Goal: Task Accomplishment & Management: Complete application form

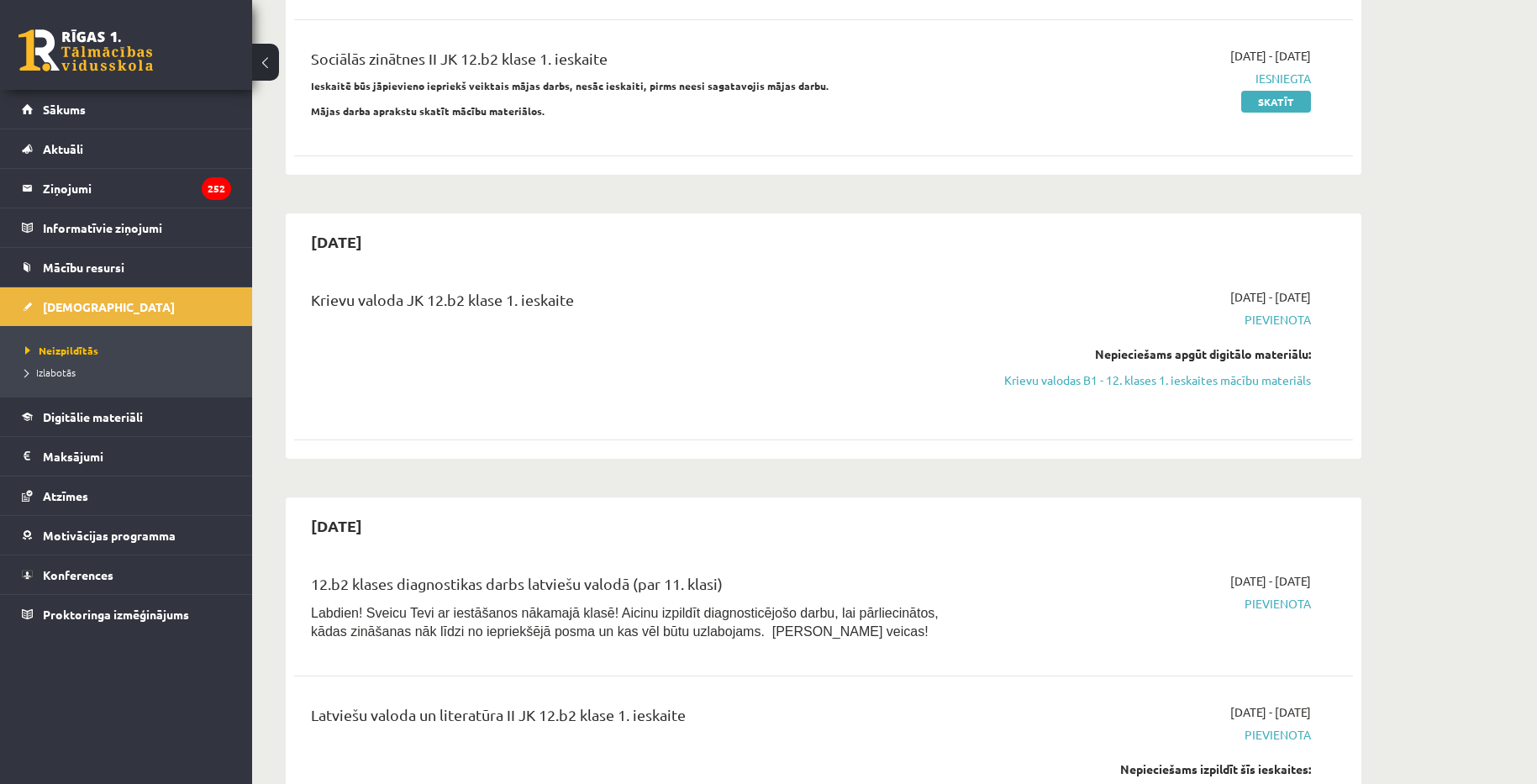
scroll to position [1092, 0]
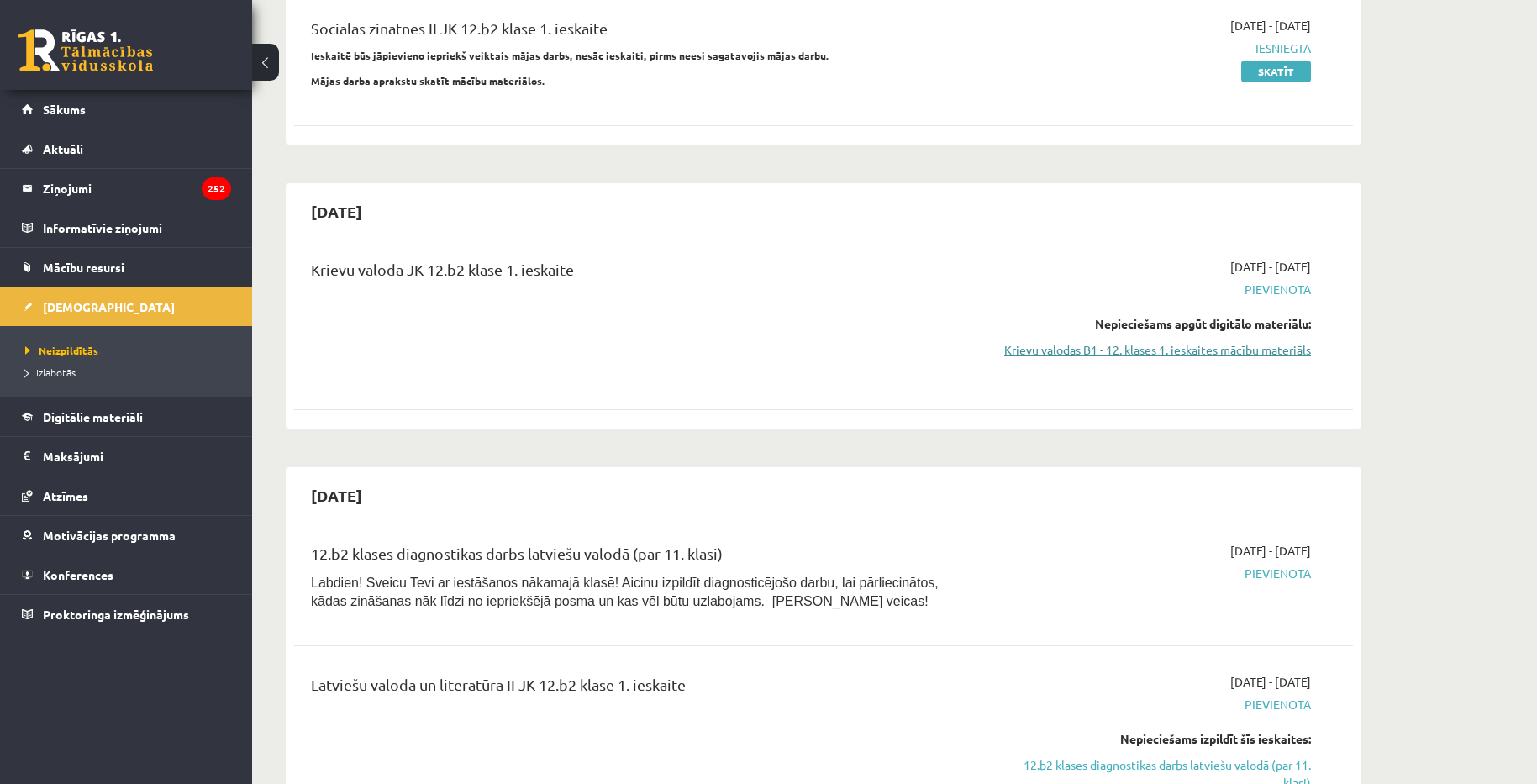
click at [1134, 341] on link "Krievu valodas B1 - 12. klases 1. ieskaites mācību materiāls" at bounding box center [1153, 350] width 317 height 18
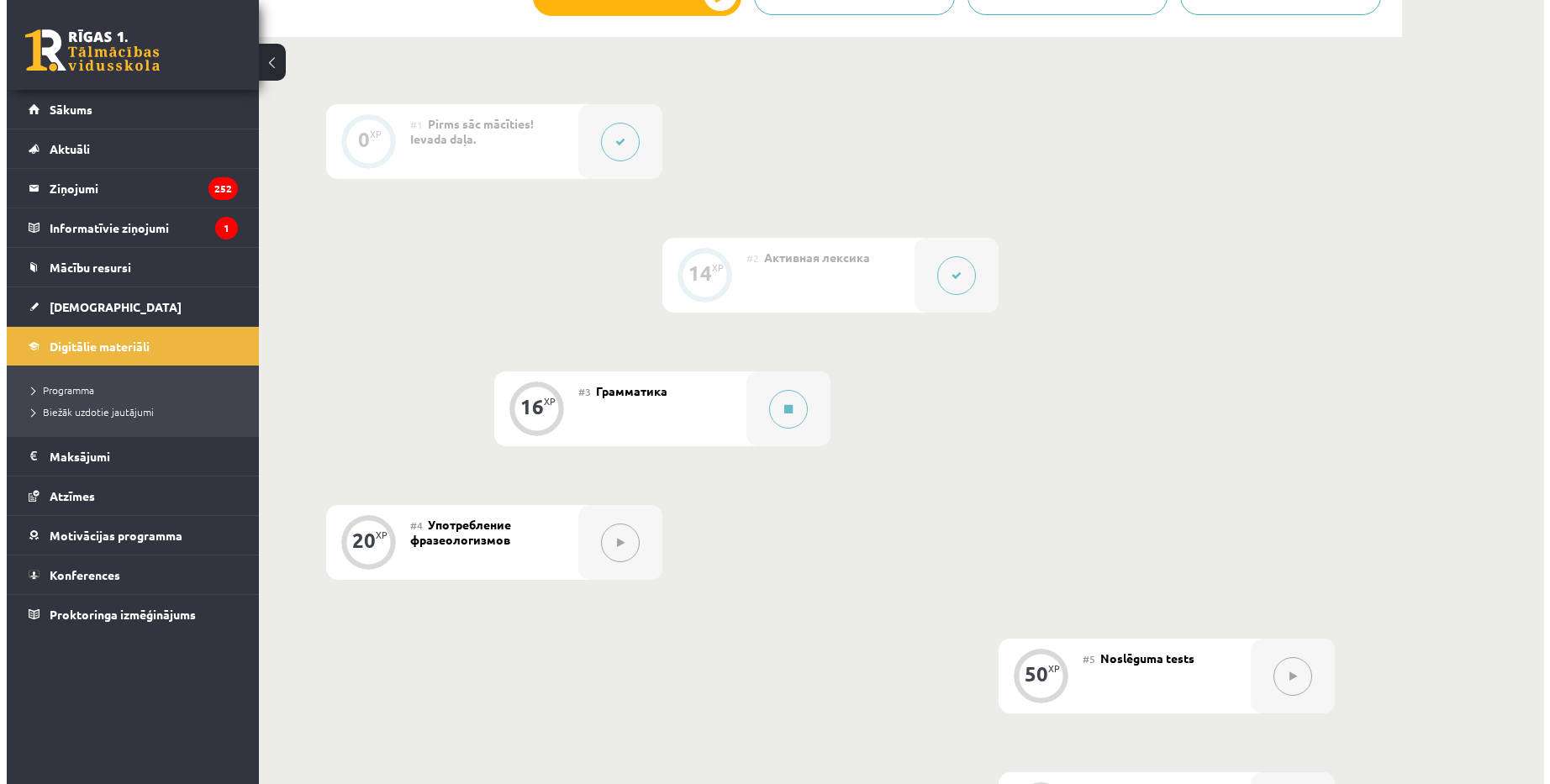
scroll to position [504, 0]
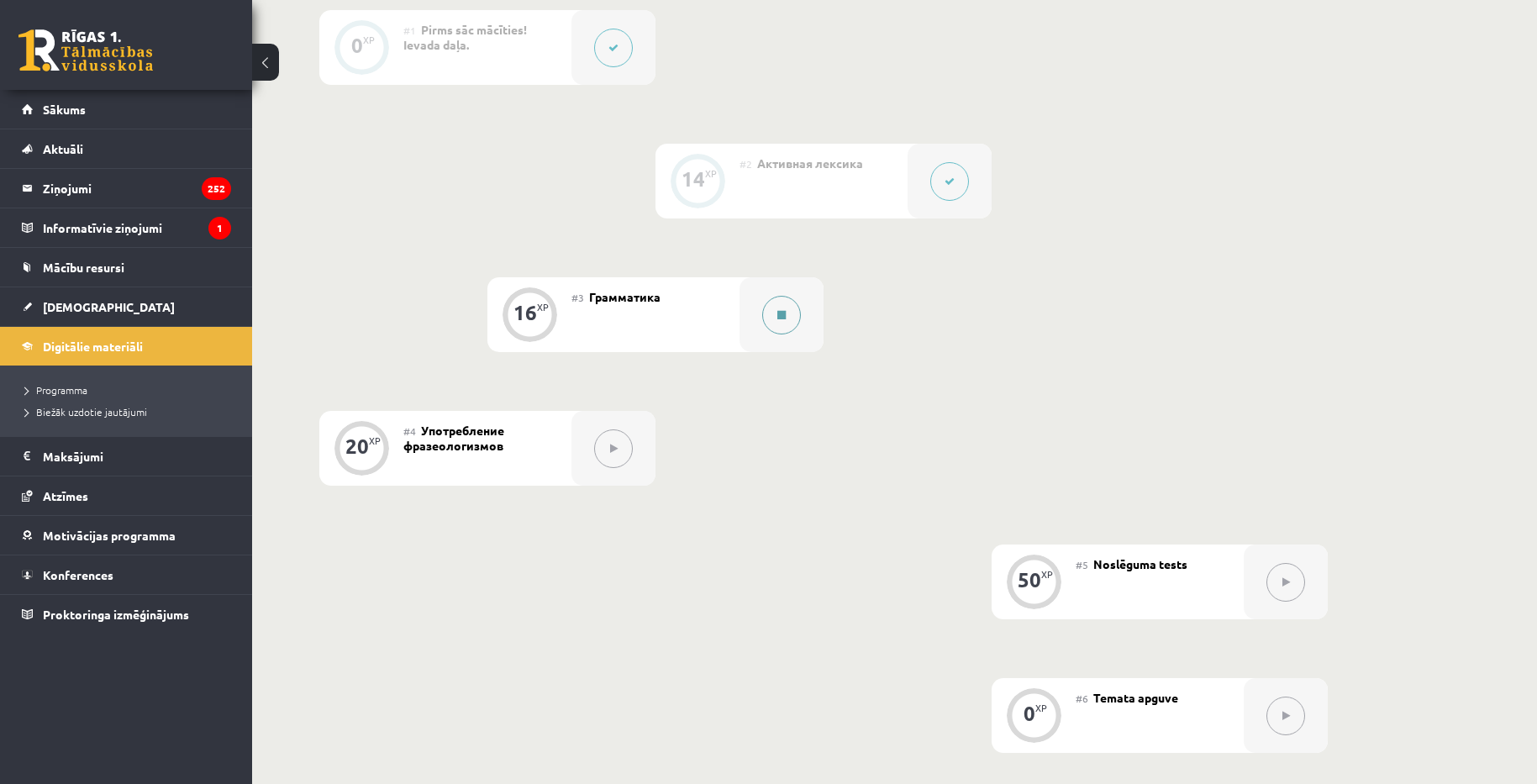
click at [785, 318] on icon at bounding box center [781, 315] width 9 height 10
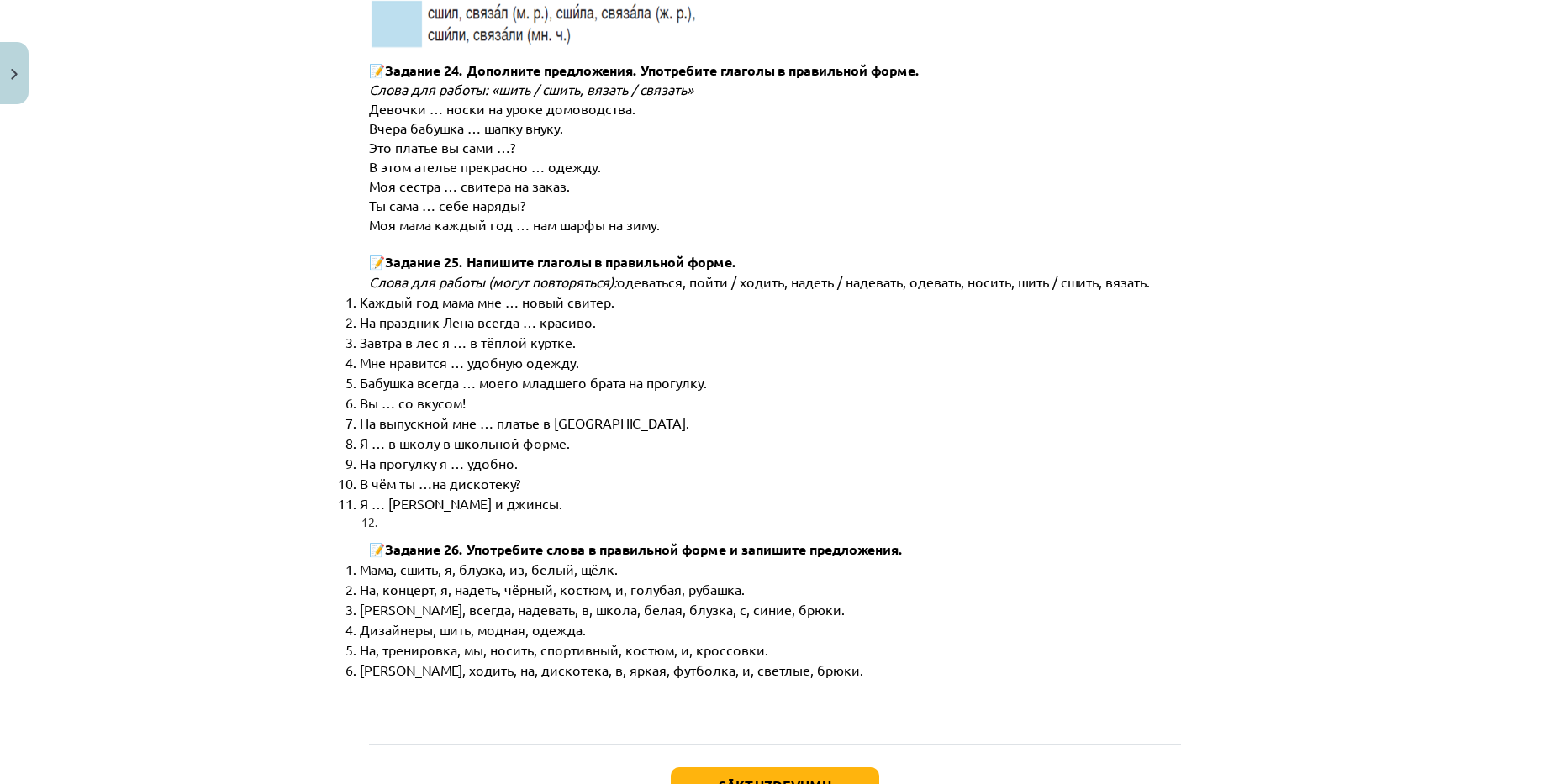
scroll to position [8472, 0]
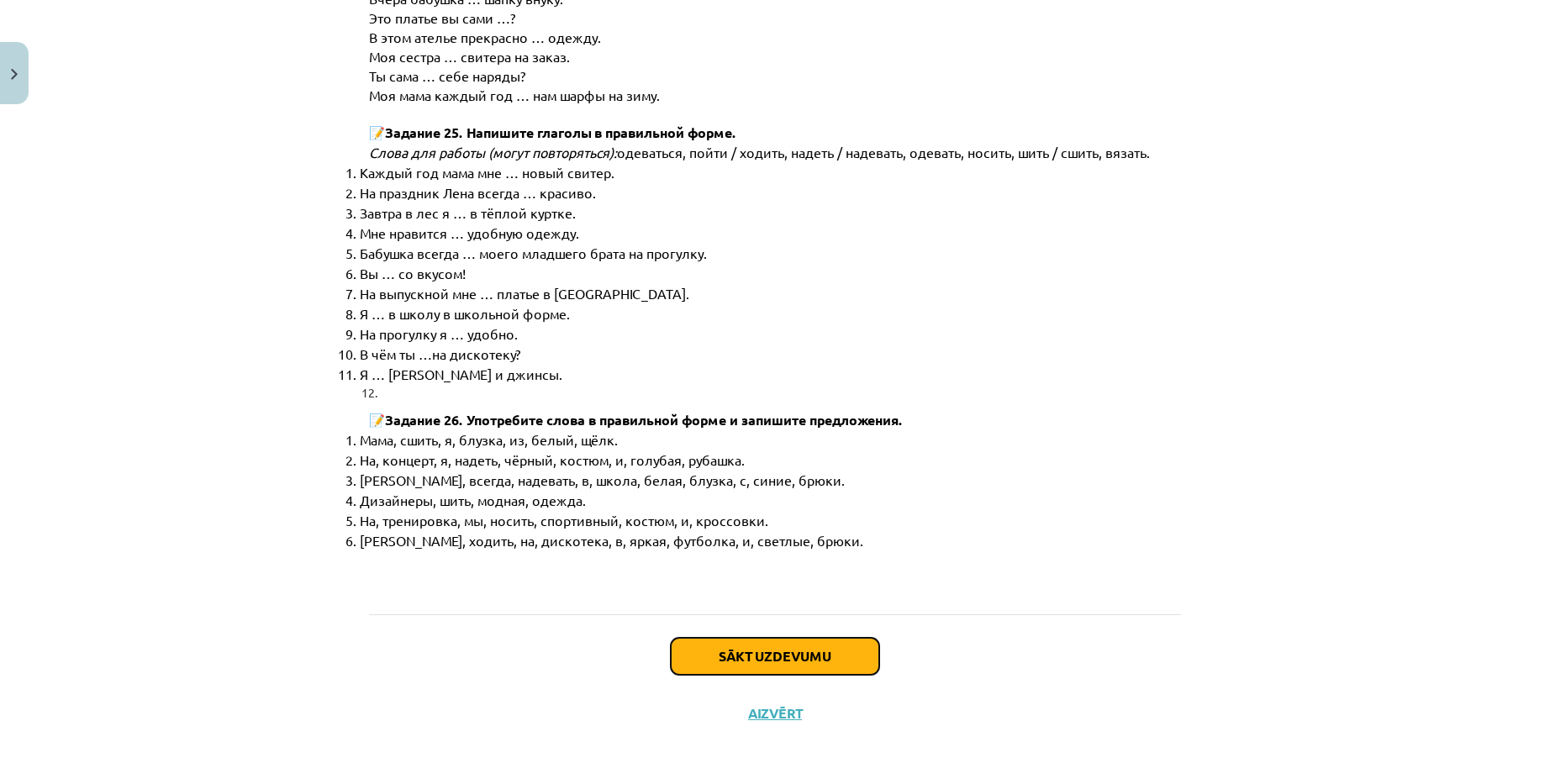
click at [764, 651] on button "Sākt uzdevumu" at bounding box center [775, 656] width 208 height 37
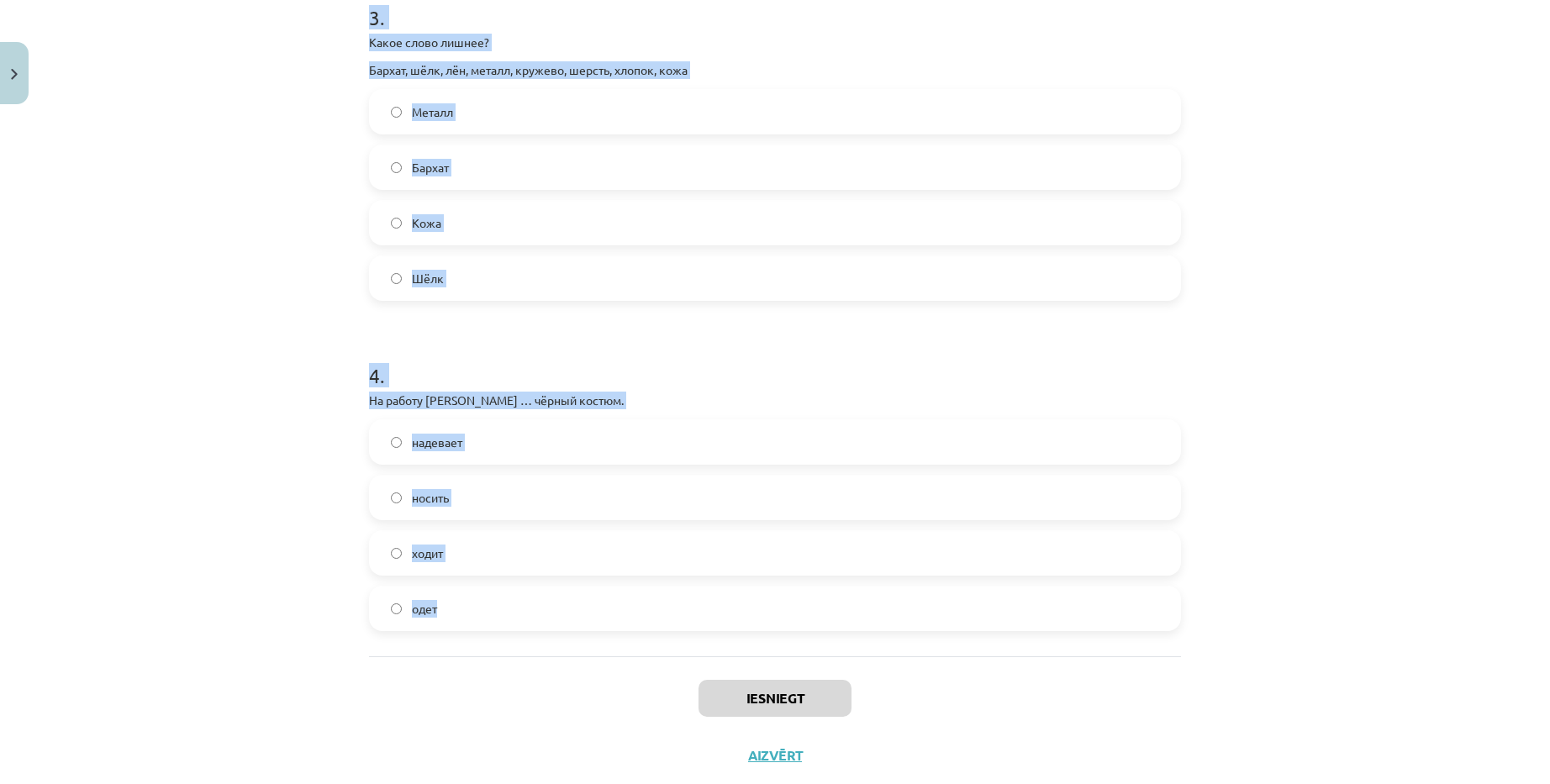
scroll to position [1060, 0]
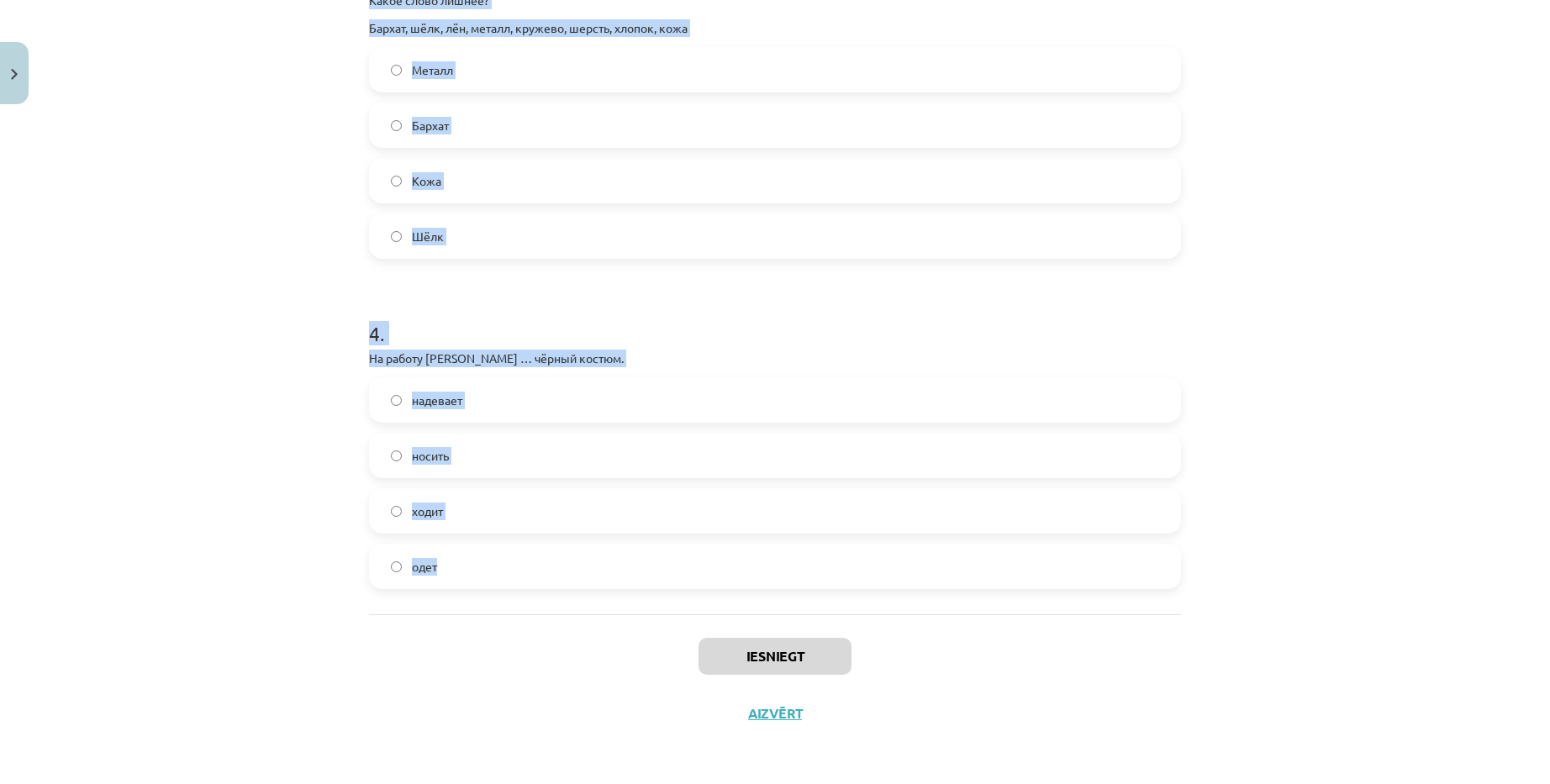
drag, startPoint x: 353, startPoint y: 330, endPoint x: 633, endPoint y: 597, distance: 386.9
copy form "0 . L ipsum do ... (sitametc adipi). – E seddo e .... temporin utlabore etdol –…"
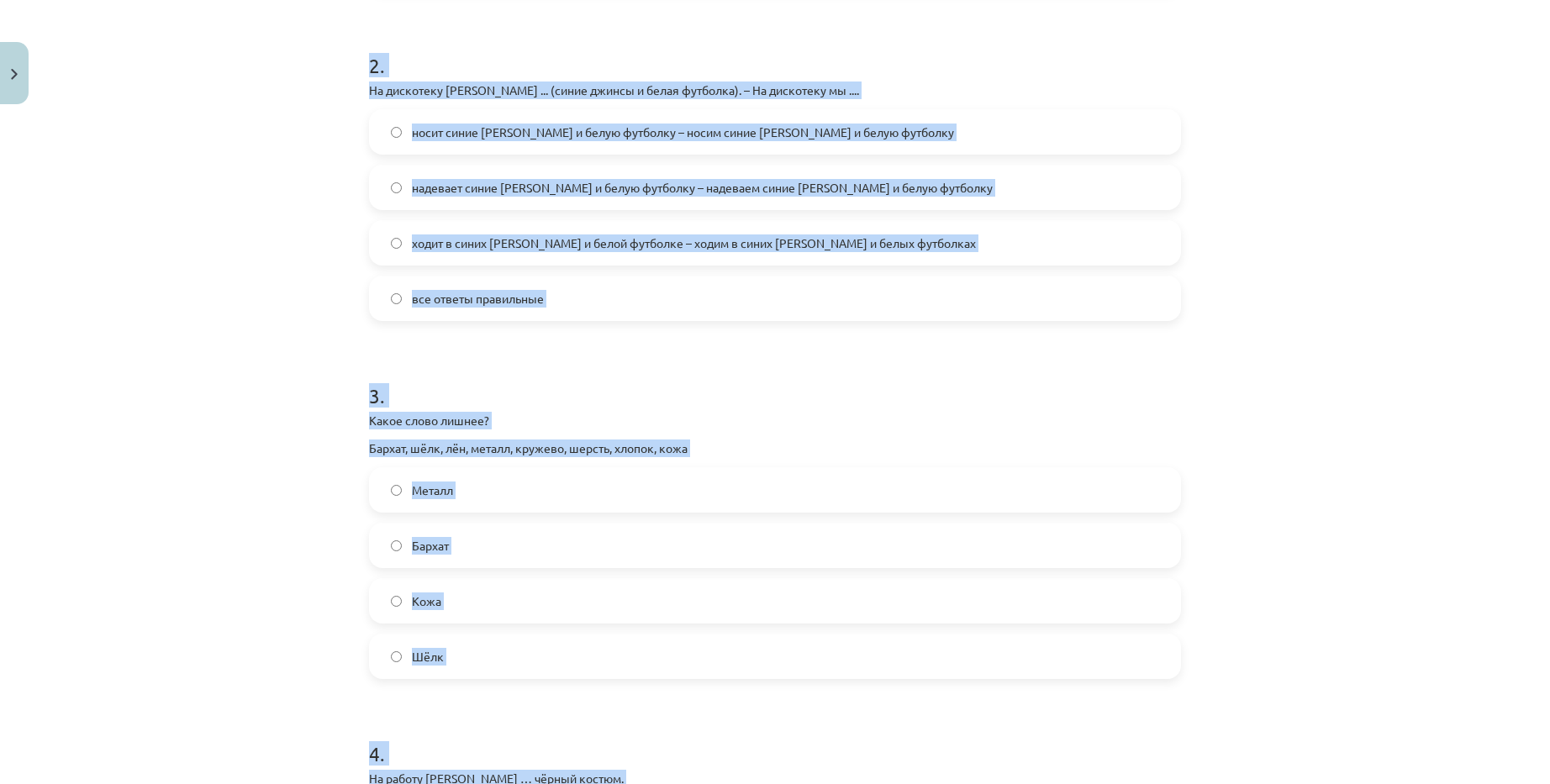
scroll to position [220, 0]
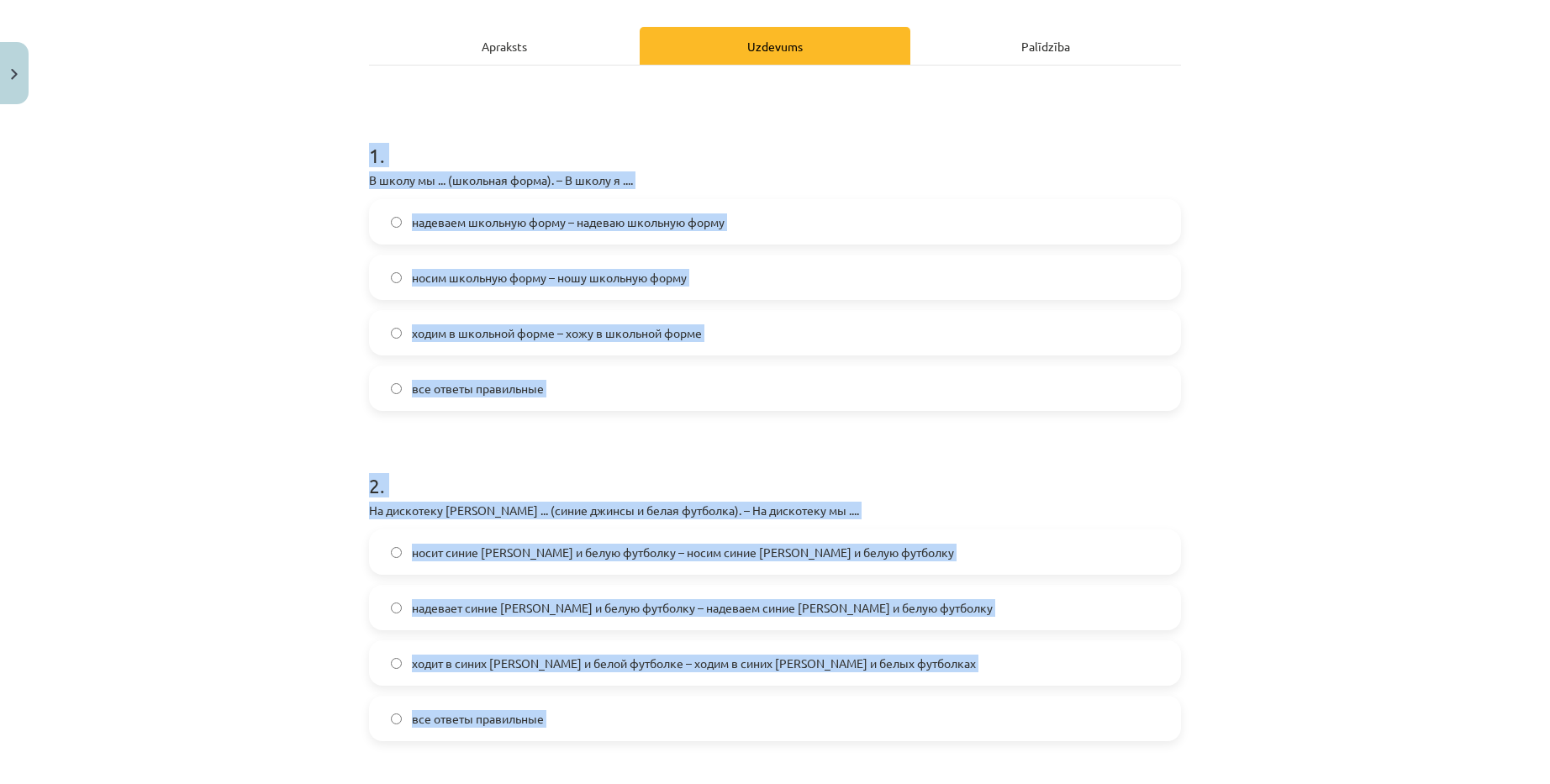
click at [315, 459] on div "Mācību tēma: Krievu valodas b1 - 12. klases 1. ieskaites mācību materiāls #3 Гр…" at bounding box center [775, 392] width 1550 height 784
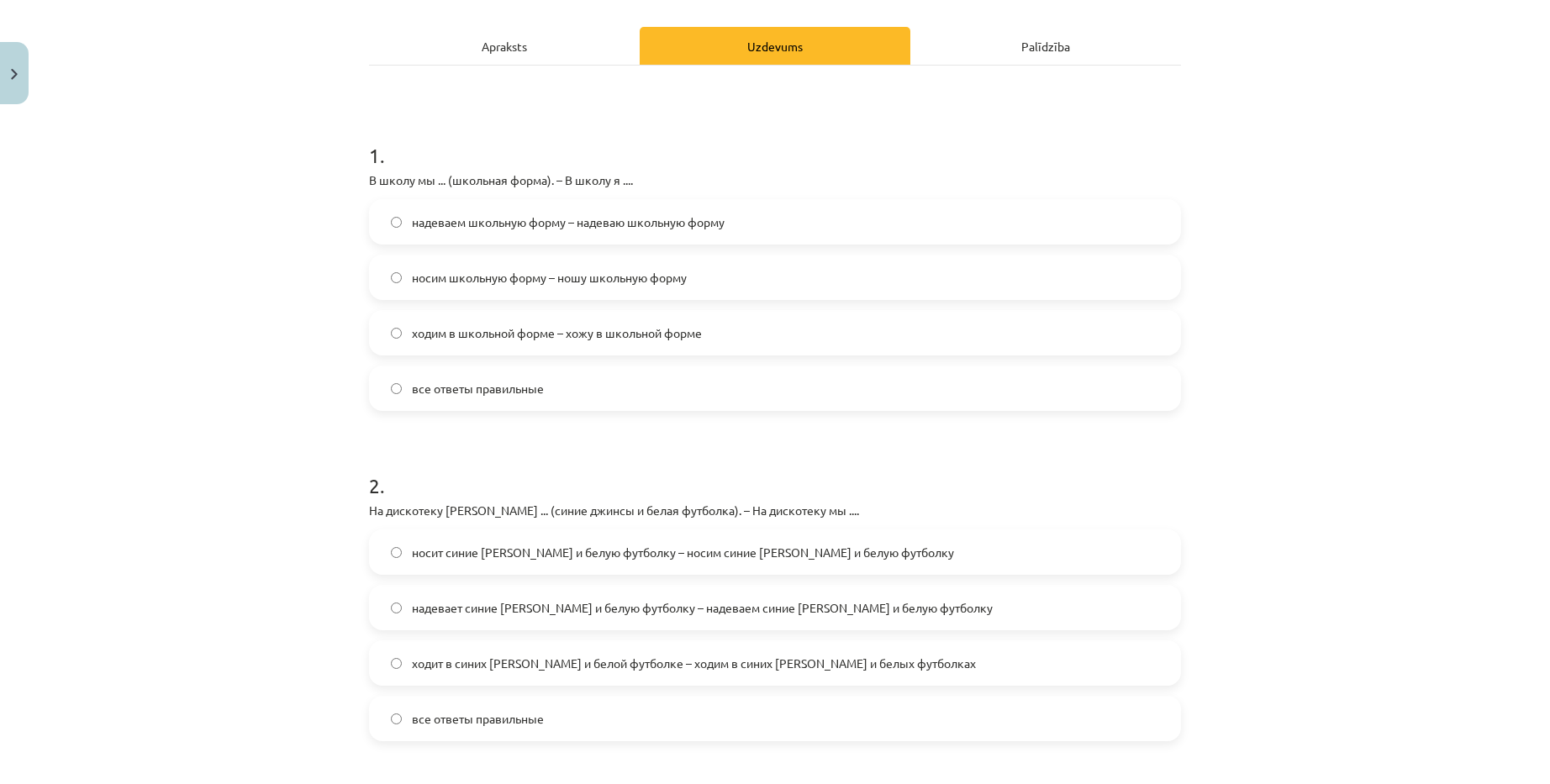
click at [615, 397] on label "все ответы правильные" at bounding box center [775, 388] width 808 height 42
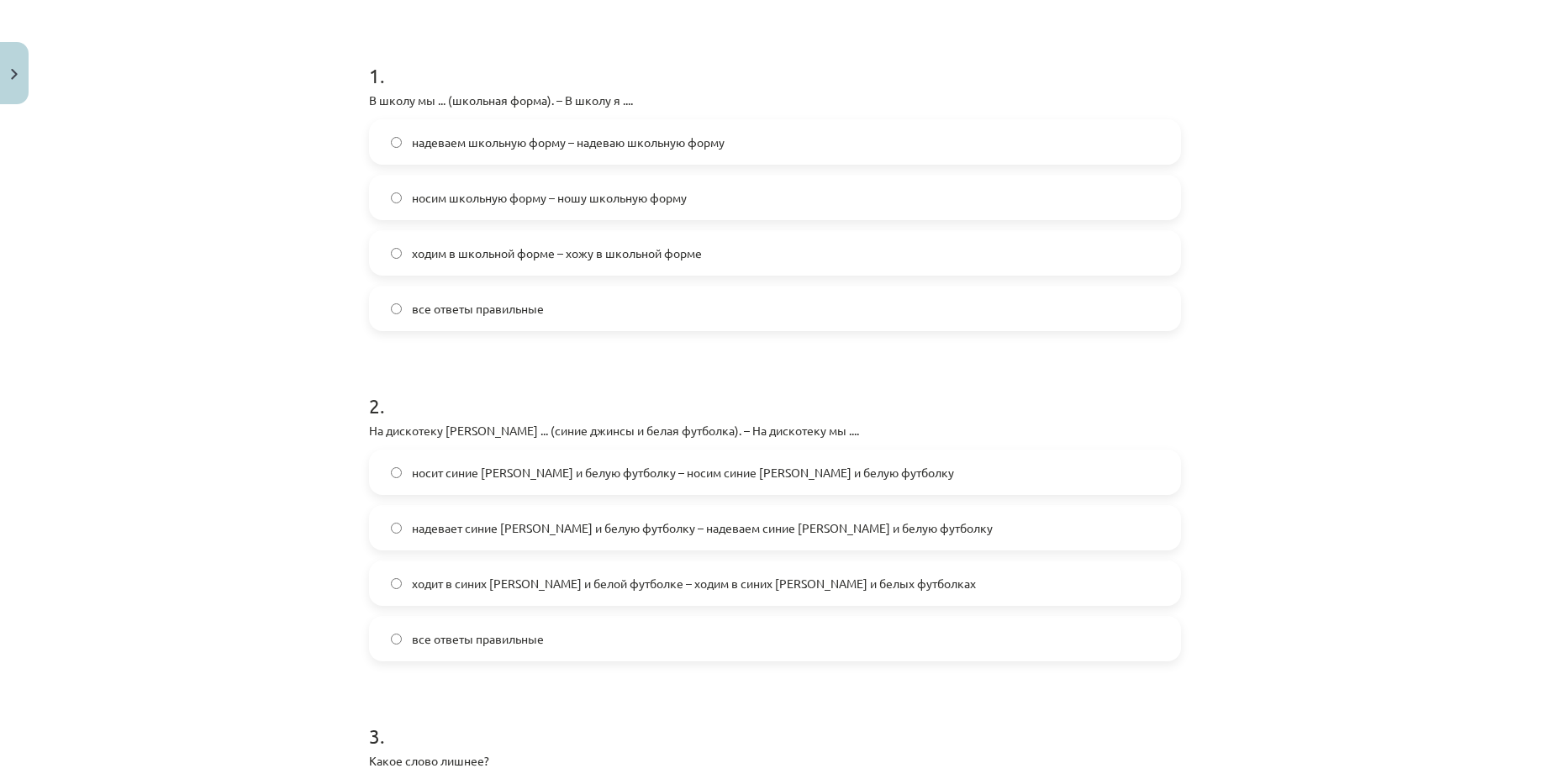
scroll to position [556, 0]
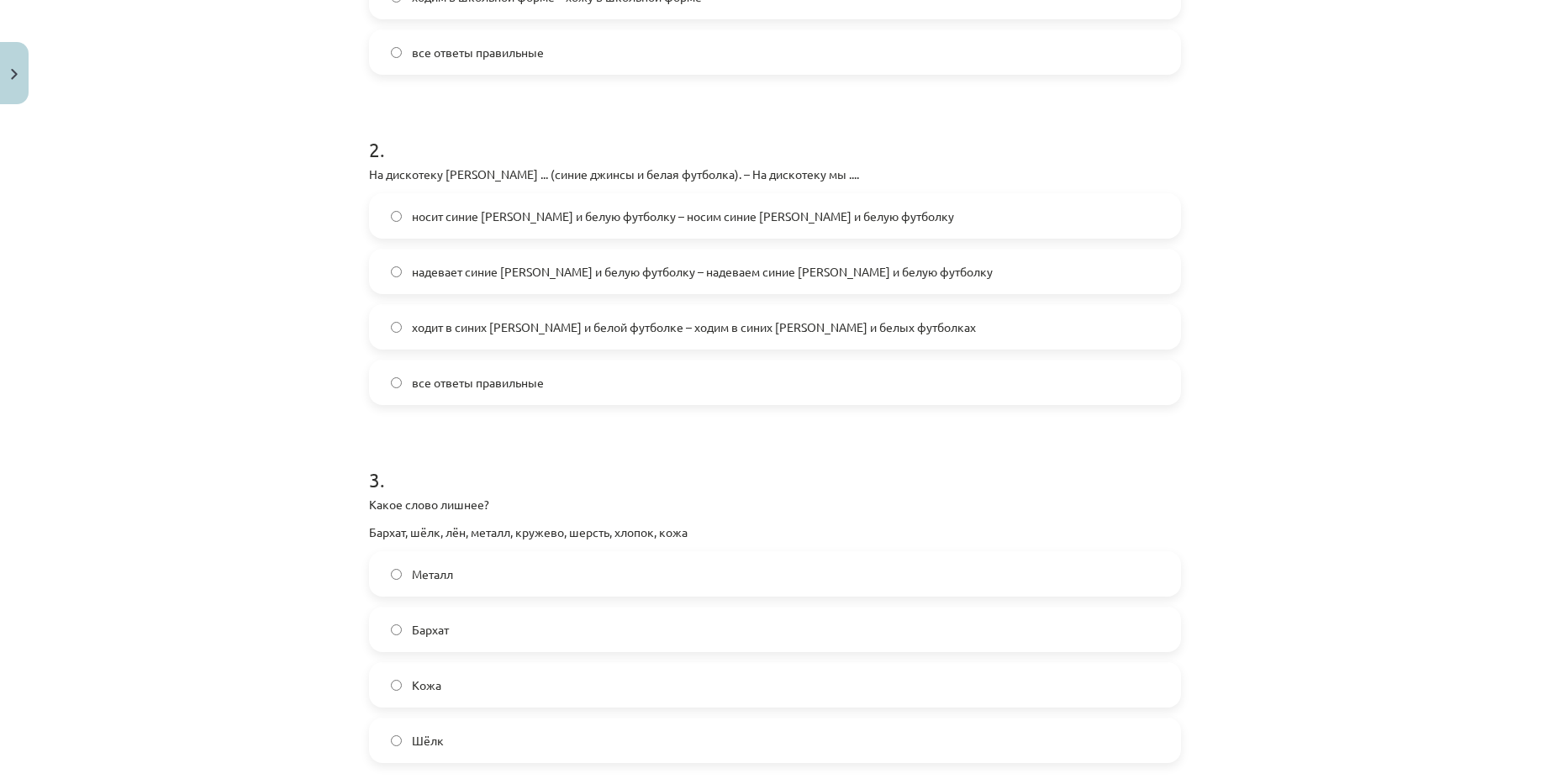
click at [530, 381] on span "все ответы правильные" at bounding box center [478, 383] width 132 height 18
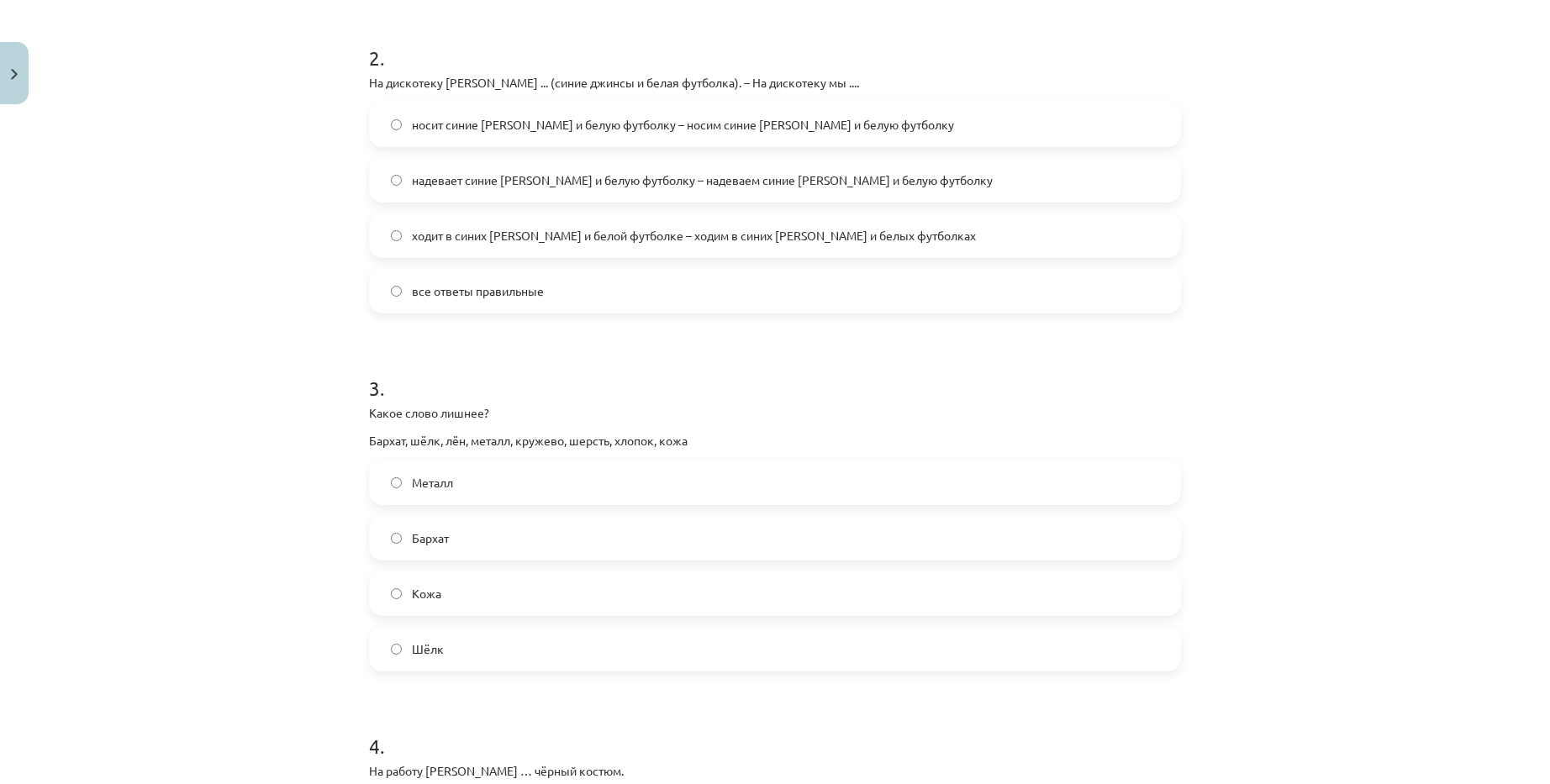
scroll to position [977, 0]
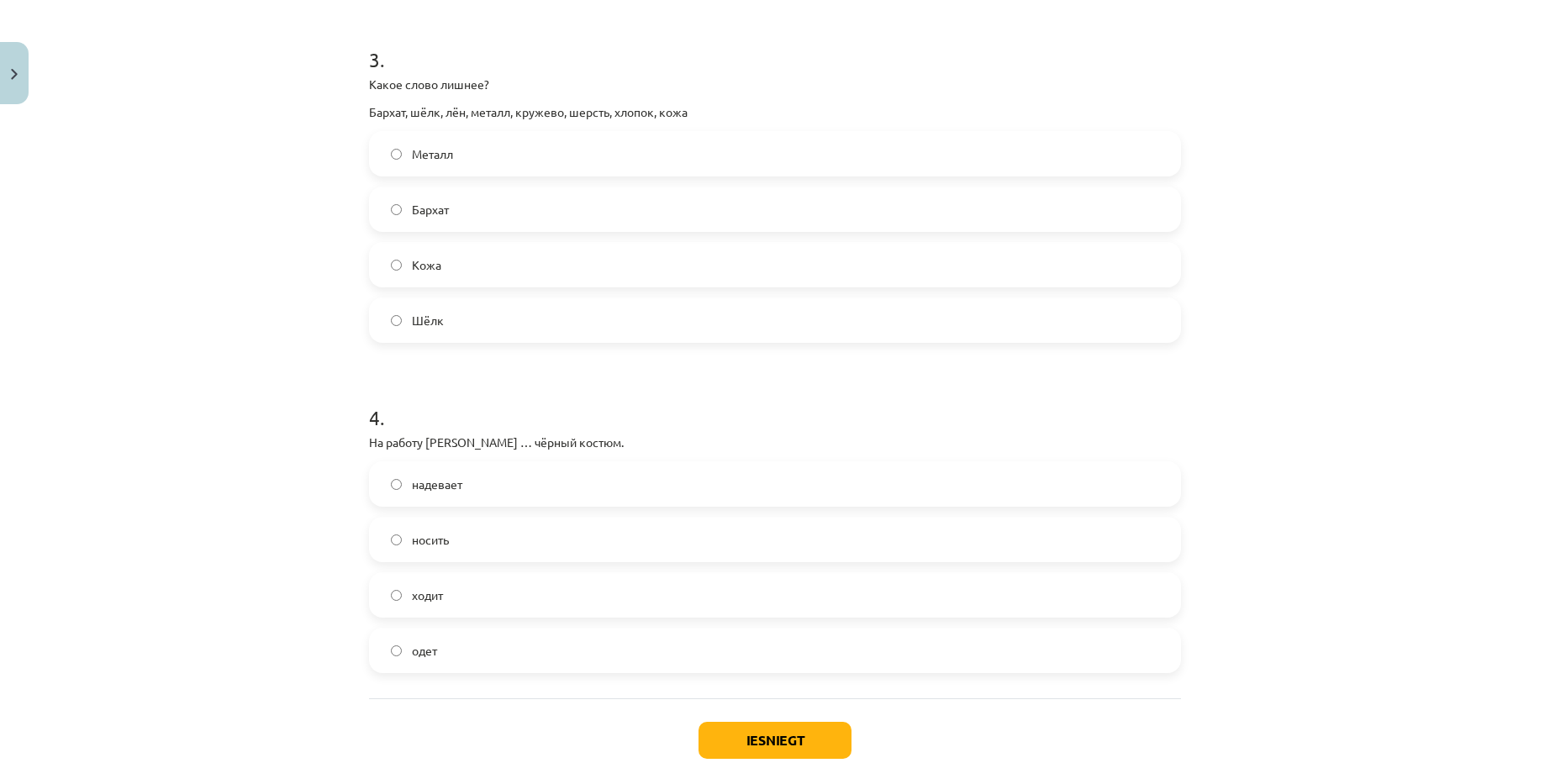
click at [531, 503] on label "надевает" at bounding box center [775, 484] width 808 height 42
click at [503, 163] on label "Металл" at bounding box center [775, 153] width 808 height 42
click at [783, 736] on button "Iesniegt" at bounding box center [775, 740] width 153 height 37
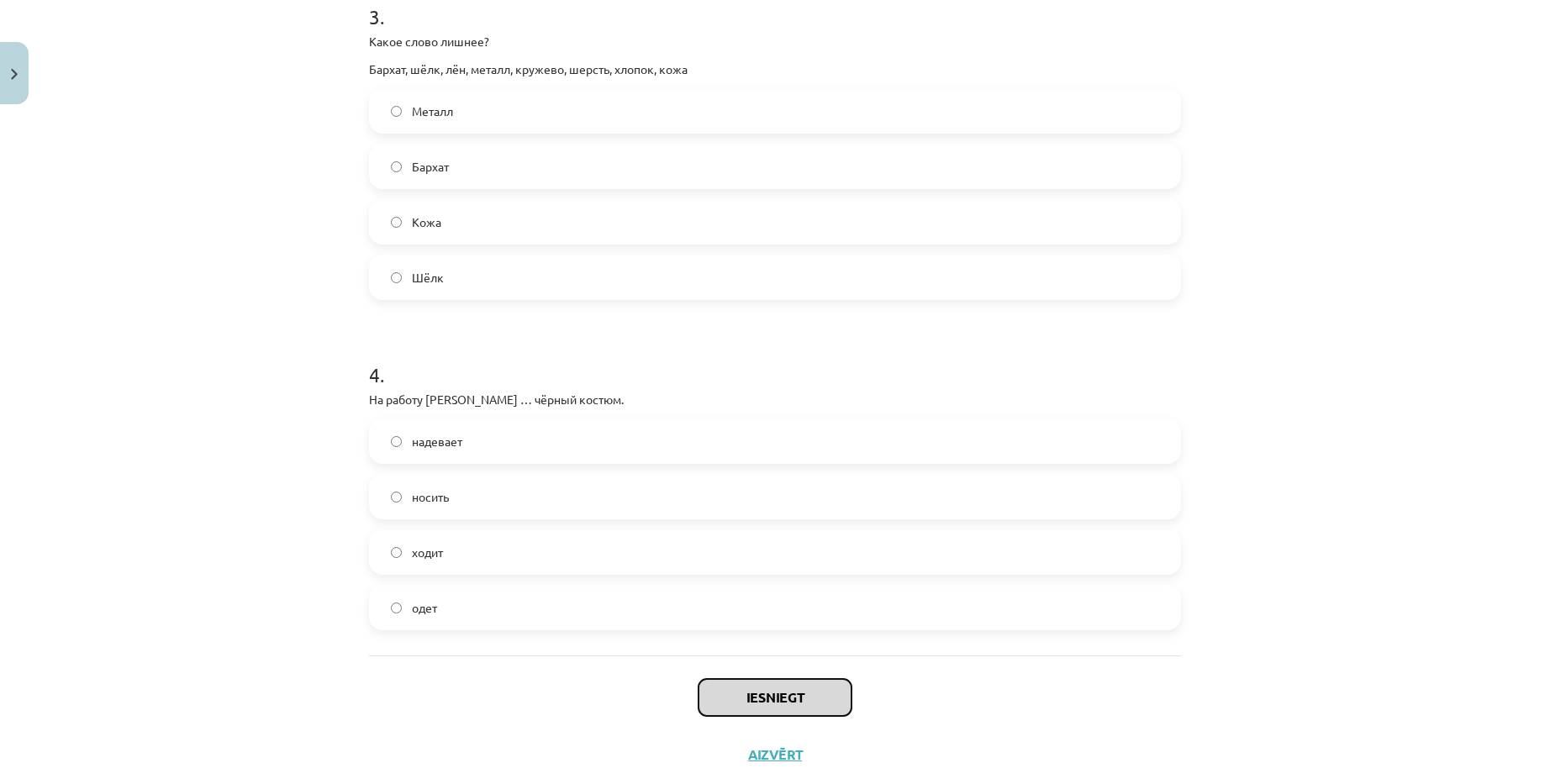
scroll to position [1060, 0]
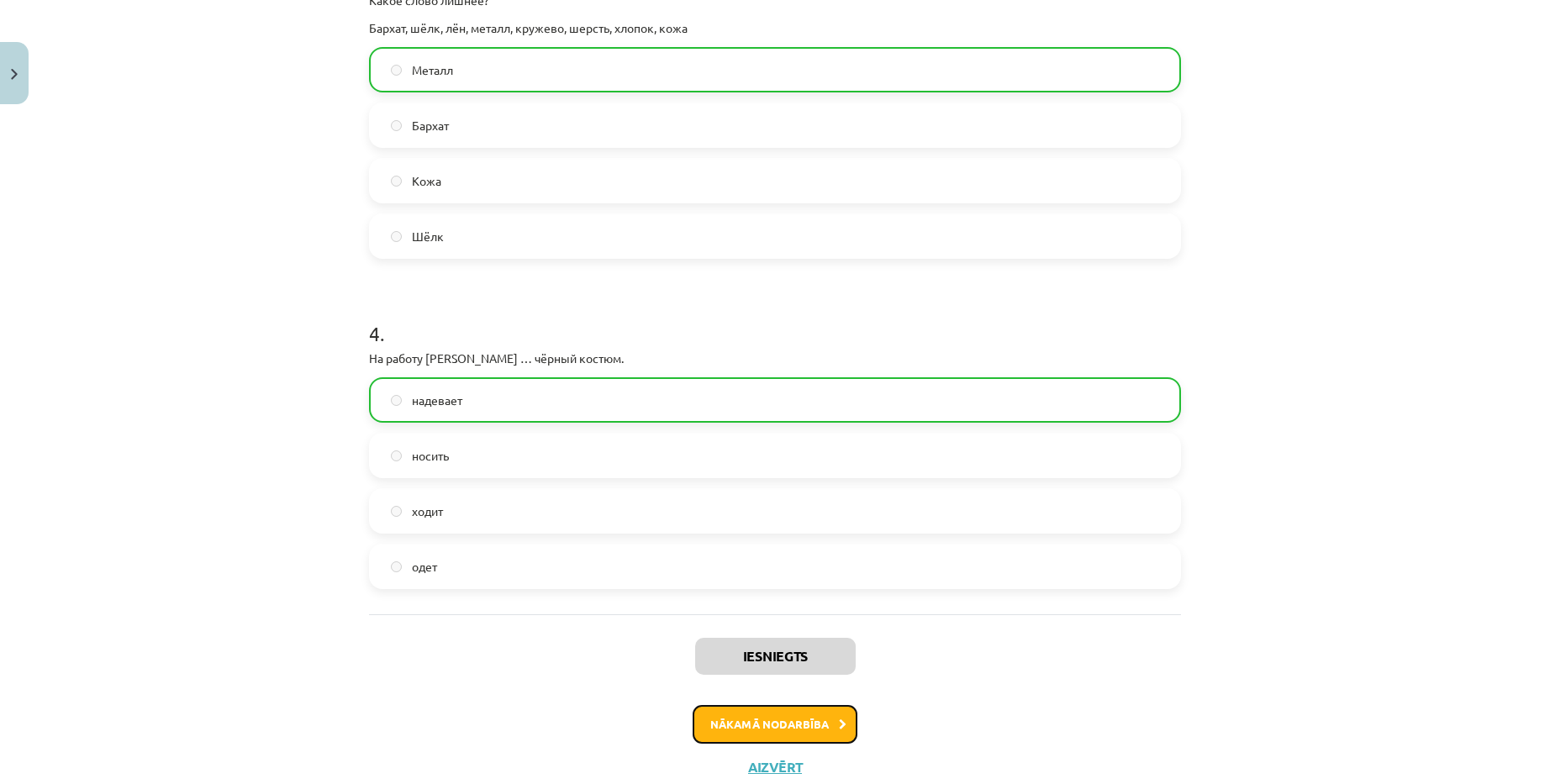
click at [793, 727] on button "Nākamā nodarbība" at bounding box center [775, 724] width 165 height 39
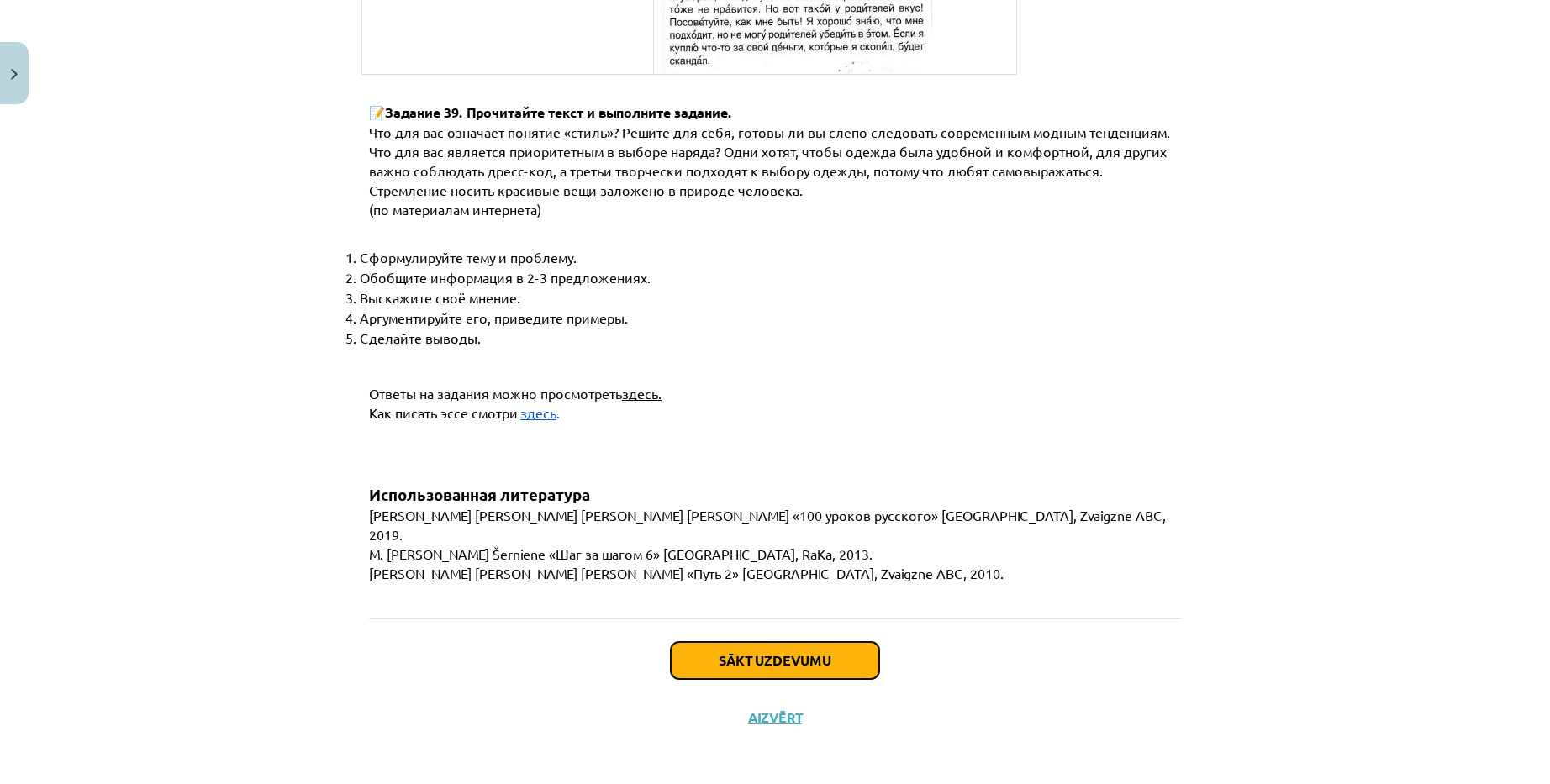
click at [735, 659] on button "Sākt uzdevumu" at bounding box center [775, 660] width 208 height 37
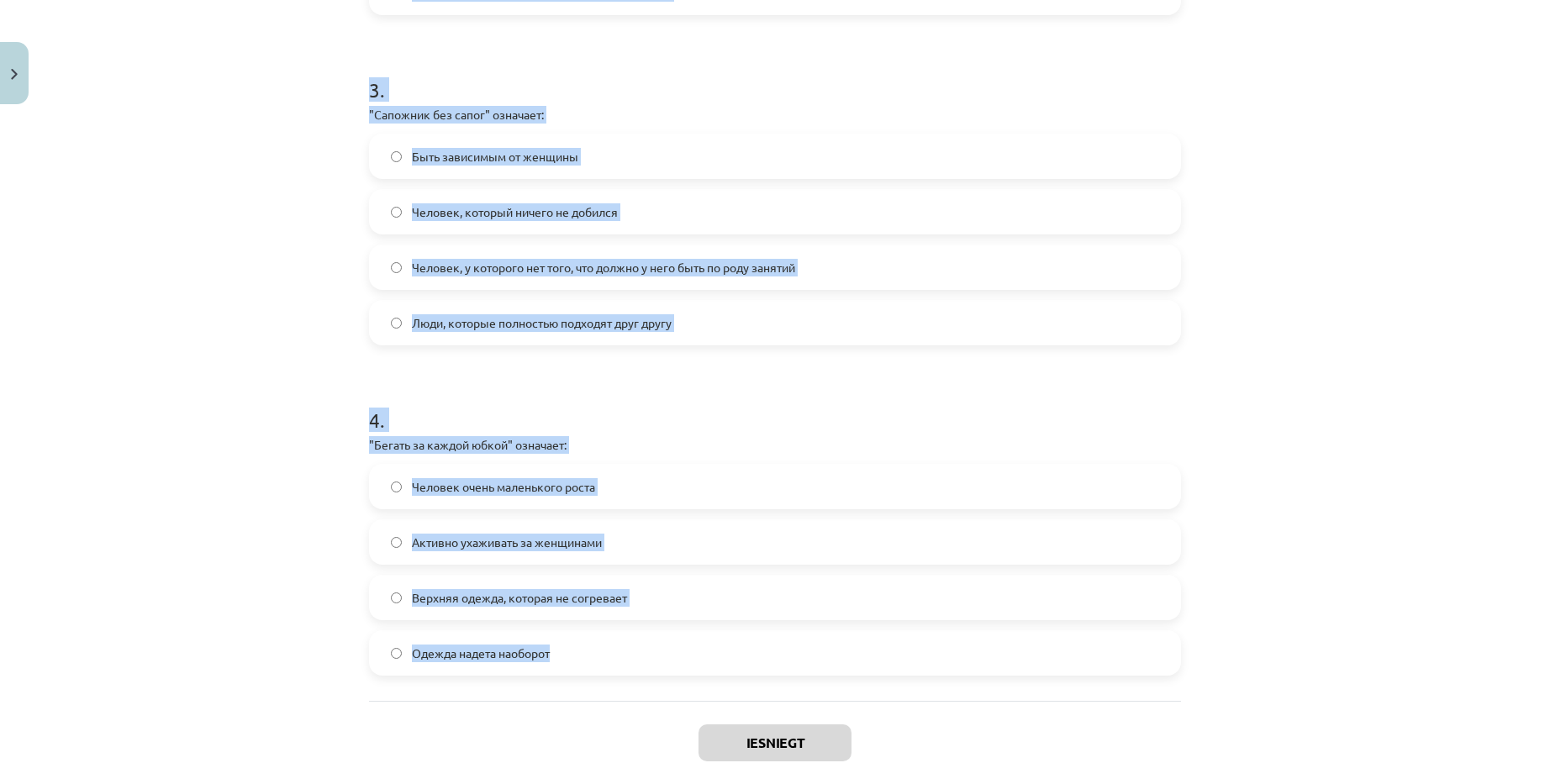
scroll to position [1033, 0]
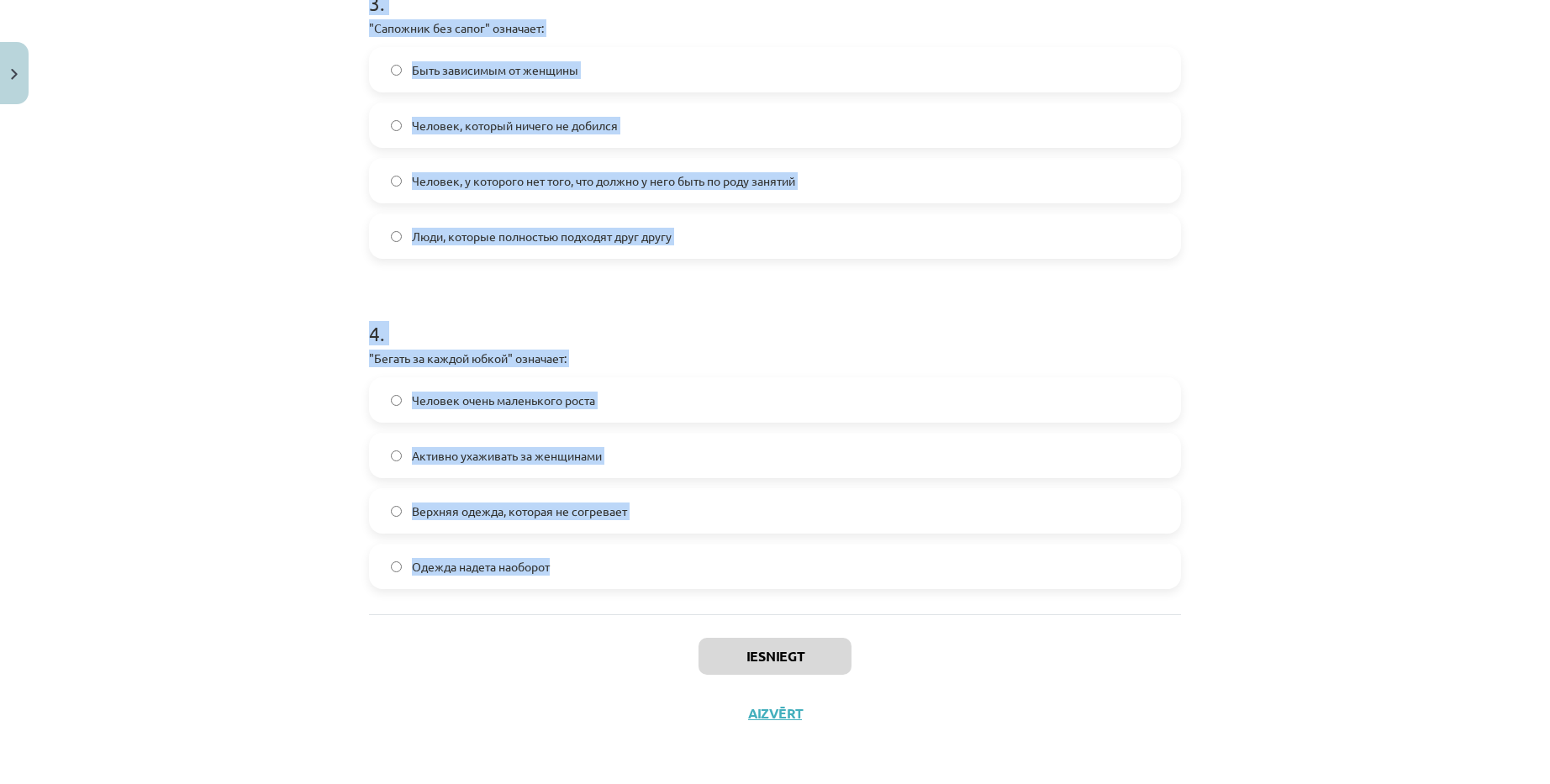
drag, startPoint x: 354, startPoint y: 328, endPoint x: 593, endPoint y: 560, distance: 333.1
copy form "4 . "Lor ipsumd sita" consecte: Adipisc elit seddo Eius, tempori utlabore etdo …"
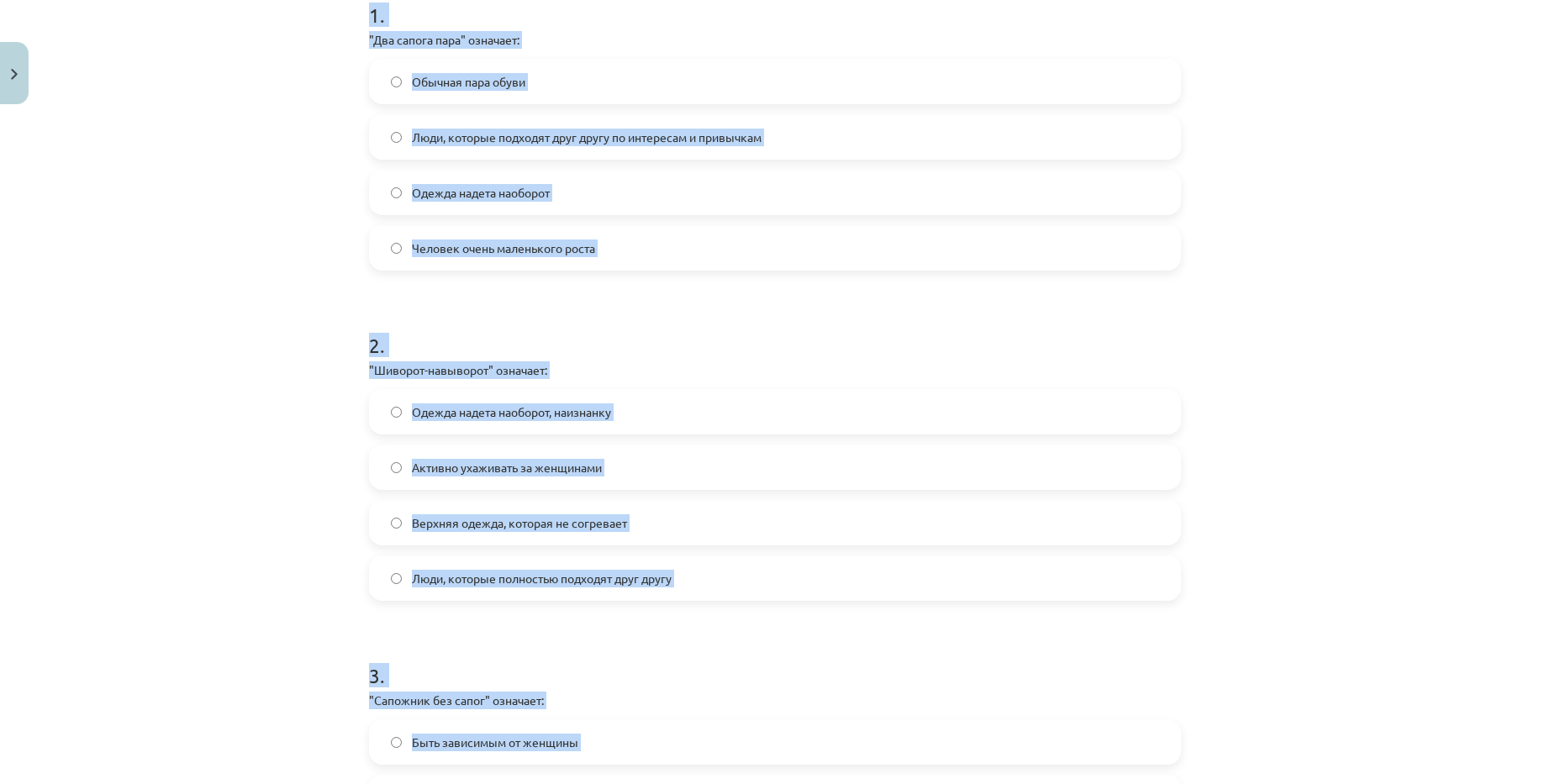
scroll to position [0, 0]
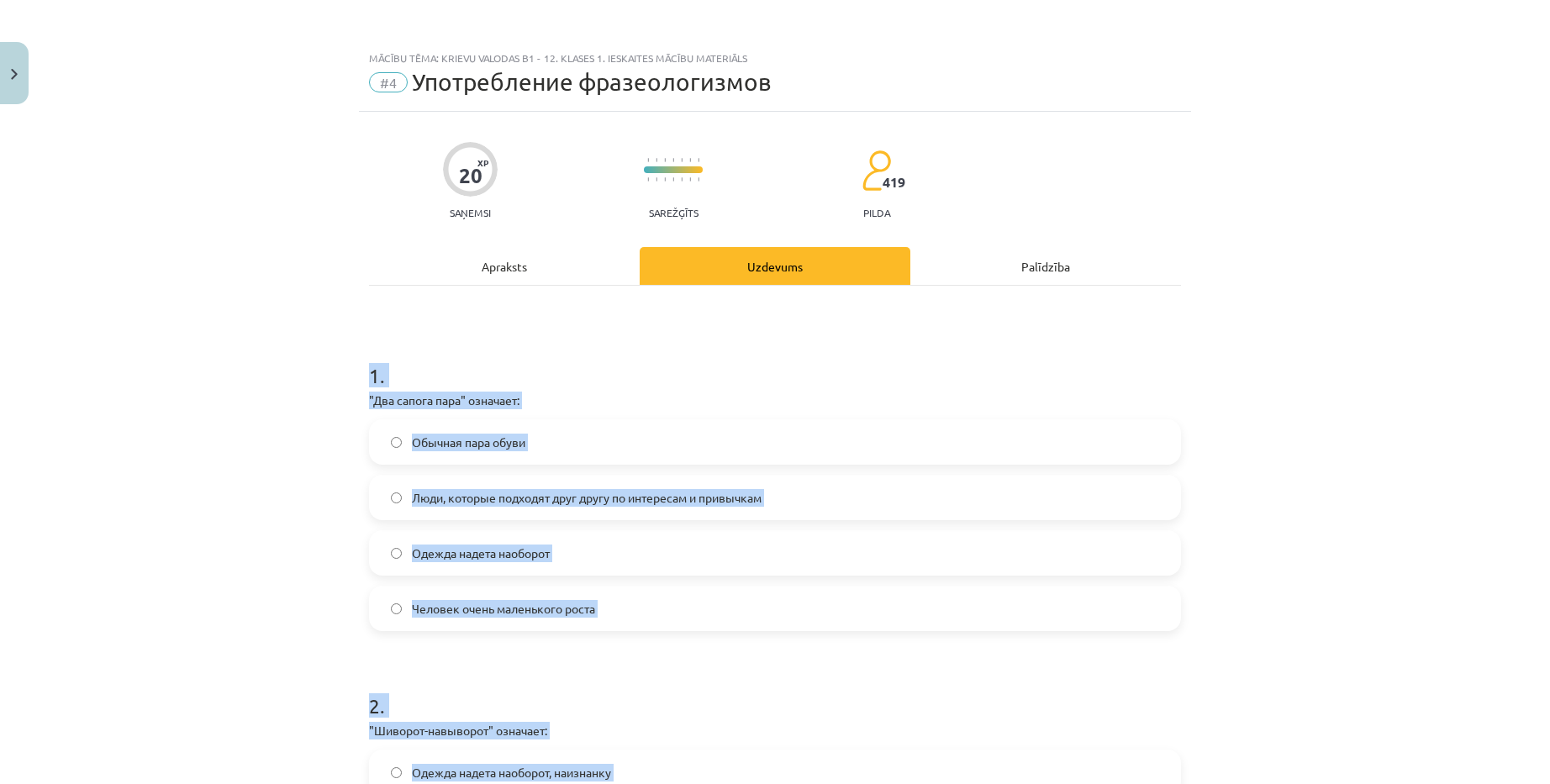
click at [292, 639] on div "Mācību tēma: Krievu valodas b1 - 12. klases 1. ieskaites mācību materiāls #4 Уп…" at bounding box center [775, 392] width 1550 height 784
click at [505, 499] on span "Люди, которые подходят друг другу по интересам и привычкам" at bounding box center [587, 498] width 350 height 18
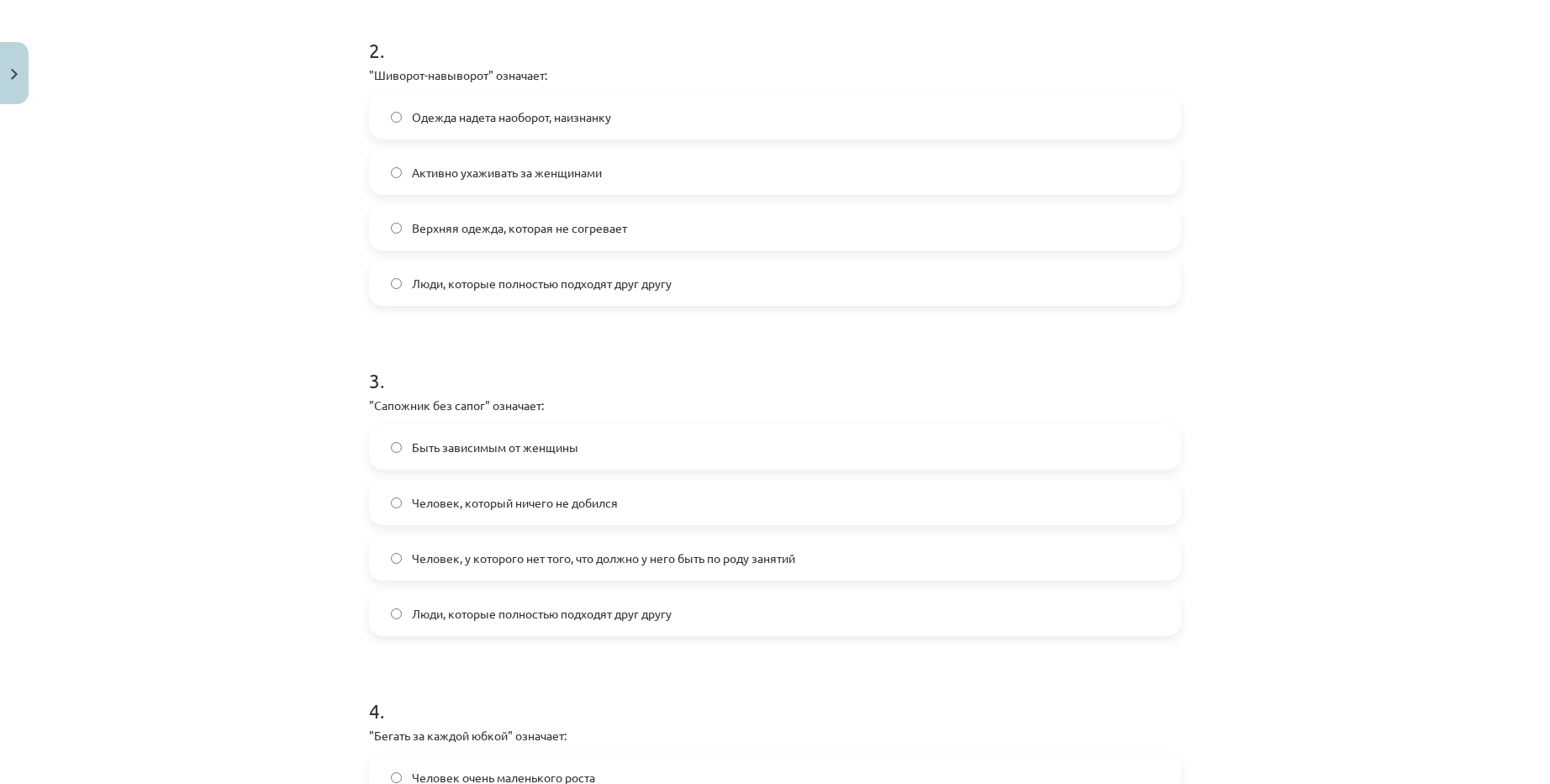
scroll to position [672, 0]
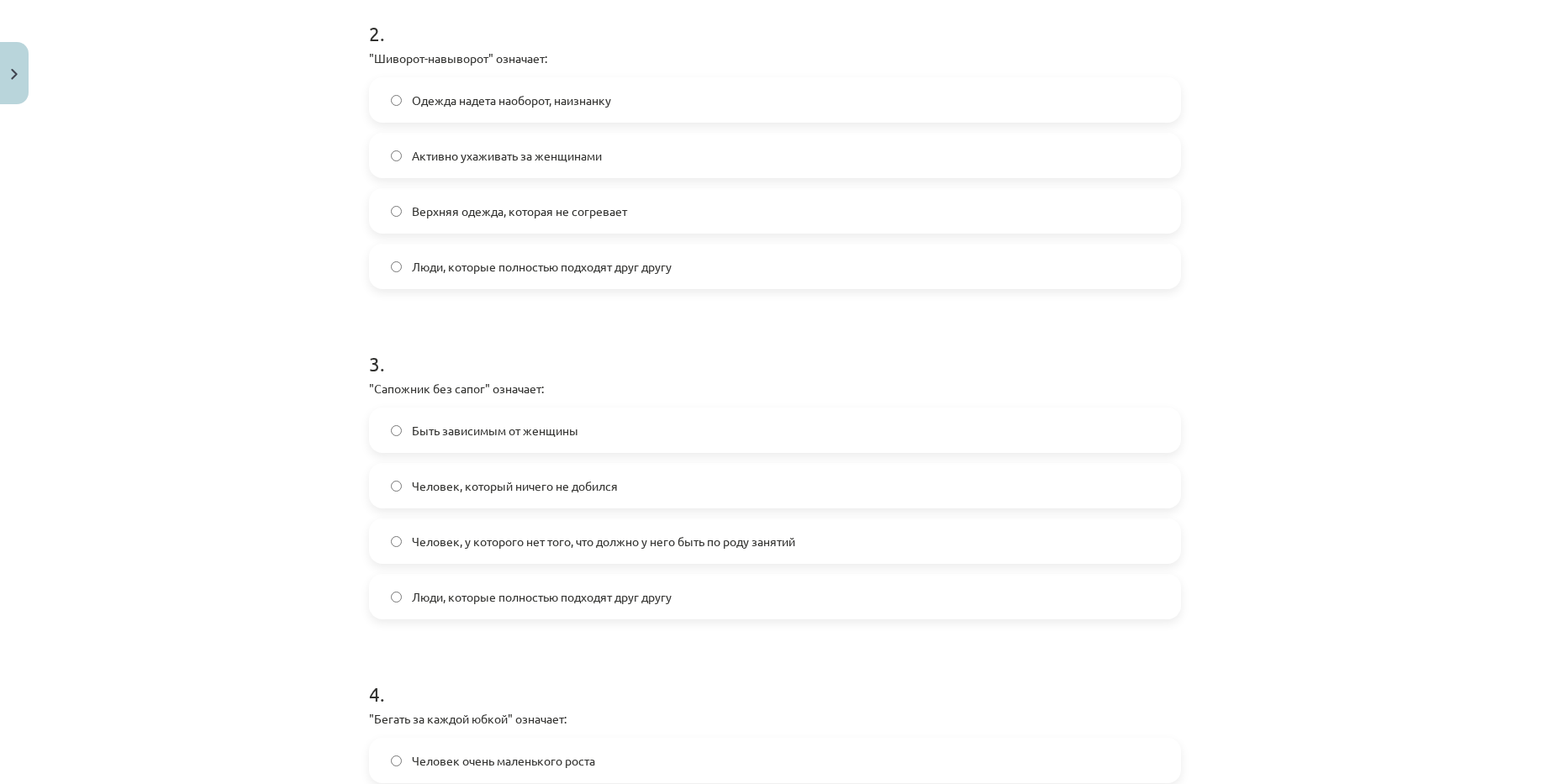
click at [538, 112] on label "Одежда надета наоборот, наизнанку" at bounding box center [775, 100] width 808 height 42
click at [583, 547] on span "Человек, у которого нет того, что должно у него быть по роду занятий" at bounding box center [604, 541] width 383 height 18
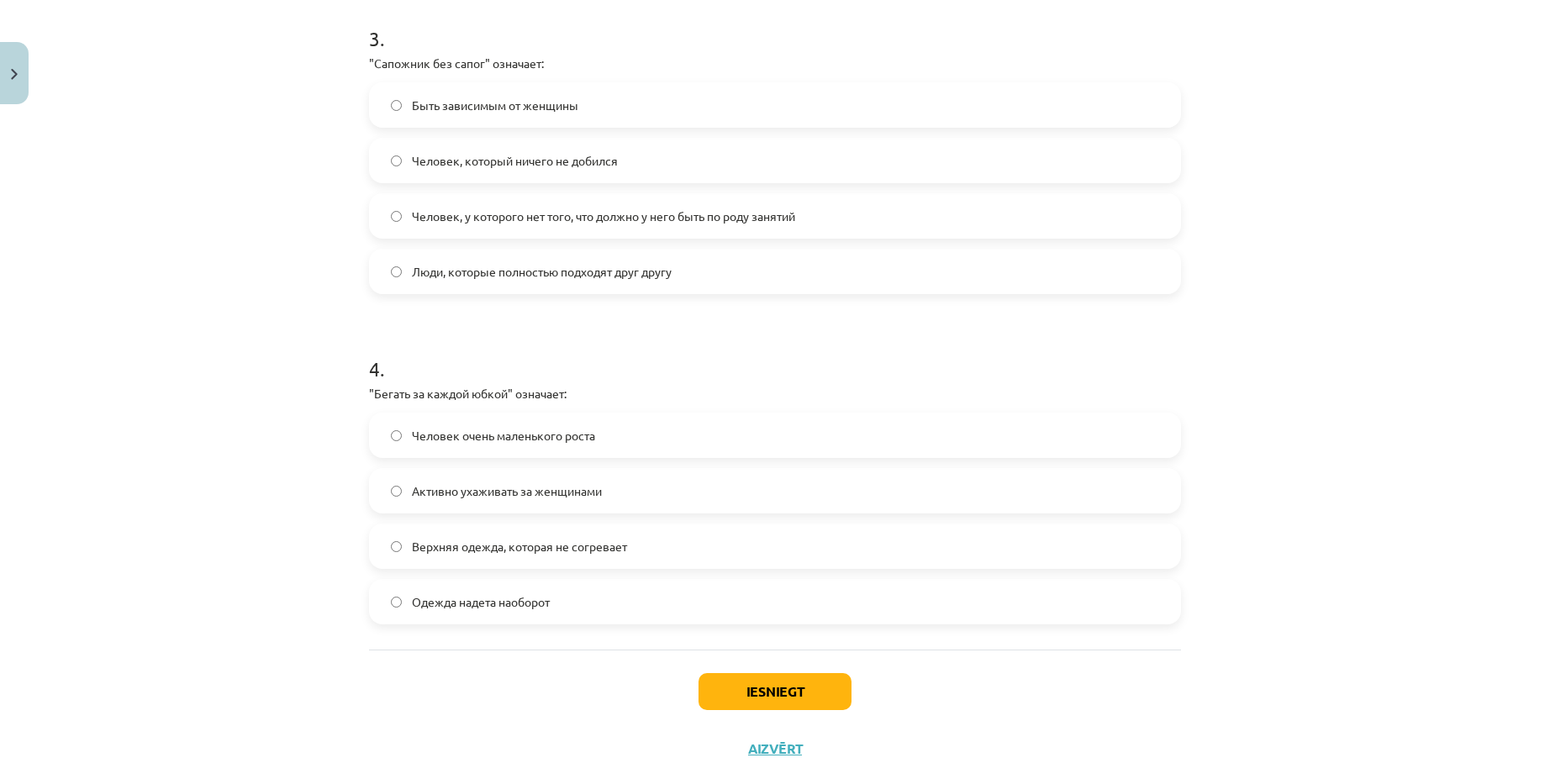
scroll to position [1033, 0]
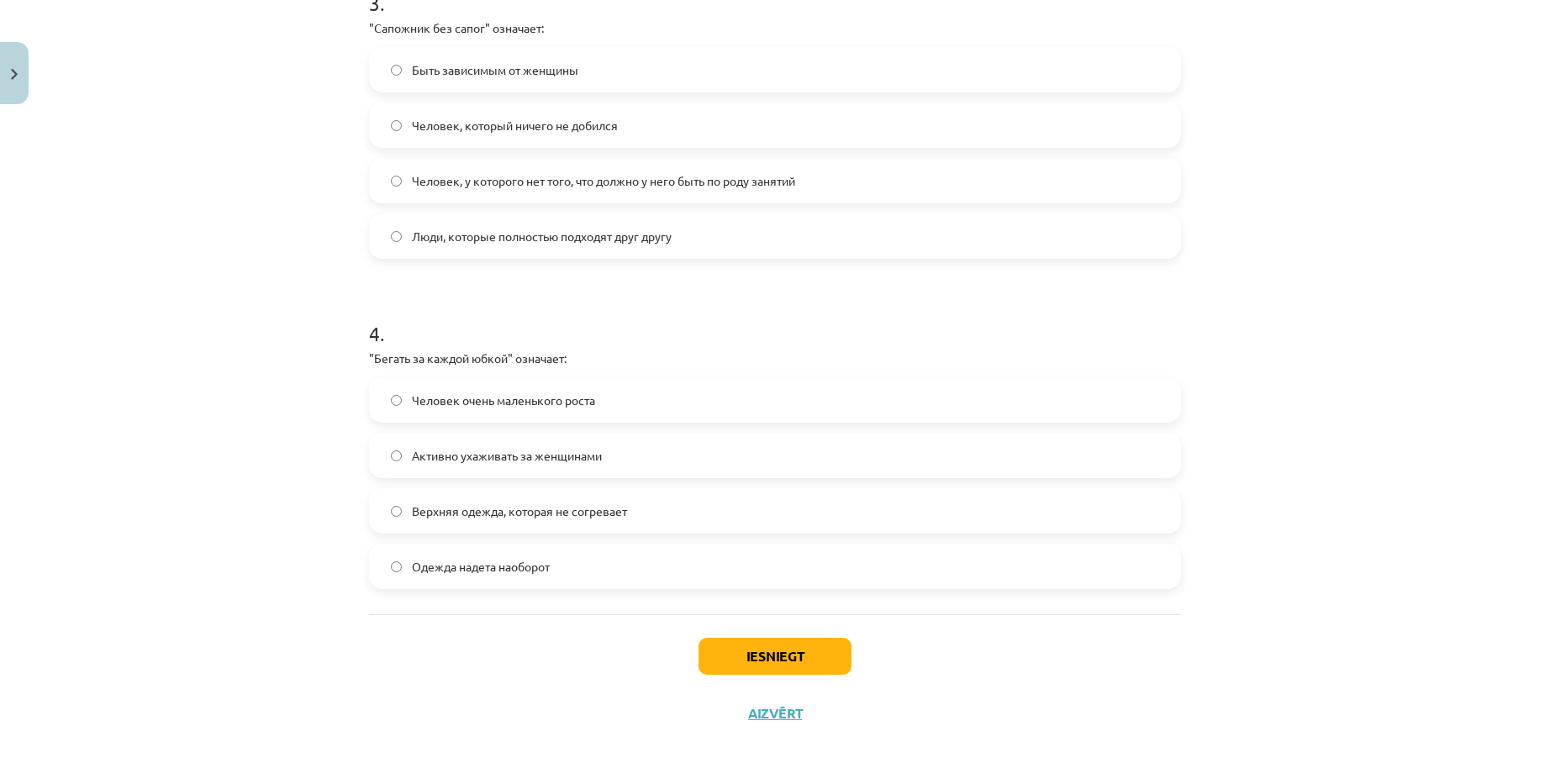
click at [554, 455] on span "Активно ухаживать за женщинами" at bounding box center [507, 456] width 190 height 18
click at [754, 655] on button "Iesniegt" at bounding box center [775, 656] width 153 height 37
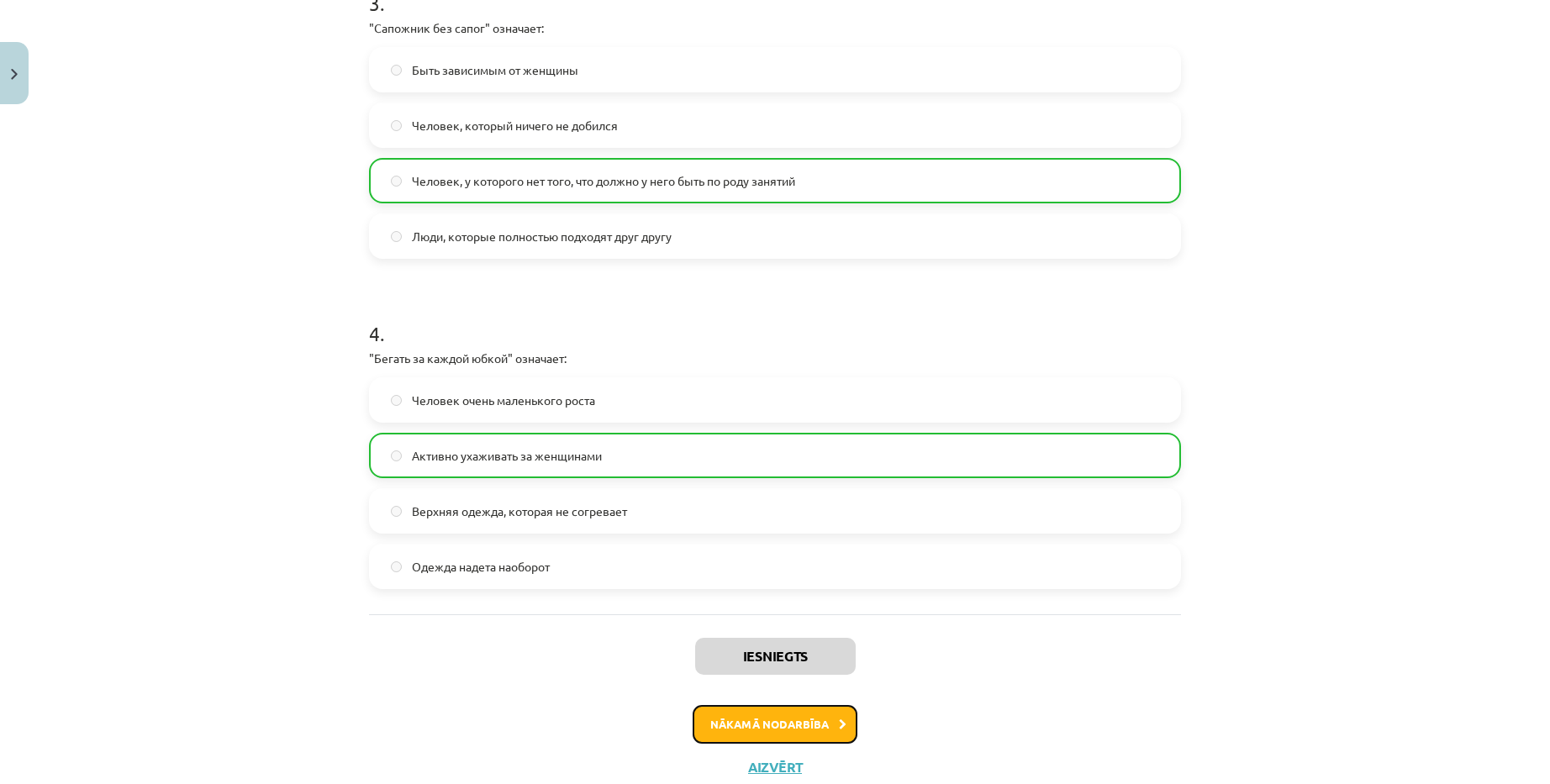
click at [840, 730] on button "Nākamā nodarbība" at bounding box center [775, 724] width 165 height 39
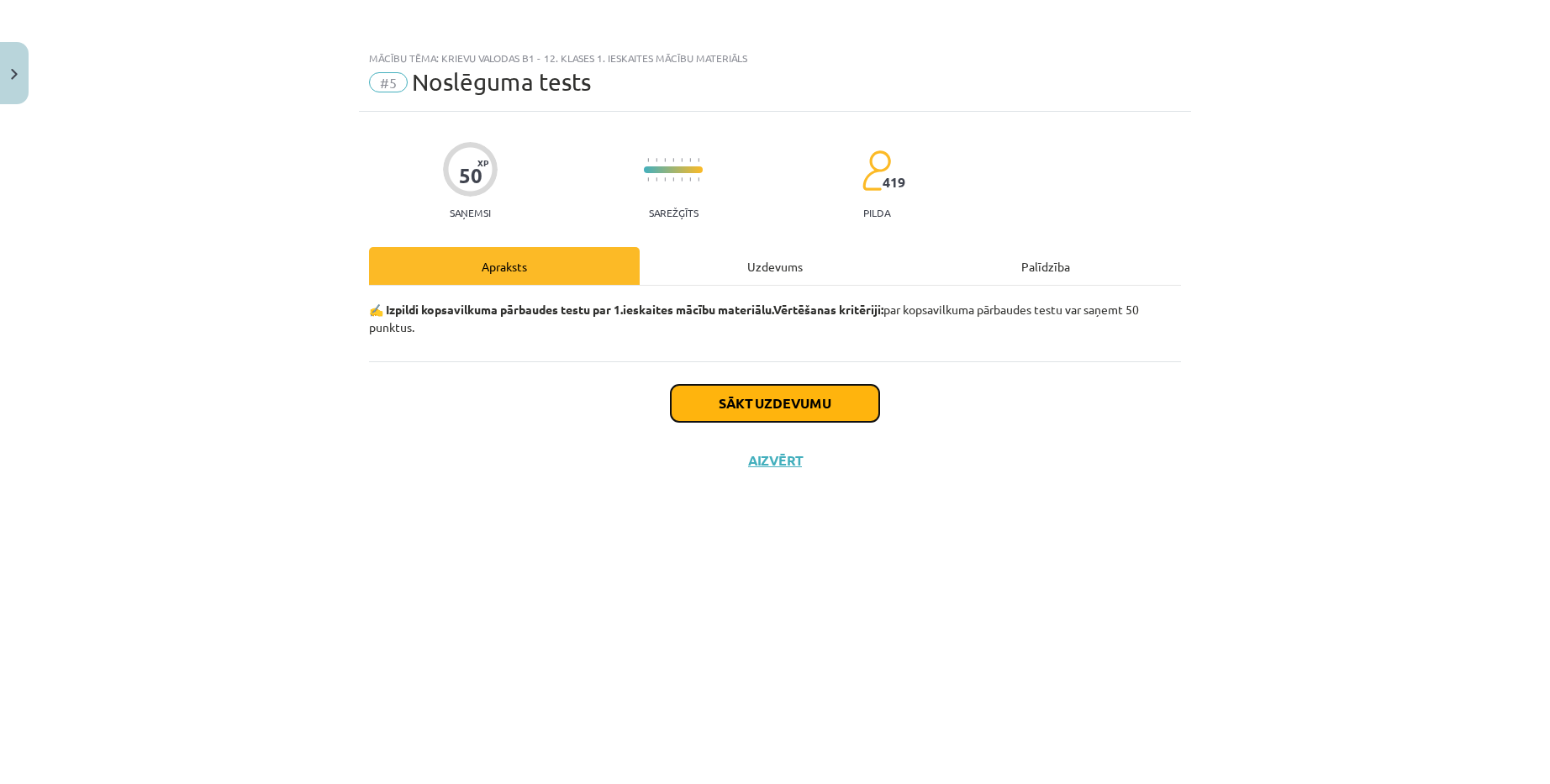
click at [758, 404] on button "Sākt uzdevumu" at bounding box center [775, 403] width 208 height 37
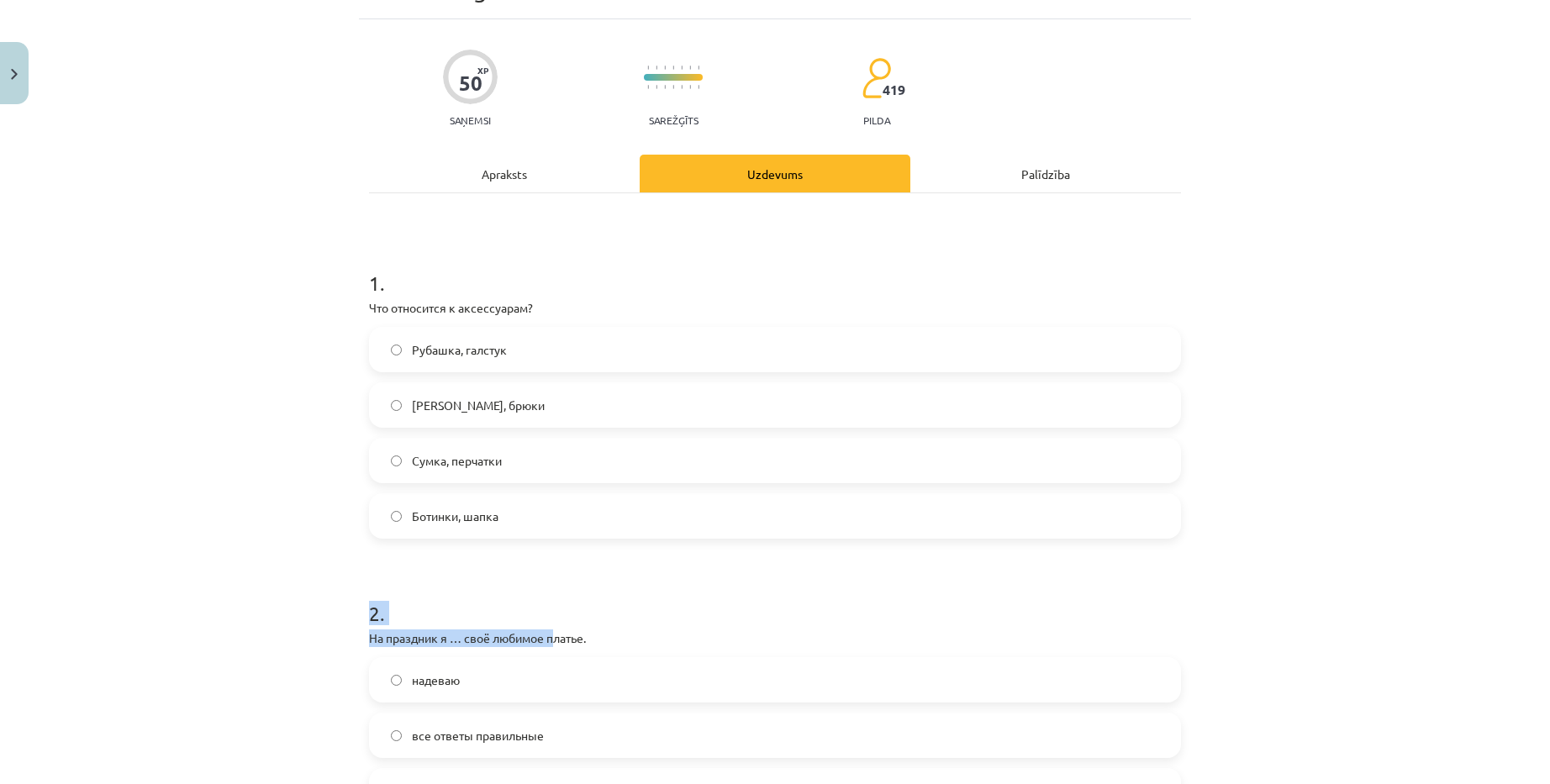
scroll to position [504, 0]
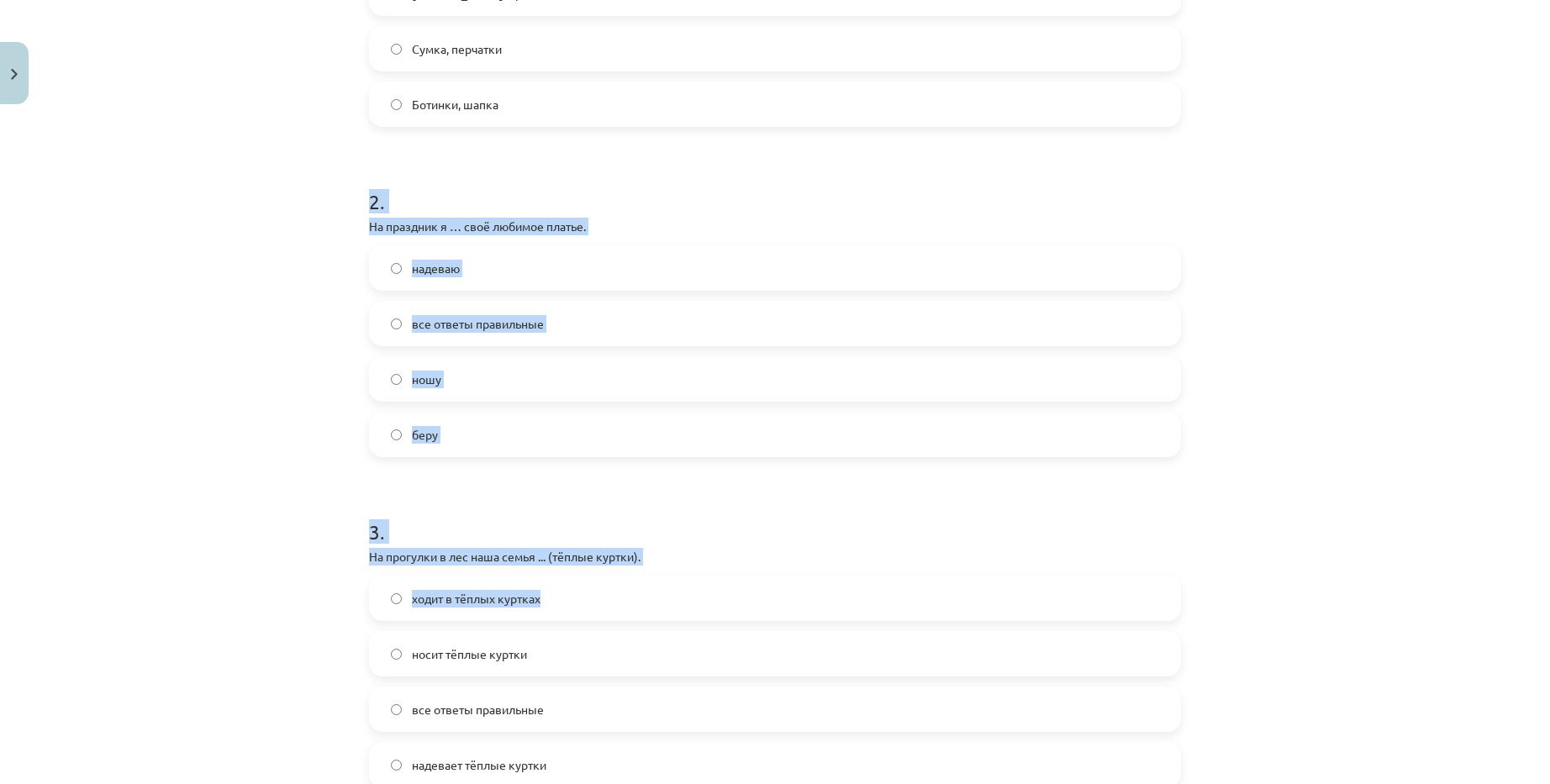
drag, startPoint x: 552, startPoint y: 633, endPoint x: 555, endPoint y: 608, distance: 25.2
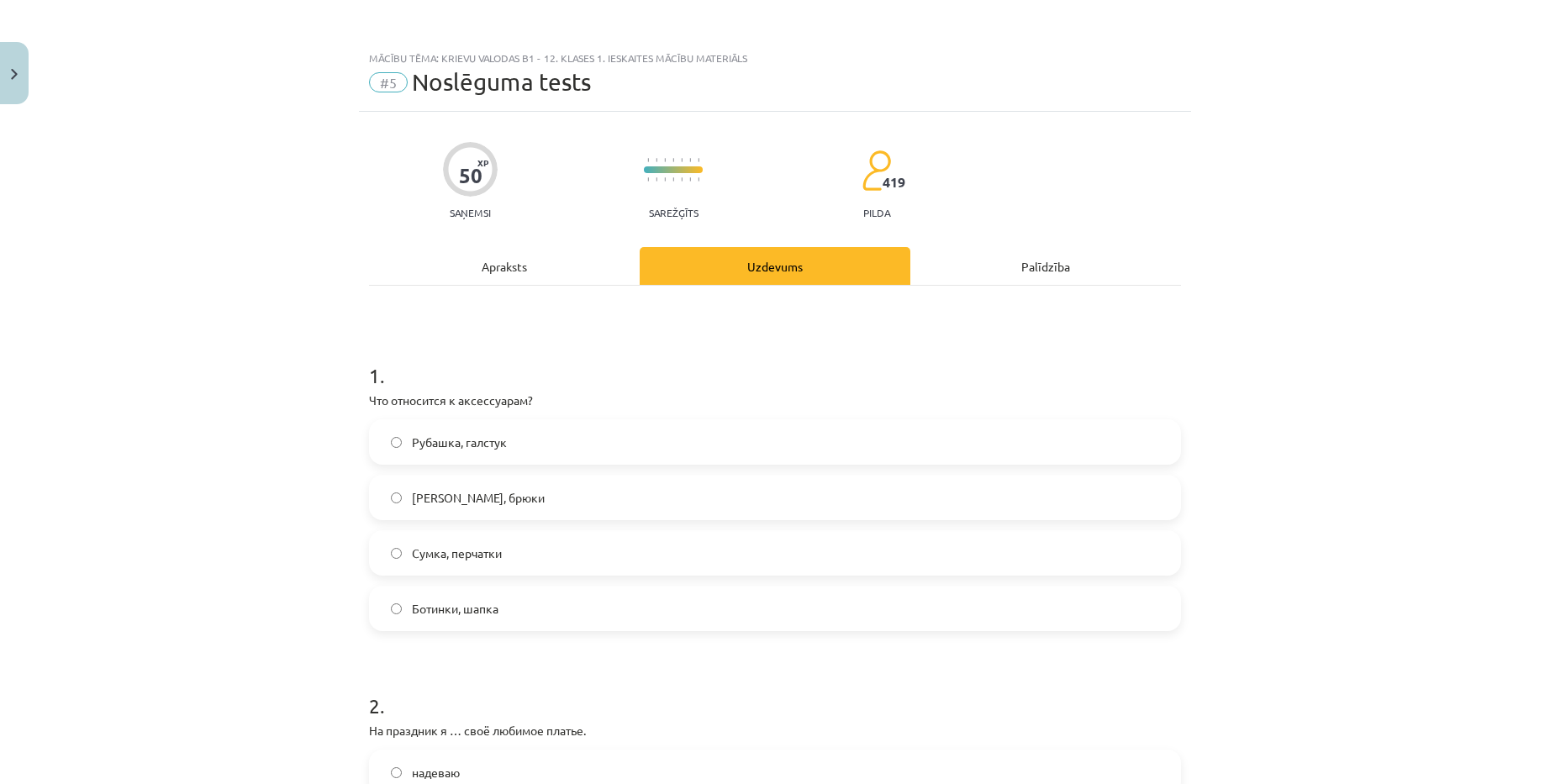
drag, startPoint x: 289, startPoint y: 363, endPoint x: 317, endPoint y: 359, distance: 28.3
click at [289, 361] on div "Mācību tēma: Krievu valodas b1 - 12. klases 1. ieskaites mācību materiāls #5 No…" at bounding box center [775, 392] width 1550 height 784
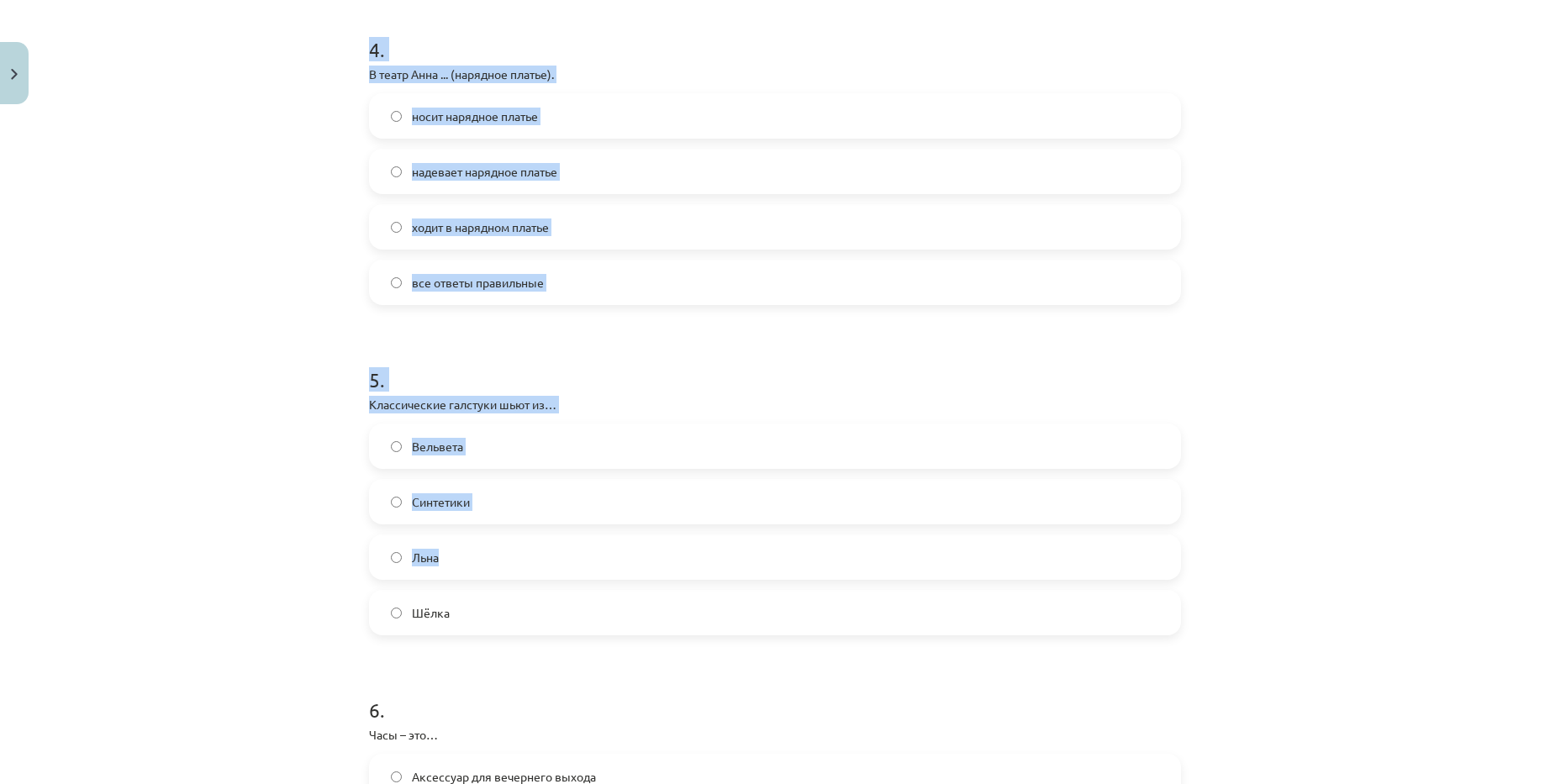
scroll to position [1344, 0]
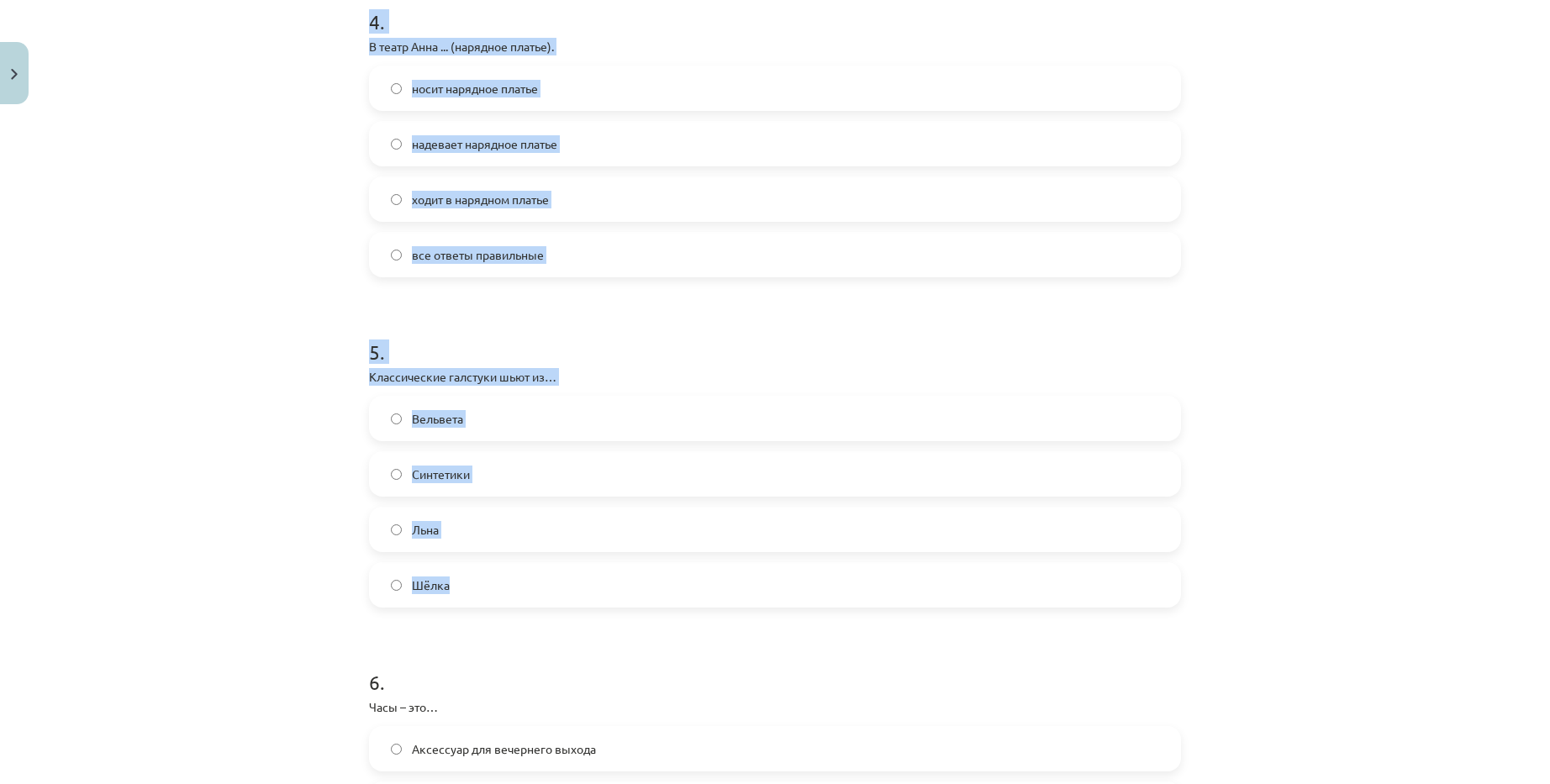
drag, startPoint x: 356, startPoint y: 372, endPoint x: 553, endPoint y: 561, distance: 273.0
click at [553, 561] on div "50 XP Saņemsi Sarežģīts 419 pilda Apraksts Uzdevums Palīdzība 1 . Что относится…" at bounding box center [775, 589] width 832 height 3644
copy form "1 . Что относится к аксессуарам? Рубашка, галстук Пальто, брюки Сумка, перчатки…"
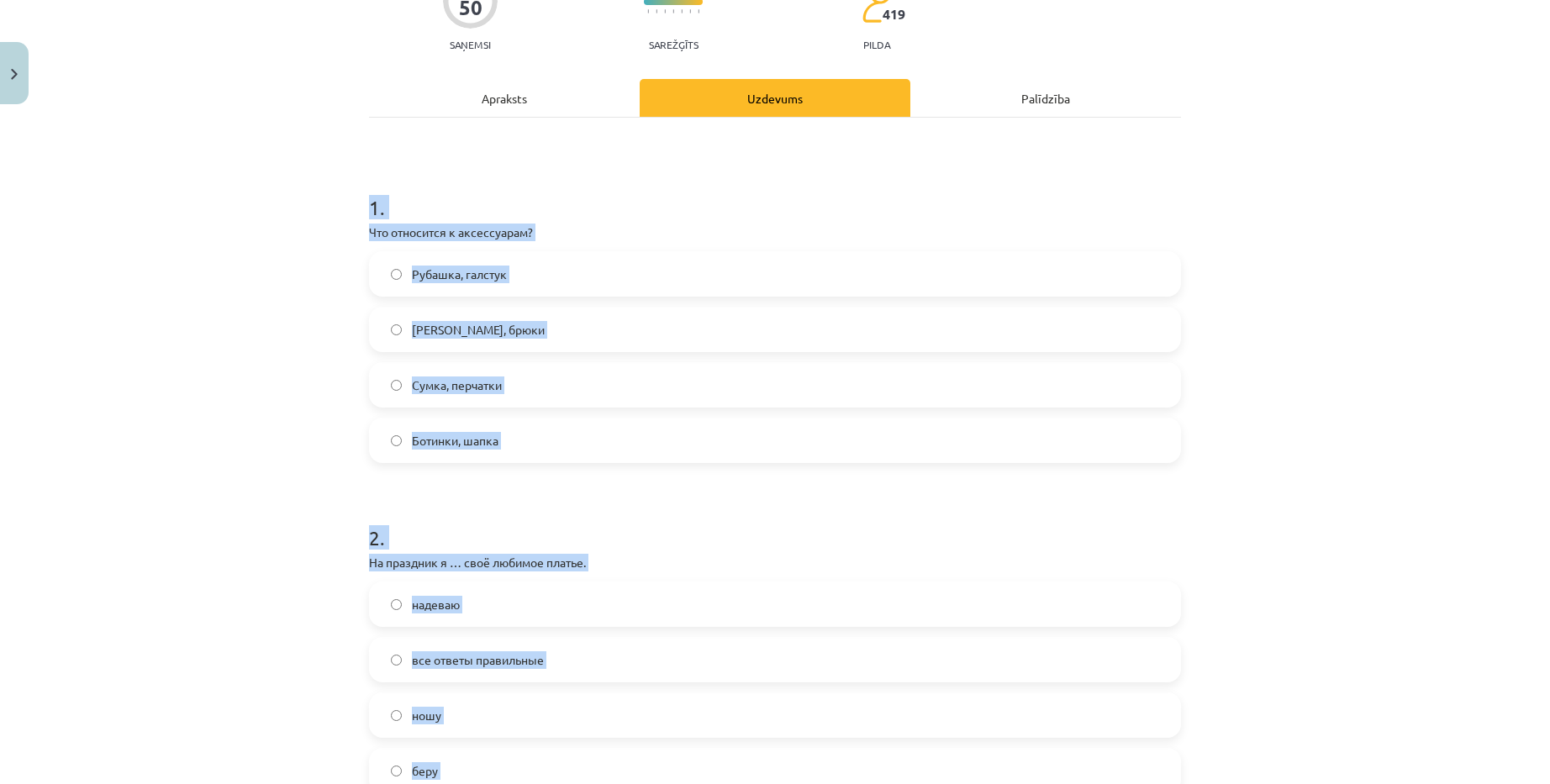
scroll to position [252, 0]
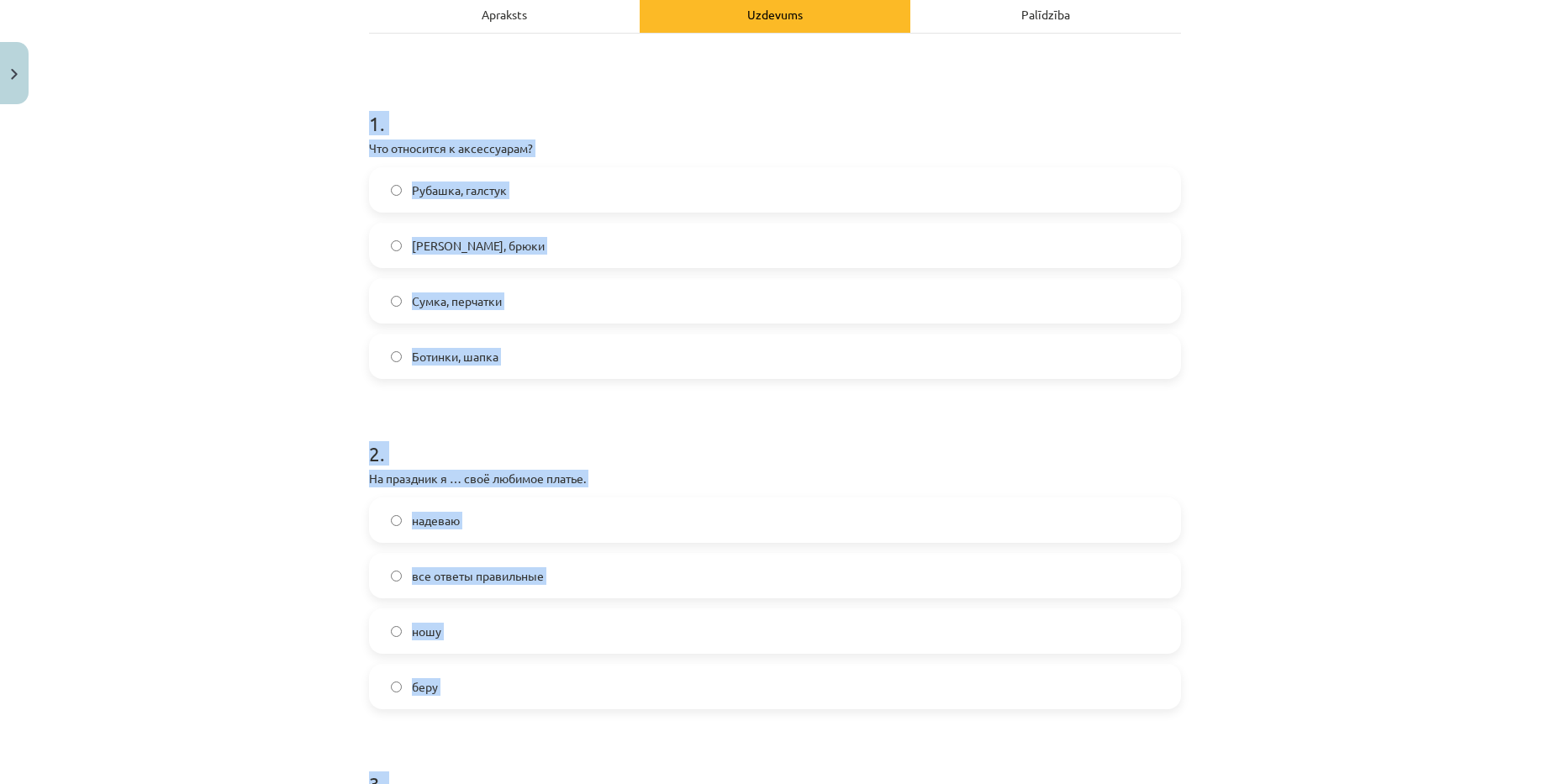
click at [542, 301] on label "Сумка, перчатки" at bounding box center [775, 300] width 808 height 42
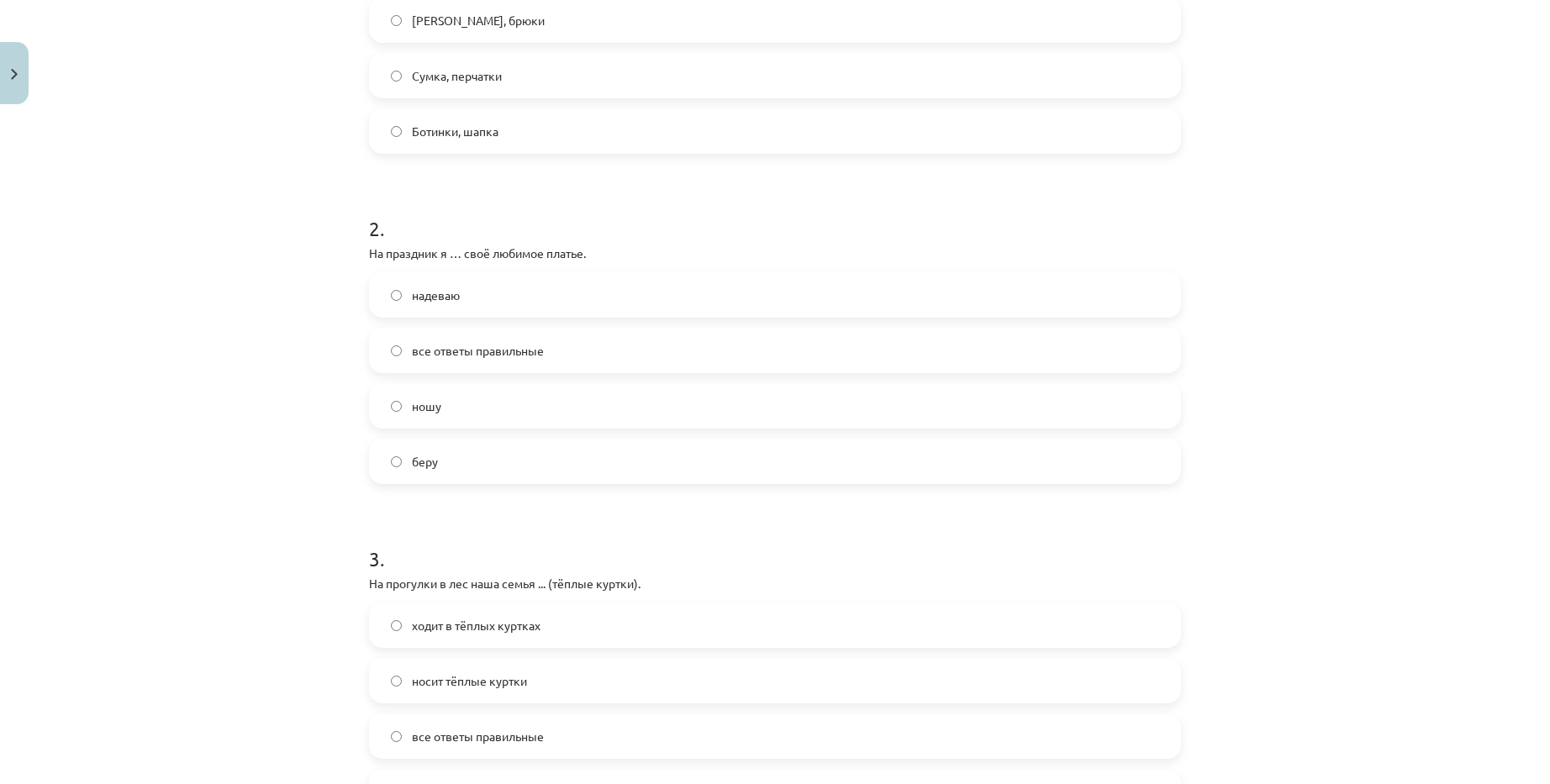
scroll to position [504, 0]
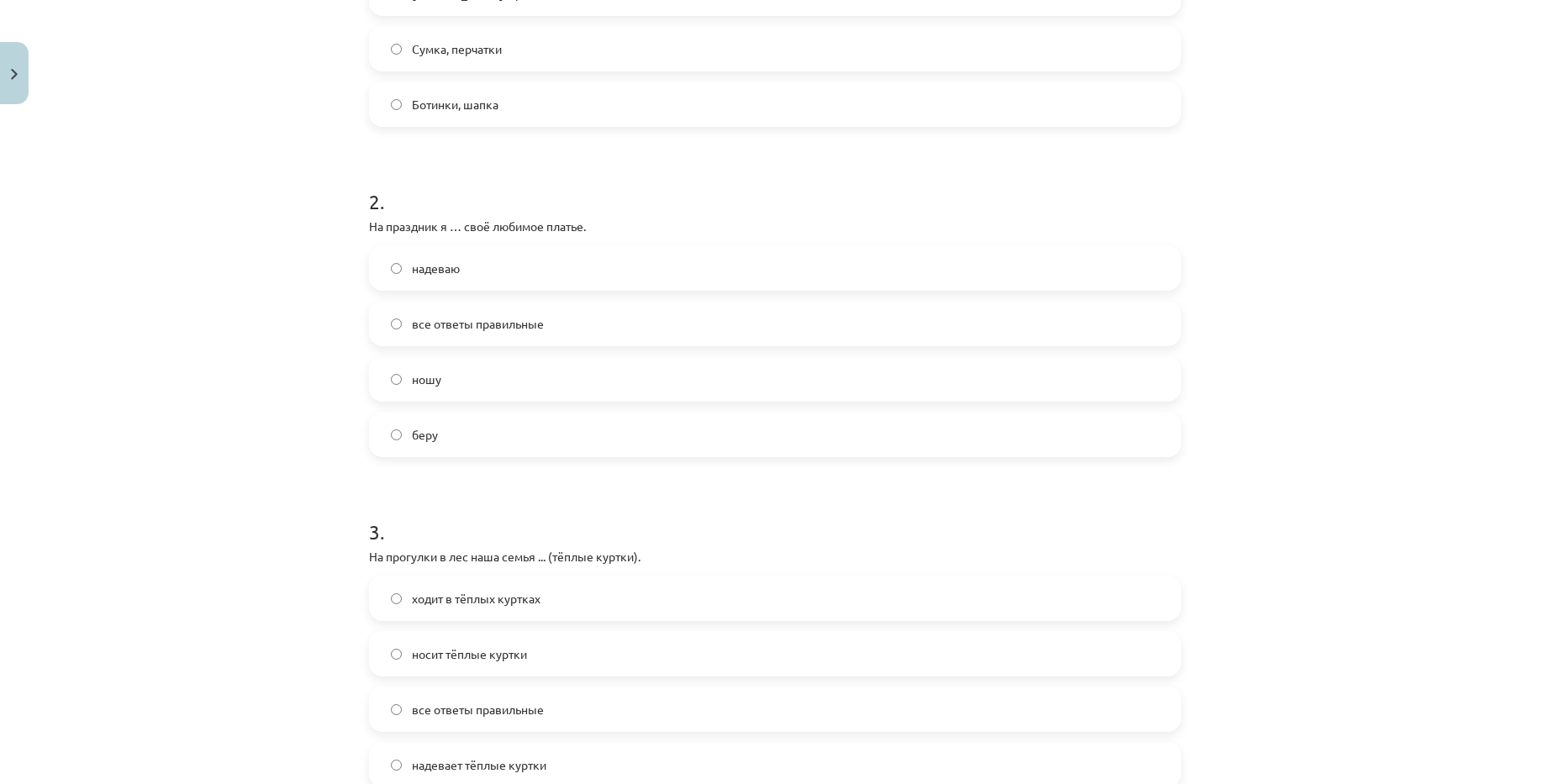
click at [526, 332] on span "все ответы правильные" at bounding box center [478, 324] width 132 height 18
click at [488, 269] on label "надеваю" at bounding box center [775, 268] width 808 height 42
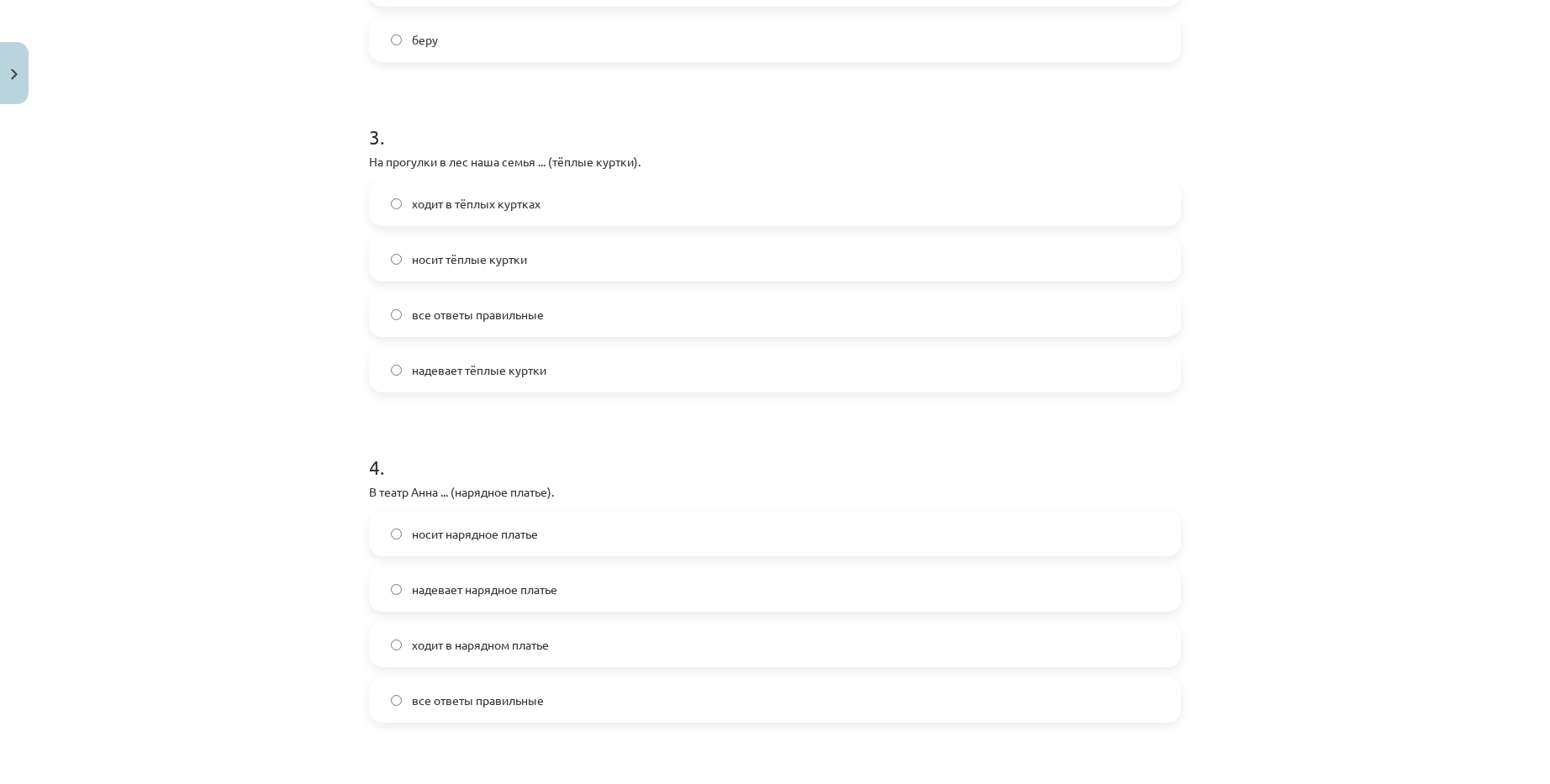
scroll to position [924, 0]
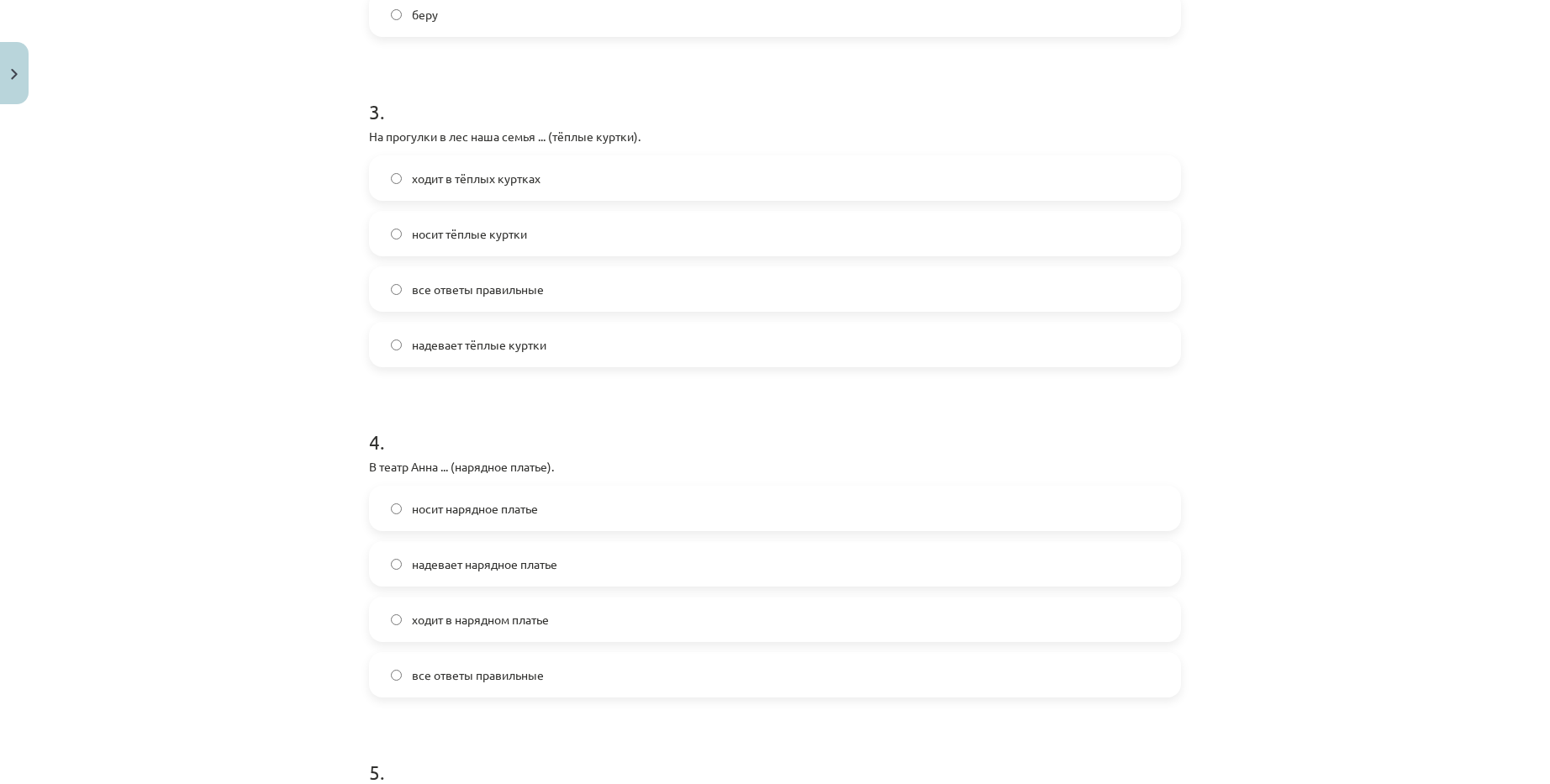
click at [542, 287] on label "все ответы правильные" at bounding box center [775, 288] width 808 height 42
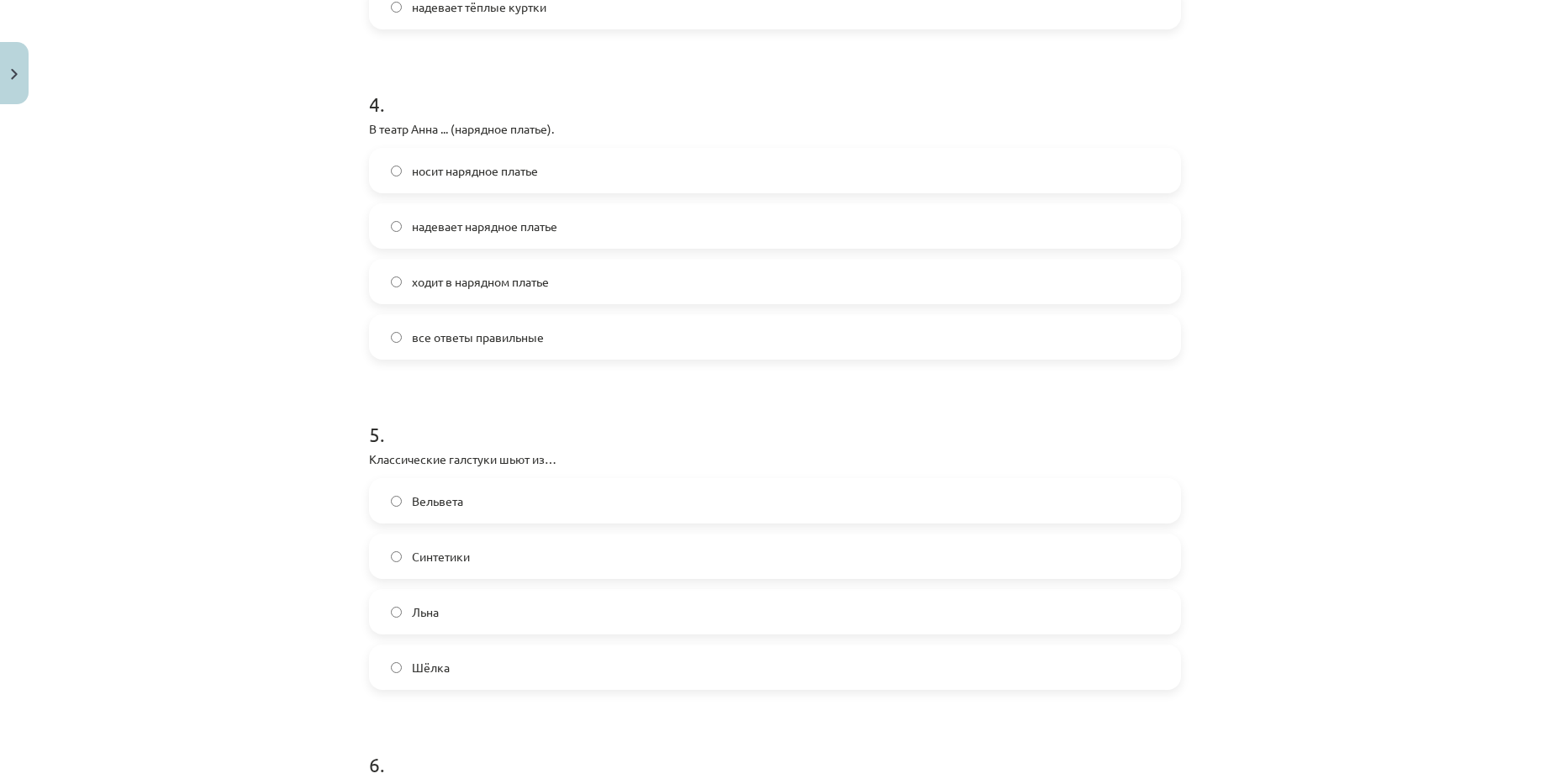
scroll to position [1344, 0]
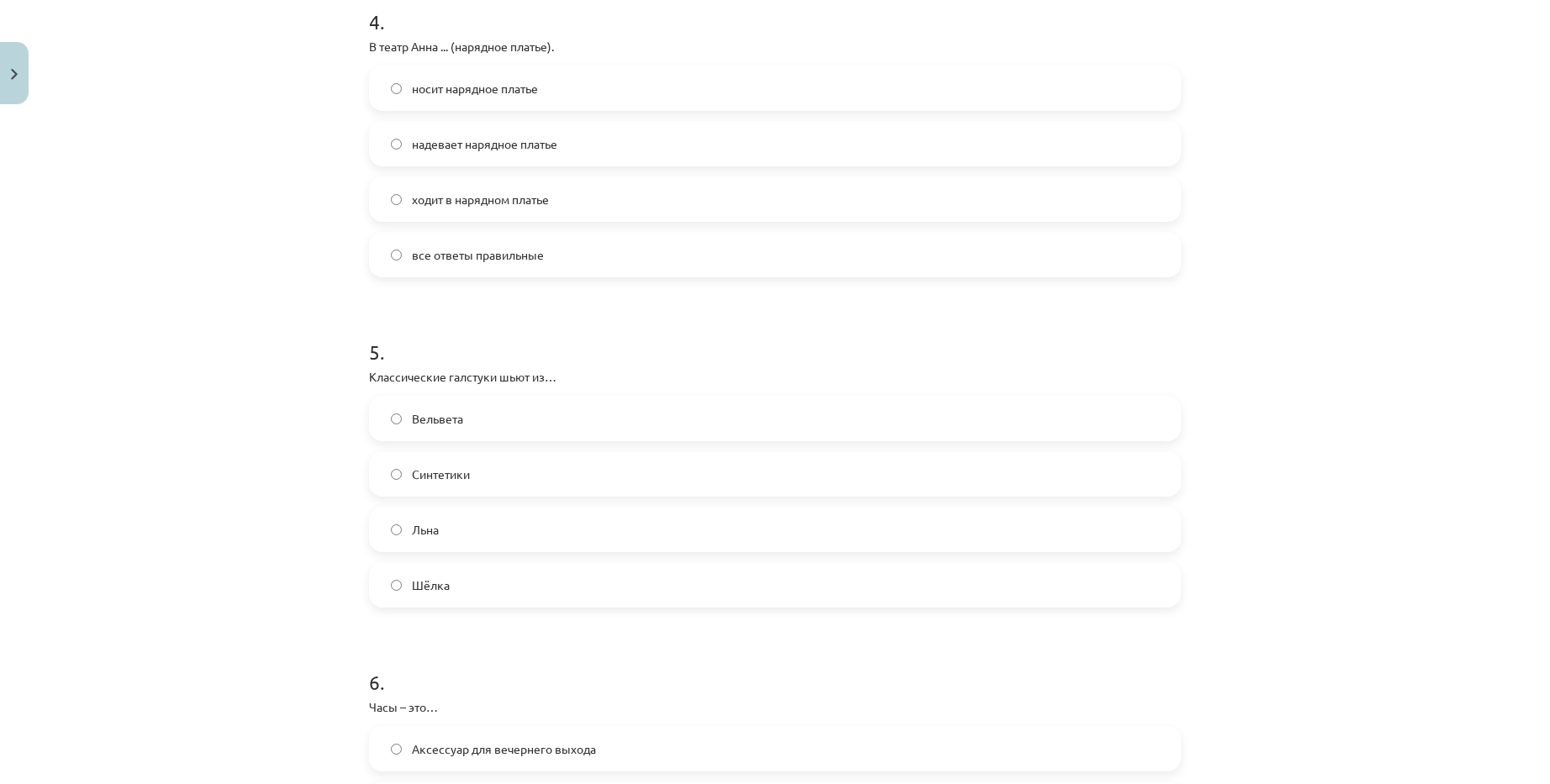
click at [505, 571] on label "Шёлка" at bounding box center [775, 585] width 808 height 42
click at [534, 257] on span "все ответы правильные" at bounding box center [478, 255] width 132 height 18
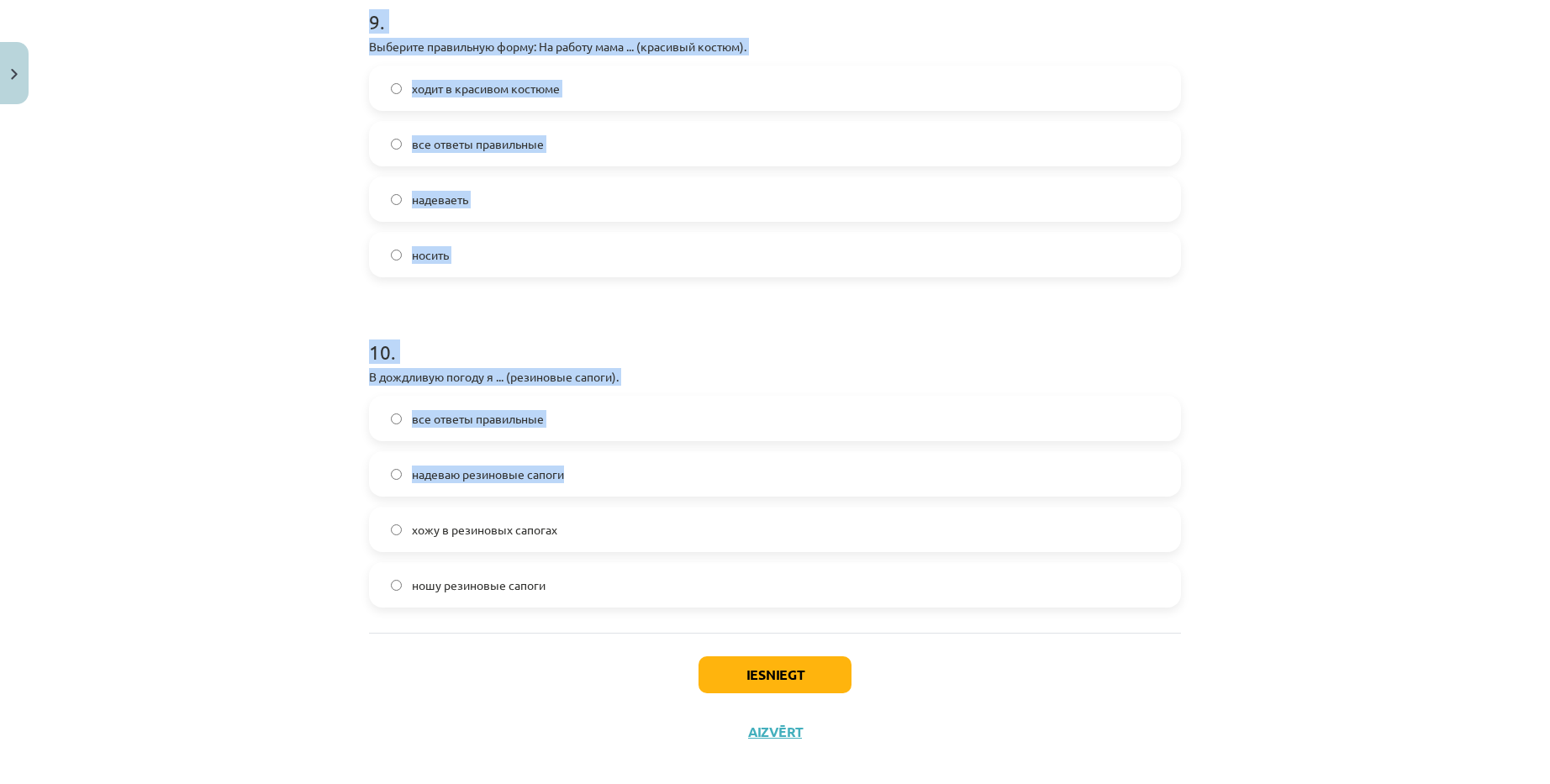
scroll to position [3014, 0]
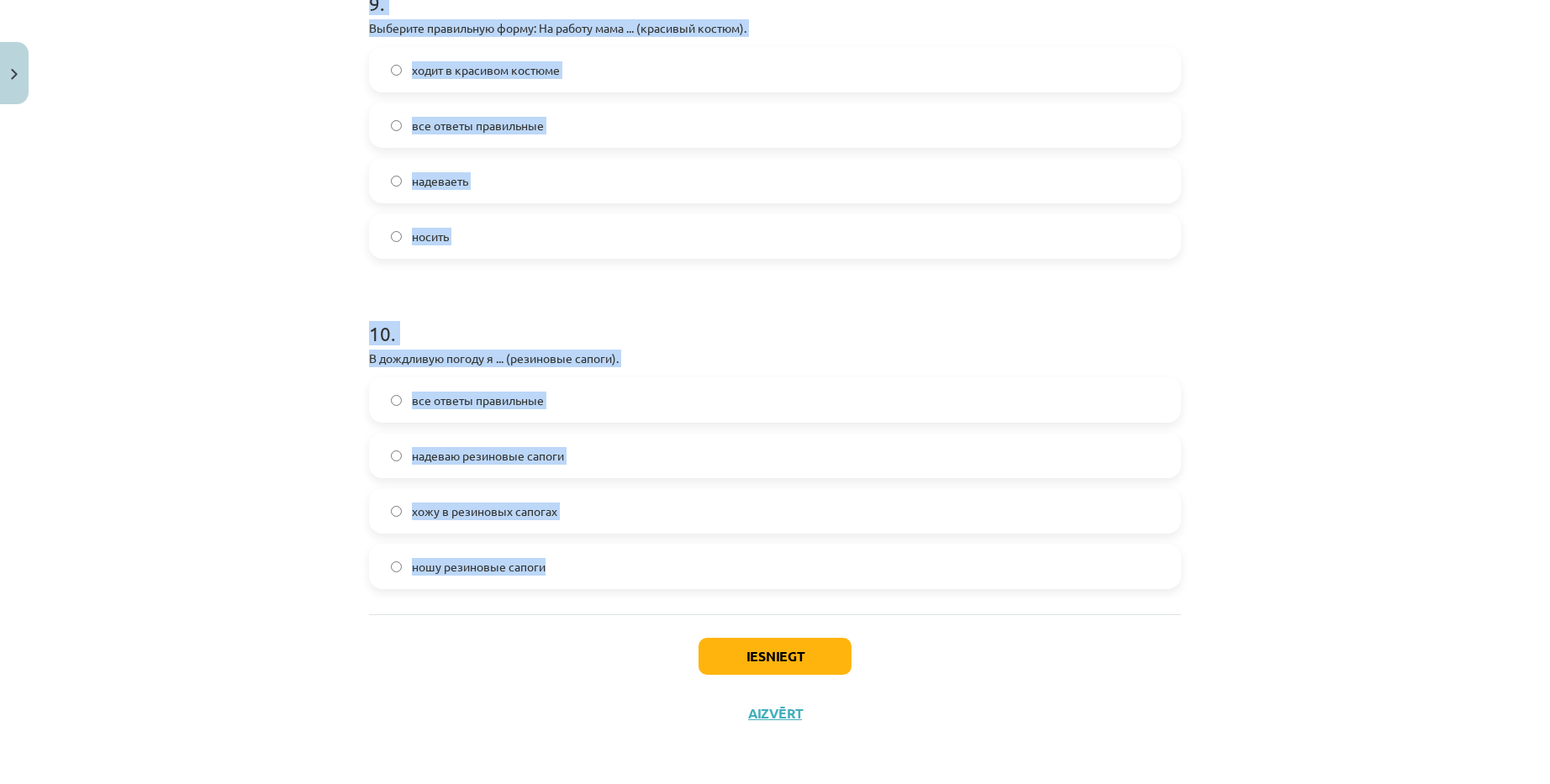
drag, startPoint x: 369, startPoint y: 190, endPoint x: 560, endPoint y: 544, distance: 402.2
click at [560, 544] on div "Mācību tēma: Krievu valodas b1 - 12. klases 1. ieskaites mācību materiāls #5 No…" at bounding box center [775, 392] width 1550 height 784
copy form "1 . Lore – ips… Dolorsita con adipiscin elitse Doeiusm tempor Incididu utlabore…"
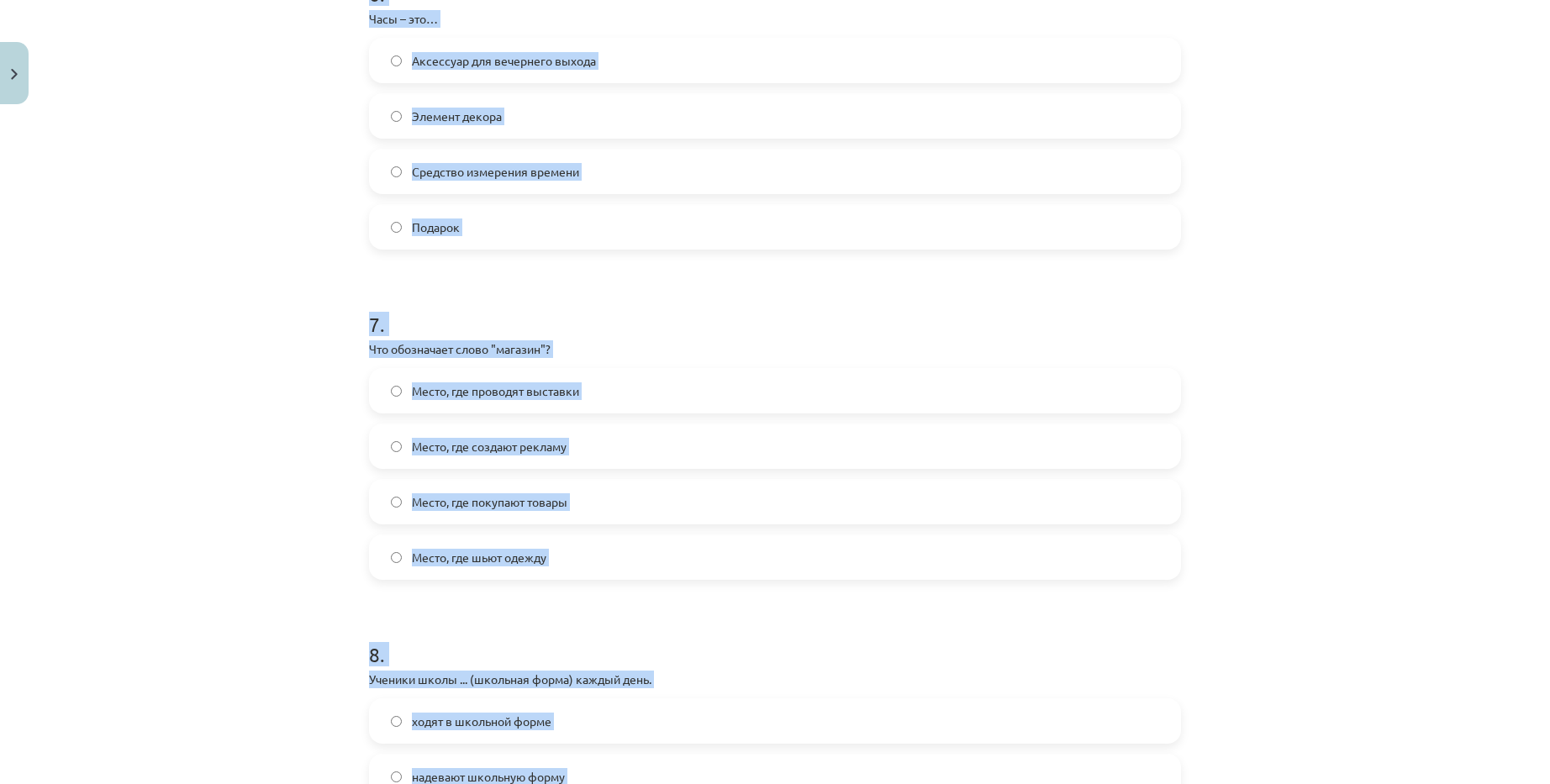
scroll to position [2005, 0]
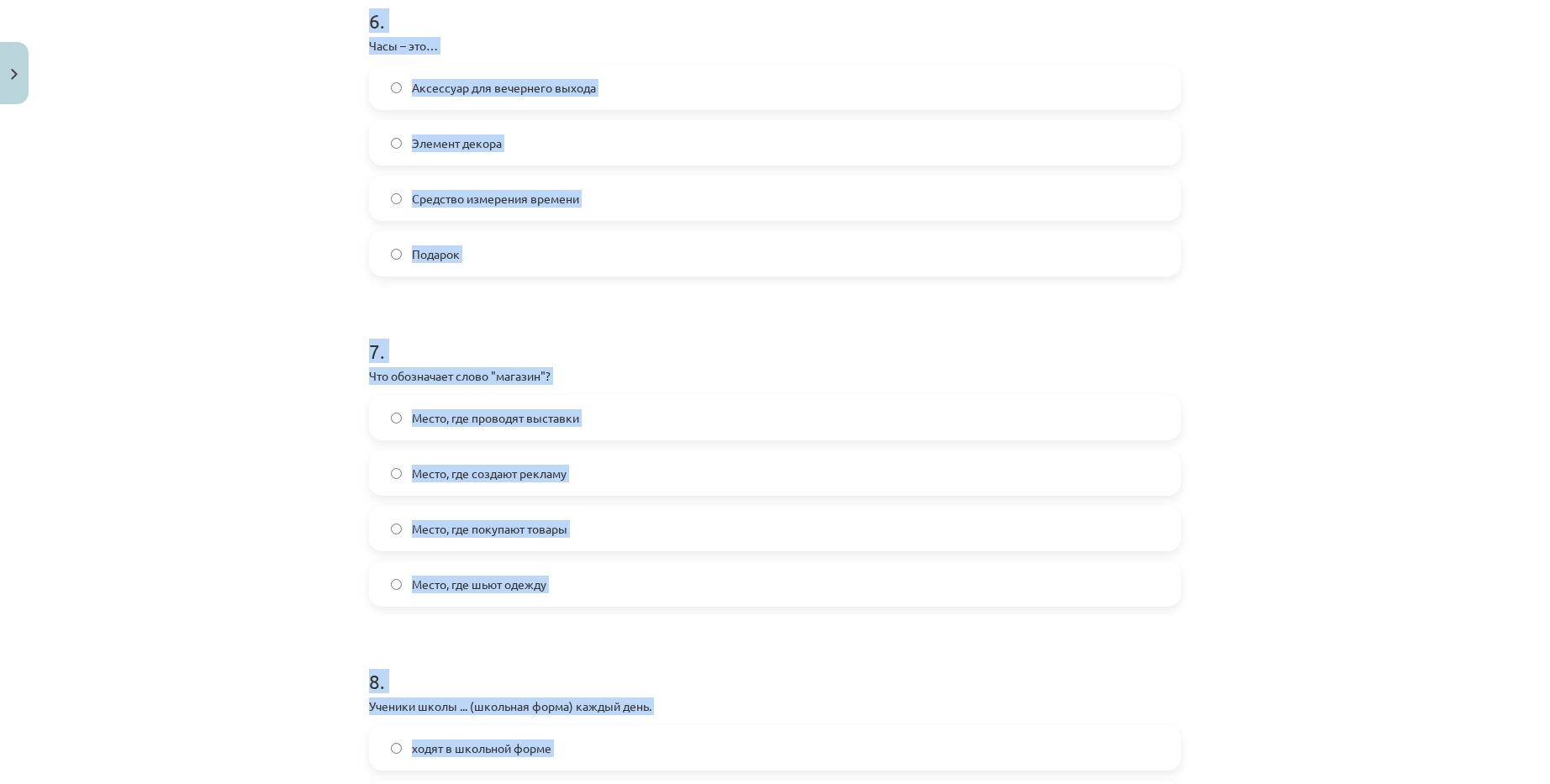
click at [531, 195] on span "Средство измерения времени" at bounding box center [495, 198] width 167 height 18
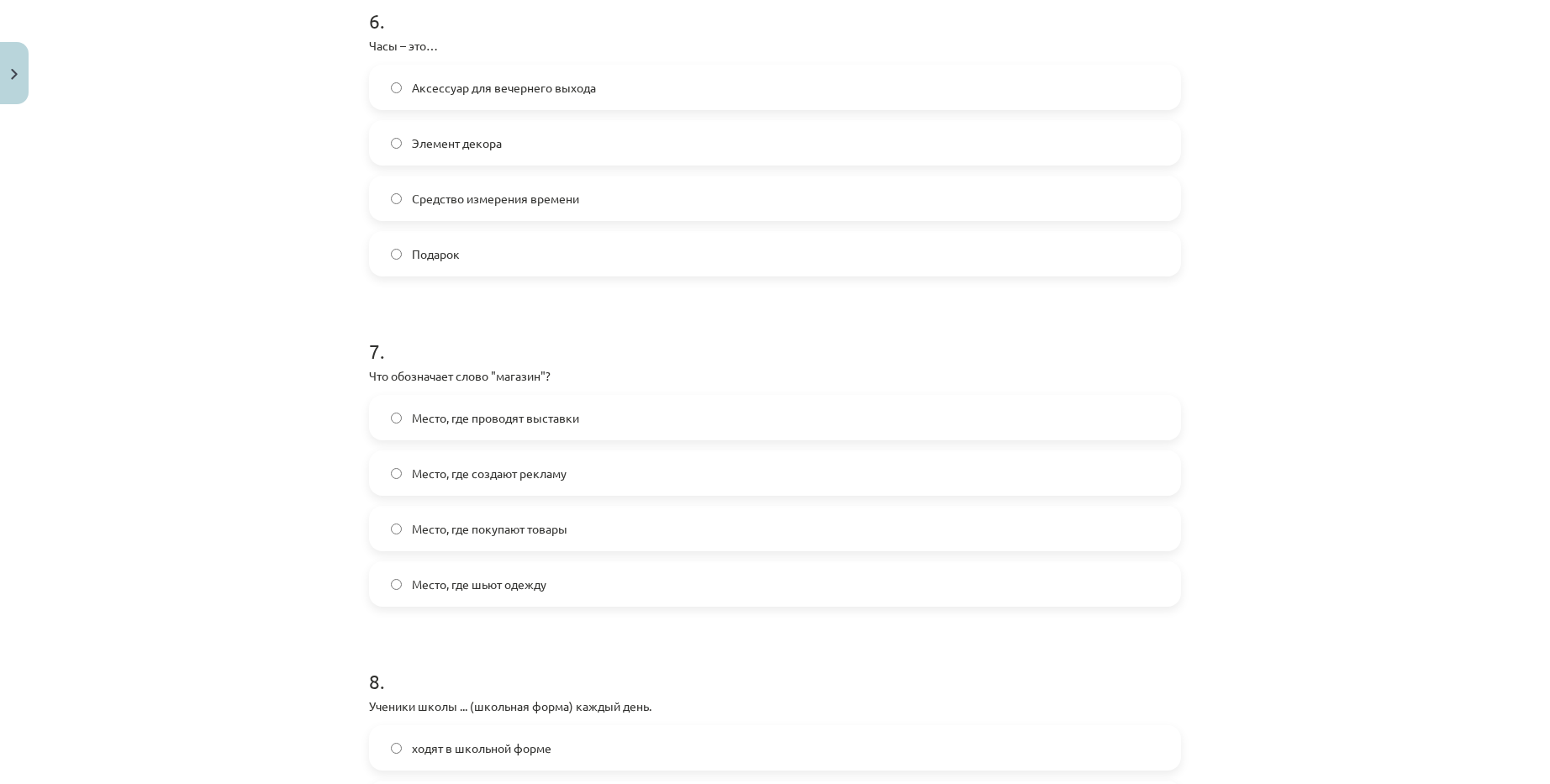
click at [605, 528] on label "Место, где покупают товары" at bounding box center [775, 528] width 808 height 42
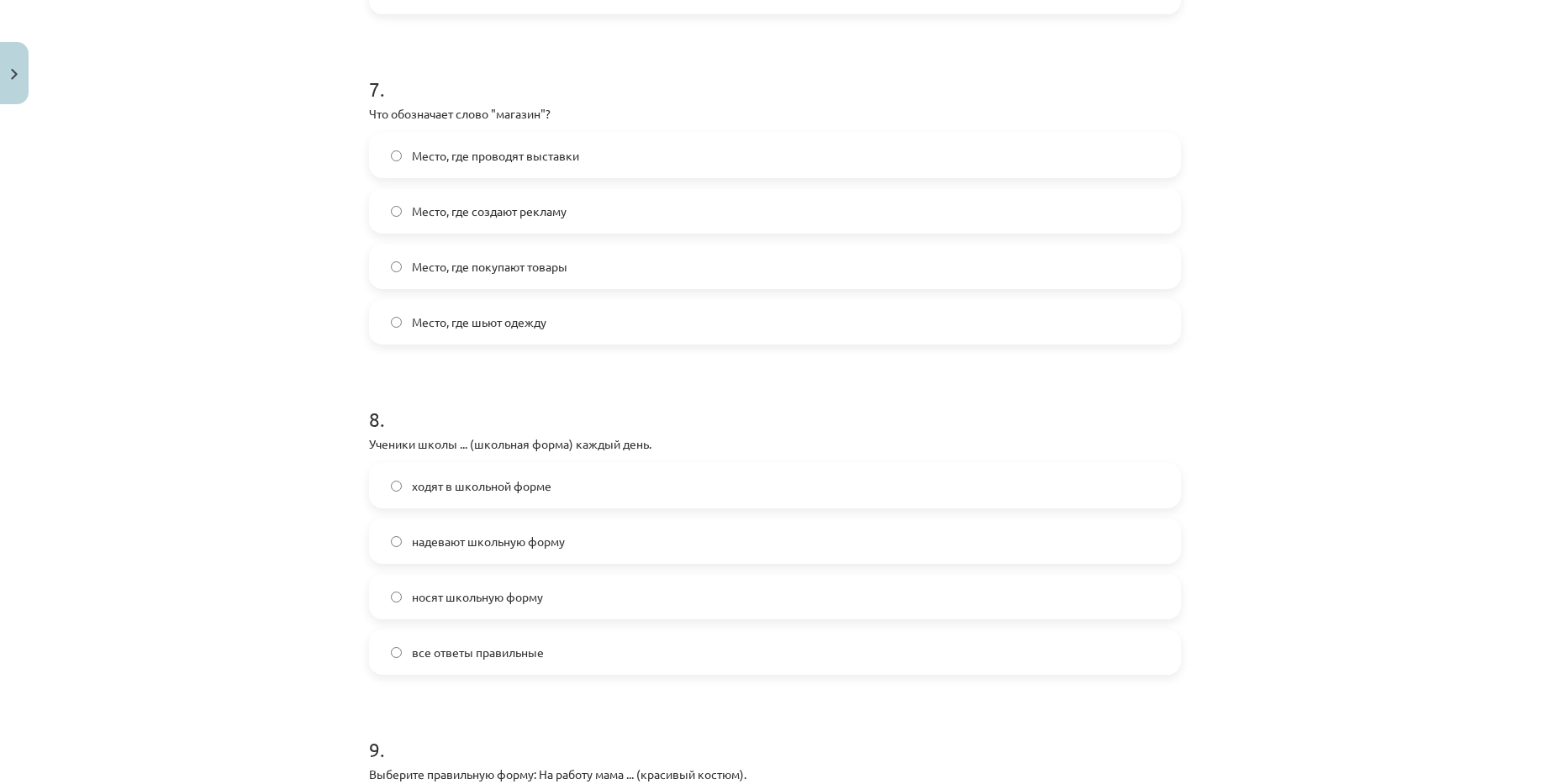
scroll to position [2341, 0]
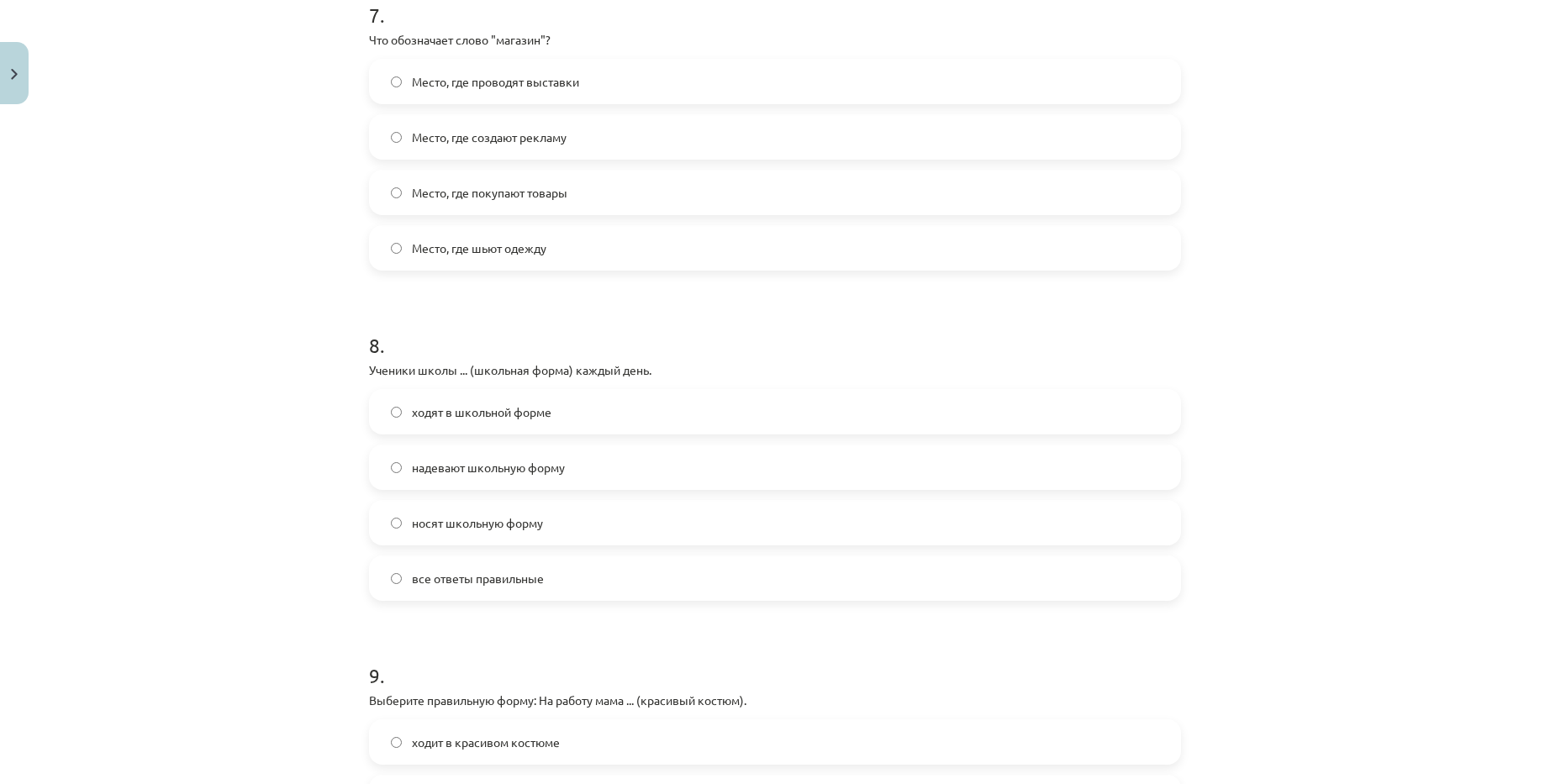
click at [545, 399] on label "ходят в школьной форме" at bounding box center [775, 412] width 808 height 42
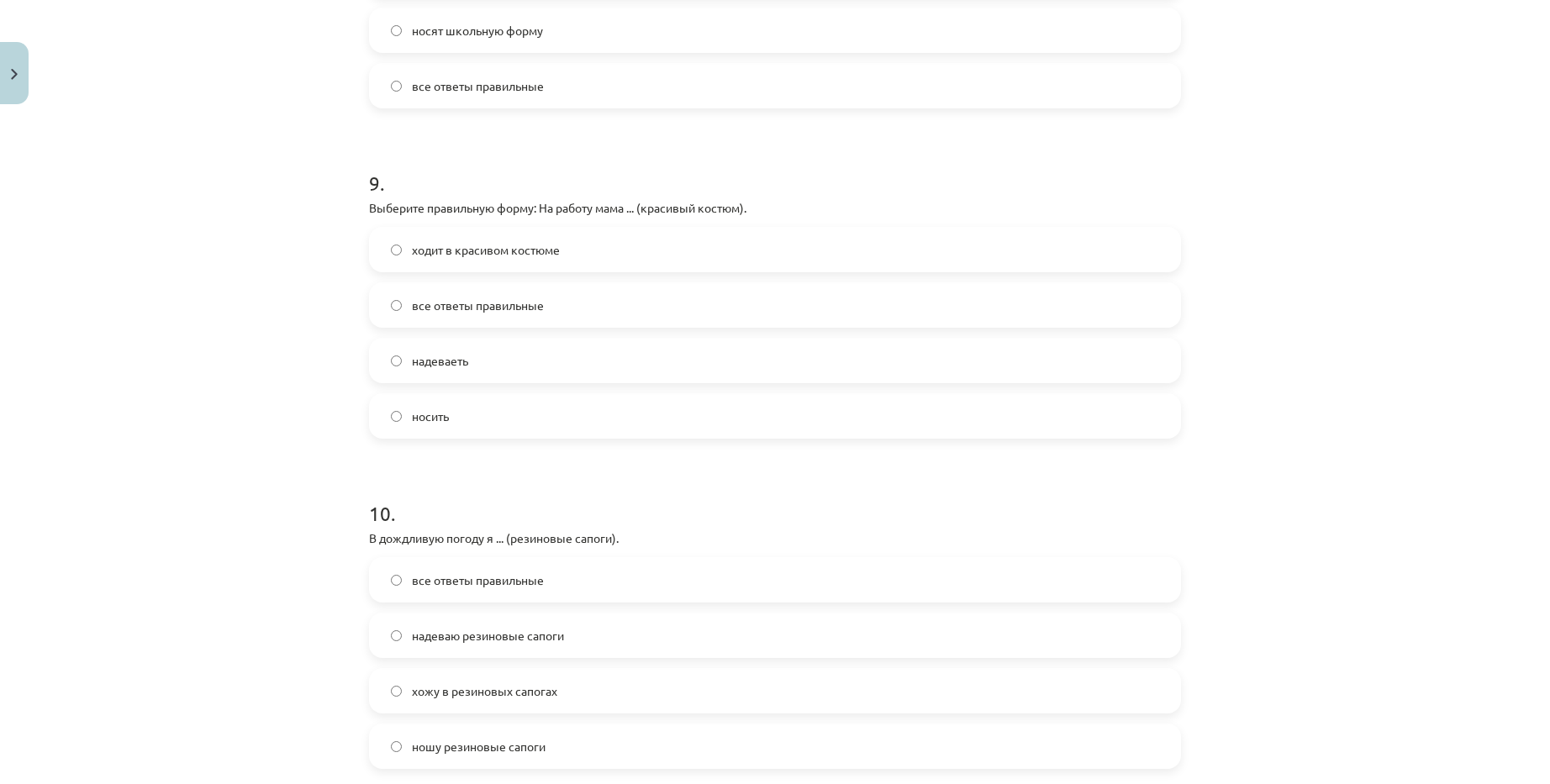
scroll to position [2846, 0]
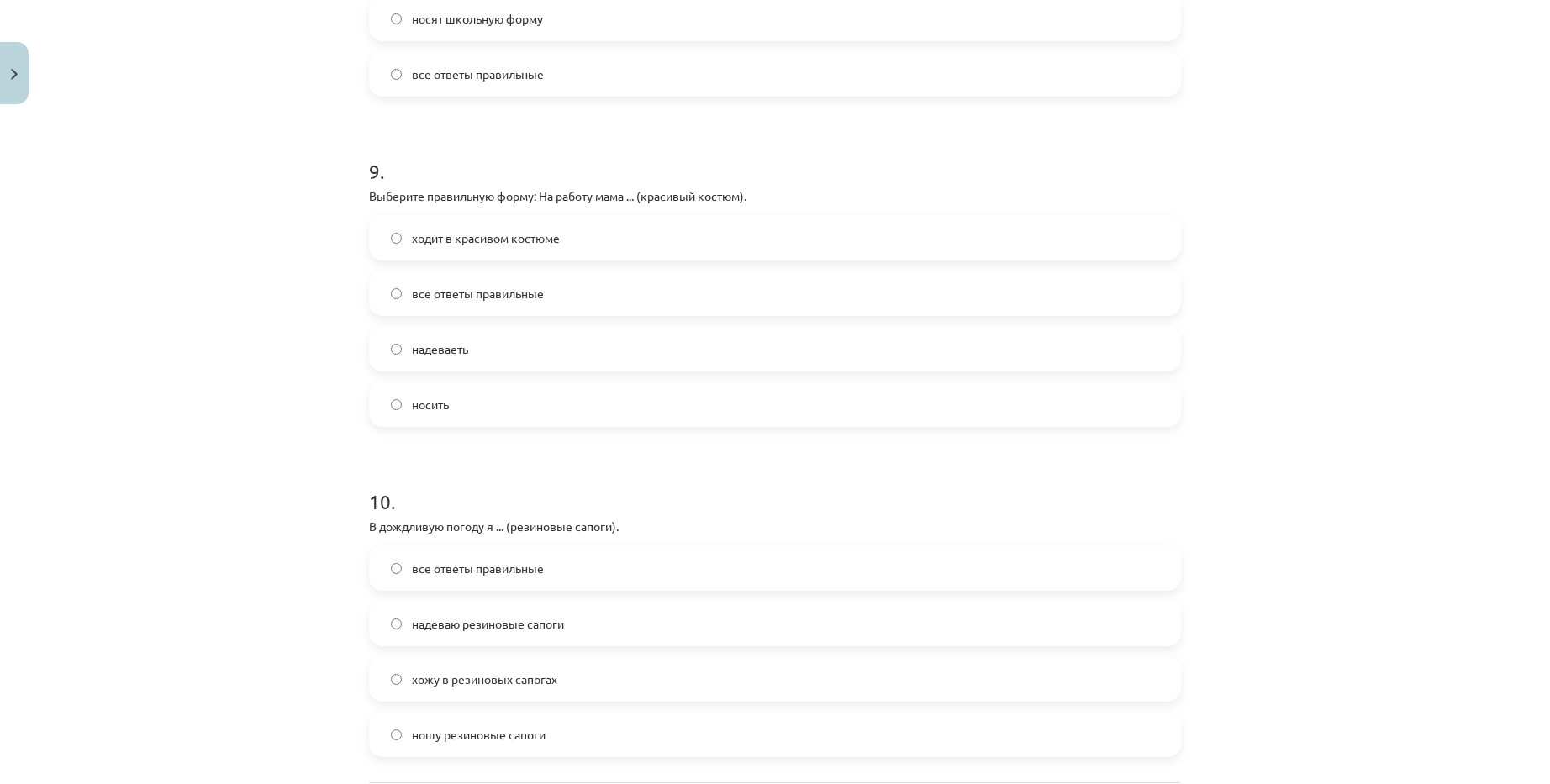
click at [537, 575] on span "все ответы правильные" at bounding box center [478, 569] width 132 height 18
click at [524, 245] on span "ходит в красивом костюме" at bounding box center [486, 238] width 148 height 18
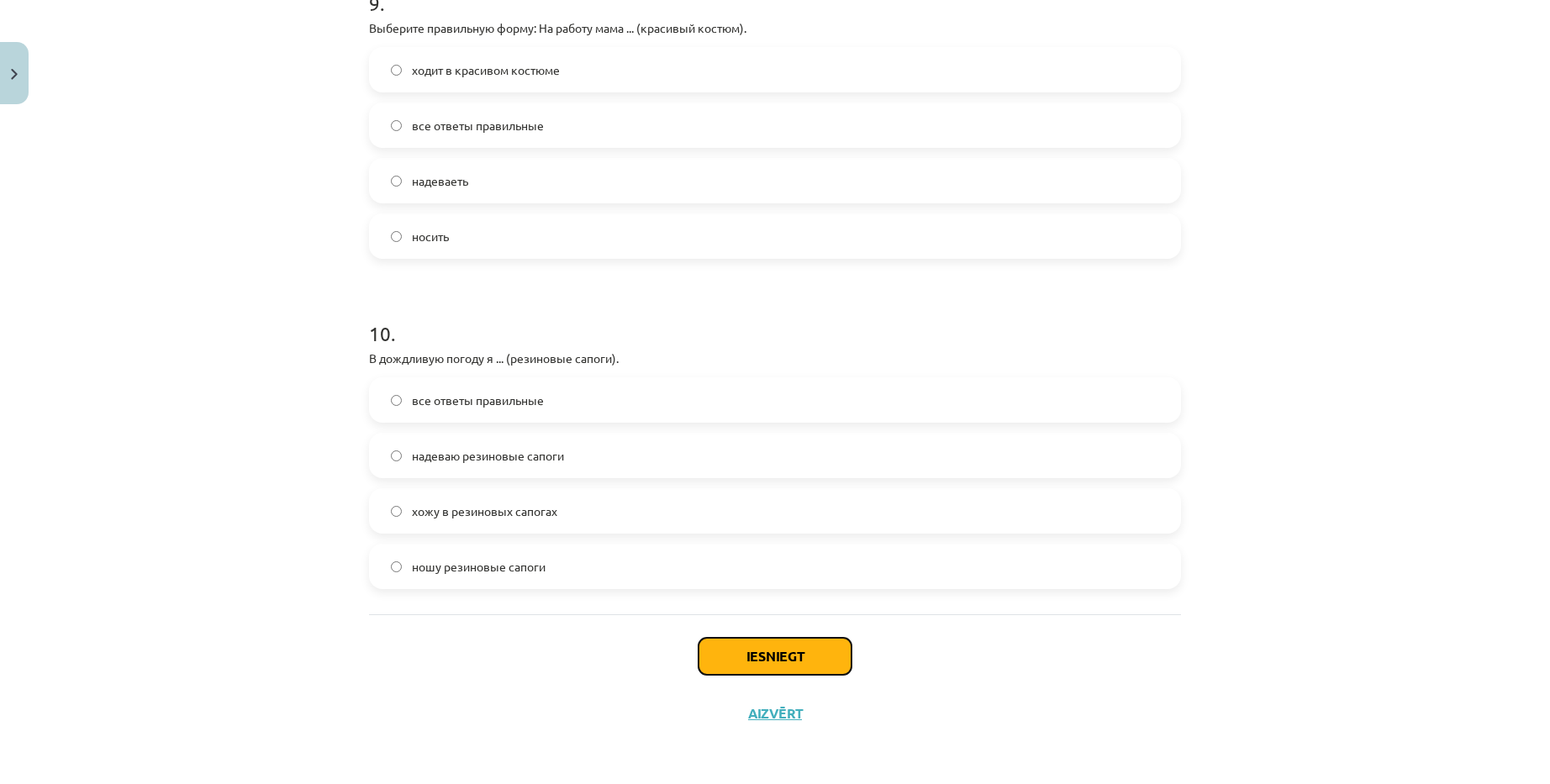
click at [741, 663] on button "Iesniegt" at bounding box center [775, 656] width 153 height 37
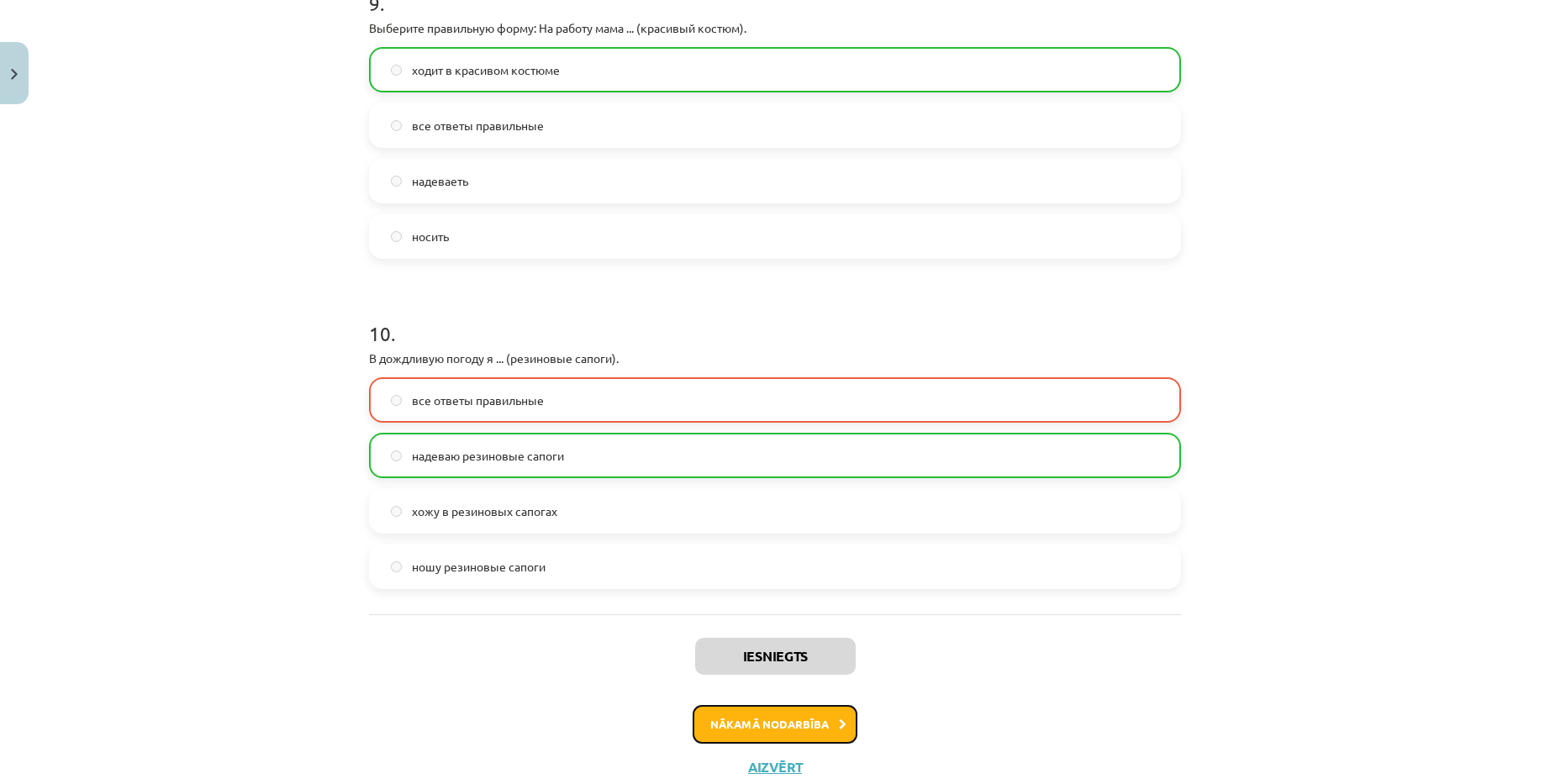
click at [740, 731] on button "Nākamā nodarbība" at bounding box center [775, 724] width 165 height 39
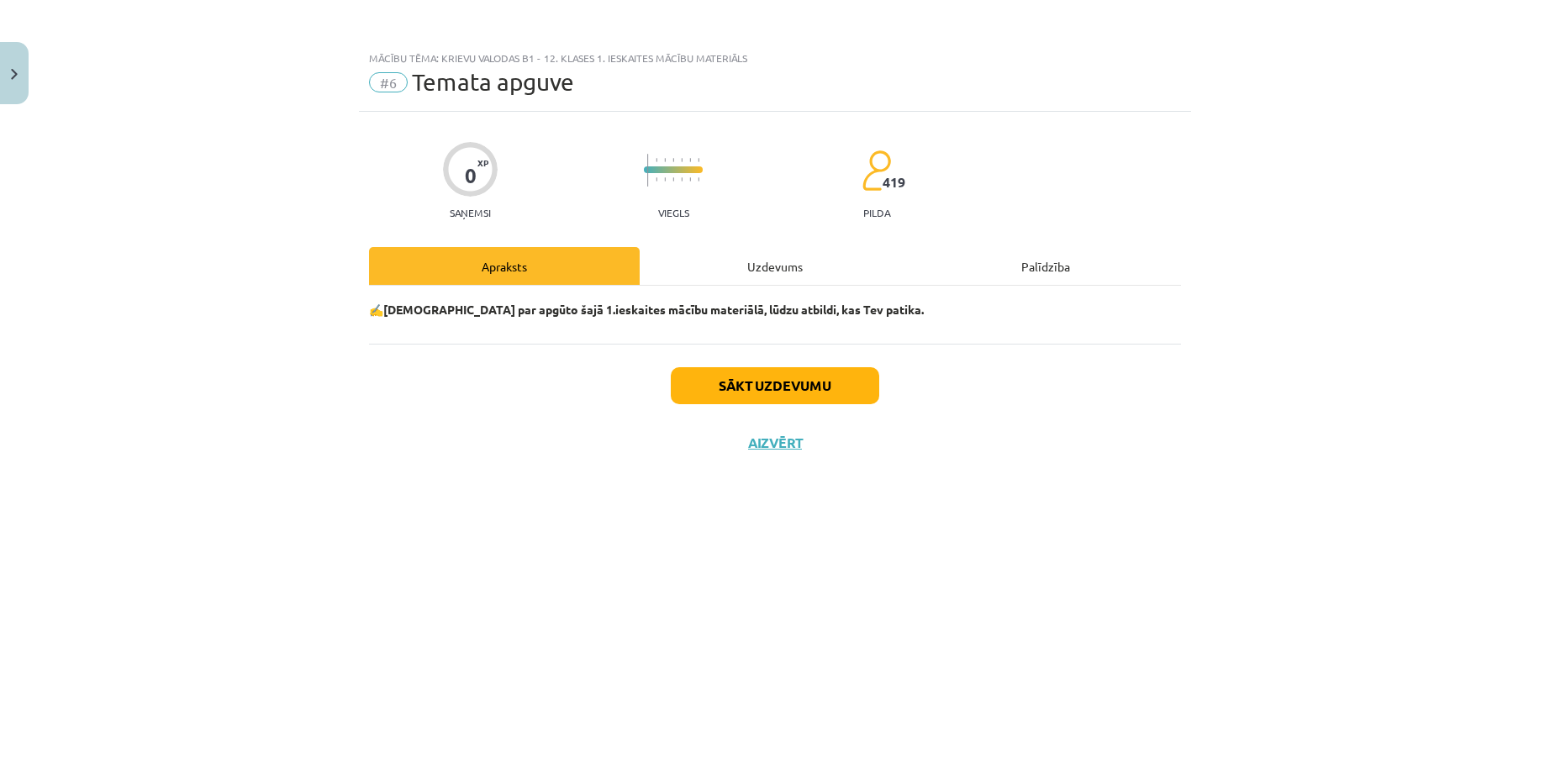
scroll to position [0, 0]
click at [773, 393] on button "Sākt uzdevumu" at bounding box center [775, 385] width 208 height 37
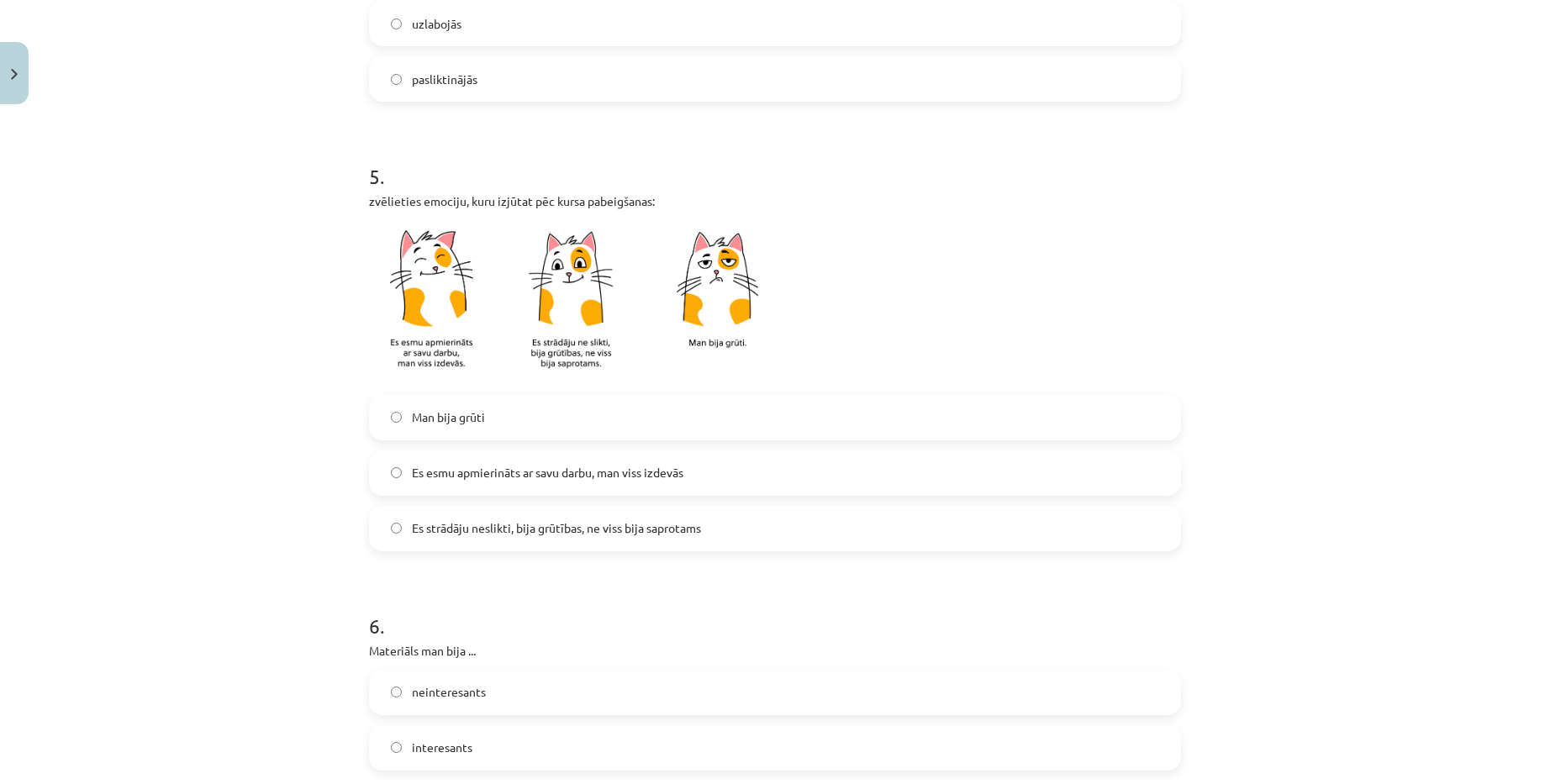
scroll to position [1286, 0]
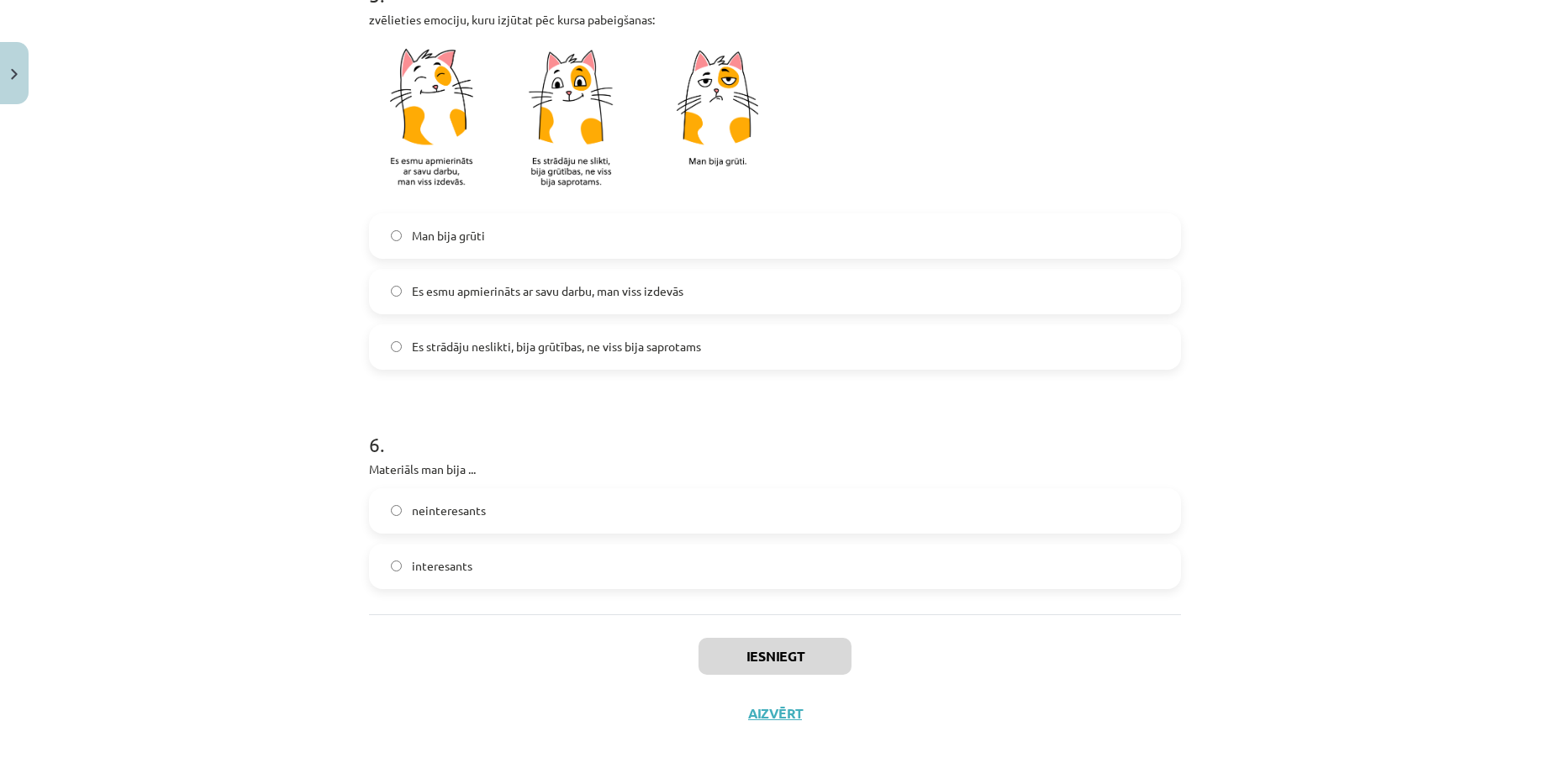
click at [470, 557] on label "interesants" at bounding box center [775, 566] width 808 height 42
click at [767, 654] on button "Iesniegt" at bounding box center [775, 656] width 153 height 37
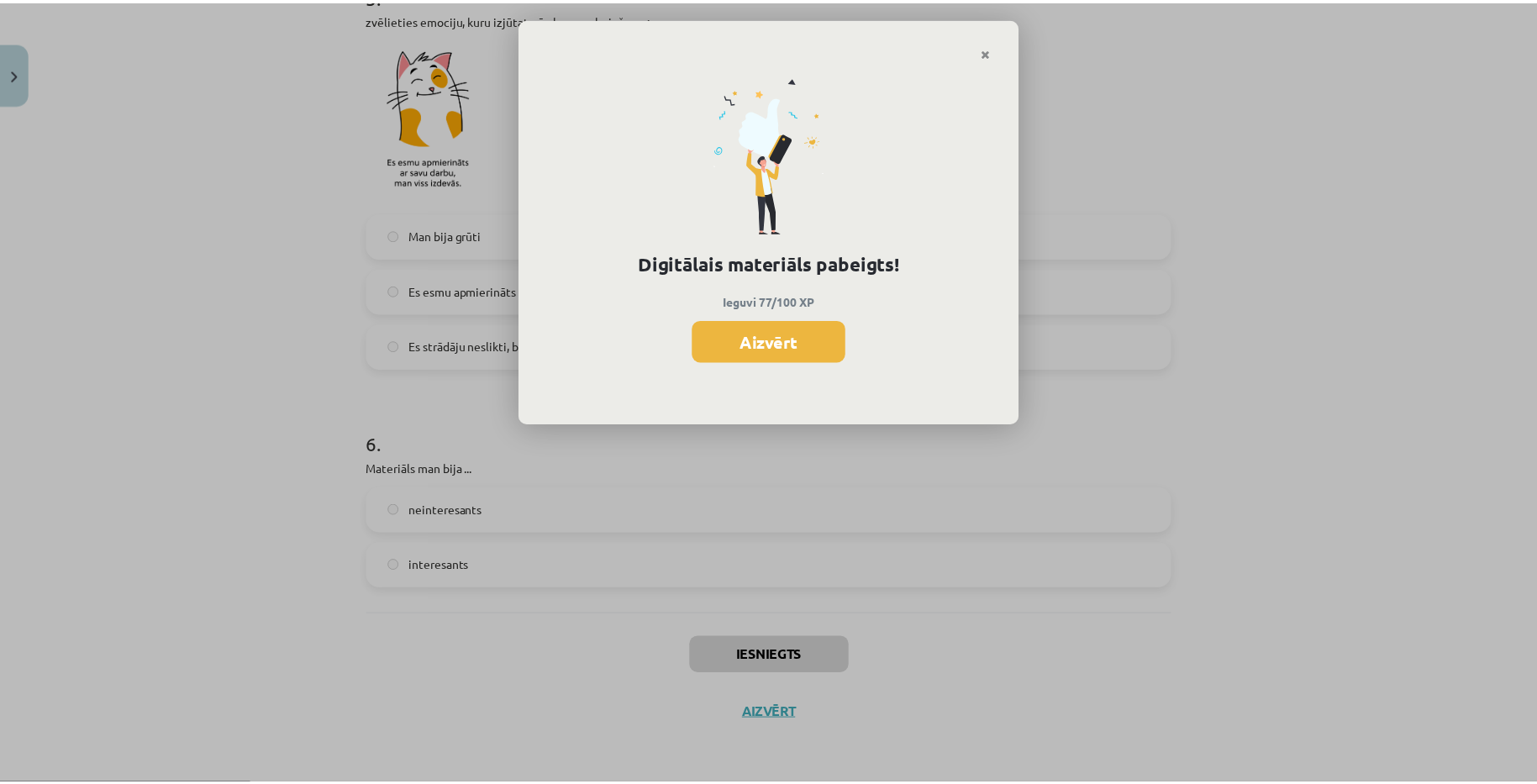
scroll to position [503, 0]
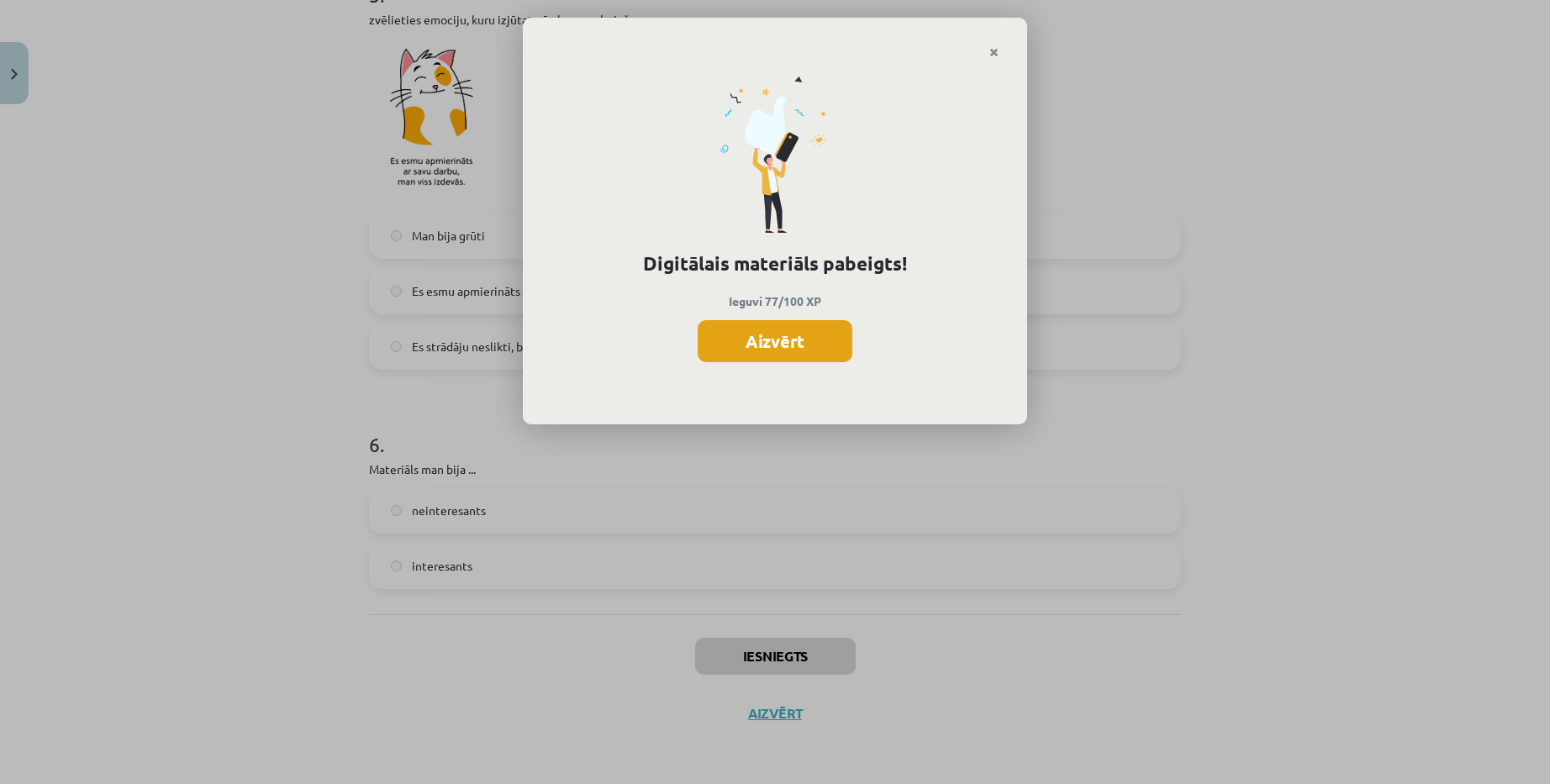
click at [721, 352] on button "Aizvērt" at bounding box center [775, 341] width 155 height 42
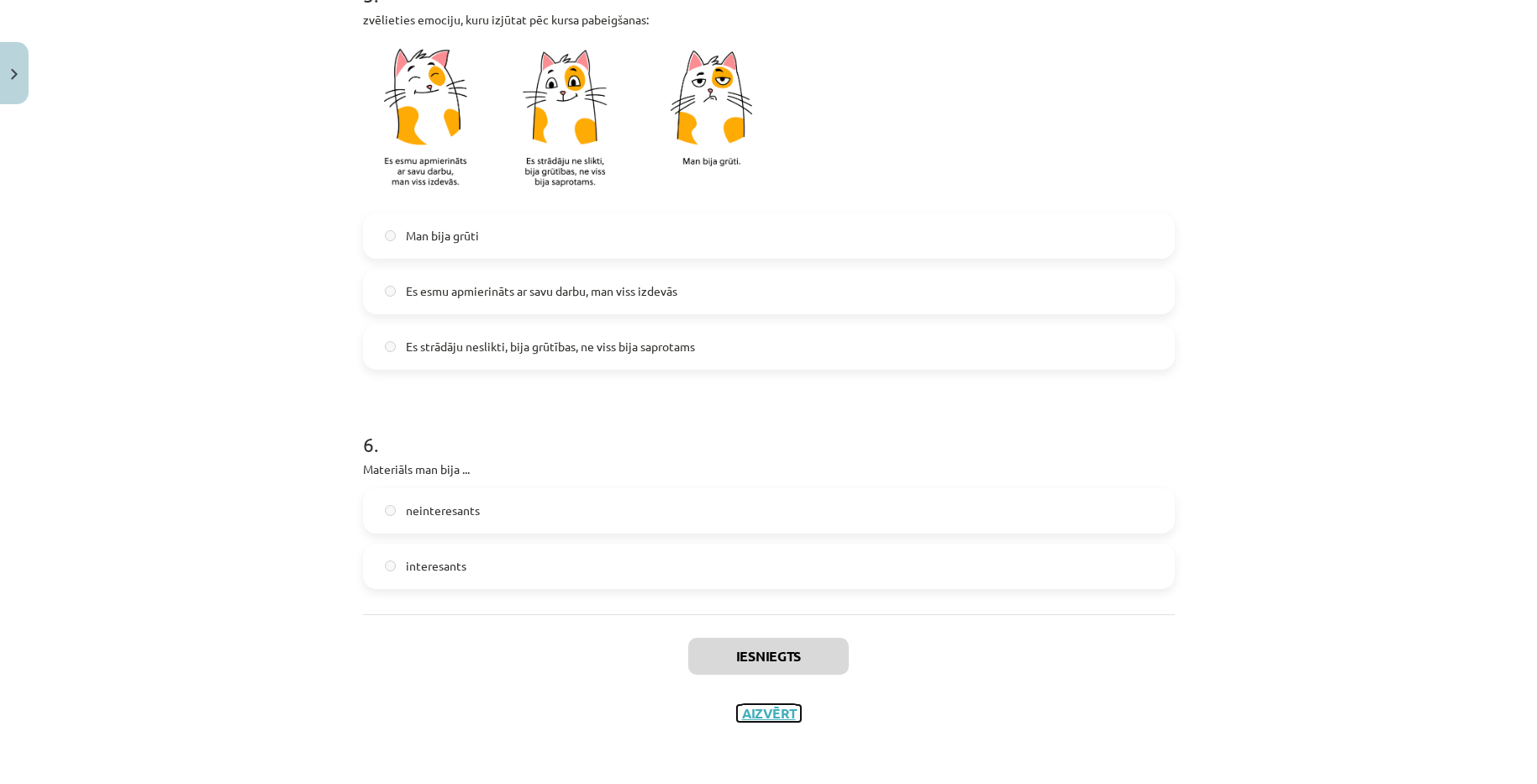
click at [776, 718] on button "Aizvērt" at bounding box center [768, 713] width 64 height 17
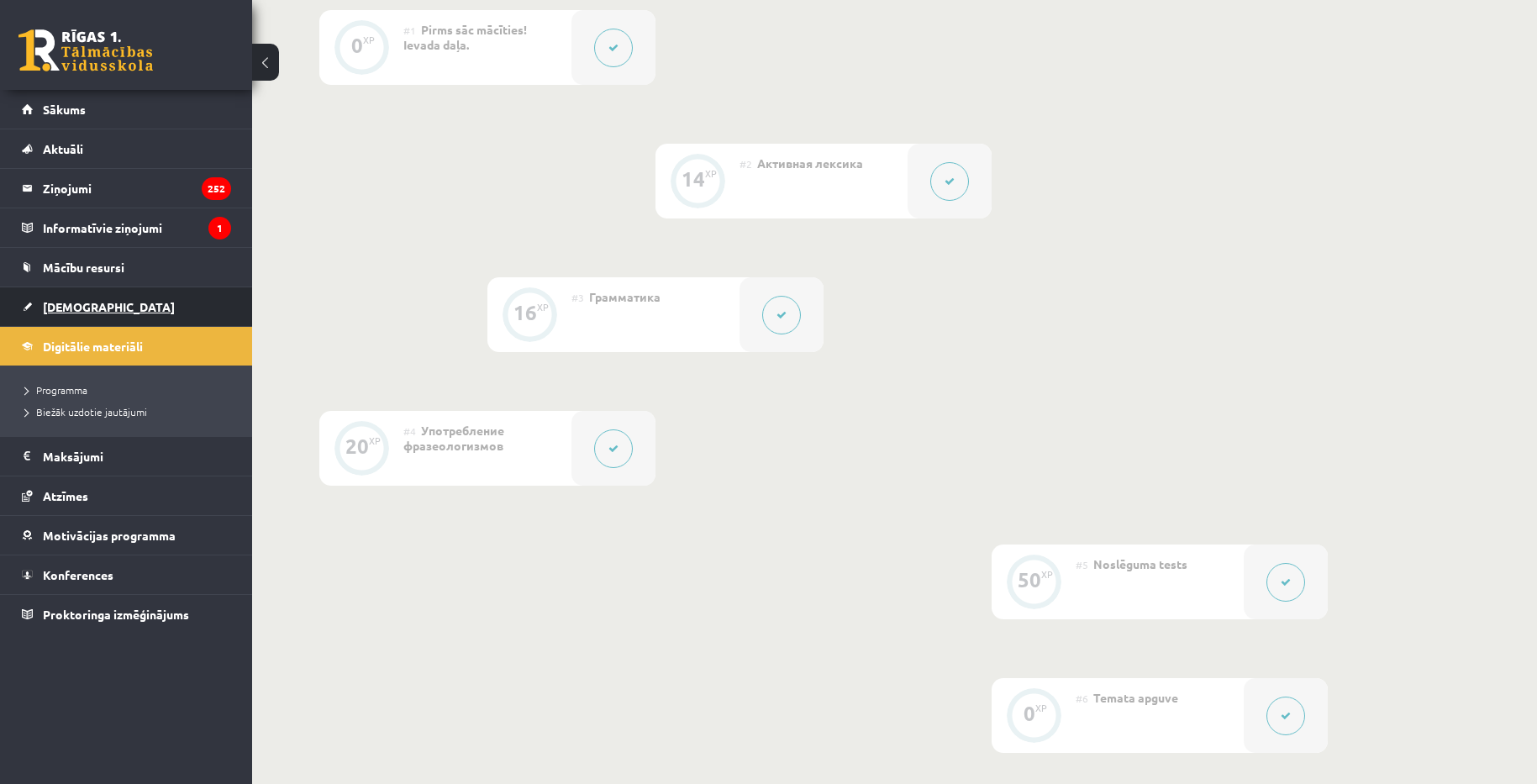
click at [77, 311] on span "[DEMOGRAPHIC_DATA]" at bounding box center [109, 306] width 132 height 15
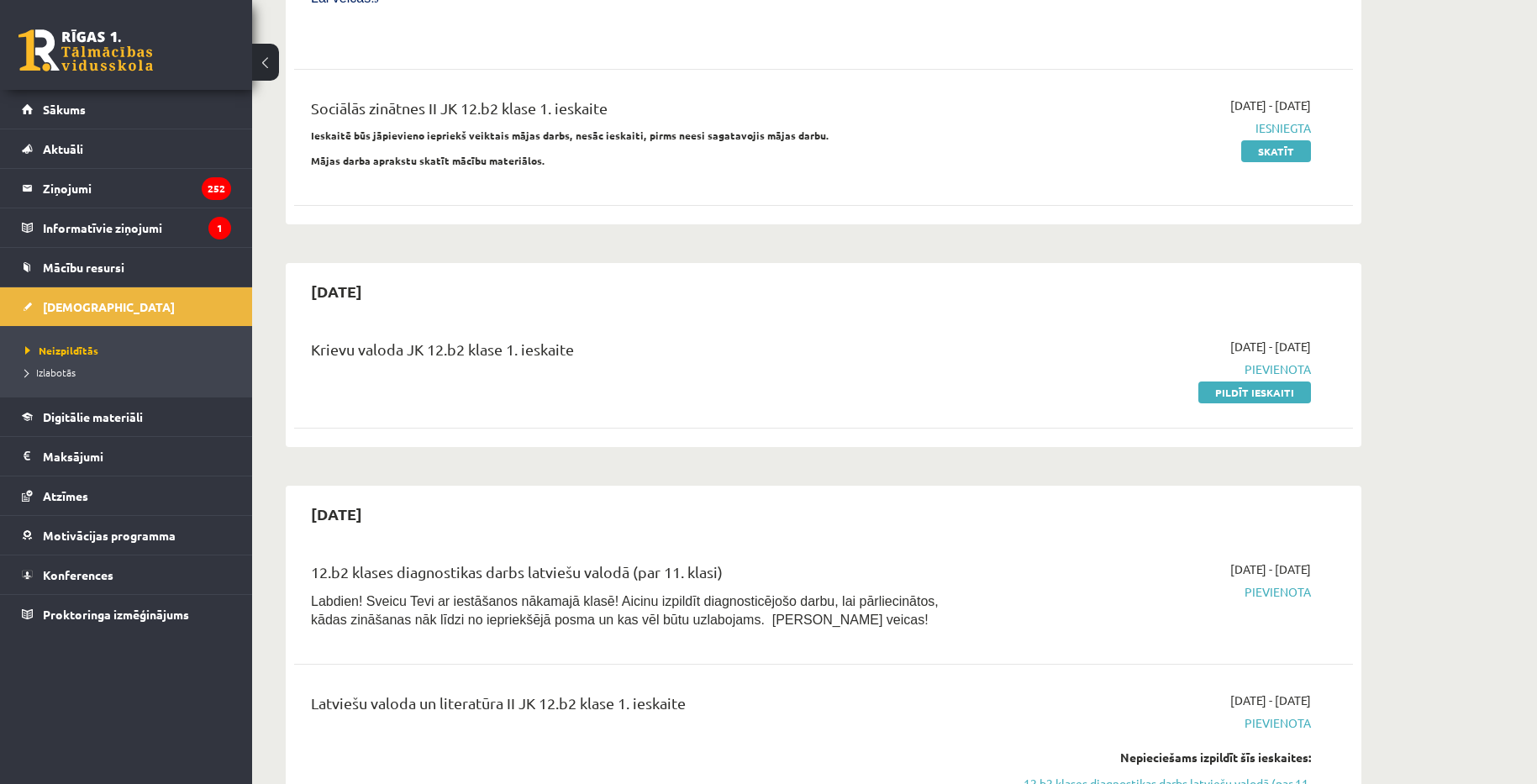
scroll to position [1008, 0]
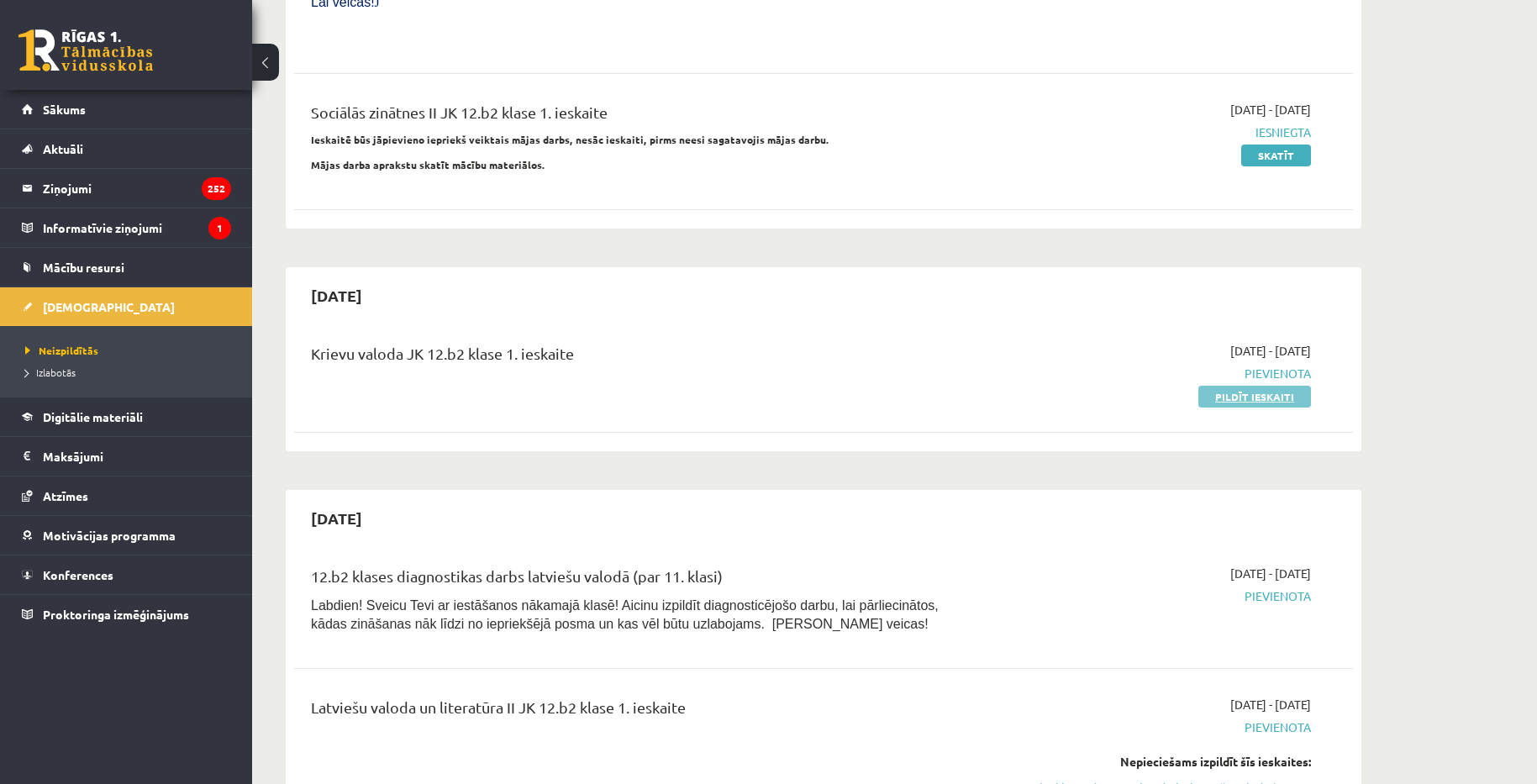
click at [1264, 386] on link "Pildīt ieskaiti" at bounding box center [1254, 397] width 113 height 22
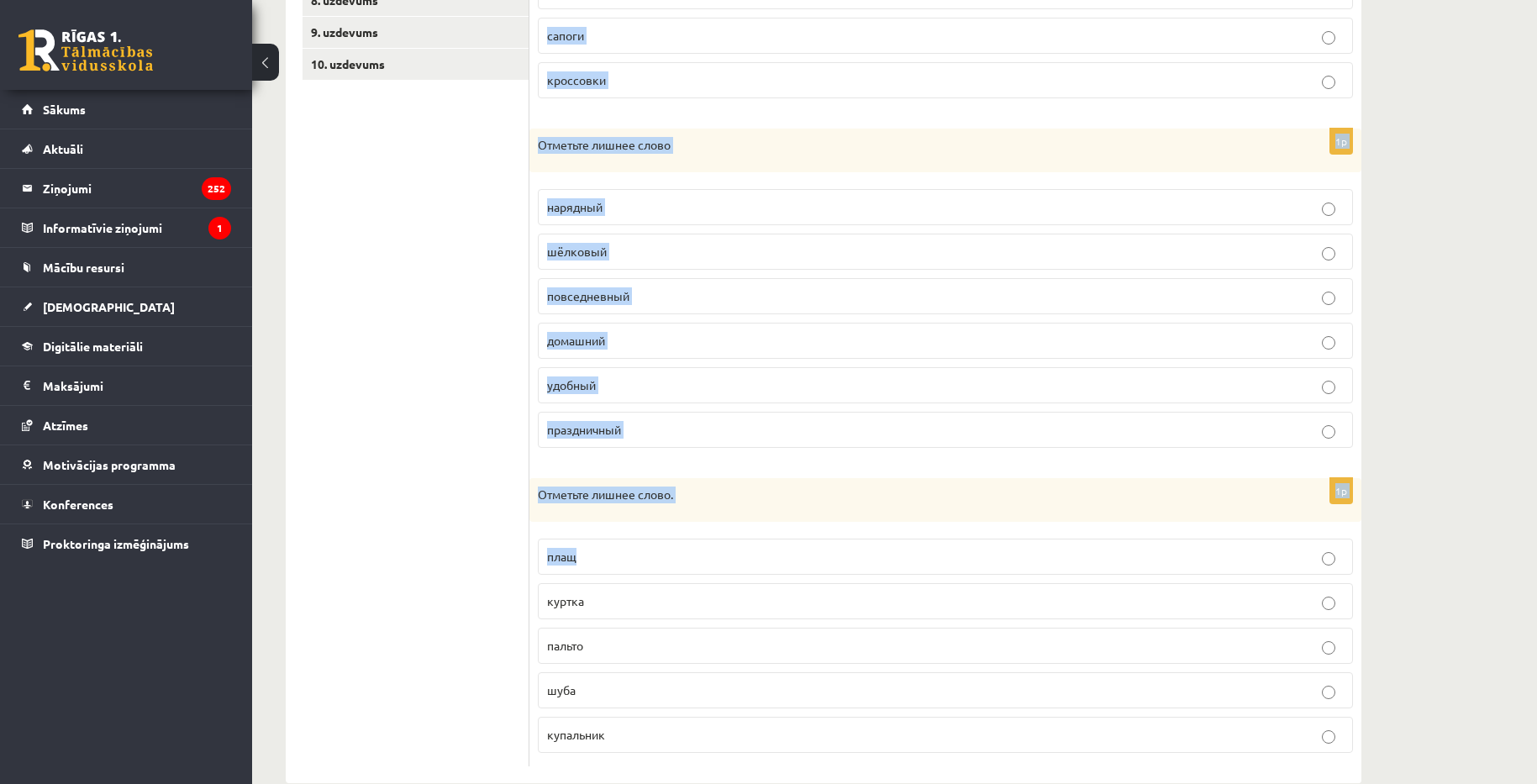
scroll to position [572, 0]
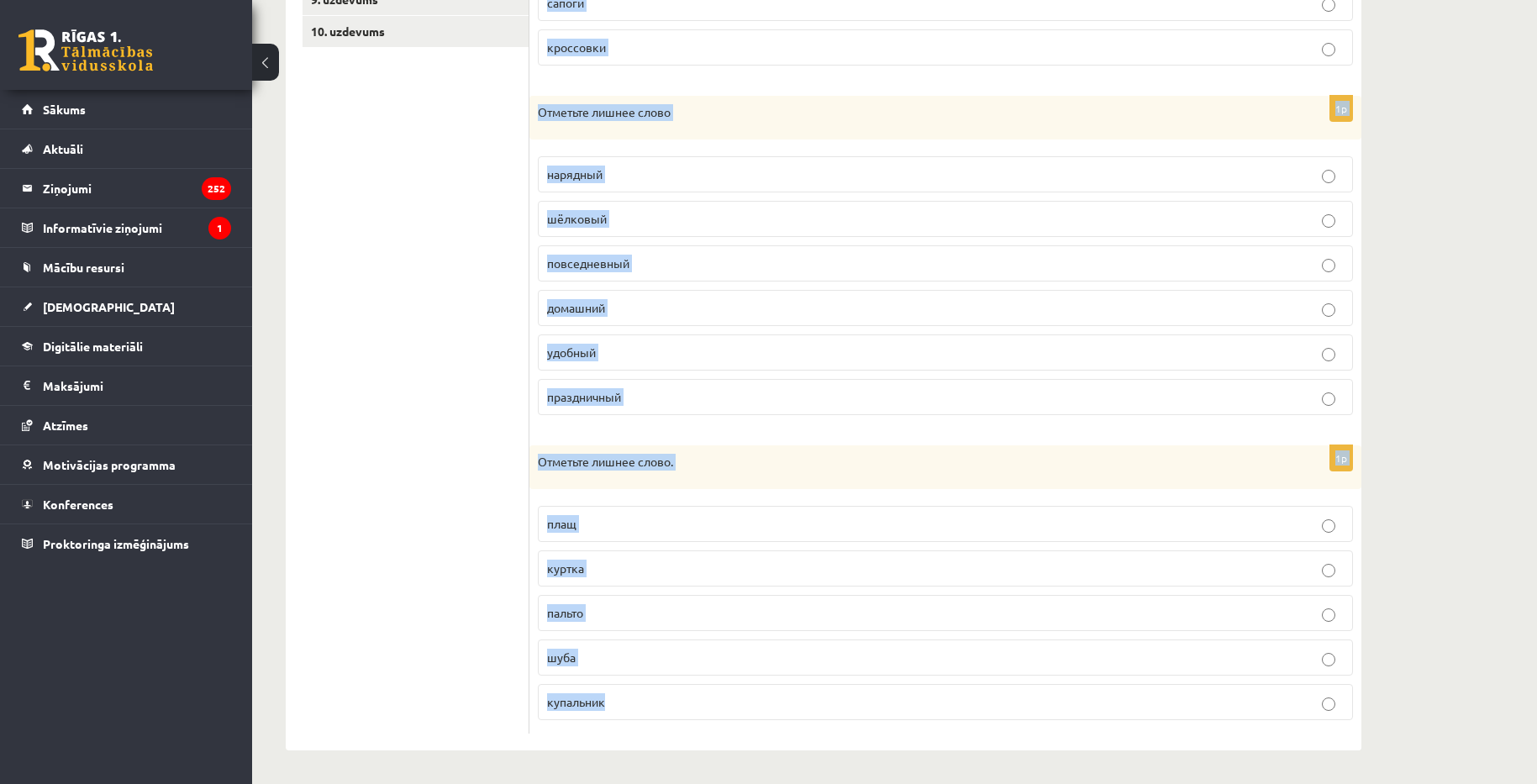
drag, startPoint x: 532, startPoint y: 341, endPoint x: 659, endPoint y: 690, distance: 371.4
click at [660, 690] on form "1p Отметьте лишнее слово. сандалии туфли босоножки галстук сапоги кроссовки 1p …" at bounding box center [945, 232] width 798 height 1003
copy form "Отметьте лишнее слово. сандалии туфли босоножки галстук сапоги кроссовки 1p Отм…"
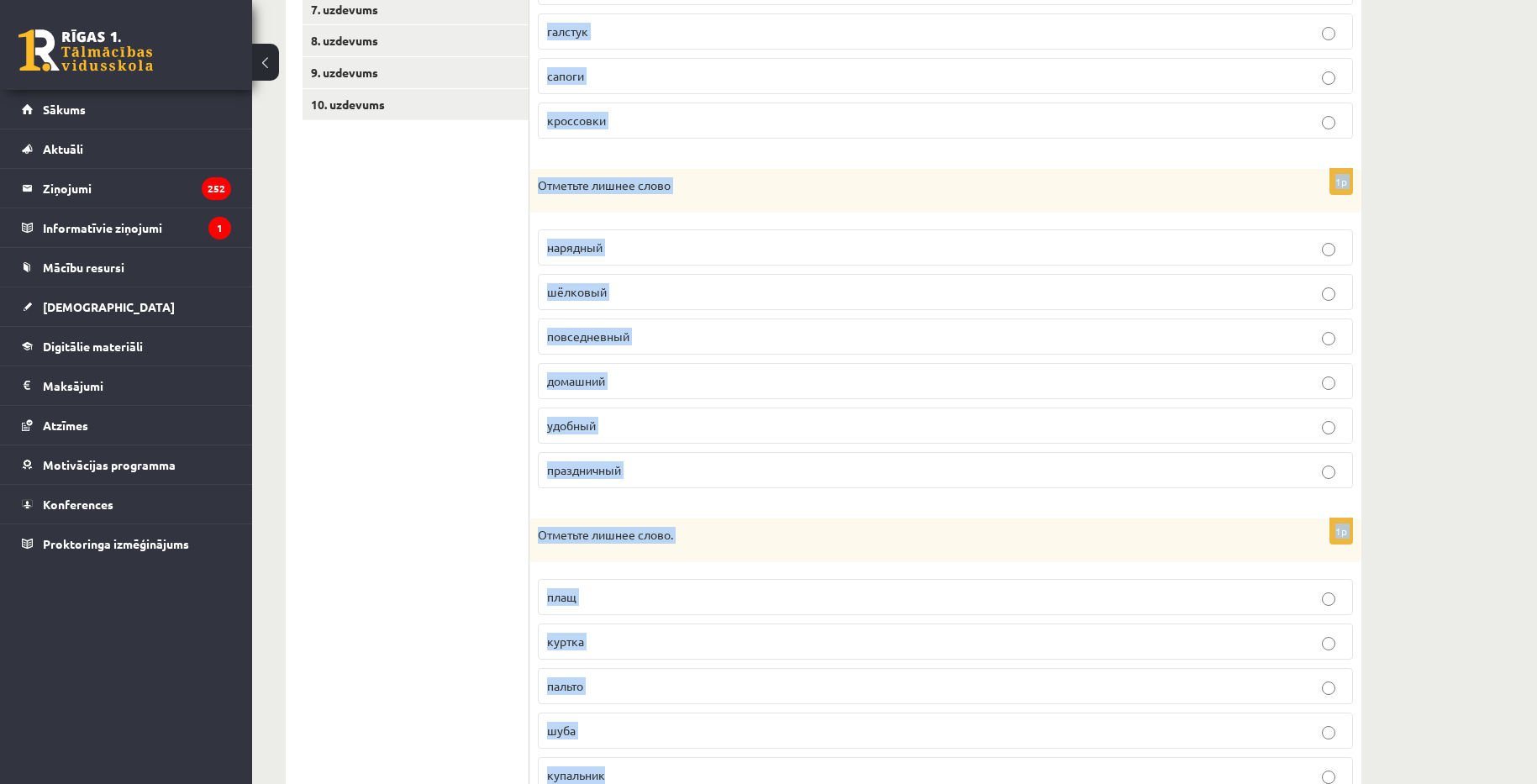
scroll to position [236, 0]
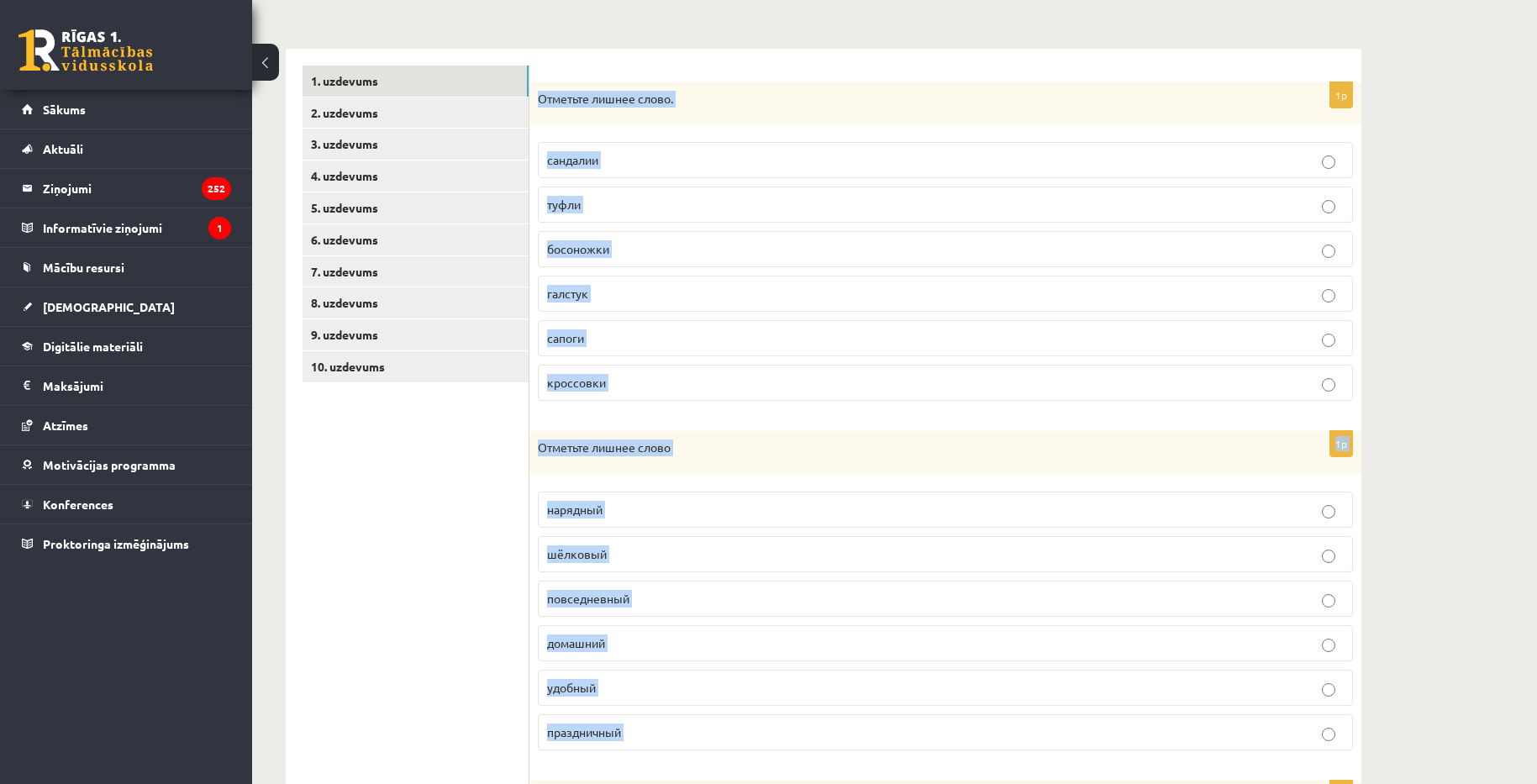
click at [621, 298] on p "галстук" at bounding box center [945, 293] width 797 height 18
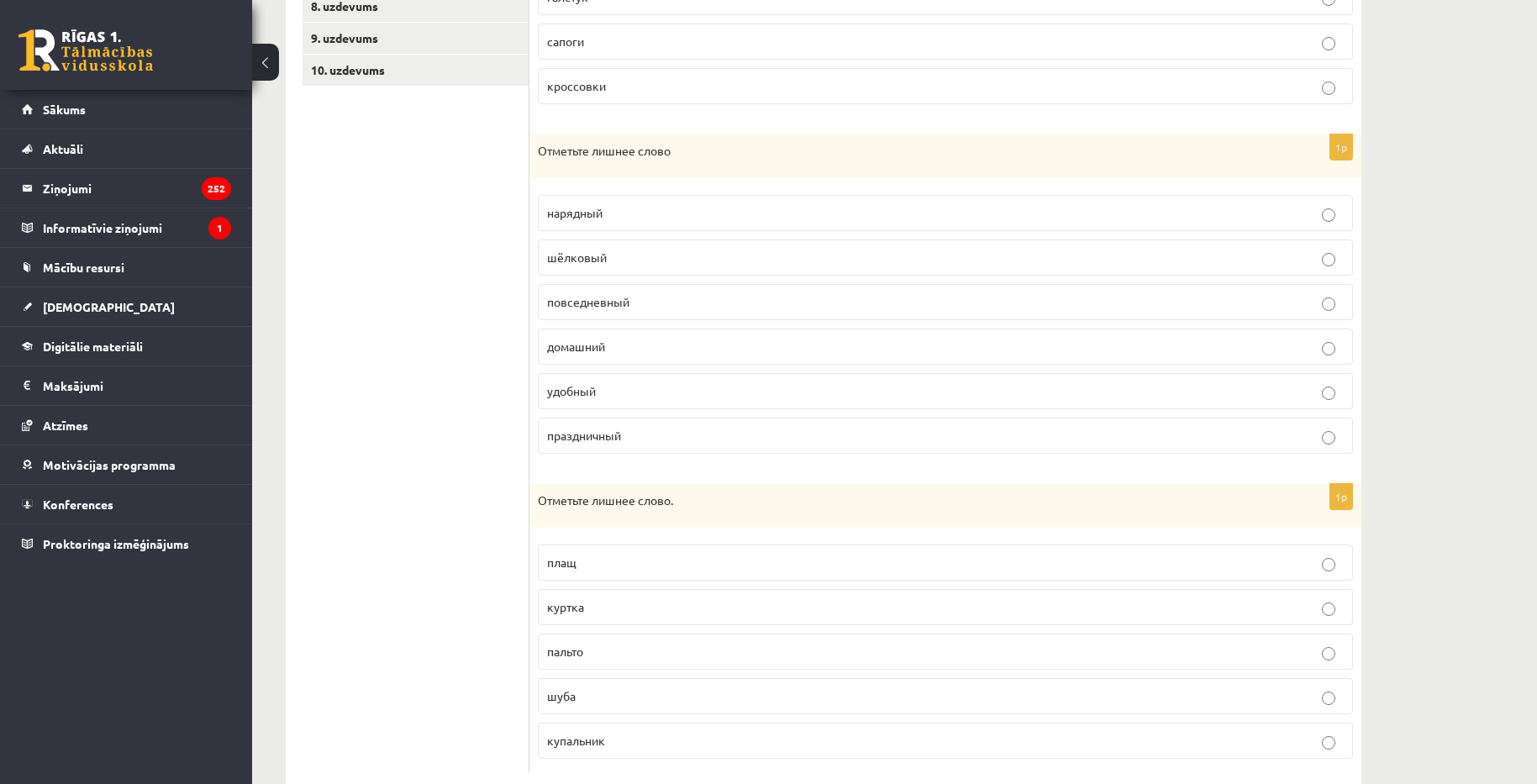
scroll to position [572, 0]
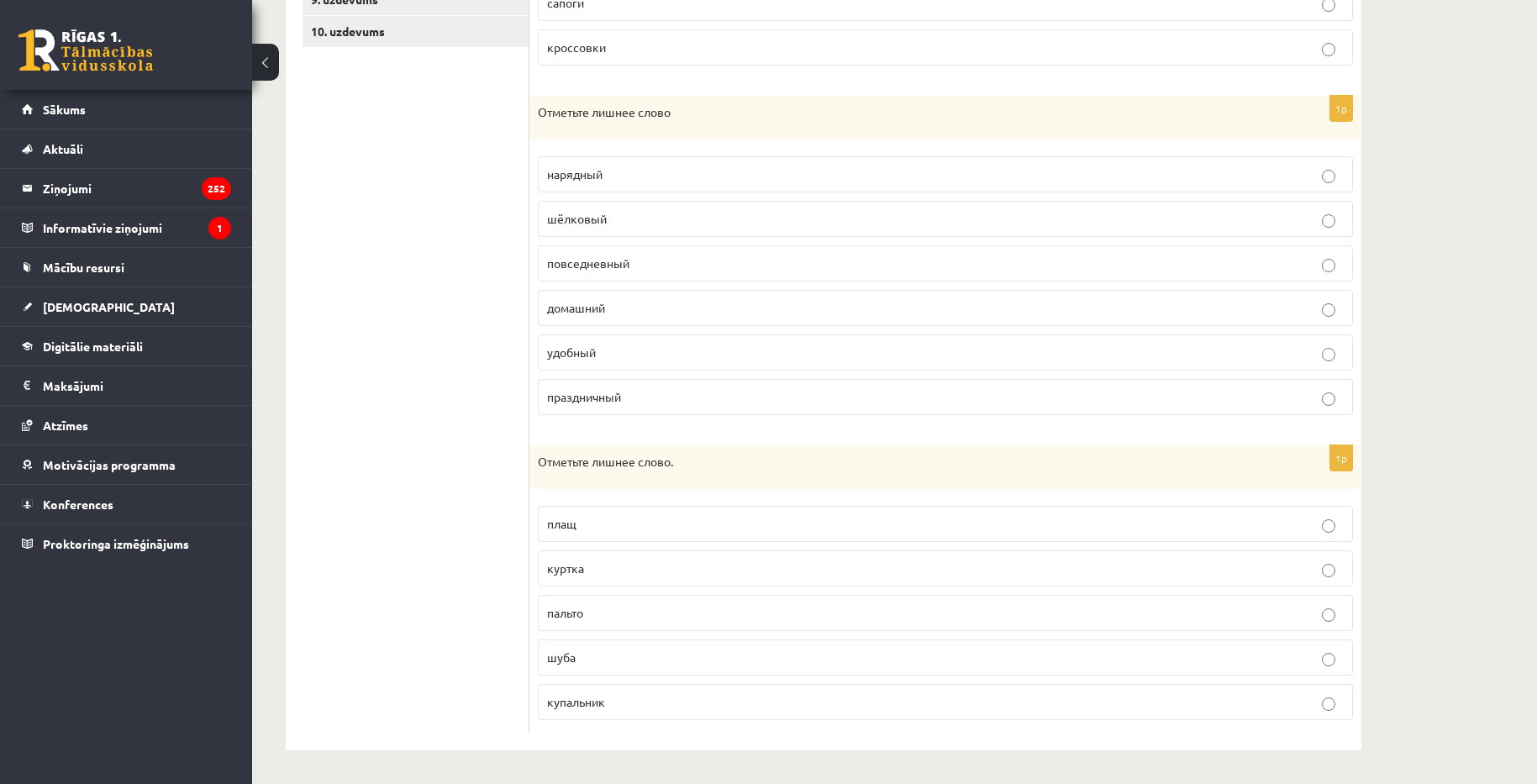
click at [682, 219] on p "шёлковый" at bounding box center [945, 219] width 797 height 18
click at [671, 709] on p "купальник" at bounding box center [945, 702] width 797 height 18
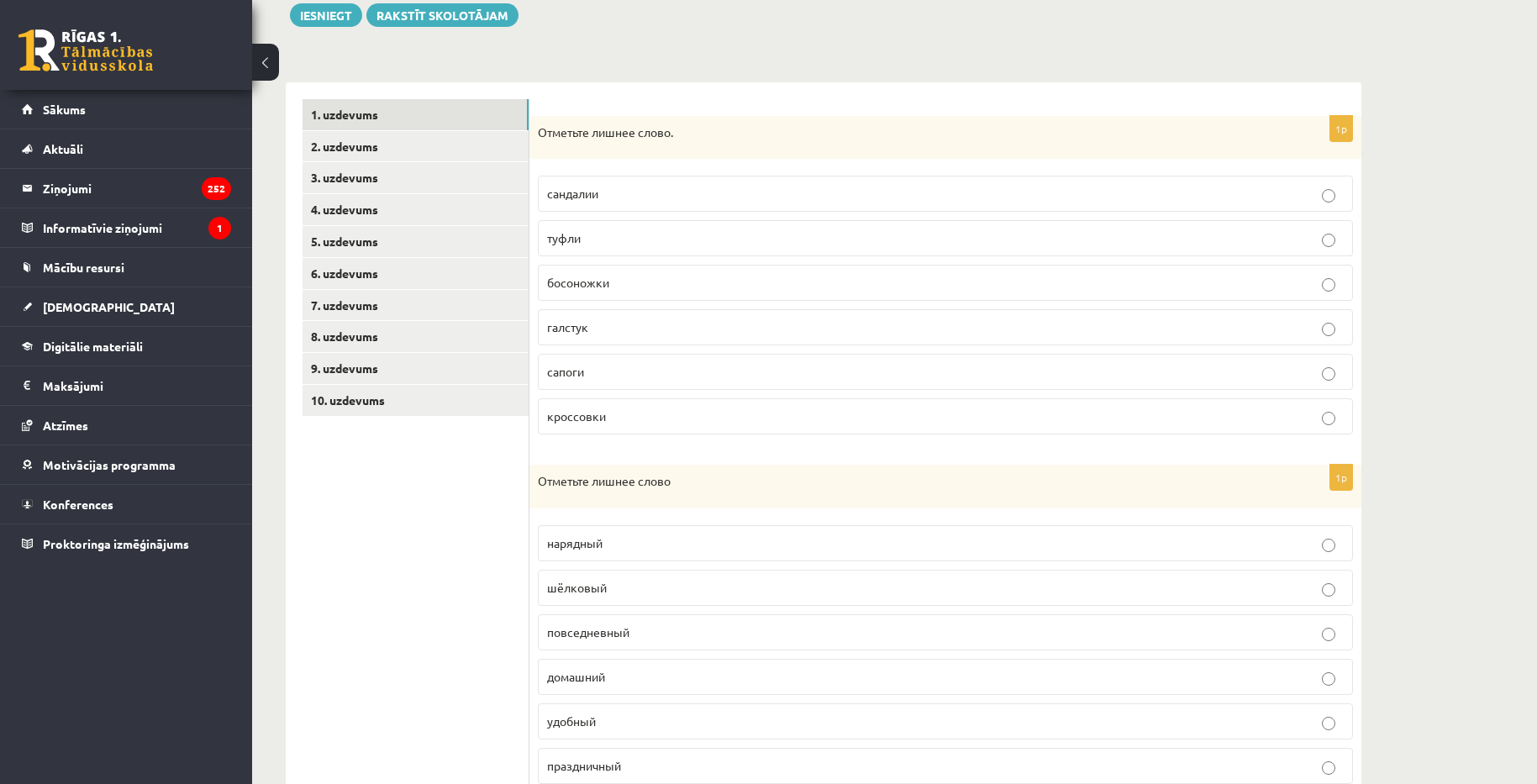
scroll to position [152, 0]
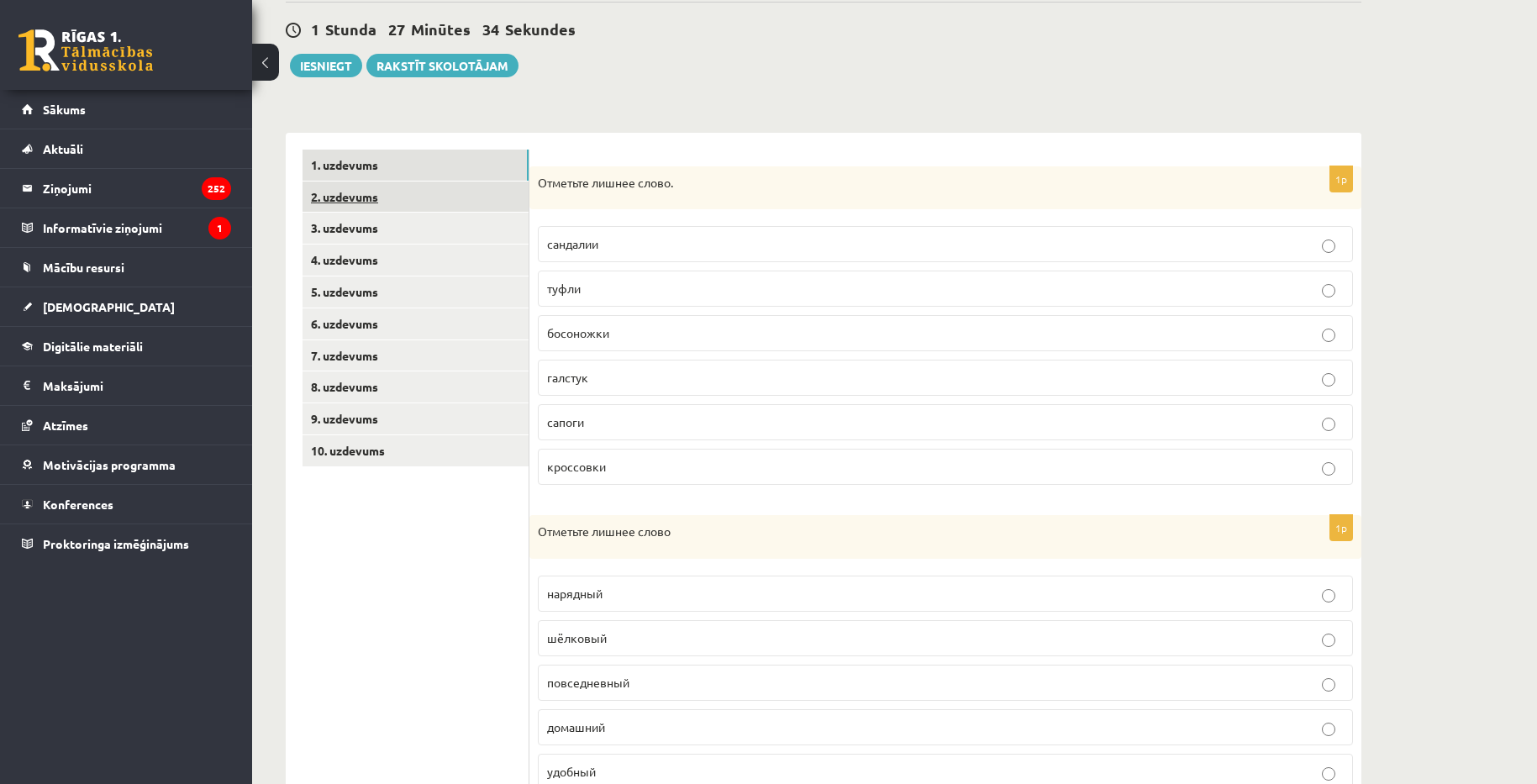
click at [419, 192] on link "2. uzdevums" at bounding box center [415, 196] width 226 height 31
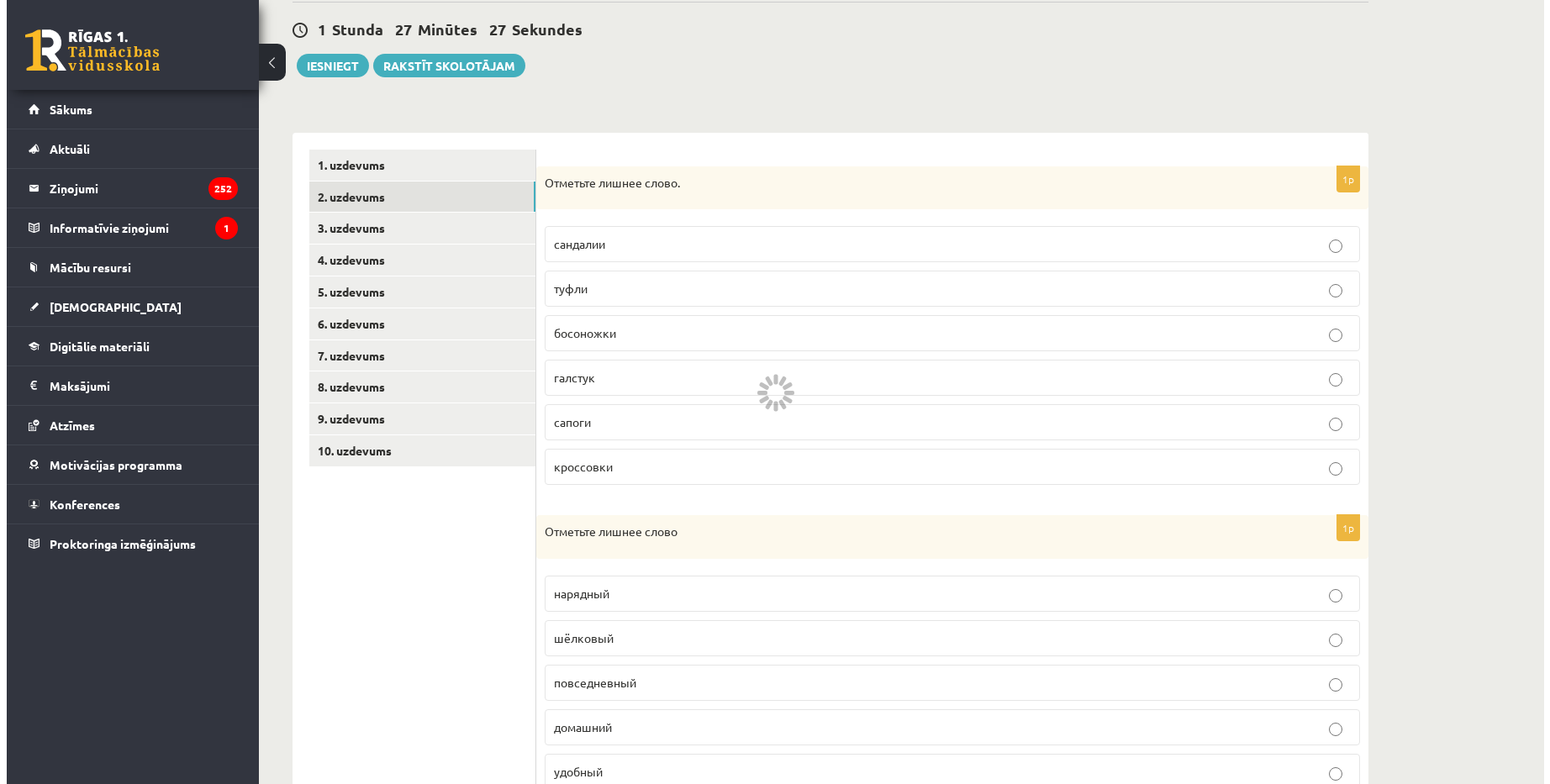
scroll to position [0, 0]
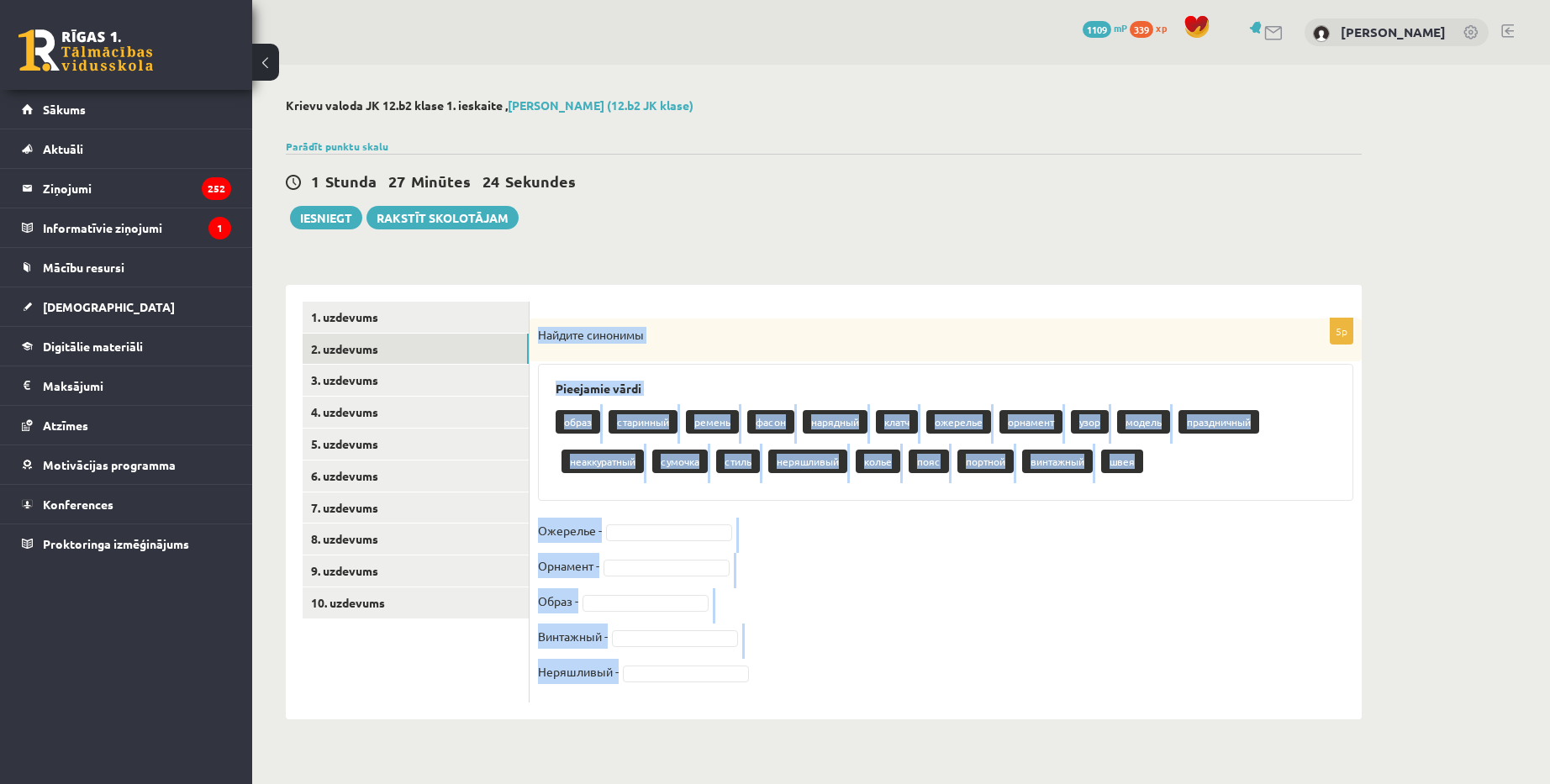
drag, startPoint x: 535, startPoint y: 335, endPoint x: 646, endPoint y: 671, distance: 353.9
click at [645, 671] on div "5p Найдите синонимы Pieejamie vārdi образ старинный ремень фасон нарядный клатч…" at bounding box center [945, 510] width 832 height 384
copy div "Найдите синонимы Pieejamie vārdi образ старинный ремень фасон нарядный клатч ож…"
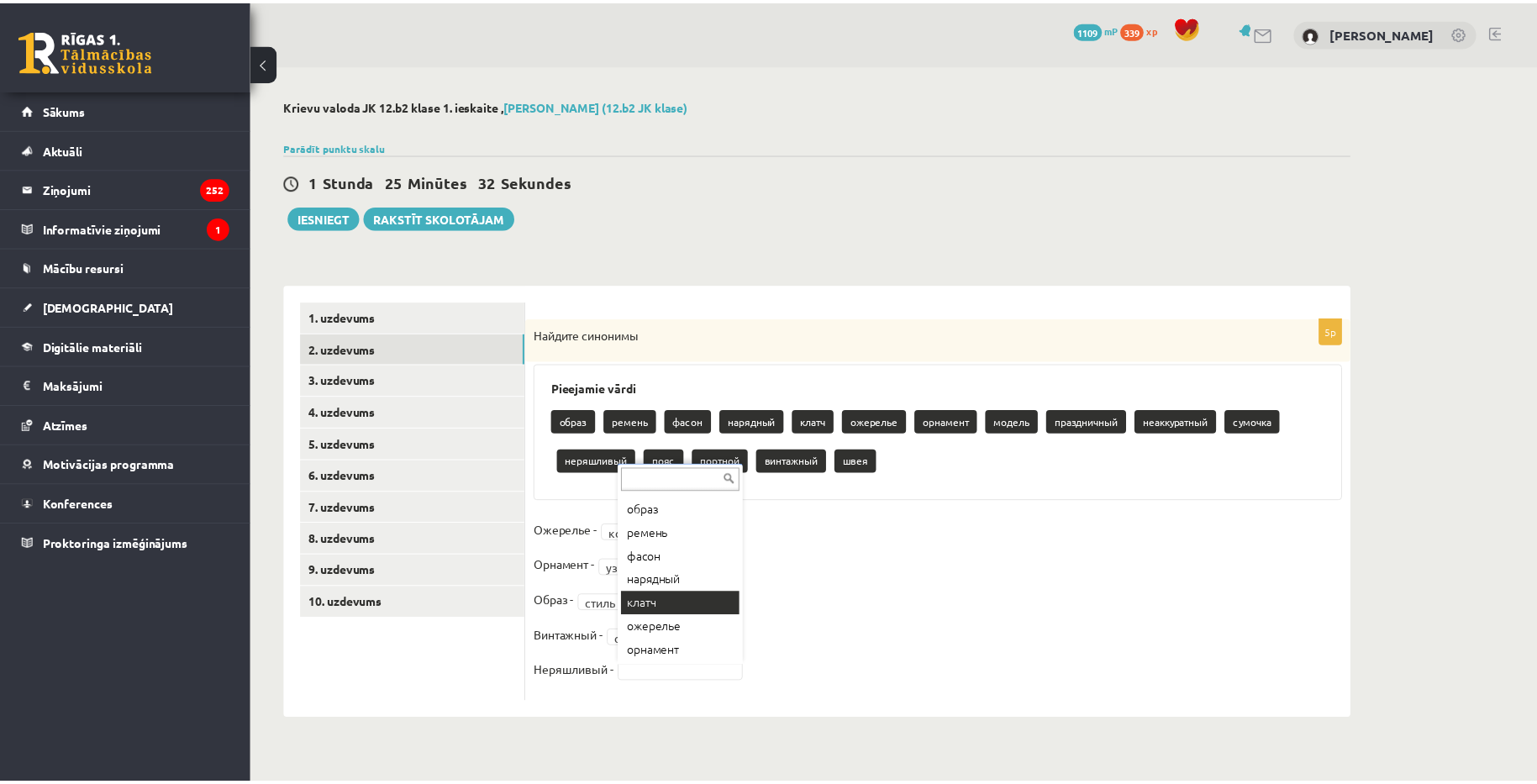
scroll to position [105, 0]
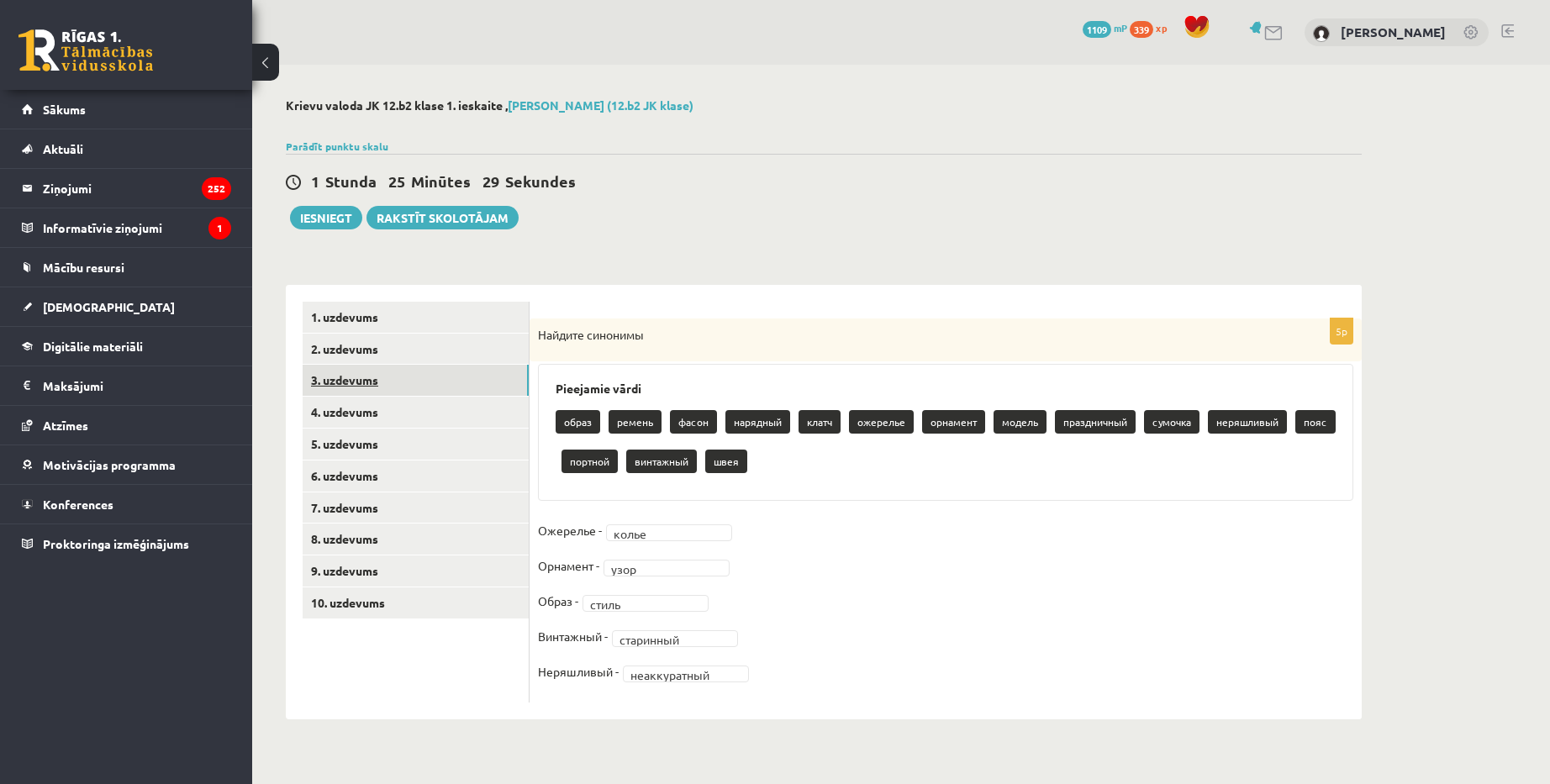
click at [429, 383] on link "3. uzdevums" at bounding box center [415, 379] width 226 height 31
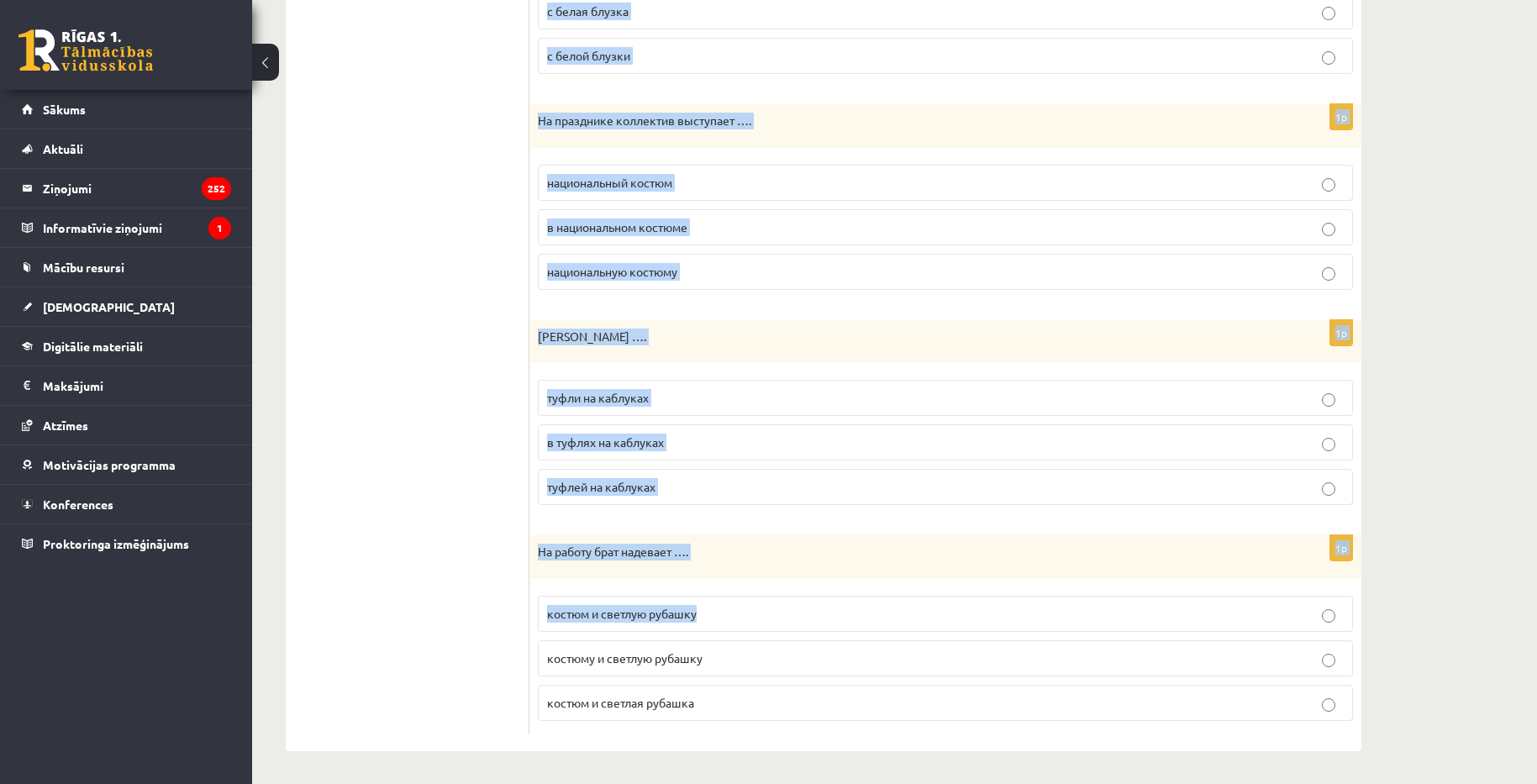
scroll to position [1725, 0]
drag, startPoint x: 536, startPoint y: 334, endPoint x: 713, endPoint y: 703, distance: 409.3
copy form "На тренировку я хожу в … спортивный костюме спортивную костюму спортивном костю…"
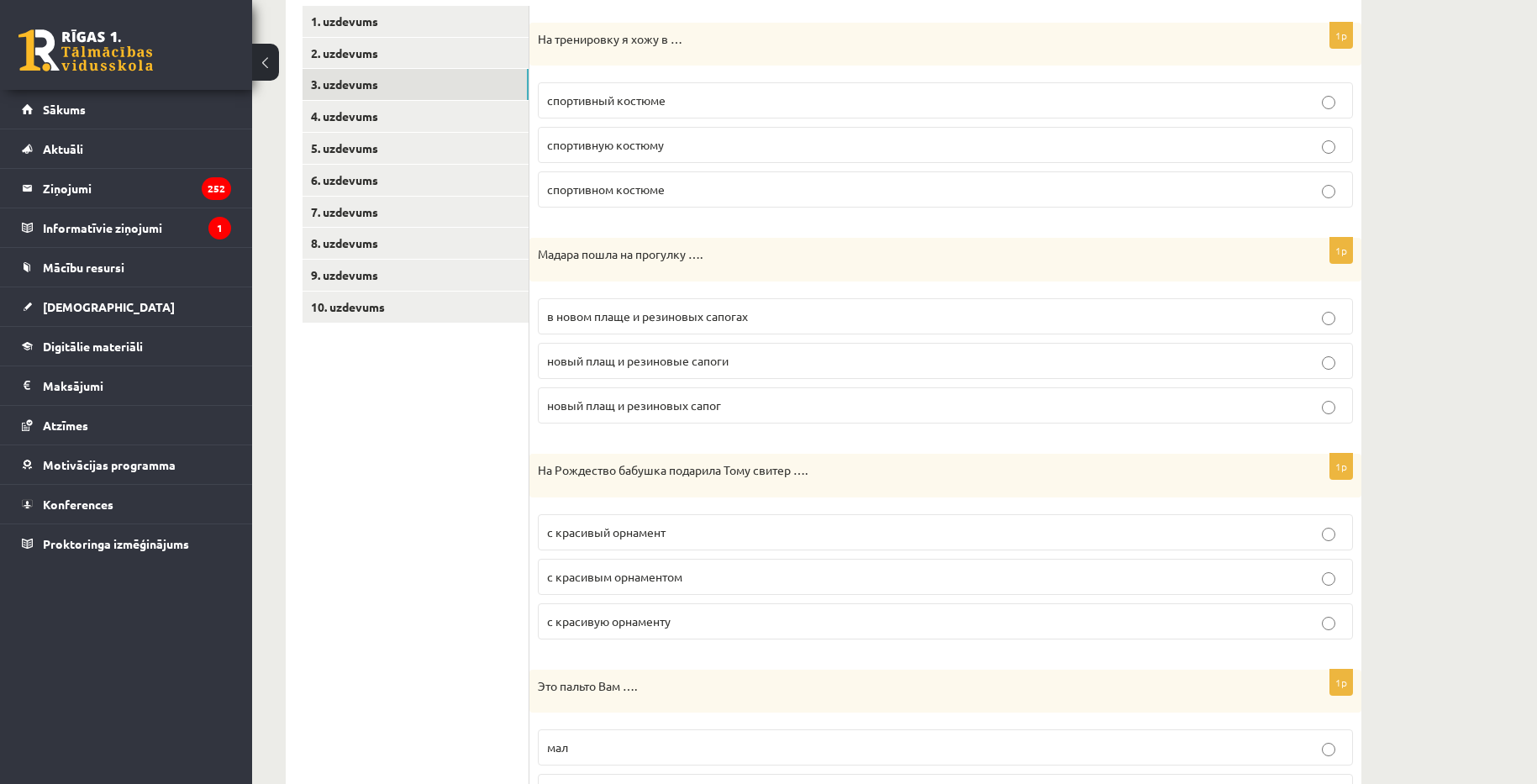
scroll to position [296, 0]
click at [732, 193] on p "спортивном костюме" at bounding box center [945, 189] width 797 height 18
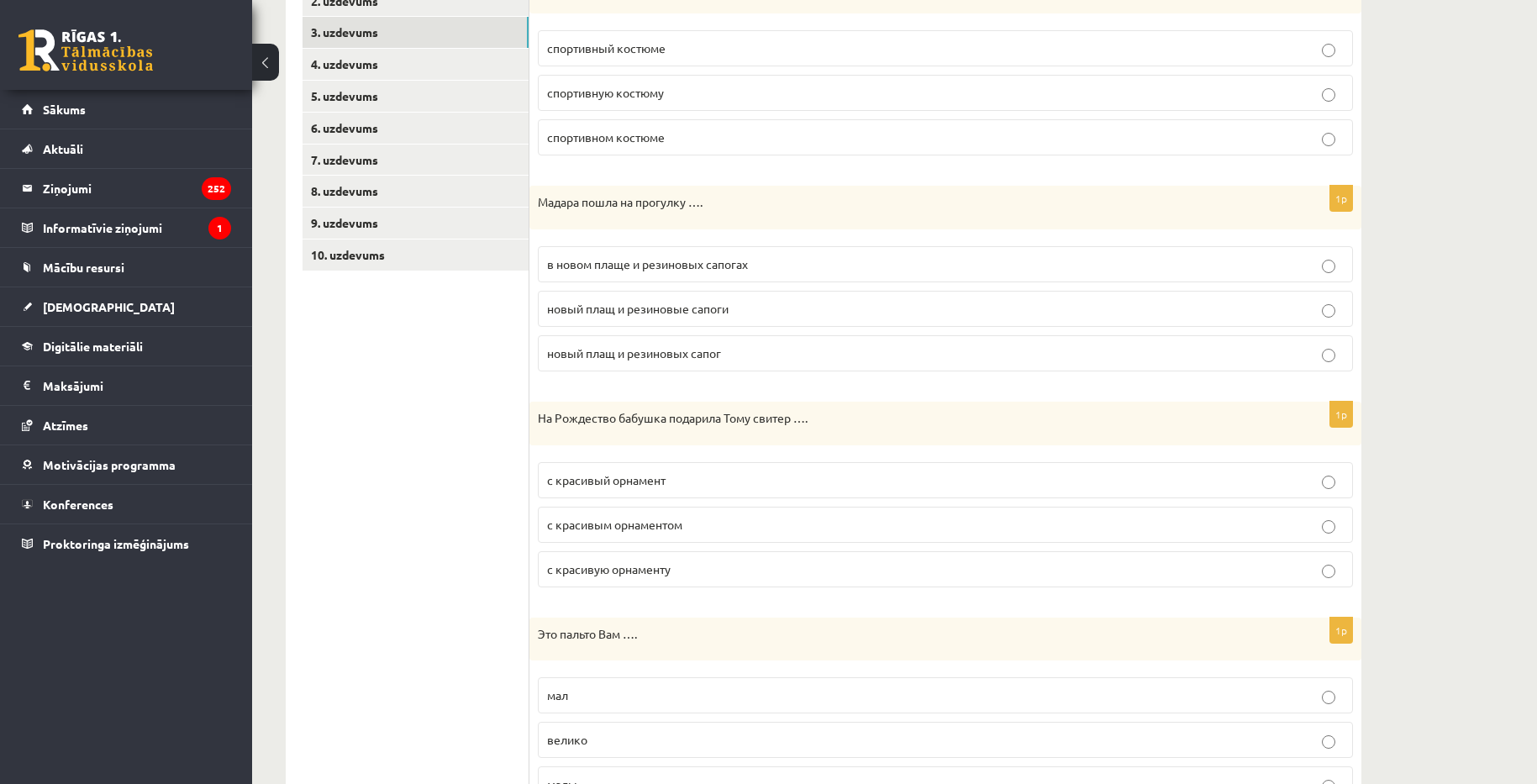
scroll to position [464, 0]
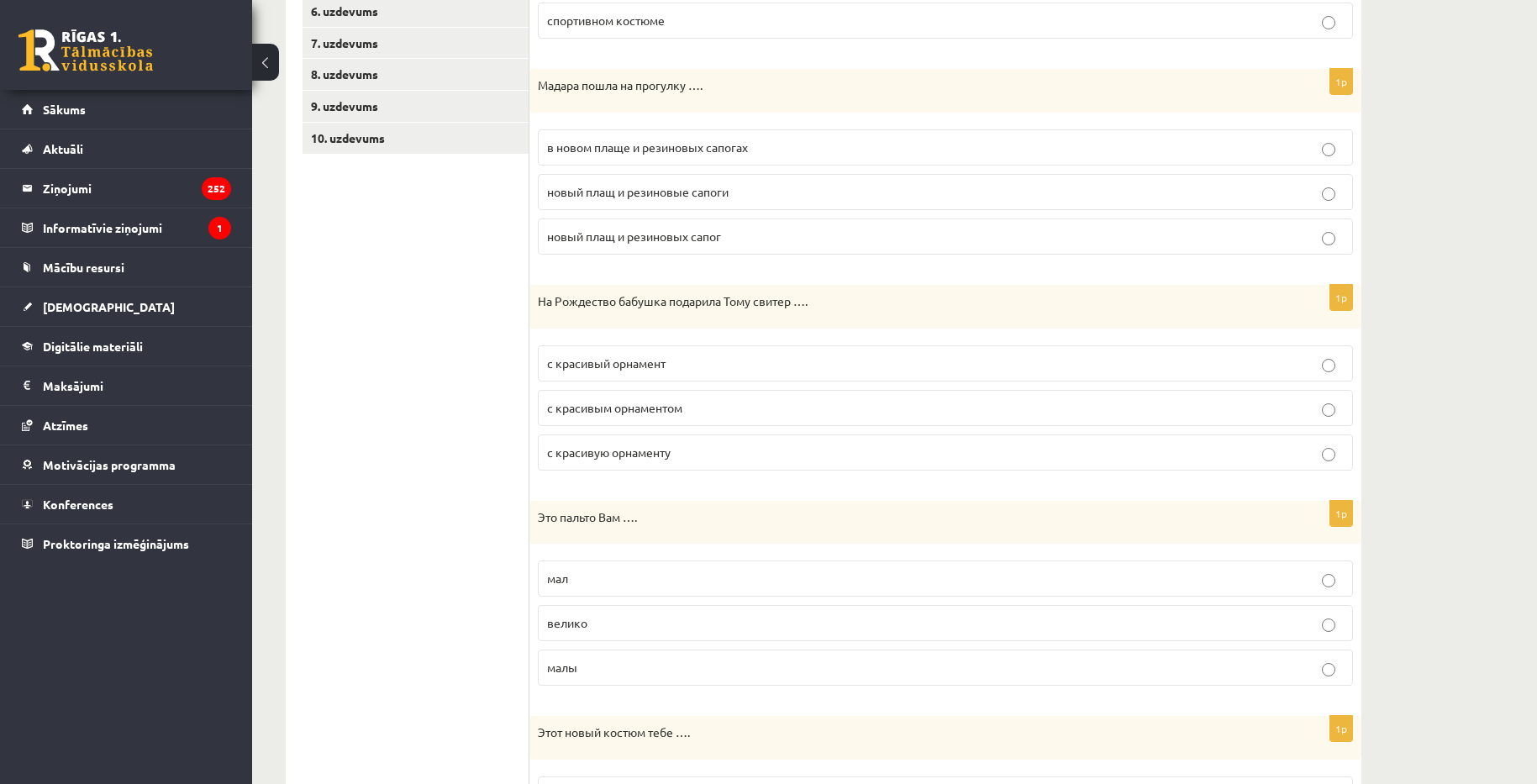
click at [827, 145] on p "в новом плаще и резиновых сапогах" at bounding box center [945, 147] width 797 height 18
click at [758, 418] on label "с красивым орнаментом" at bounding box center [945, 408] width 815 height 37
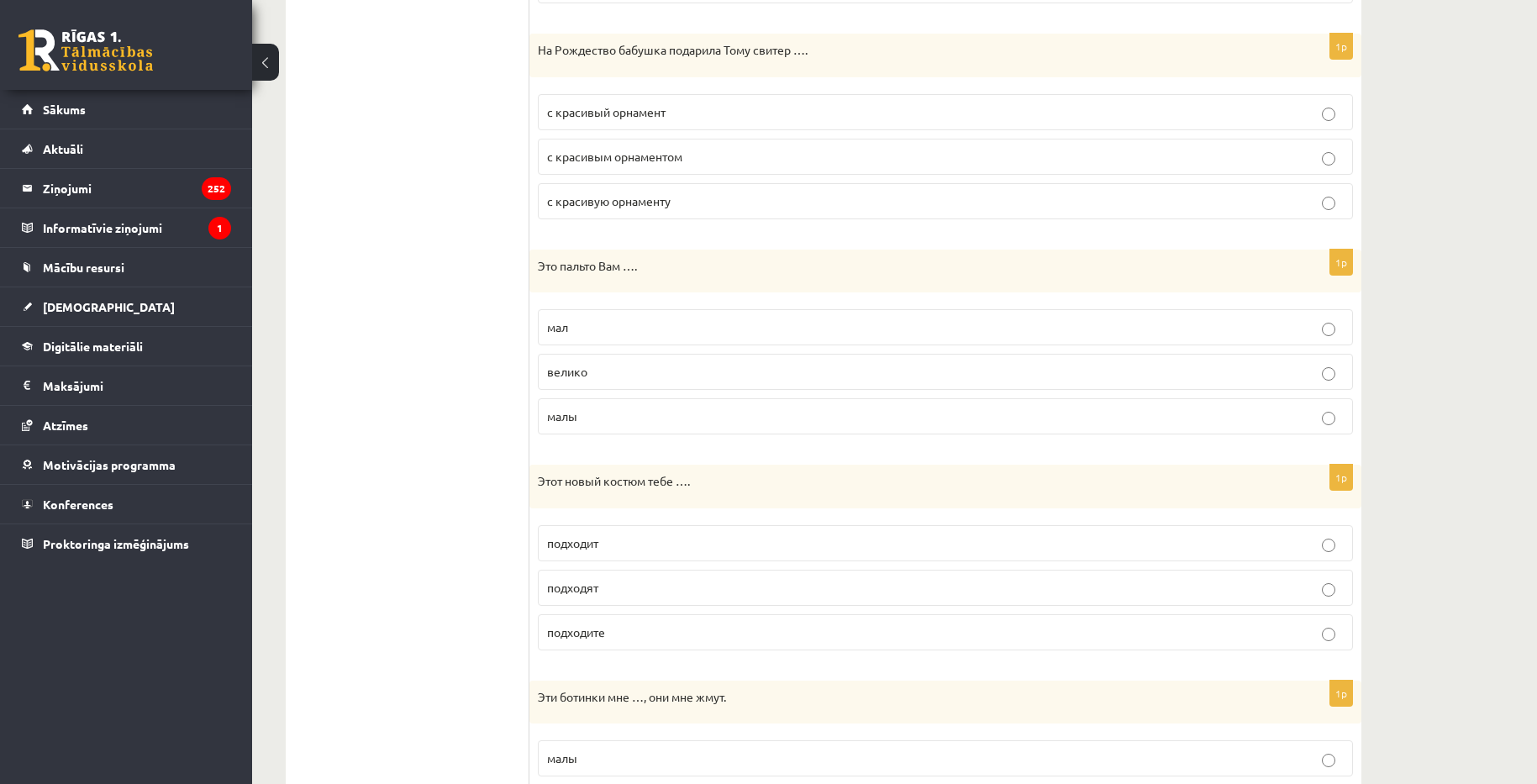
scroll to position [717, 0]
click at [633, 374] on p "велико" at bounding box center [945, 371] width 797 height 18
click at [712, 532] on label "подходит" at bounding box center [945, 542] width 815 height 37
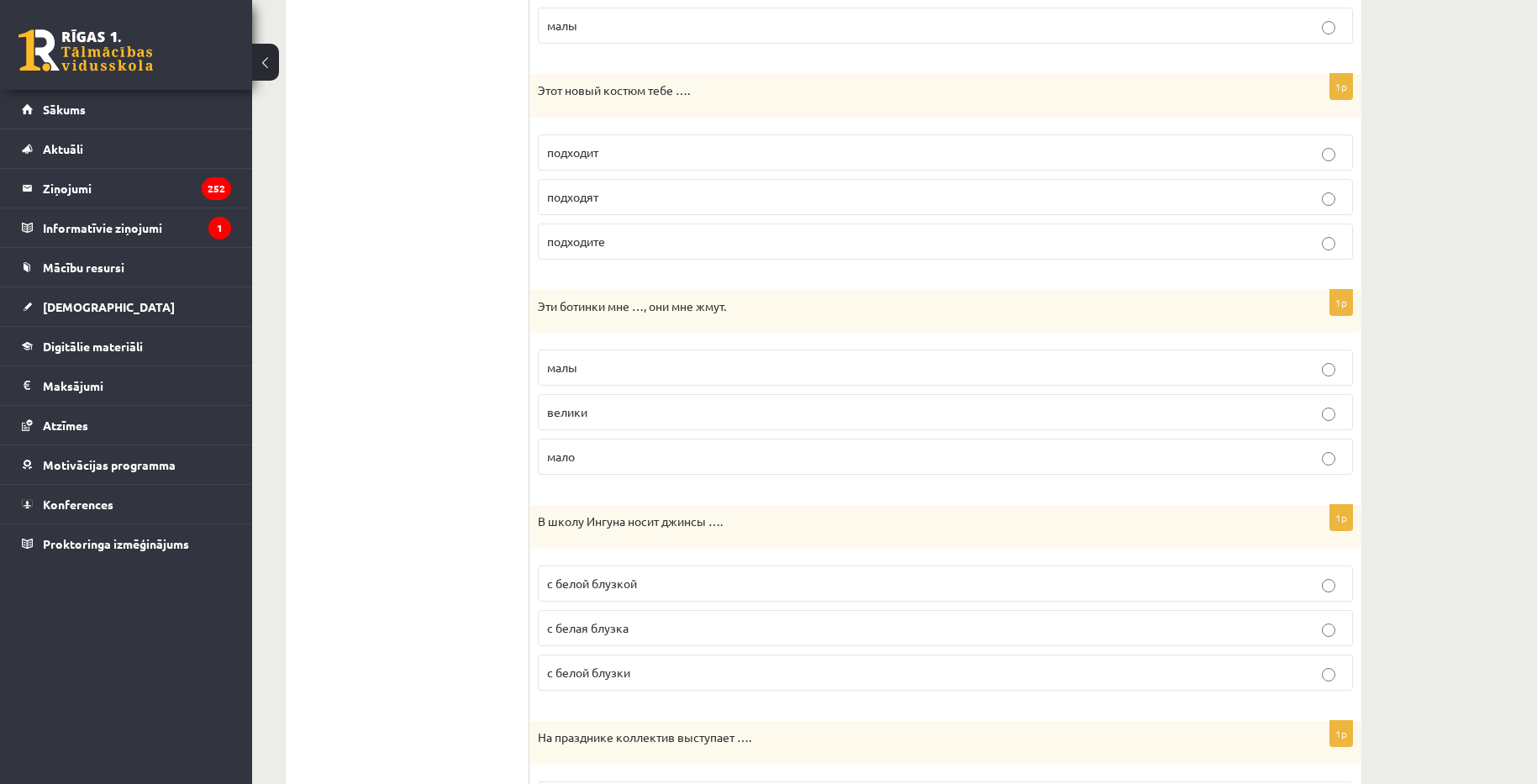
scroll to position [1137, 0]
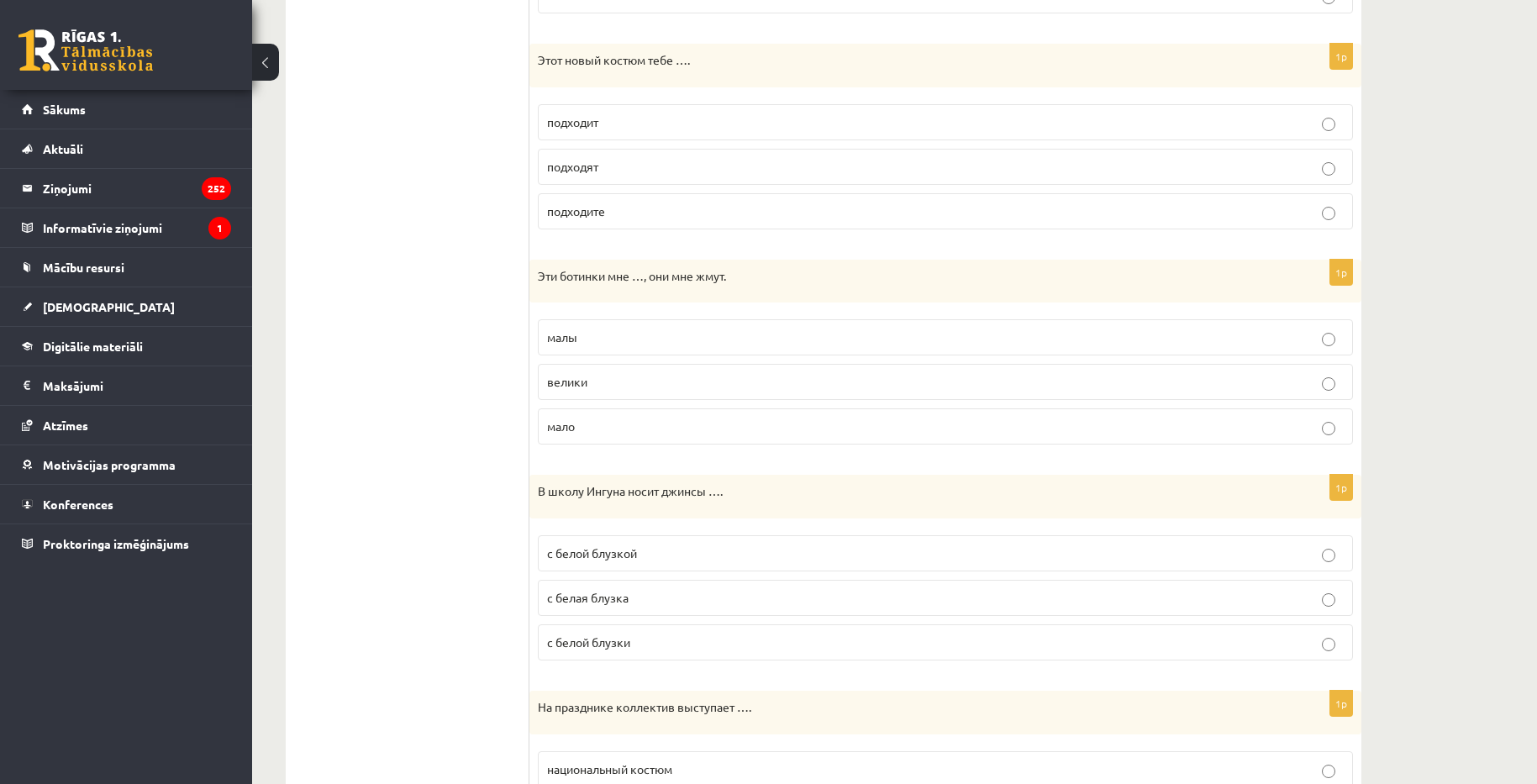
click at [625, 340] on p "малы" at bounding box center [945, 338] width 797 height 18
click at [1004, 556] on p "с белой блузкой" at bounding box center [945, 553] width 797 height 18
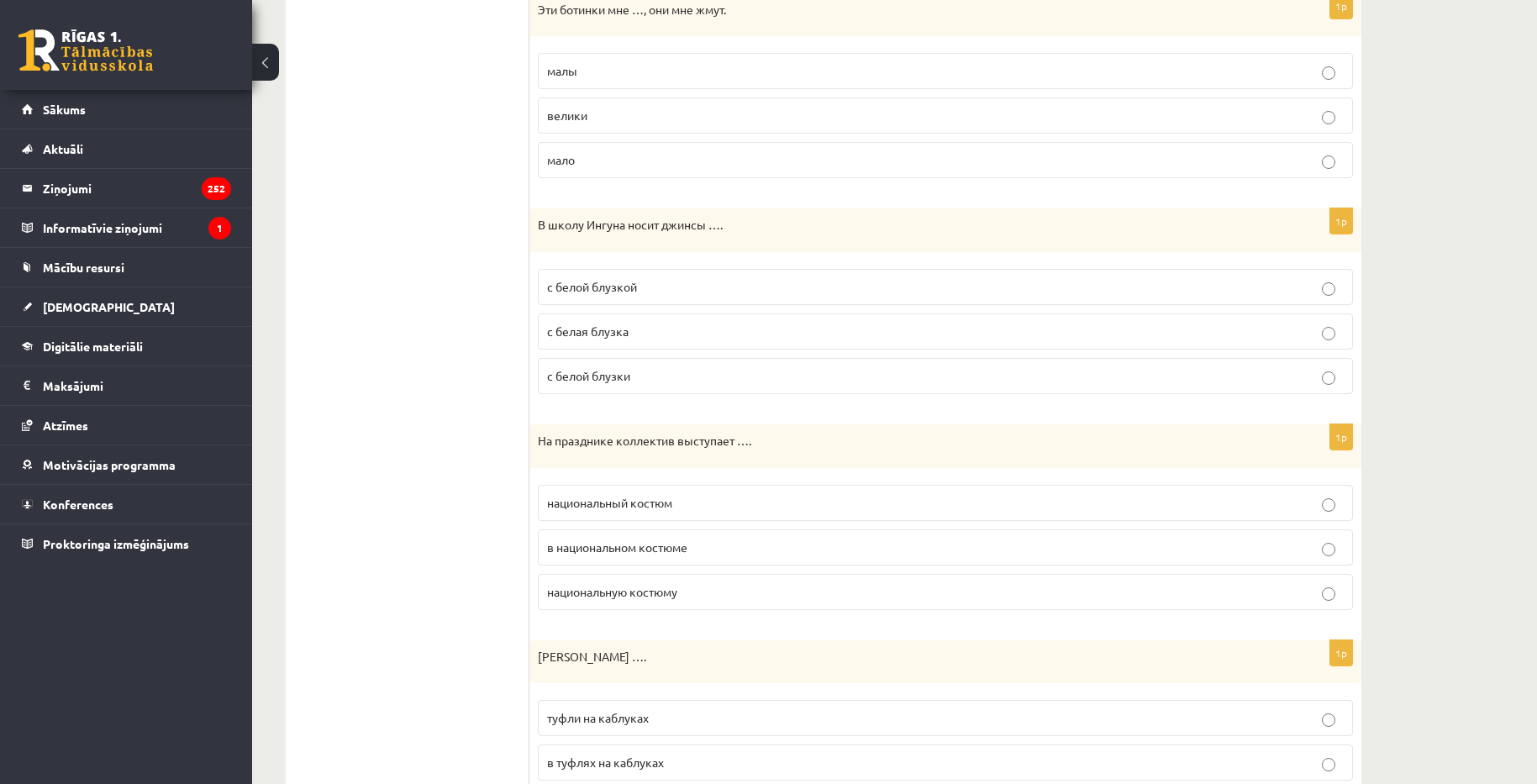
scroll to position [1472, 0]
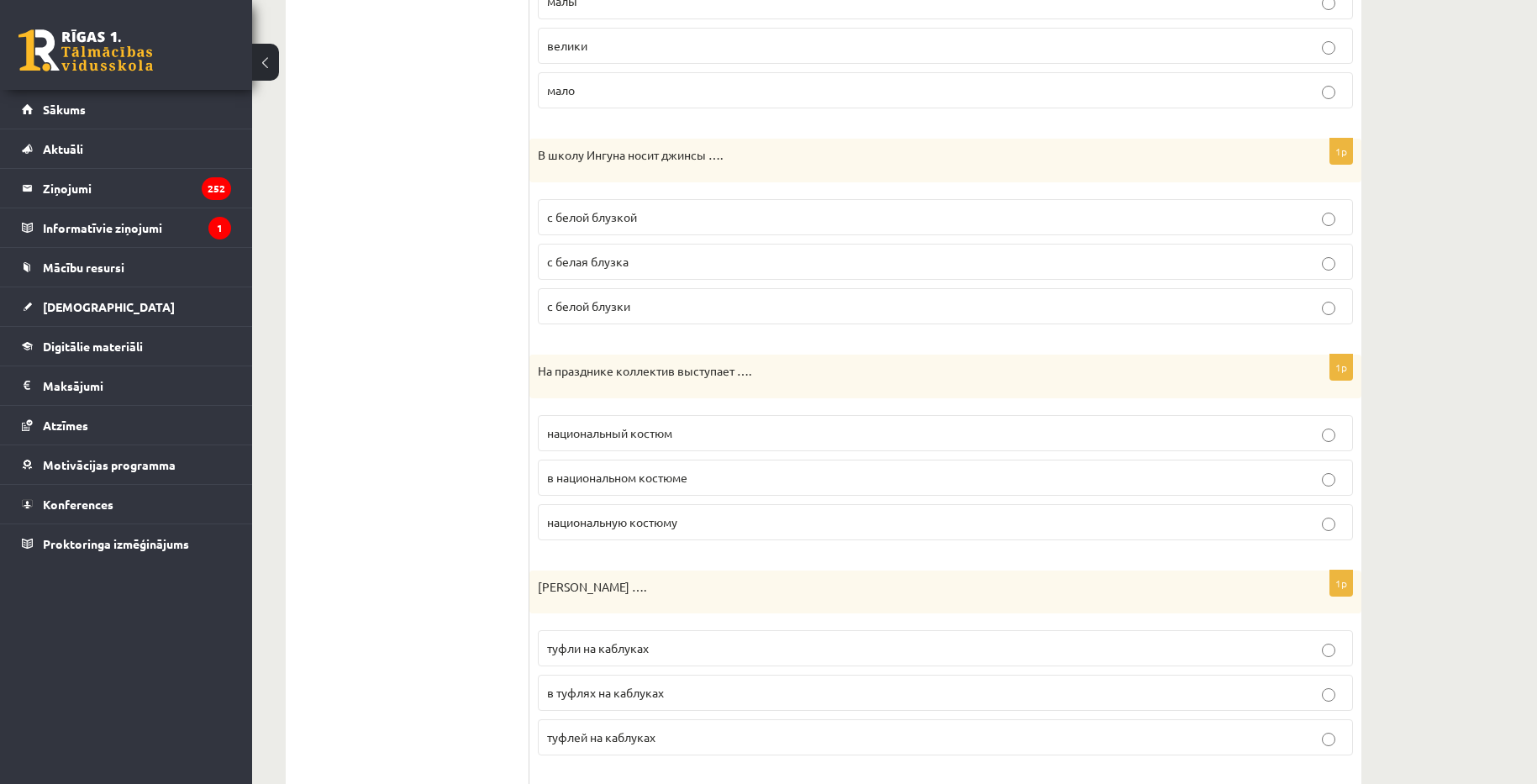
click at [1092, 490] on label "в национальном костюме" at bounding box center [945, 477] width 815 height 37
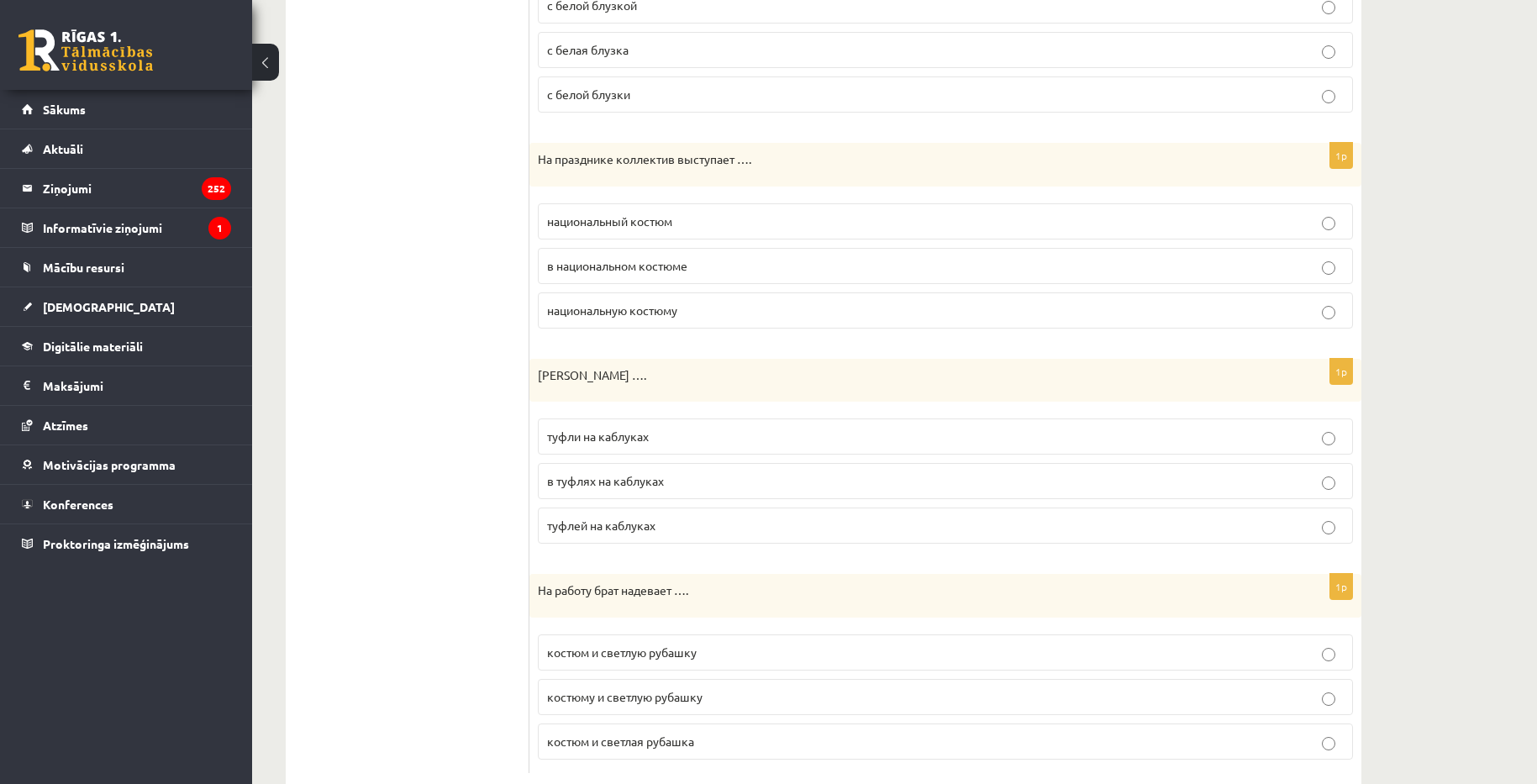
scroll to position [1725, 0]
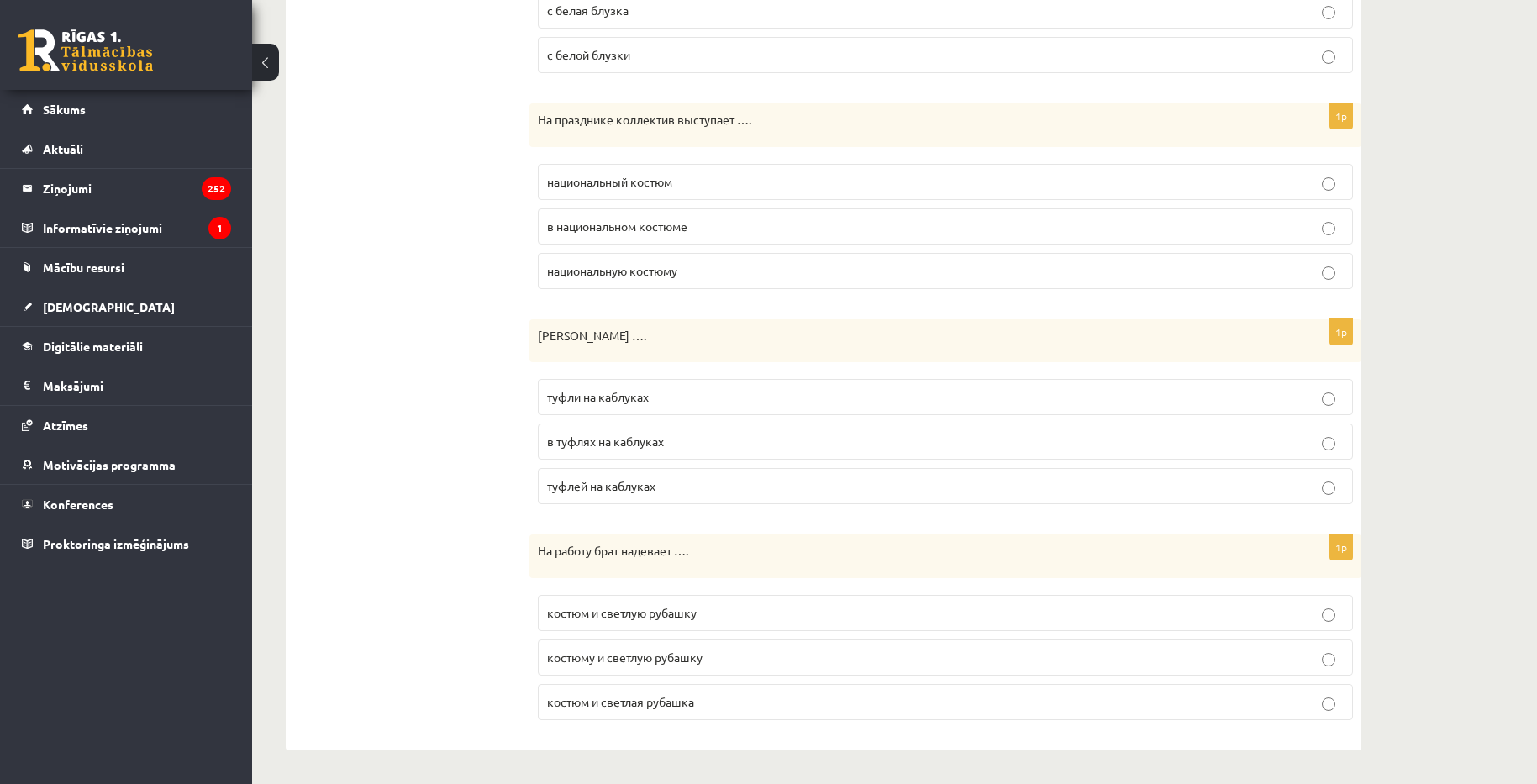
click at [668, 406] on p "туфли на каблуках" at bounding box center [945, 397] width 797 height 18
click at [596, 614] on span "костюм и светлую рубашку" at bounding box center [621, 612] width 149 height 15
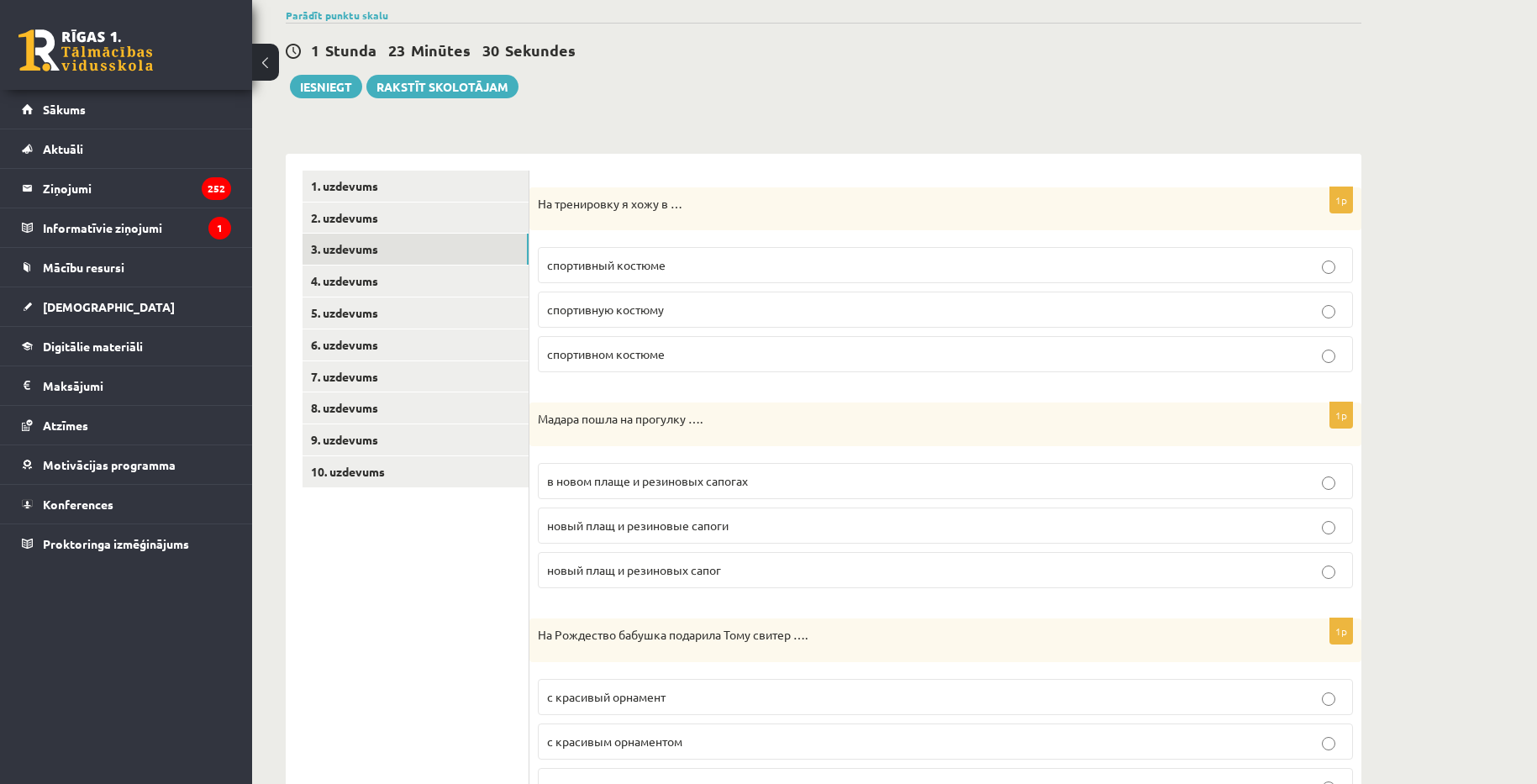
scroll to position [128, 0]
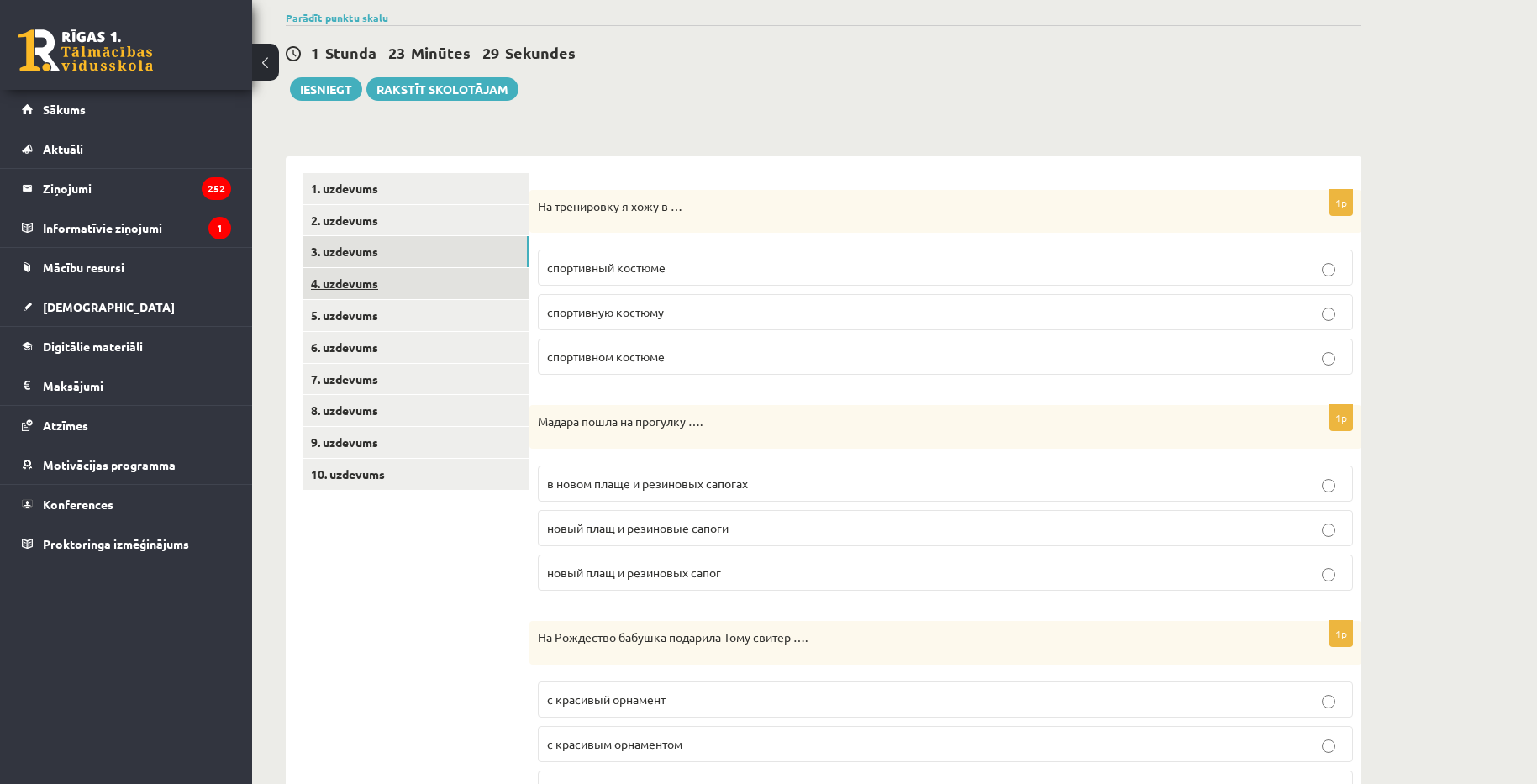
click at [425, 284] on link "4. uzdevums" at bounding box center [415, 282] width 226 height 31
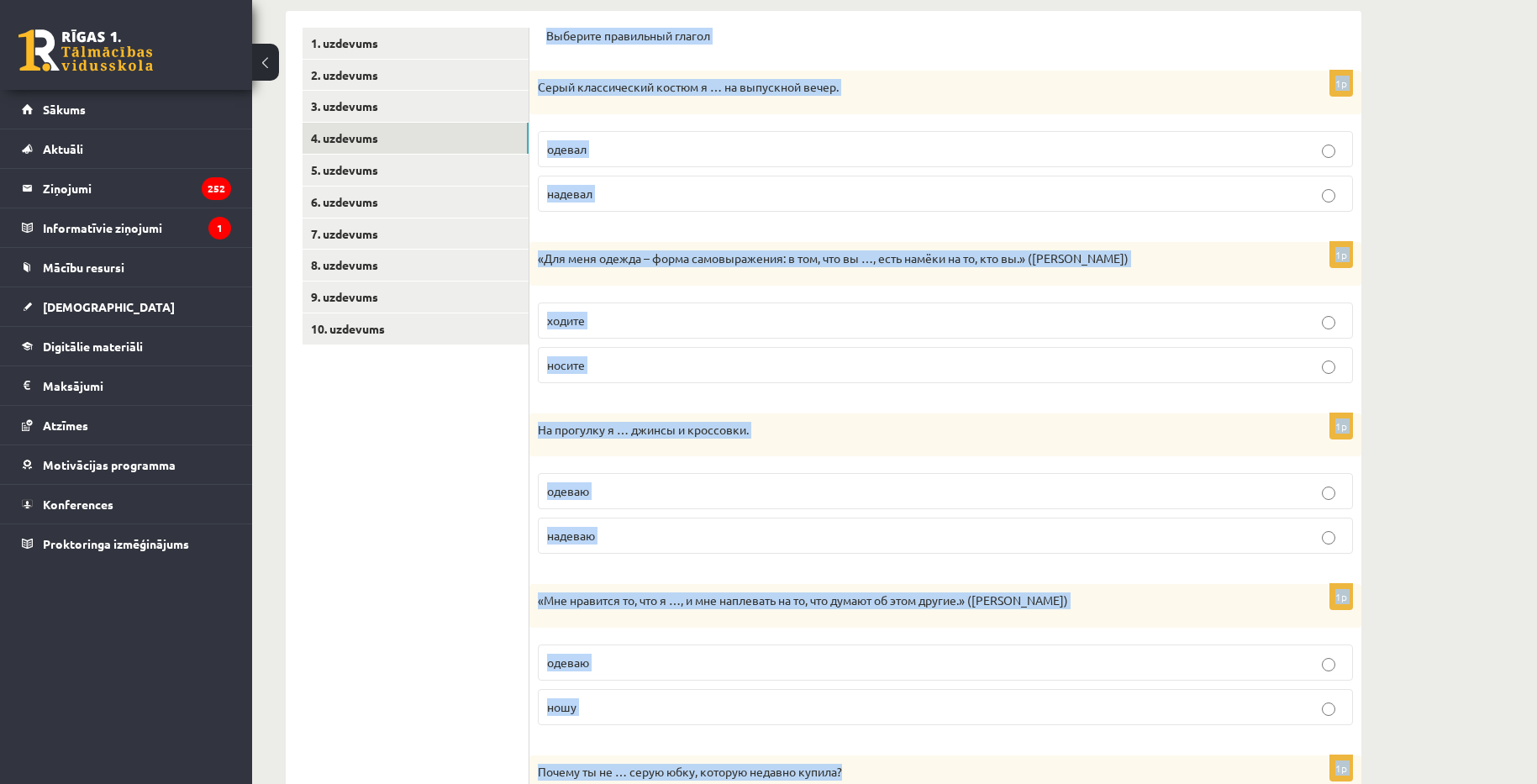
scroll to position [450, 0]
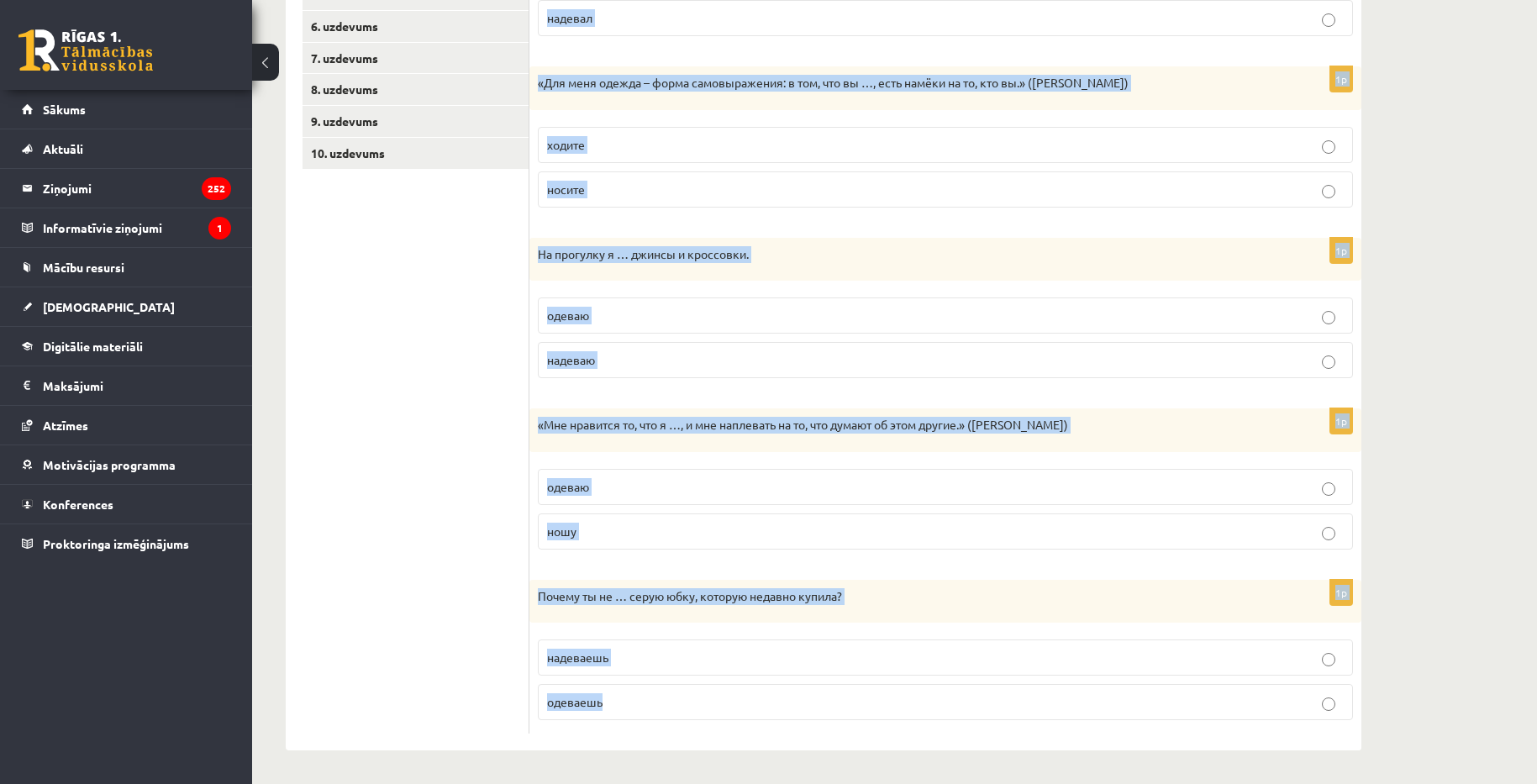
drag, startPoint x: 539, startPoint y: 183, endPoint x: 754, endPoint y: 701, distance: 560.8
click at [754, 701] on div "Выберите правильный глагол 1p Серый классический костюм я … на выпускной вечер.…" at bounding box center [945, 292] width 832 height 915
copy form "Выберите правильный глагол 1p Серый классический костюм я … на выпускной вечер.…"
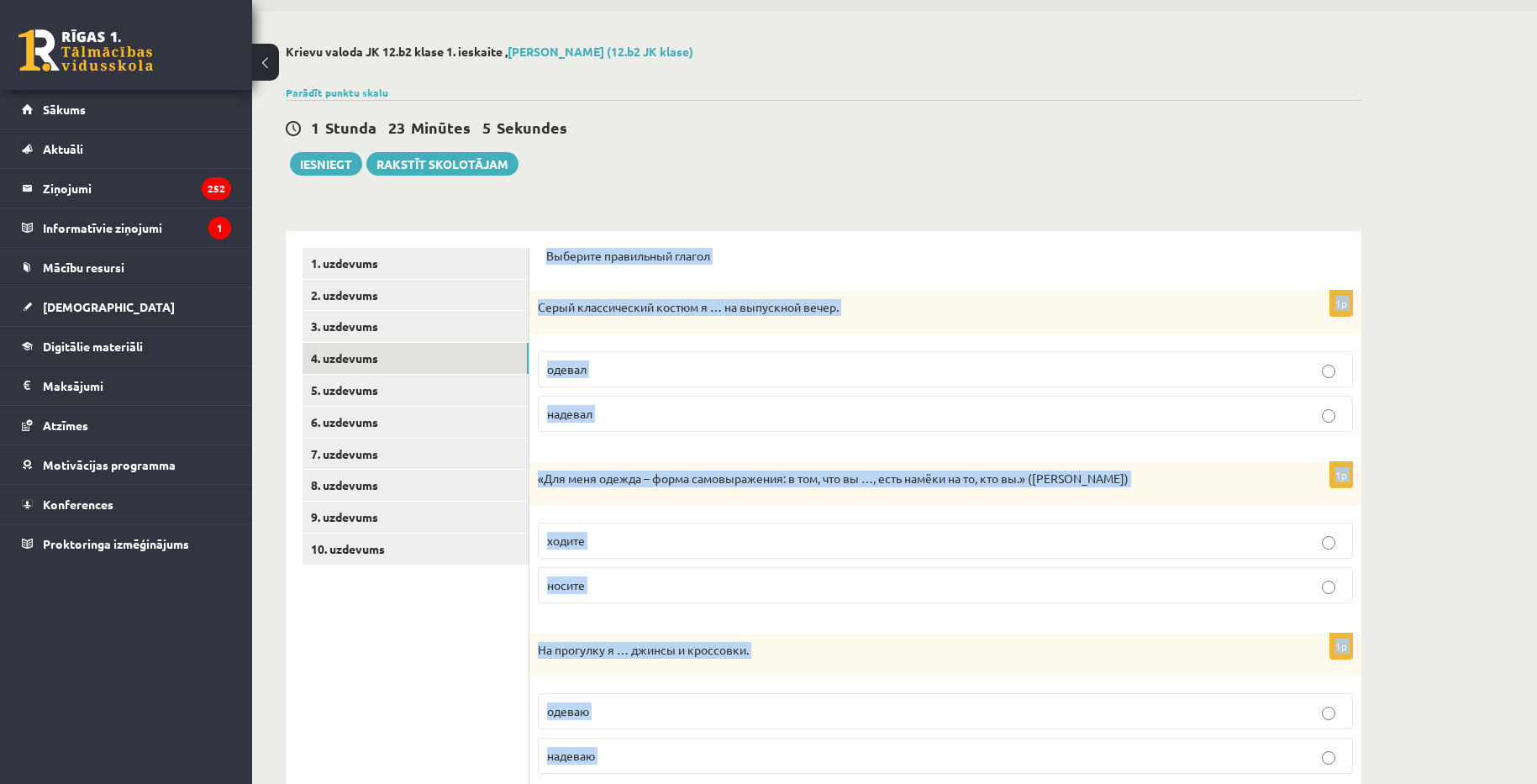
scroll to position [84, 0]
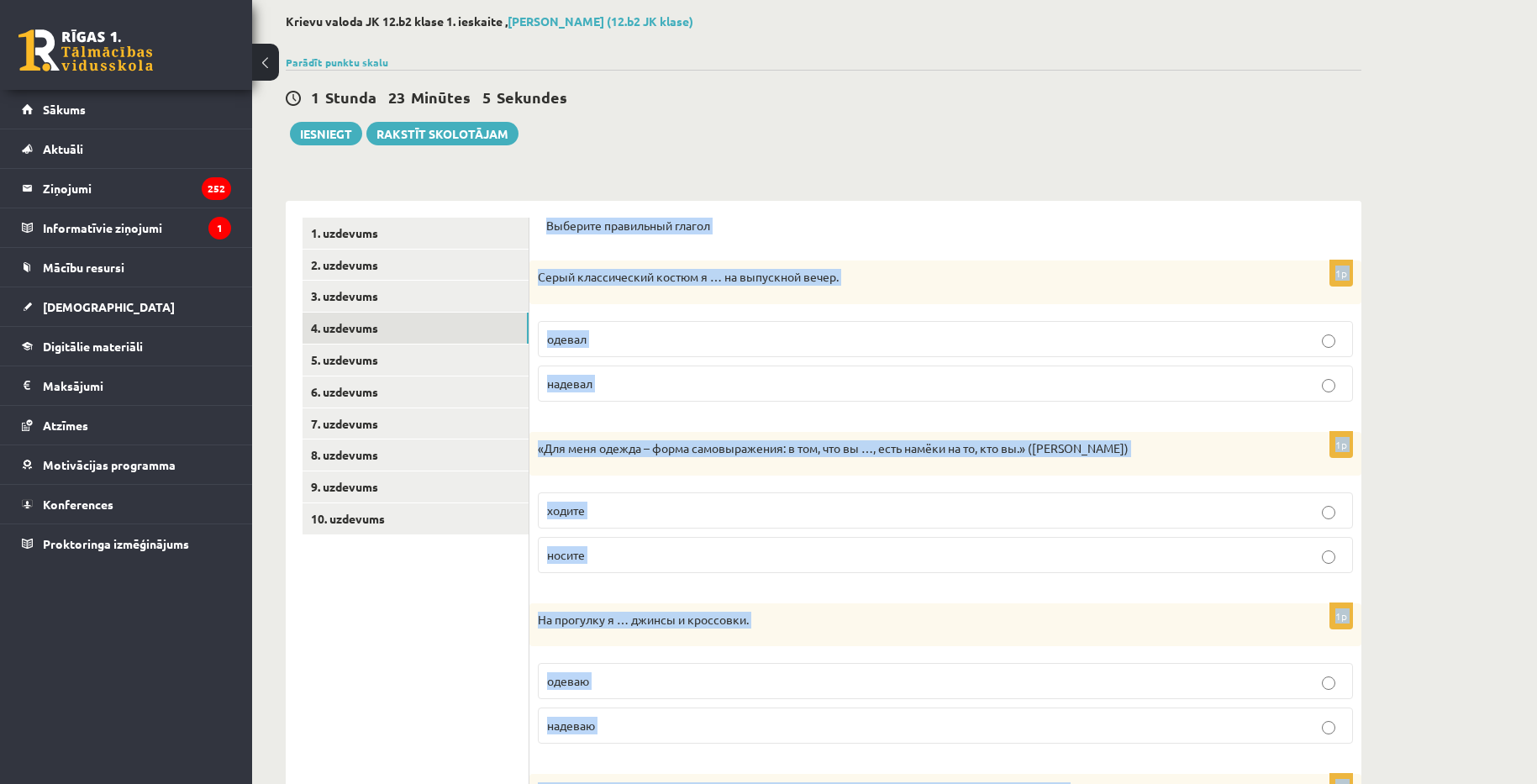
click at [704, 395] on label "надевал" at bounding box center [945, 383] width 815 height 37
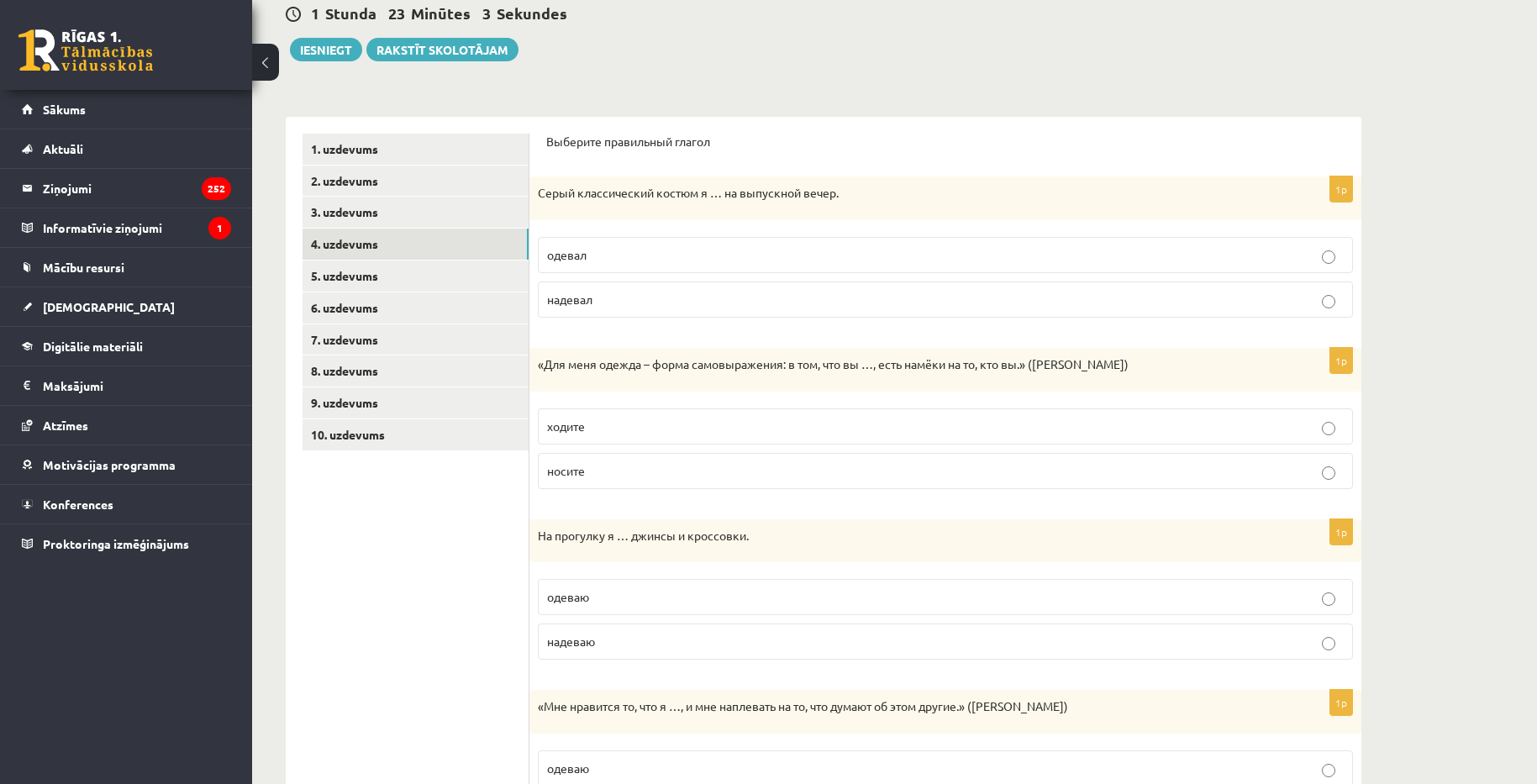
scroll to position [252, 0]
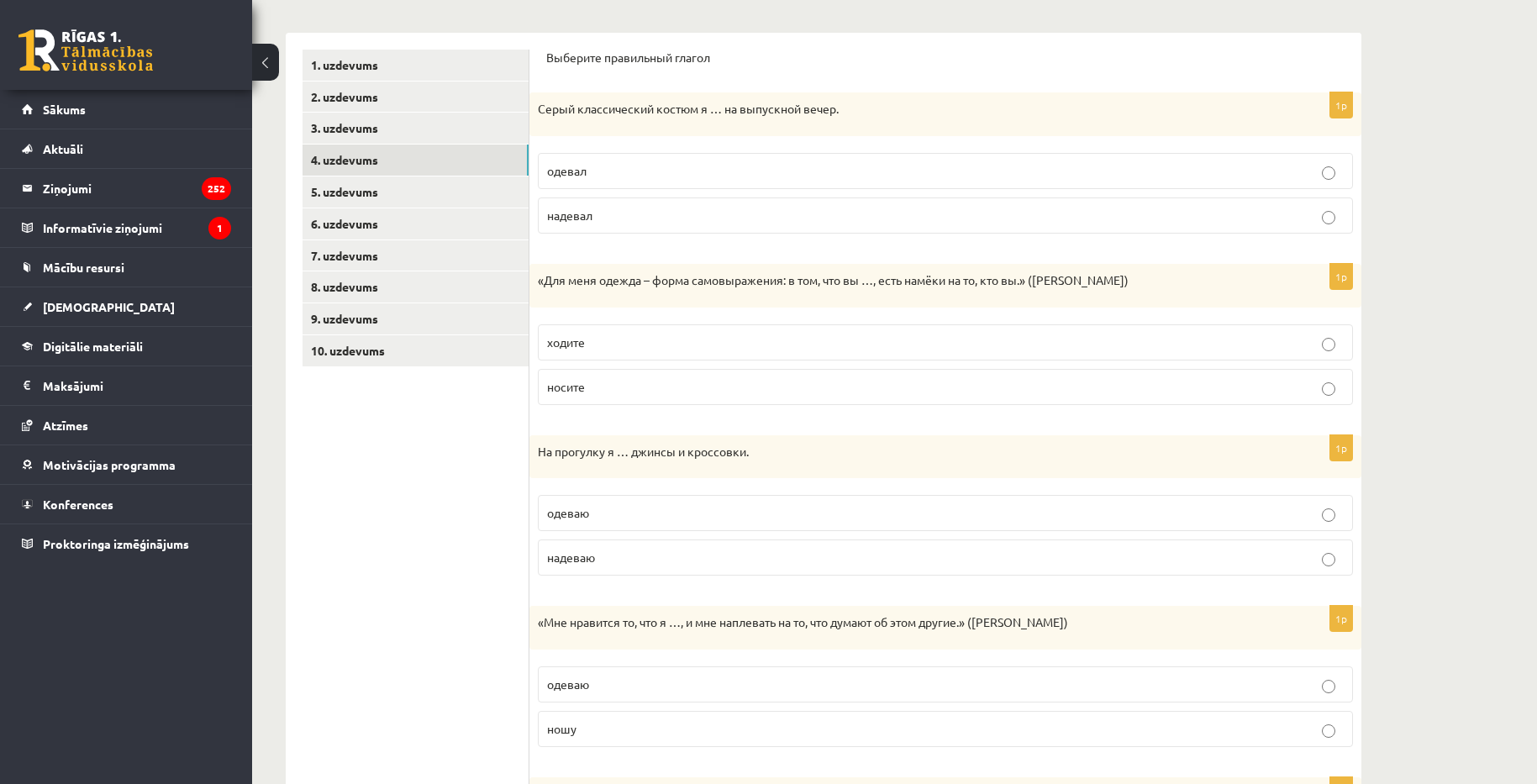
click at [672, 388] on p "носите" at bounding box center [945, 387] width 797 height 18
click at [672, 561] on p "надеваю" at bounding box center [945, 558] width 797 height 18
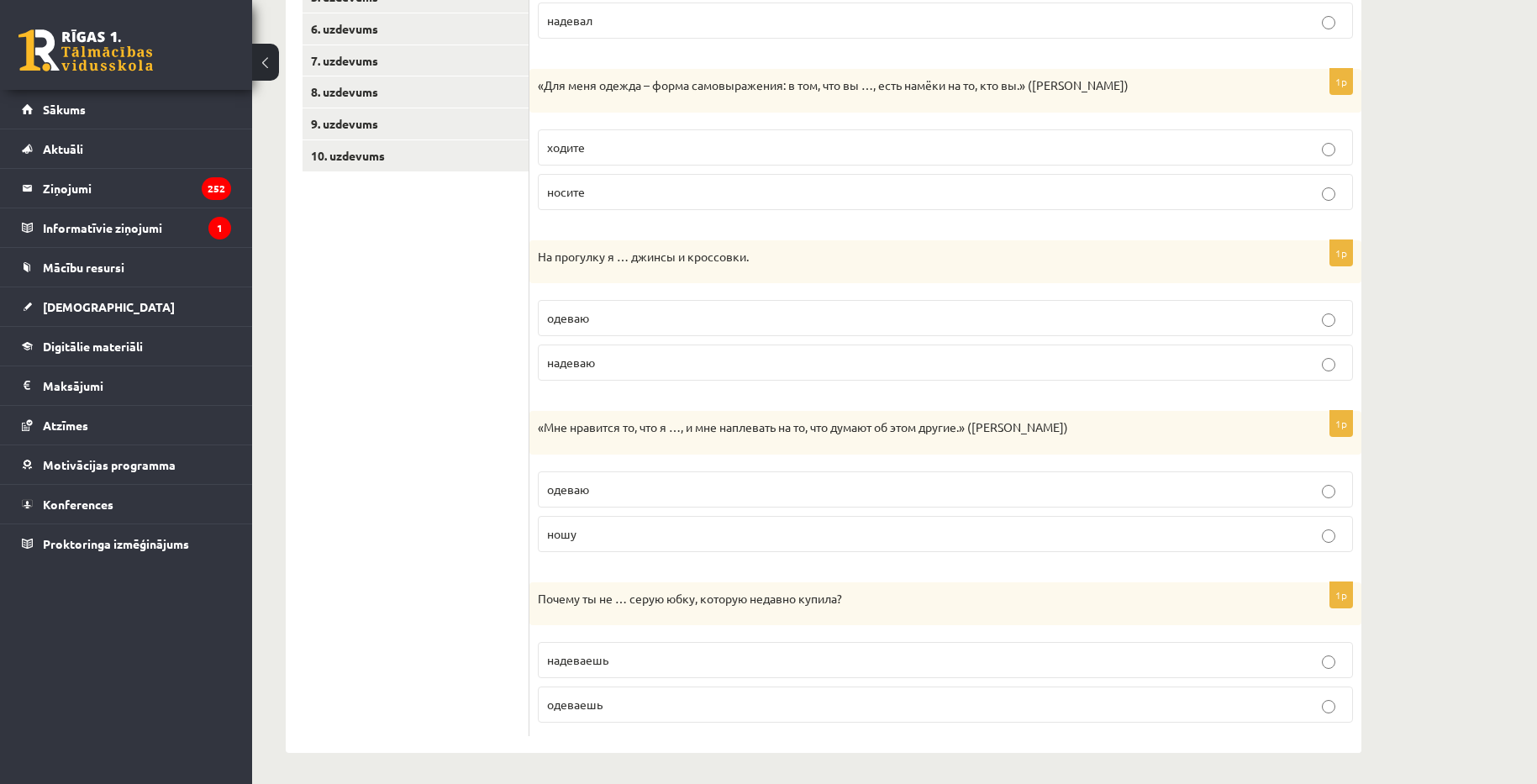
scroll to position [450, 0]
click at [664, 656] on p "надеваешь" at bounding box center [945, 658] width 797 height 18
click at [631, 497] on label "одеваю" at bounding box center [945, 487] width 815 height 37
click at [627, 535] on p "ношу" at bounding box center [945, 531] width 797 height 18
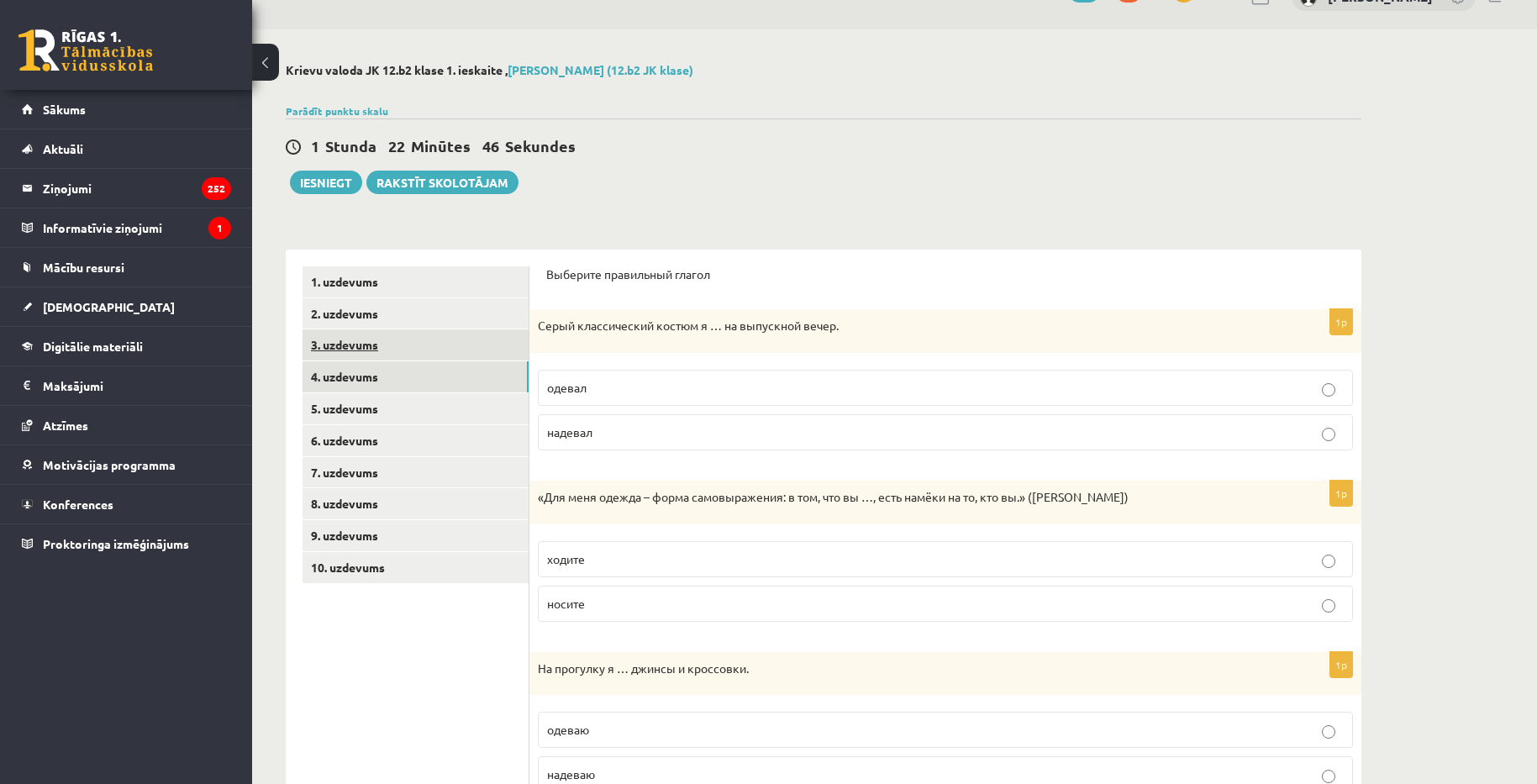
scroll to position [31, 0]
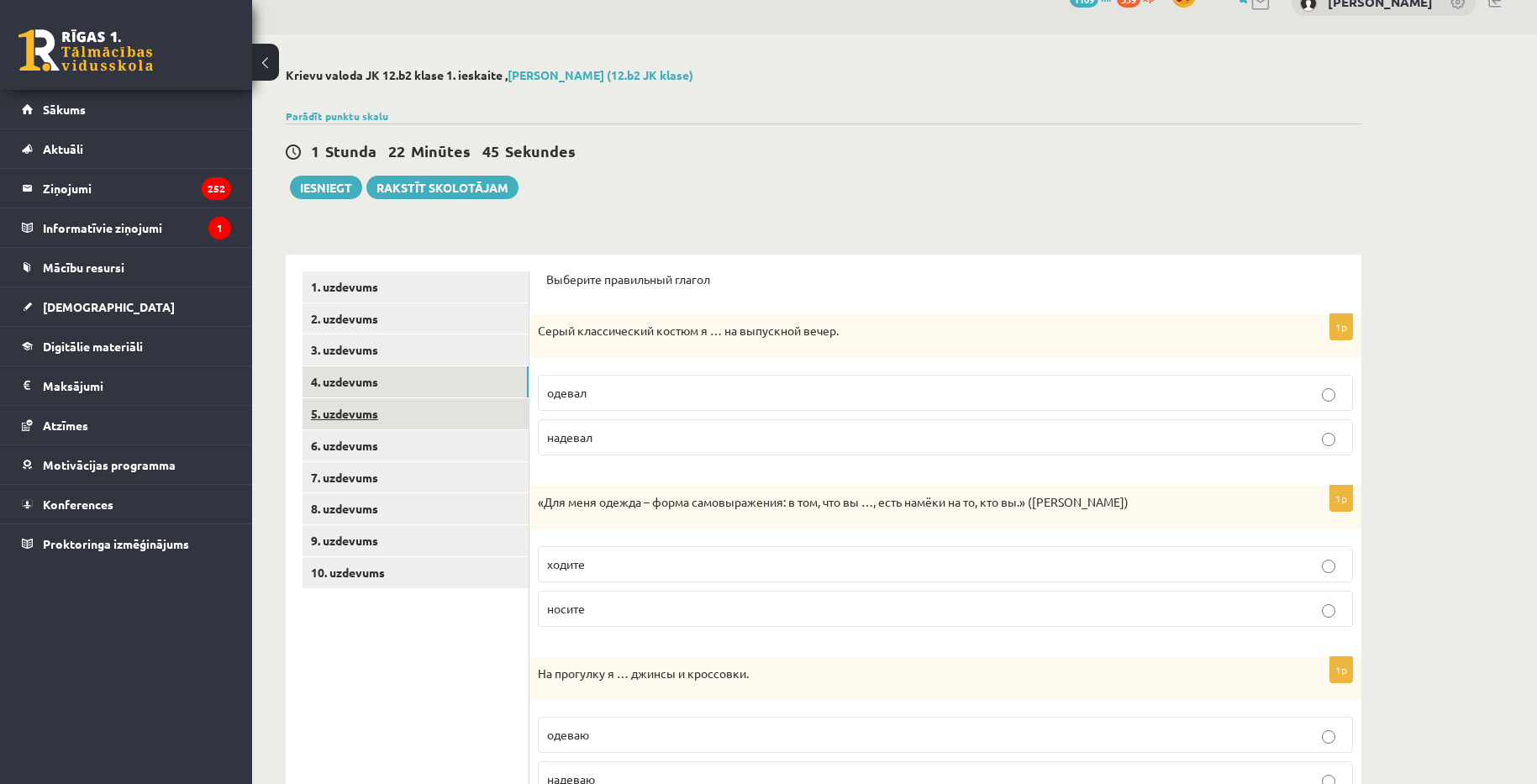
click at [431, 416] on link "5. uzdevums" at bounding box center [415, 413] width 226 height 31
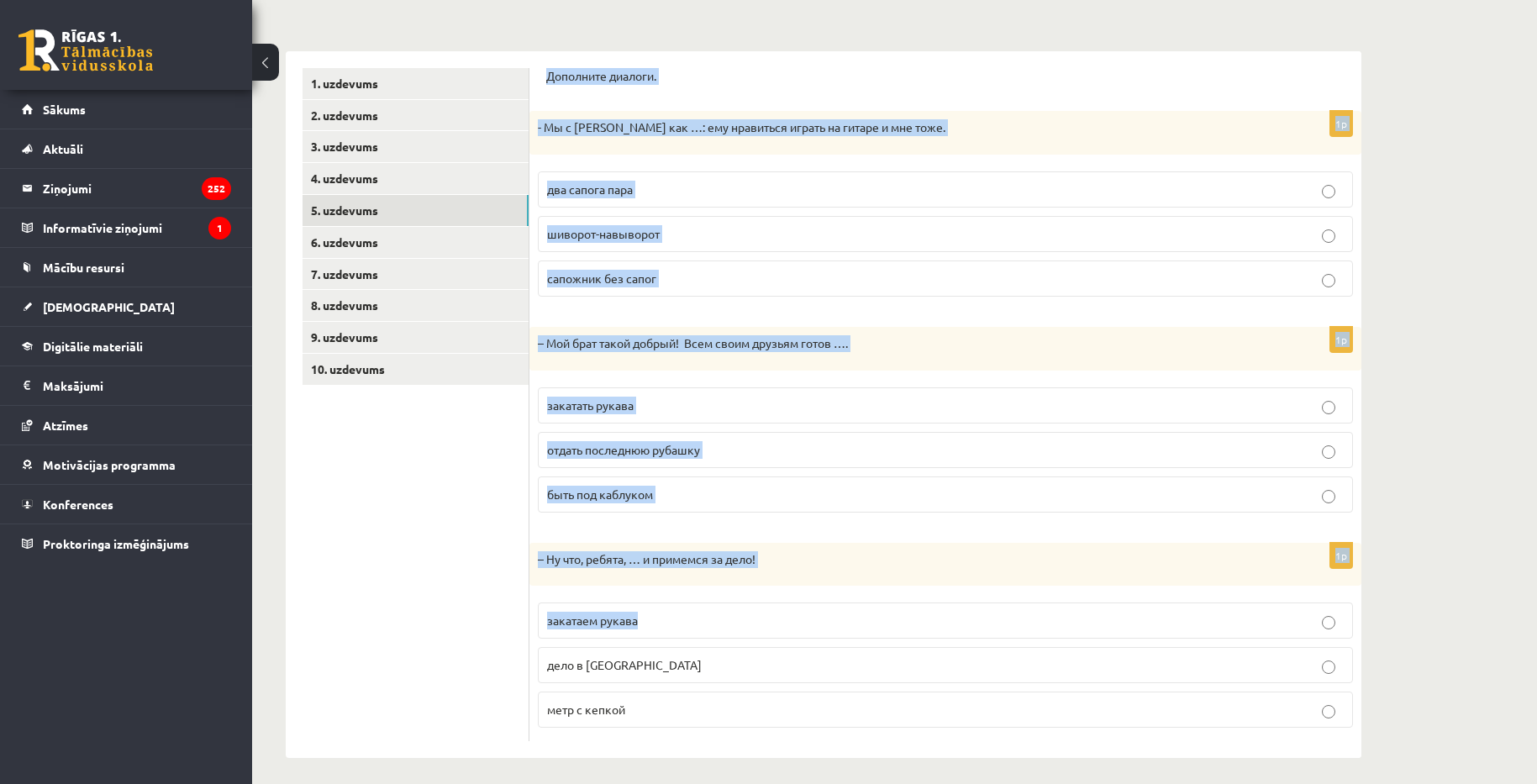
scroll to position [242, 0]
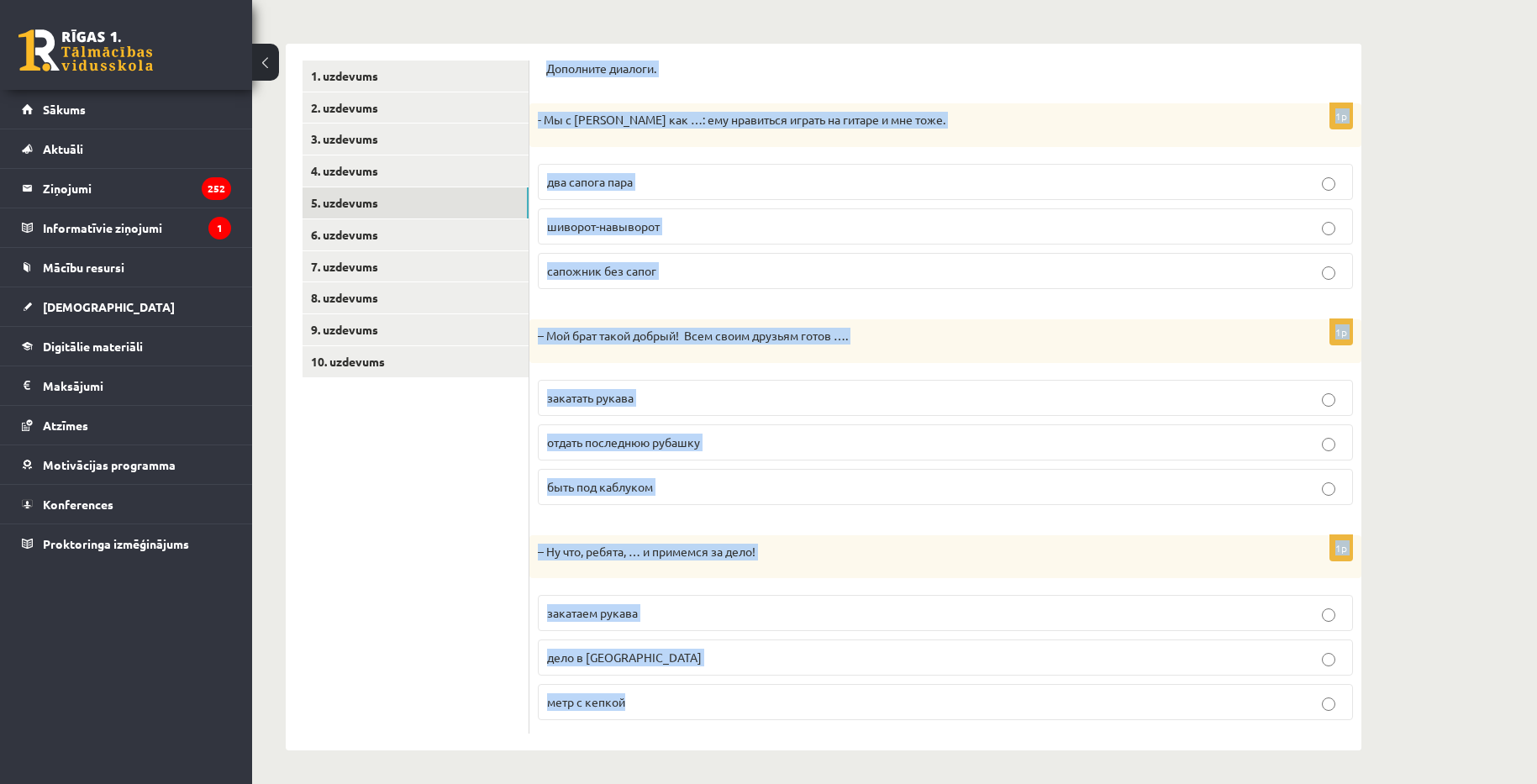
drag, startPoint x: 547, startPoint y: 286, endPoint x: 786, endPoint y: 684, distance: 464.2
click at [786, 684] on div "Дополните диалоги. 1p - Мы с Артуром как …: ему нравиться играть на гитаре и мн…" at bounding box center [945, 397] width 832 height 707
copy form "Дополните диалоги. 1p - Мы с Артуром как …: ему нравиться играть на гитаре и мн…"
click at [679, 192] on label "два сапога пара" at bounding box center [945, 182] width 815 height 37
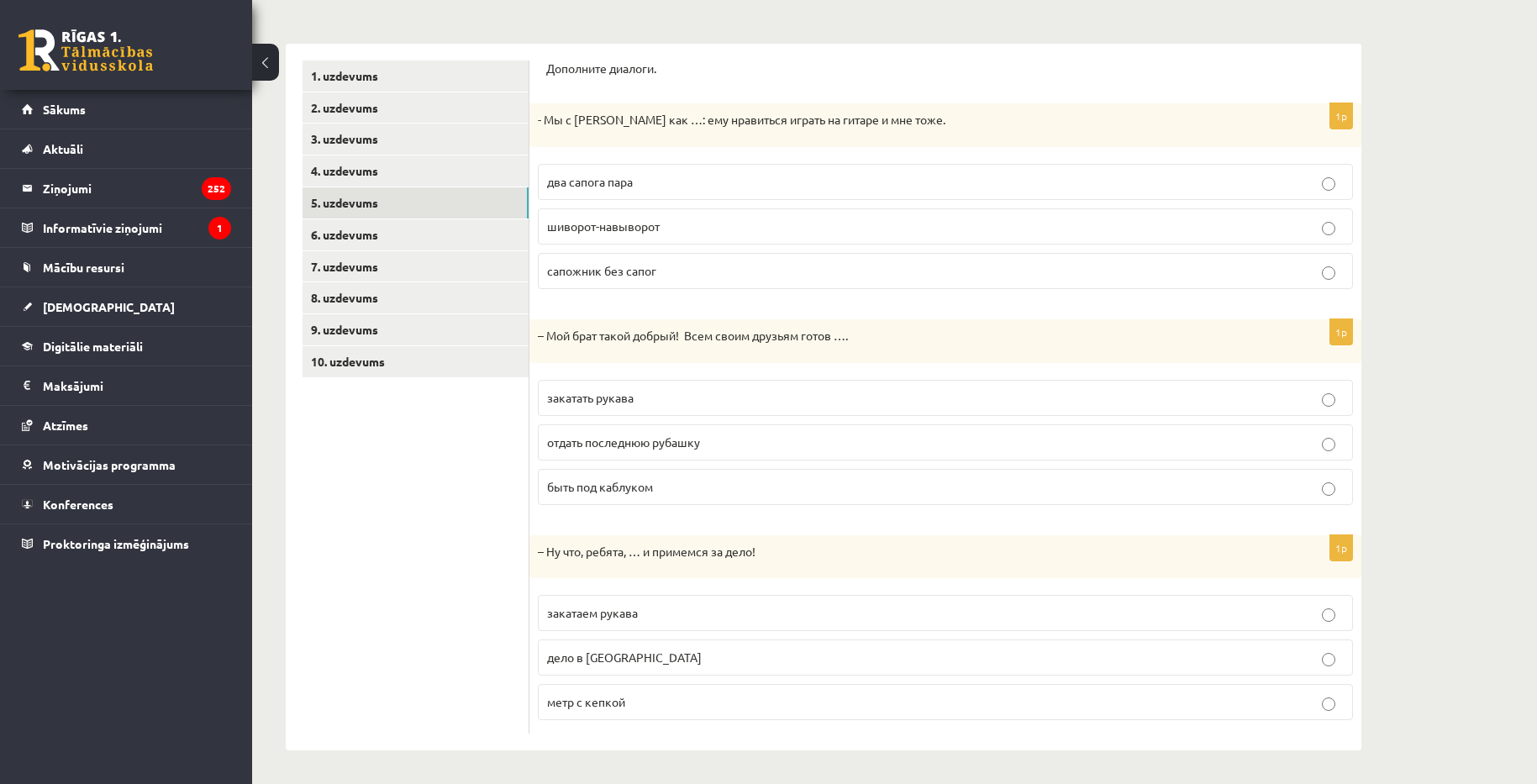
click at [797, 440] on p "отдать последнюю рубашку" at bounding box center [945, 442] width 797 height 18
click at [700, 613] on p "закатаем рукава" at bounding box center [945, 613] width 797 height 18
click at [420, 241] on link "6. uzdevums" at bounding box center [415, 234] width 226 height 31
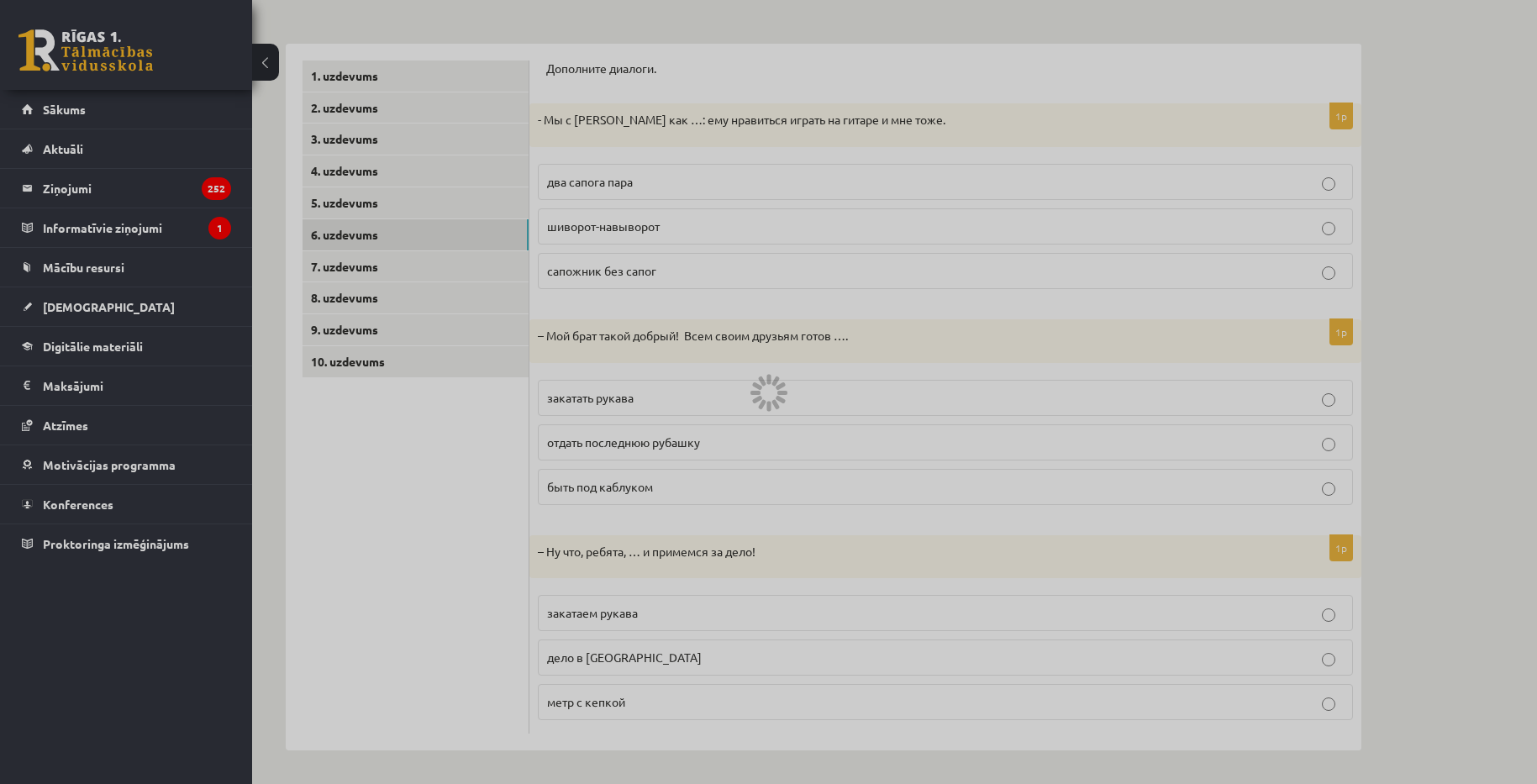
scroll to position [0, 0]
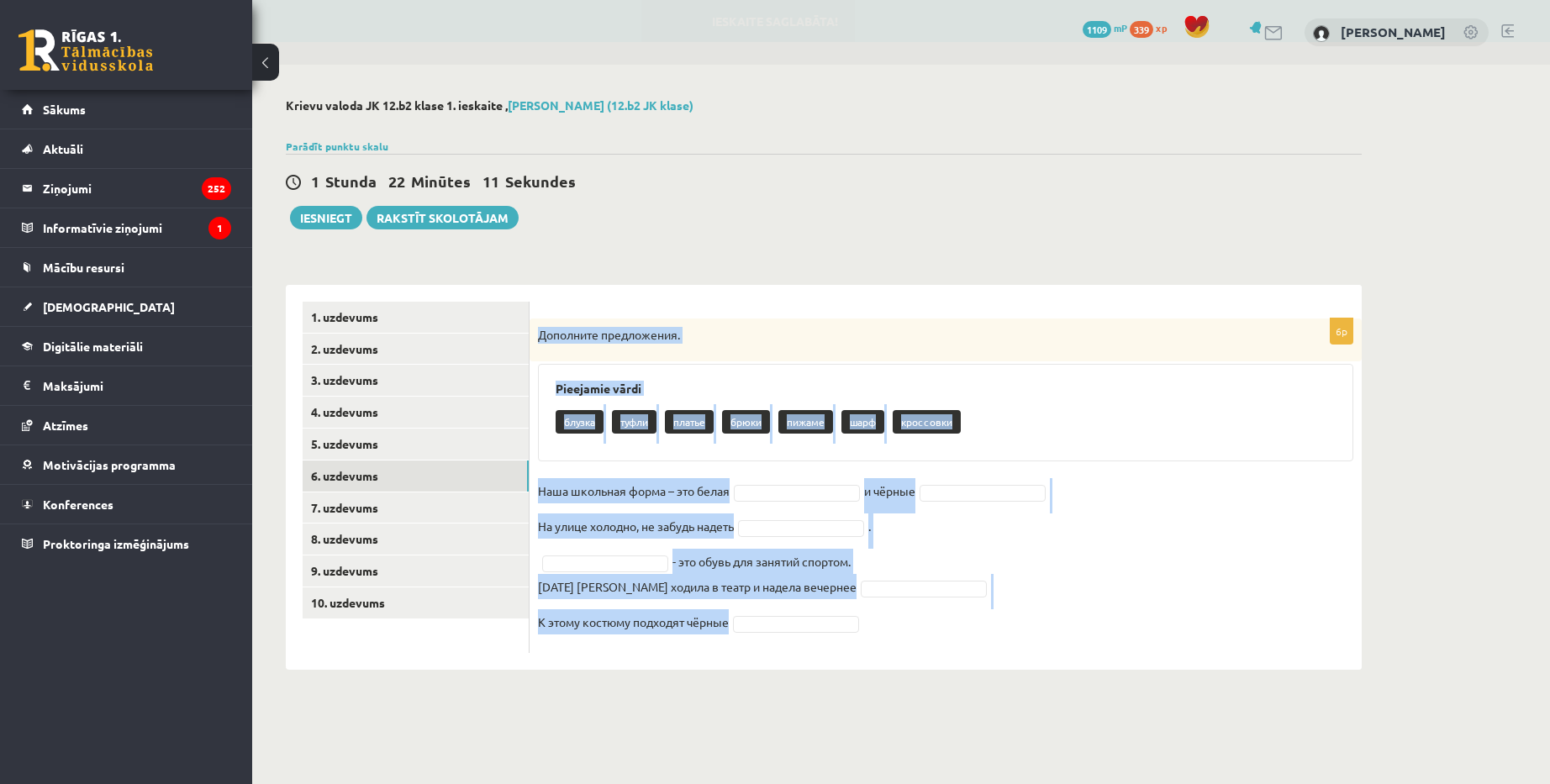
drag, startPoint x: 531, startPoint y: 337, endPoint x: 745, endPoint y: 631, distance: 363.6
click at [745, 631] on div "6p Дополните предложения. Pieejamie vārdi блузка туфли платье брюки пижаме шарф…" at bounding box center [945, 485] width 832 height 335
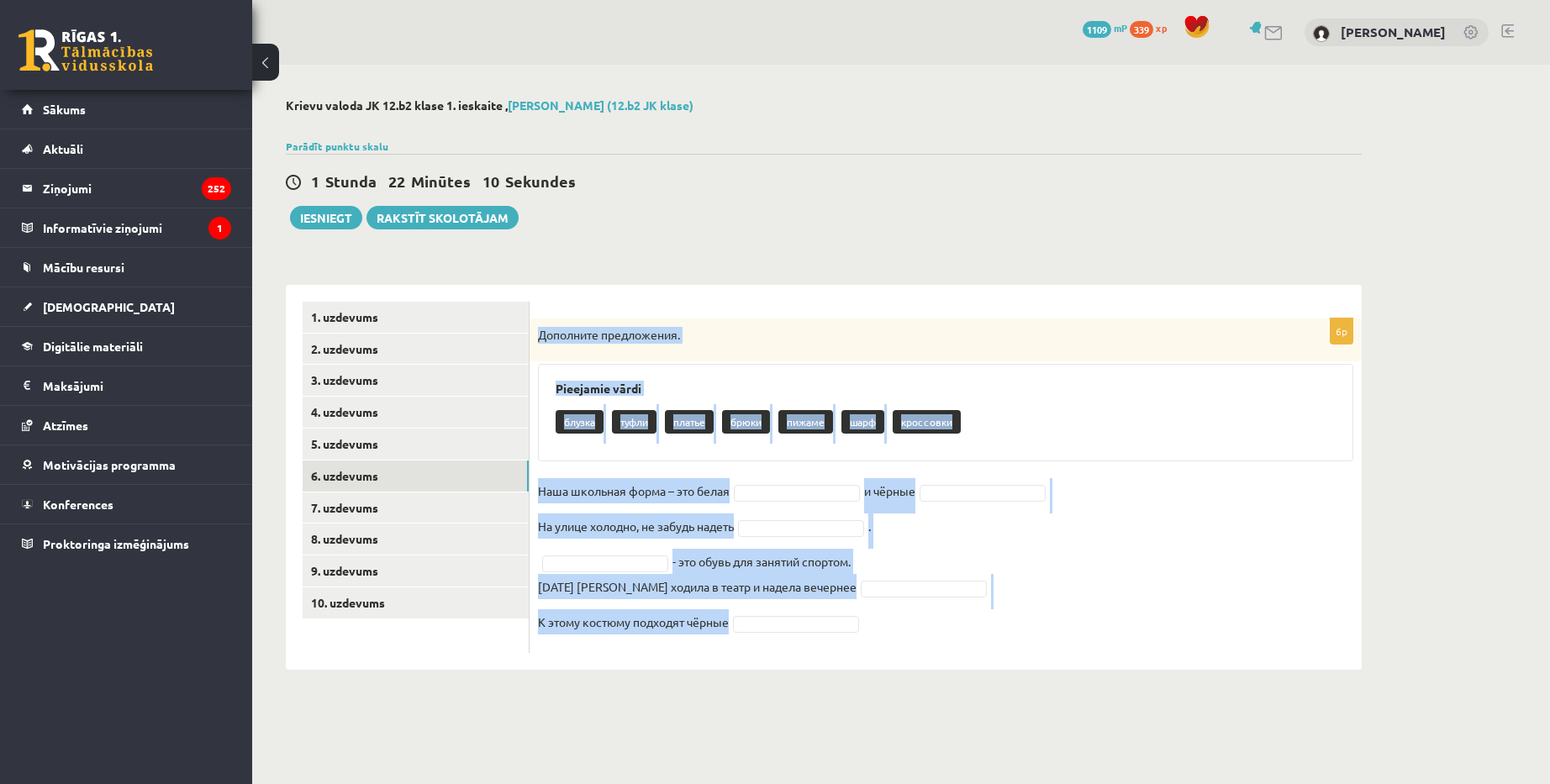
copy div "Дополните предложения. Pieejamie vārdi блузка туфли платье брюки пижаме шарф кр…"
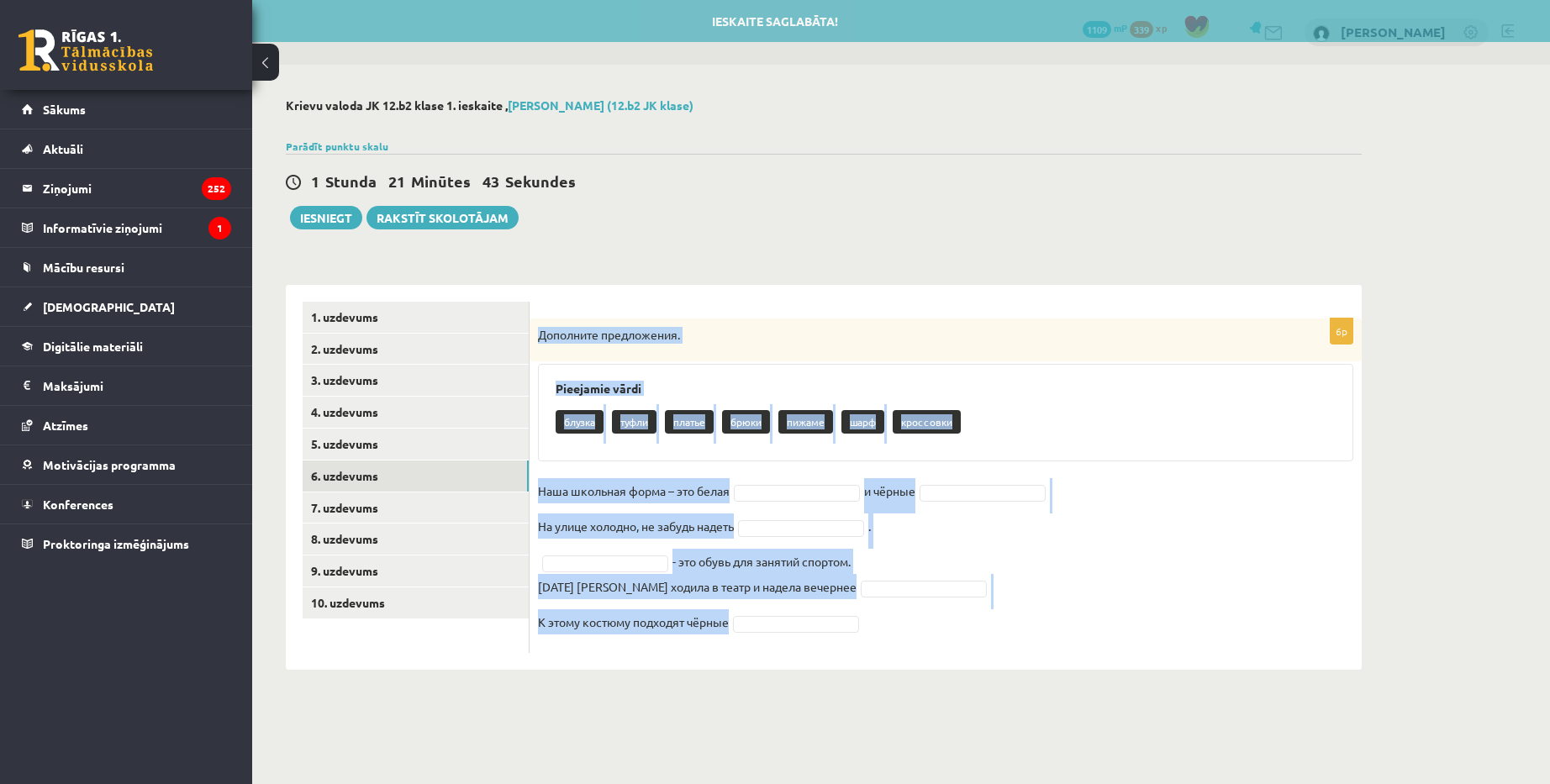
click at [796, 504] on fieldset "Наша школьная форма – это белая и чёрные На улице холодно, не забудь надеть . -…" at bounding box center [945, 561] width 815 height 166
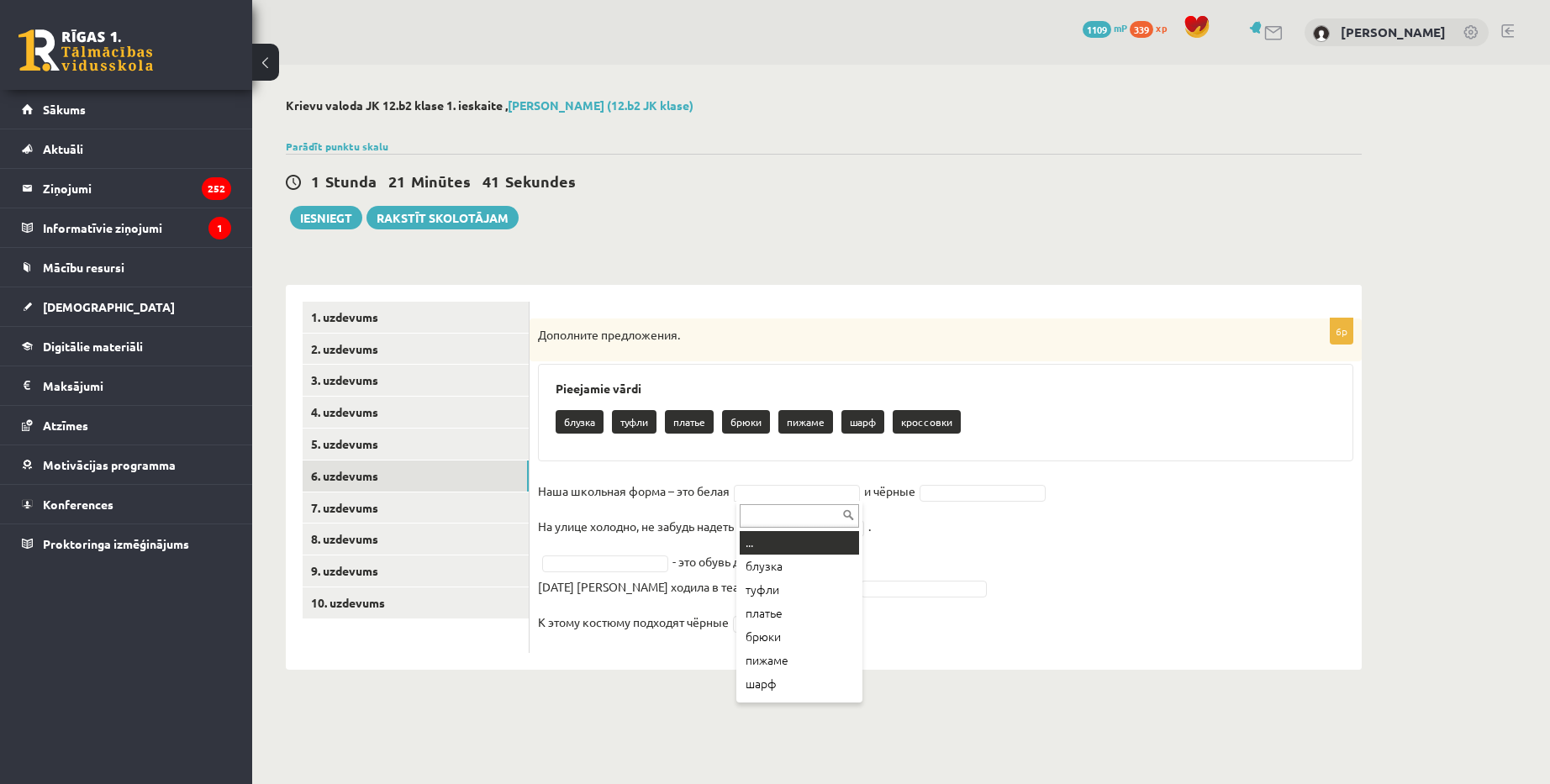
click at [808, 515] on input "text" at bounding box center [799, 515] width 120 height 24
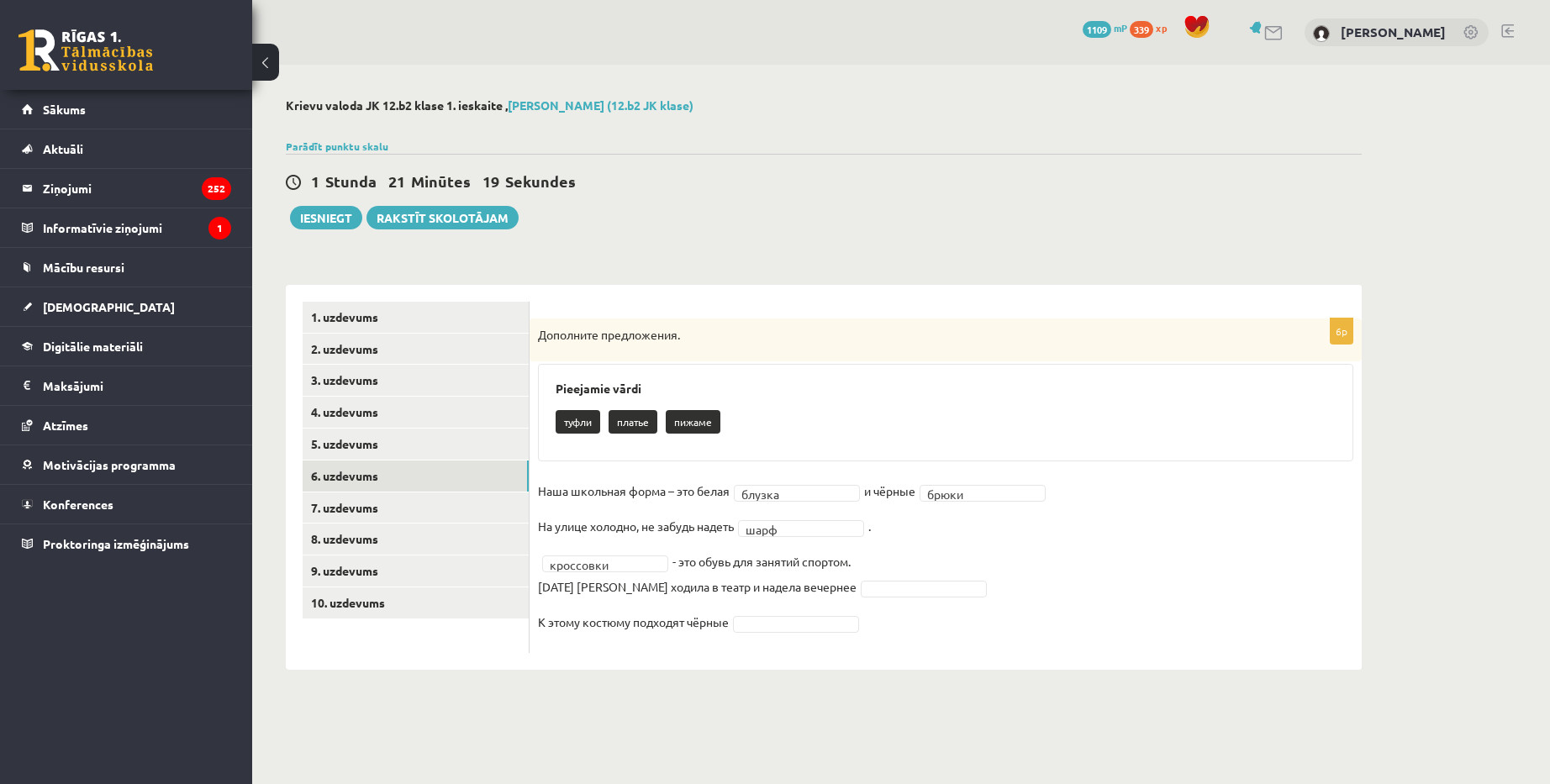
click at [790, 634] on fieldset "Наша школьная форма – это белая блузка ****** и чёрные брюки ***** На улице хол…" at bounding box center [945, 561] width 815 height 166
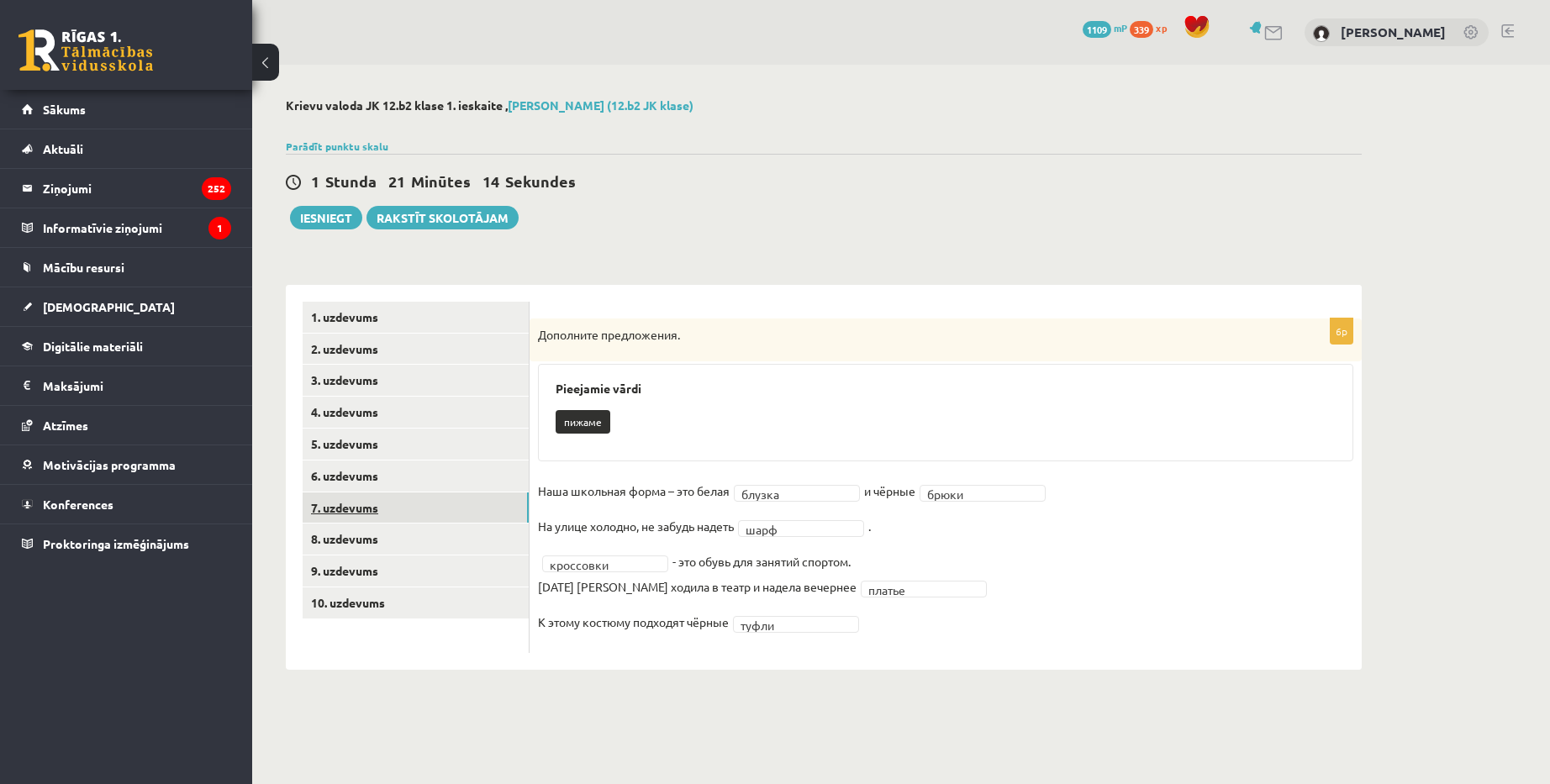
click at [400, 504] on link "7. uzdevums" at bounding box center [415, 508] width 226 height 31
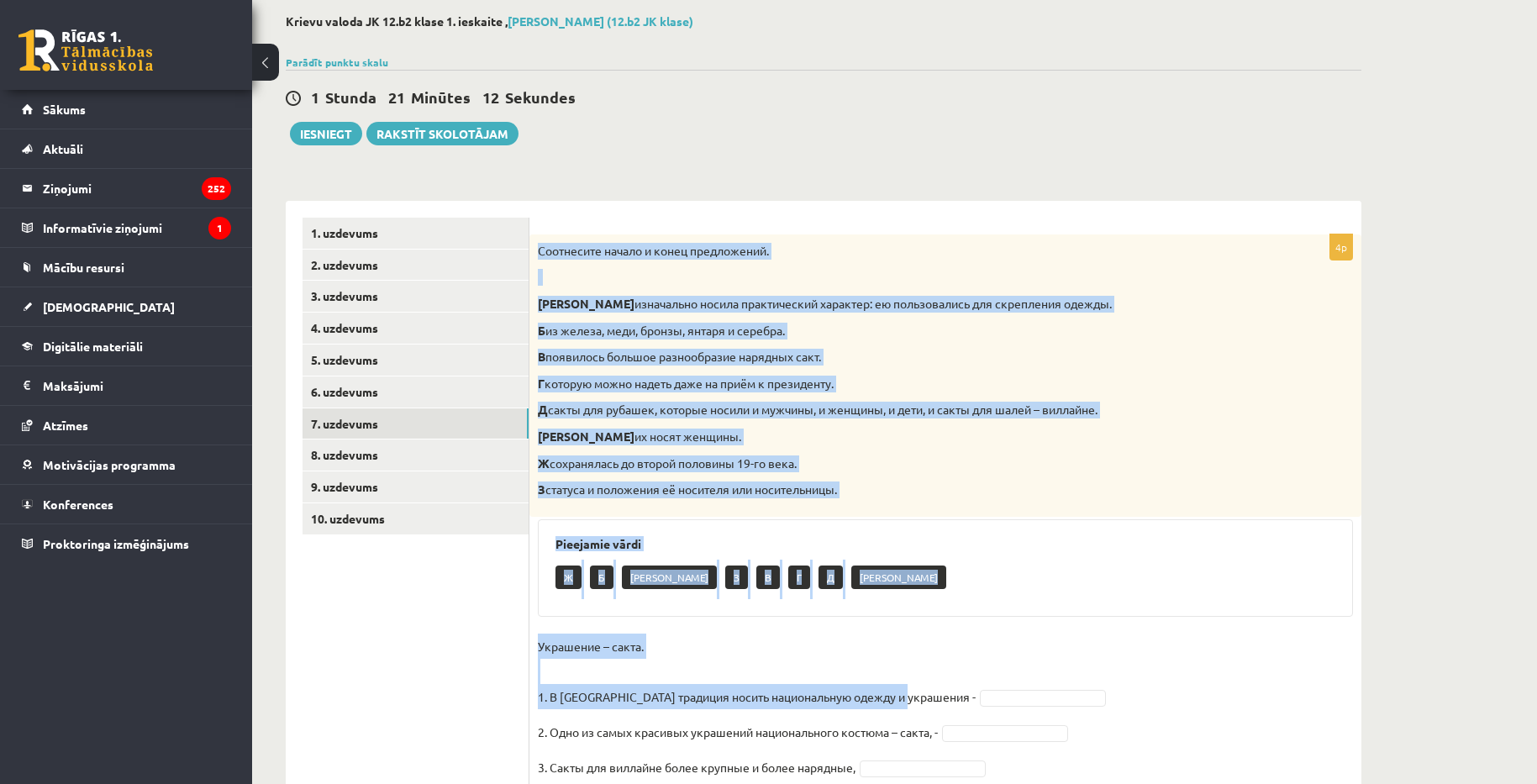
scroll to position [210, 0]
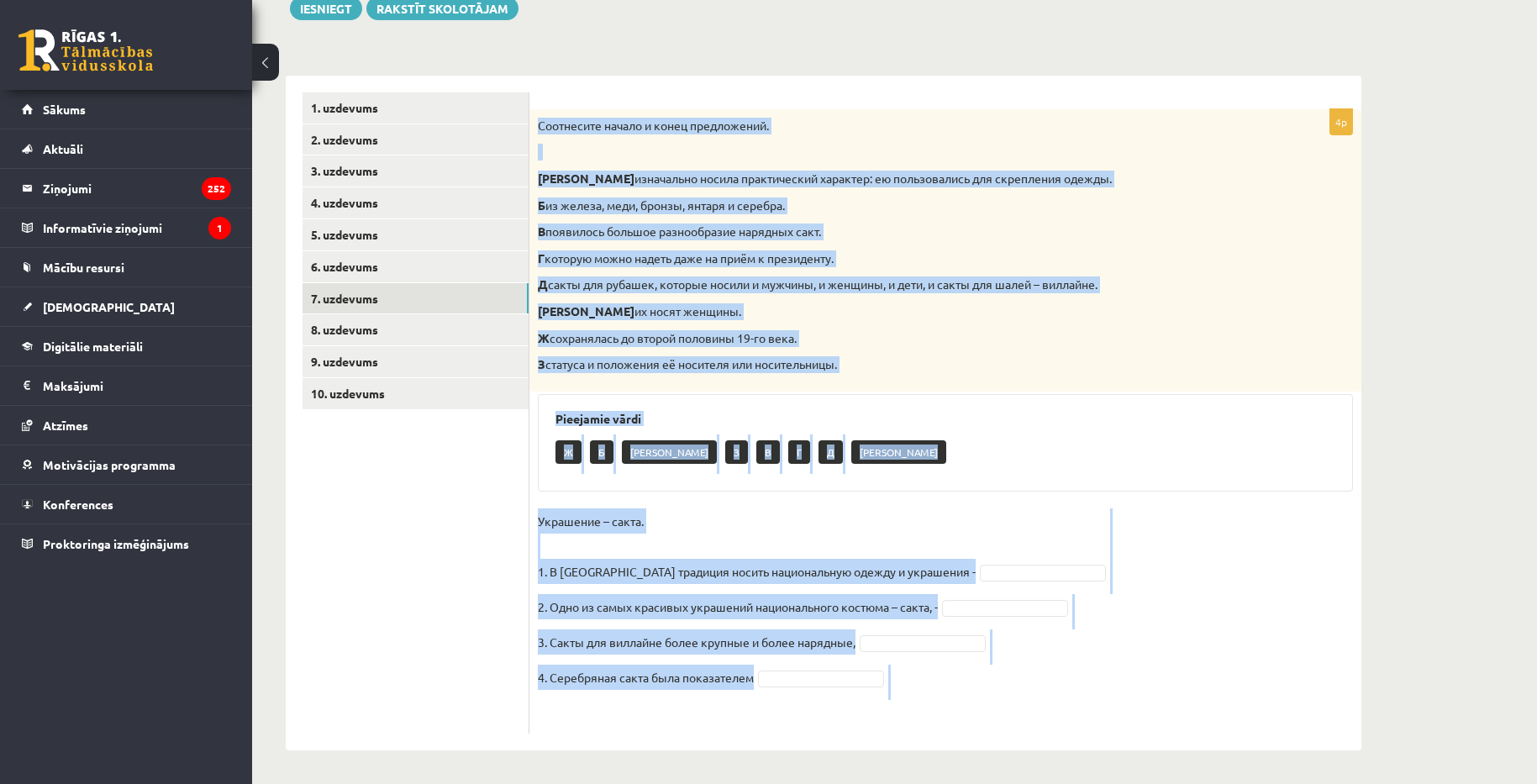
drag, startPoint x: 532, startPoint y: 334, endPoint x: 910, endPoint y: 704, distance: 528.9
click at [910, 704] on div "4p Соотнесите начало и конец предложений. А изначально носила практический хара…" at bounding box center [945, 422] width 832 height 624
copy div "Соотнесите начало и конец предложений. А изначально носила практический характе…"
click at [960, 581] on fieldset "Украшение – сакта. 1. В Латвии традиция носить национальную одежду и украшения …" at bounding box center [945, 617] width 815 height 217
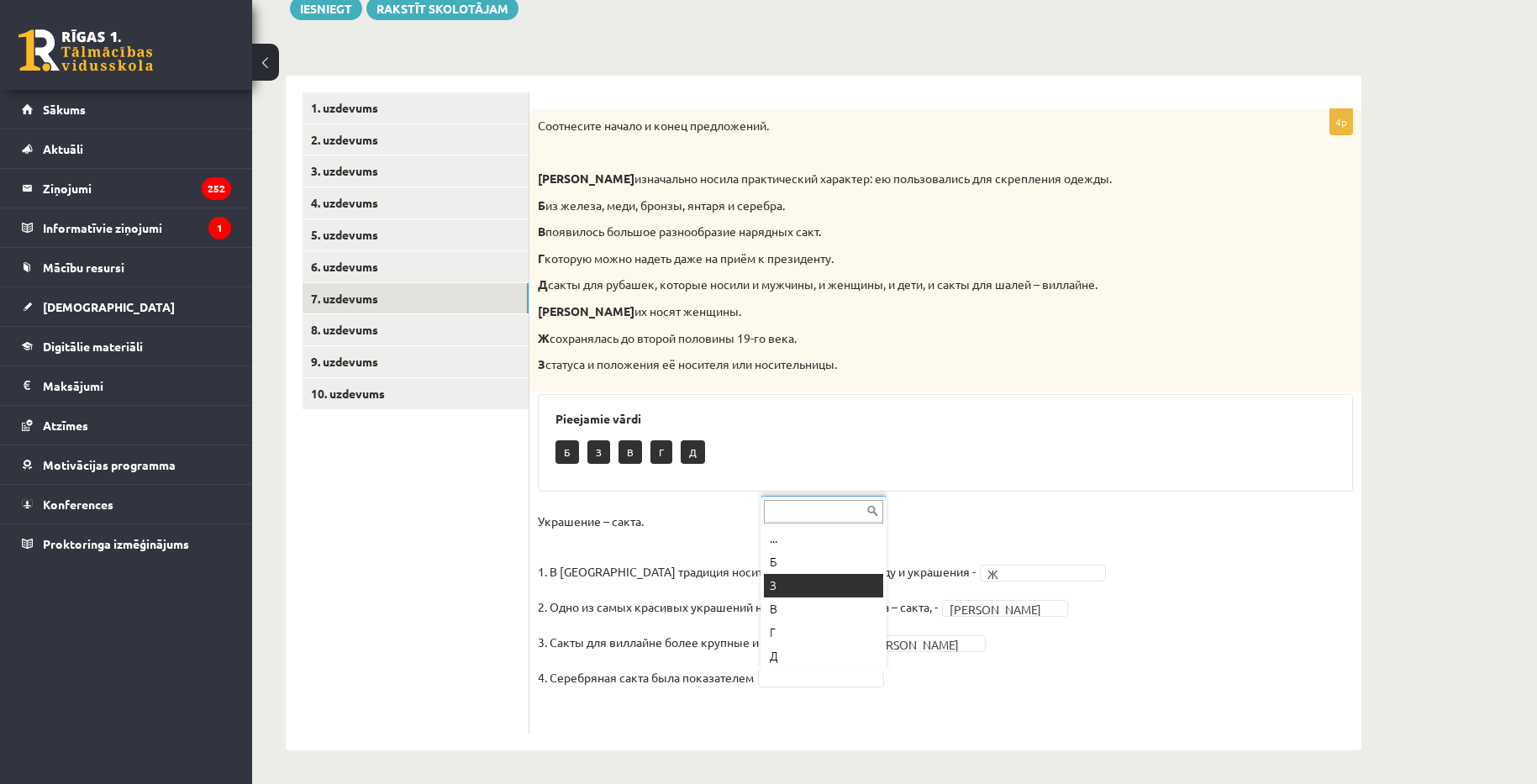
drag, startPoint x: 781, startPoint y: 583, endPoint x: 806, endPoint y: 591, distance: 26.2
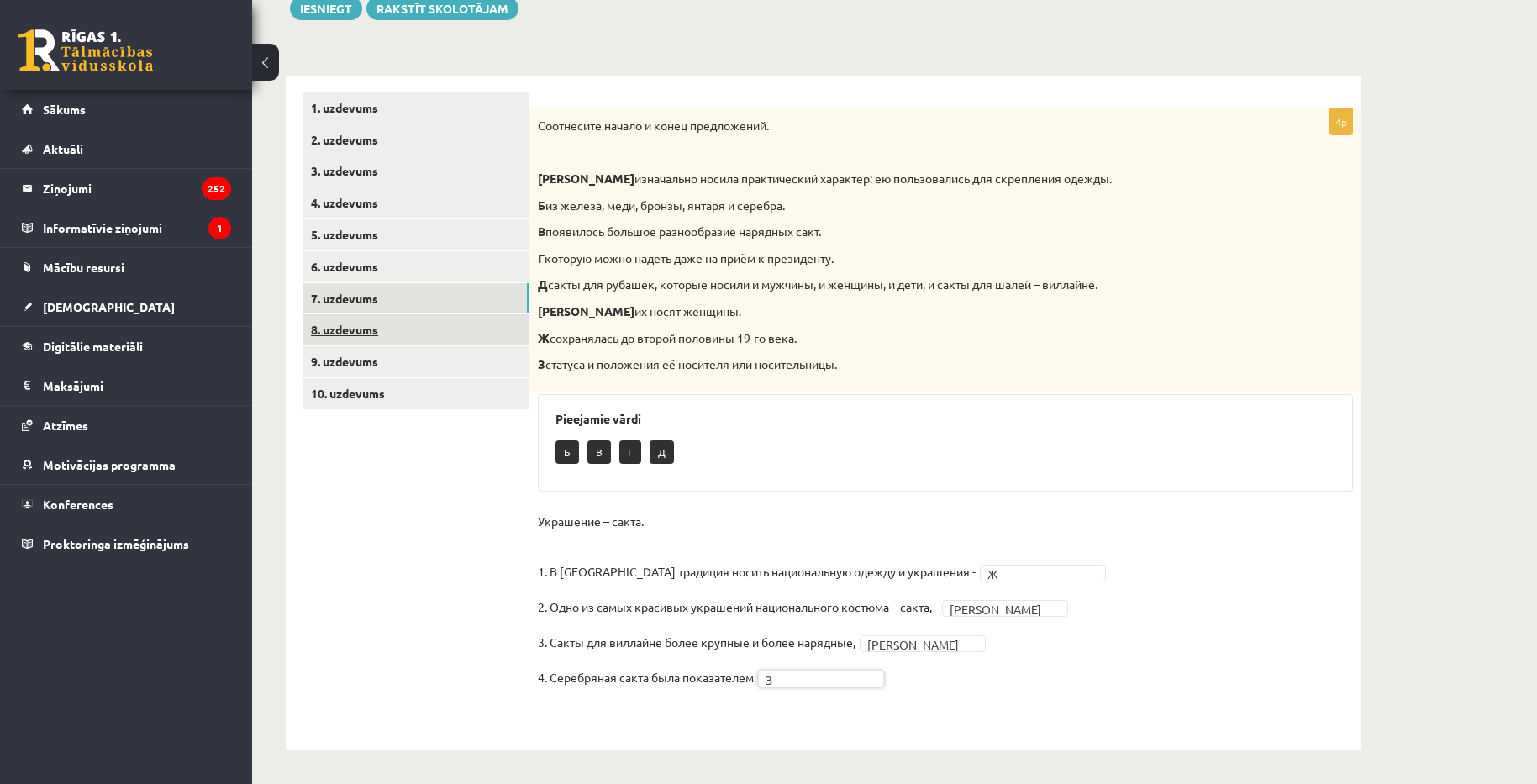
click at [421, 327] on link "8. uzdevums" at bounding box center [415, 329] width 226 height 31
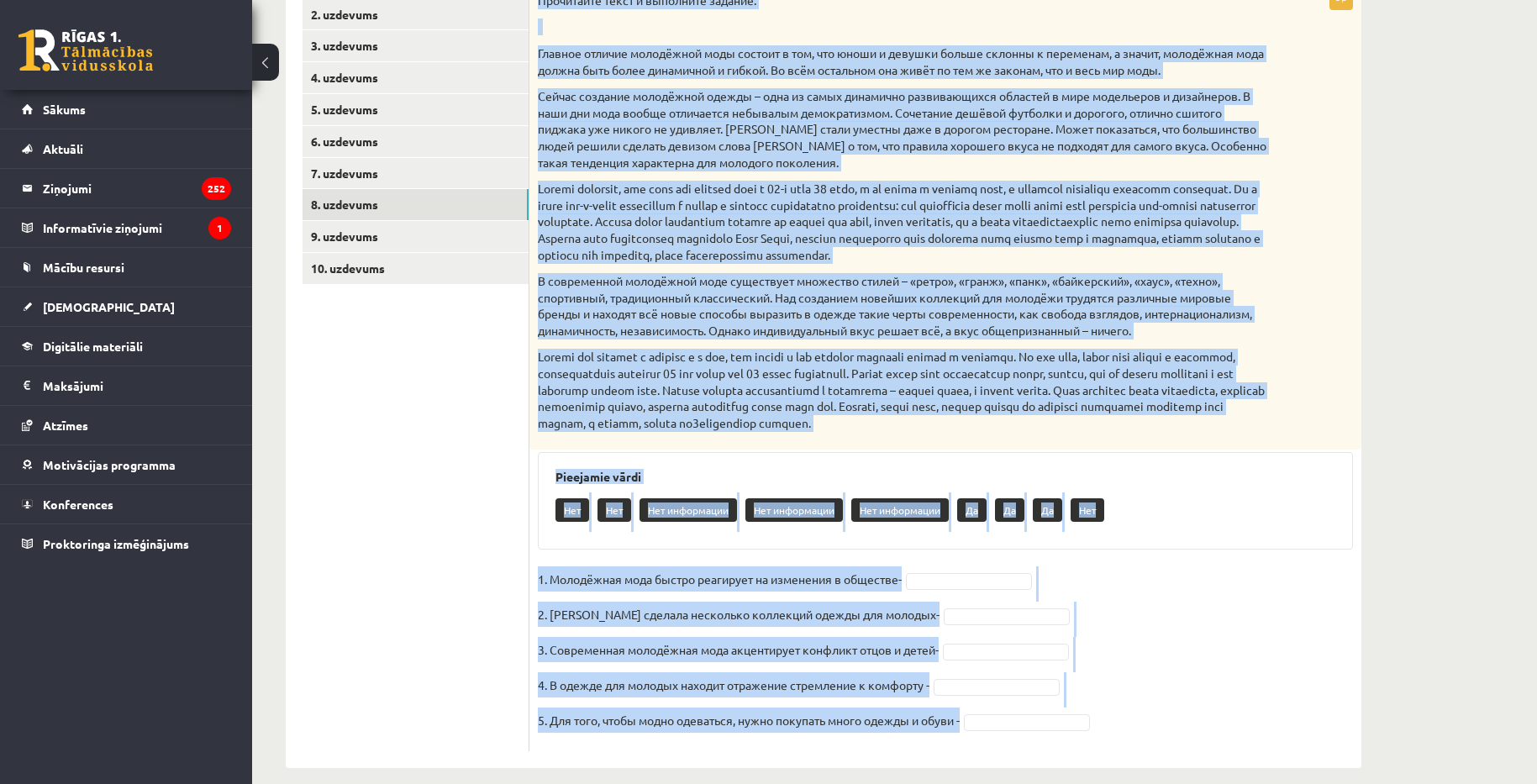
scroll to position [353, 0]
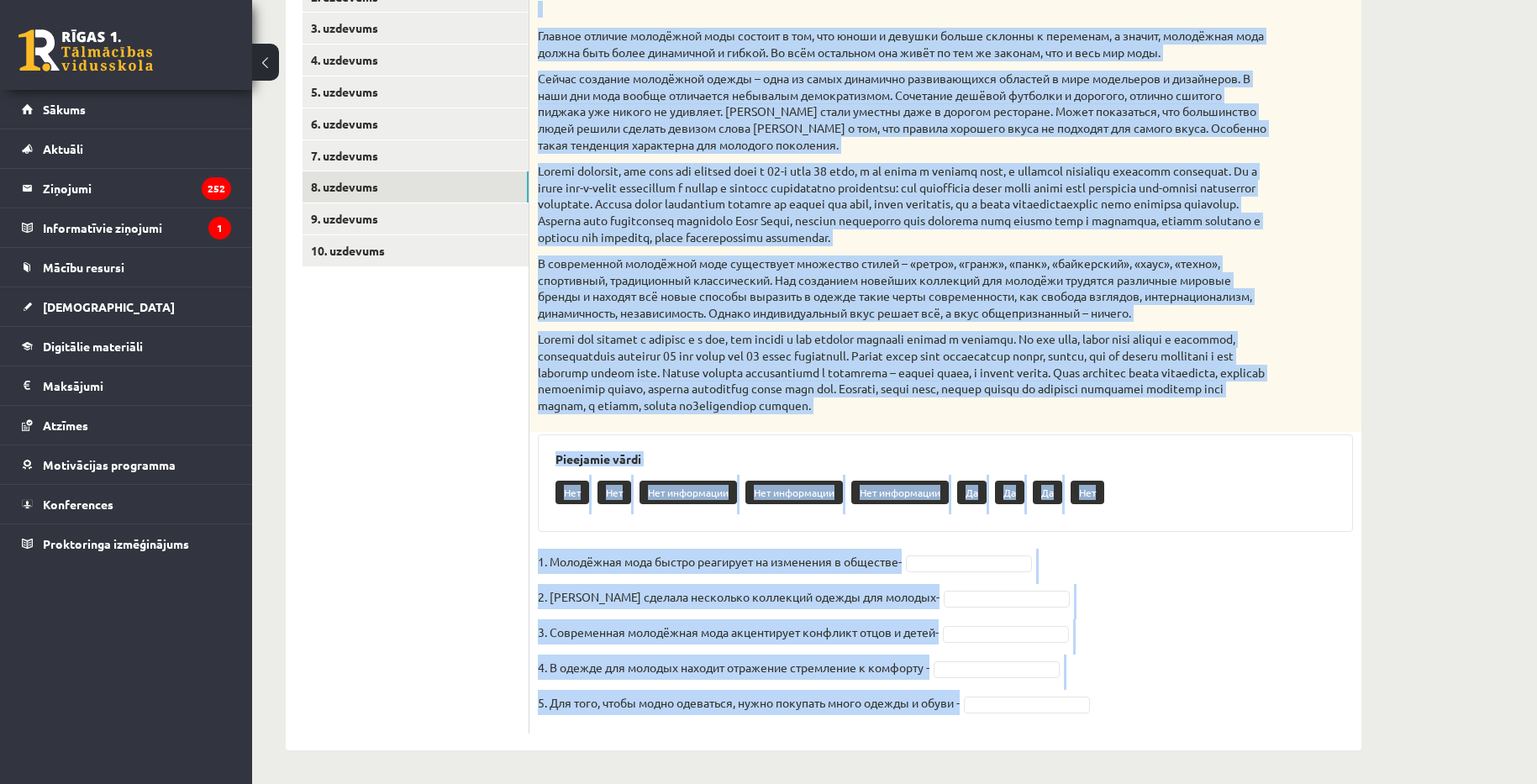
drag, startPoint x: 533, startPoint y: 122, endPoint x: 1071, endPoint y: 707, distance: 794.8
click at [1071, 707] on div "5p Прочитайте текст и выполните задание. Главное отличие молодёжной моды состои…" at bounding box center [945, 350] width 832 height 767
copy div "Прочитайте текст и выполните задание. Главное отличие молодёжной моды состоит в…"
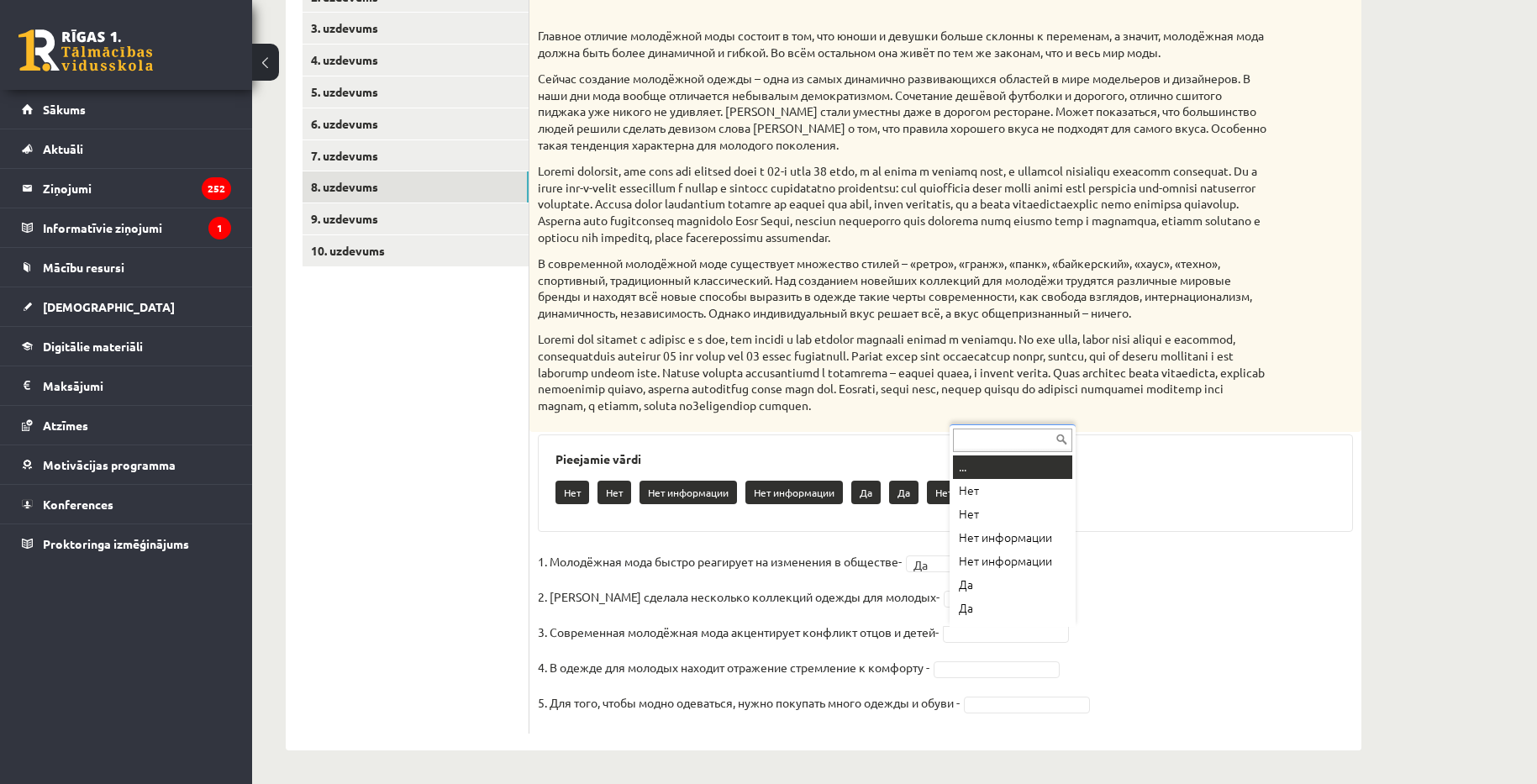
scroll to position [20, 0]
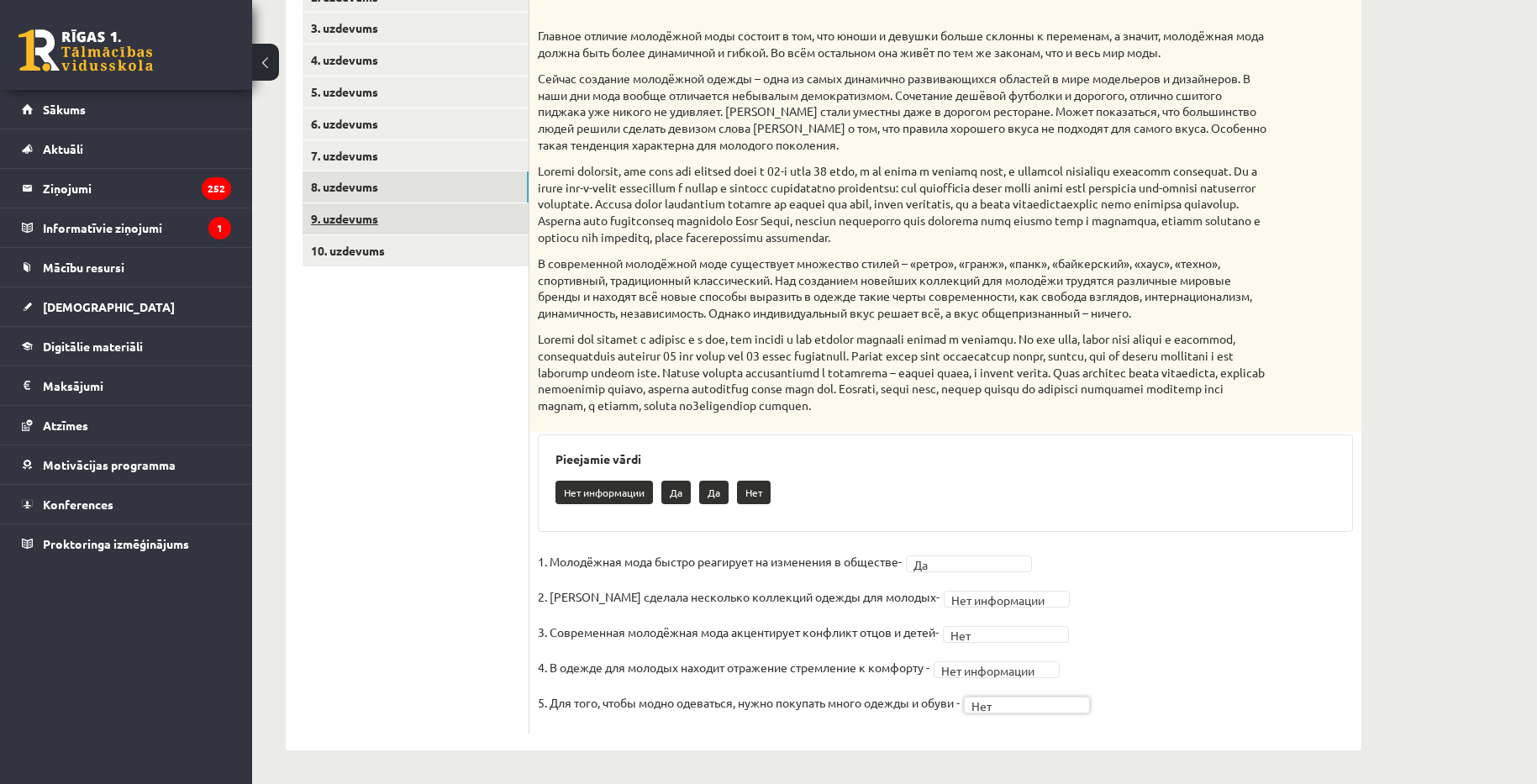
click at [457, 223] on link "9. uzdevums" at bounding box center [415, 218] width 226 height 31
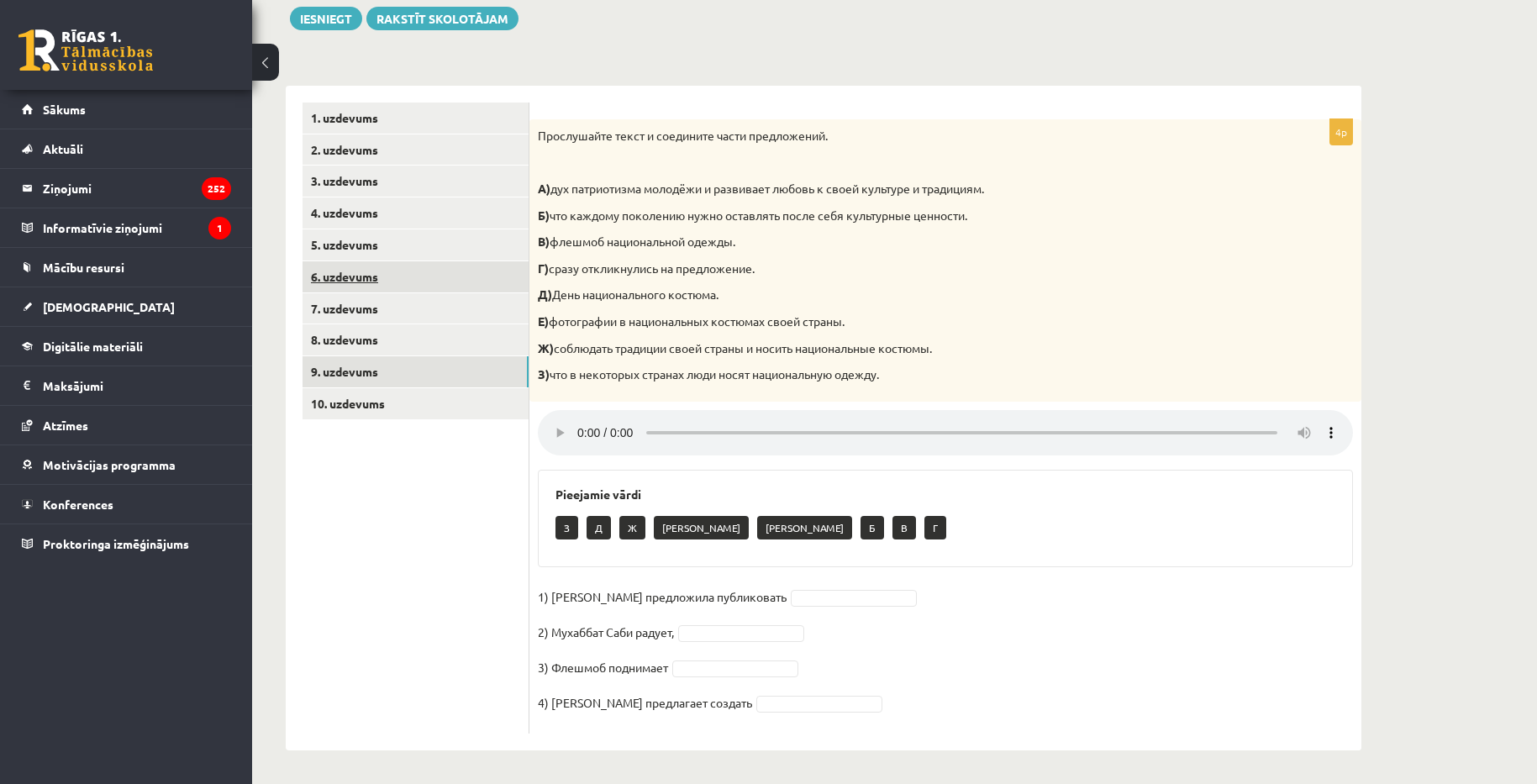
scroll to position [200, 0]
click at [456, 410] on link "10. uzdevums" at bounding box center [415, 403] width 226 height 31
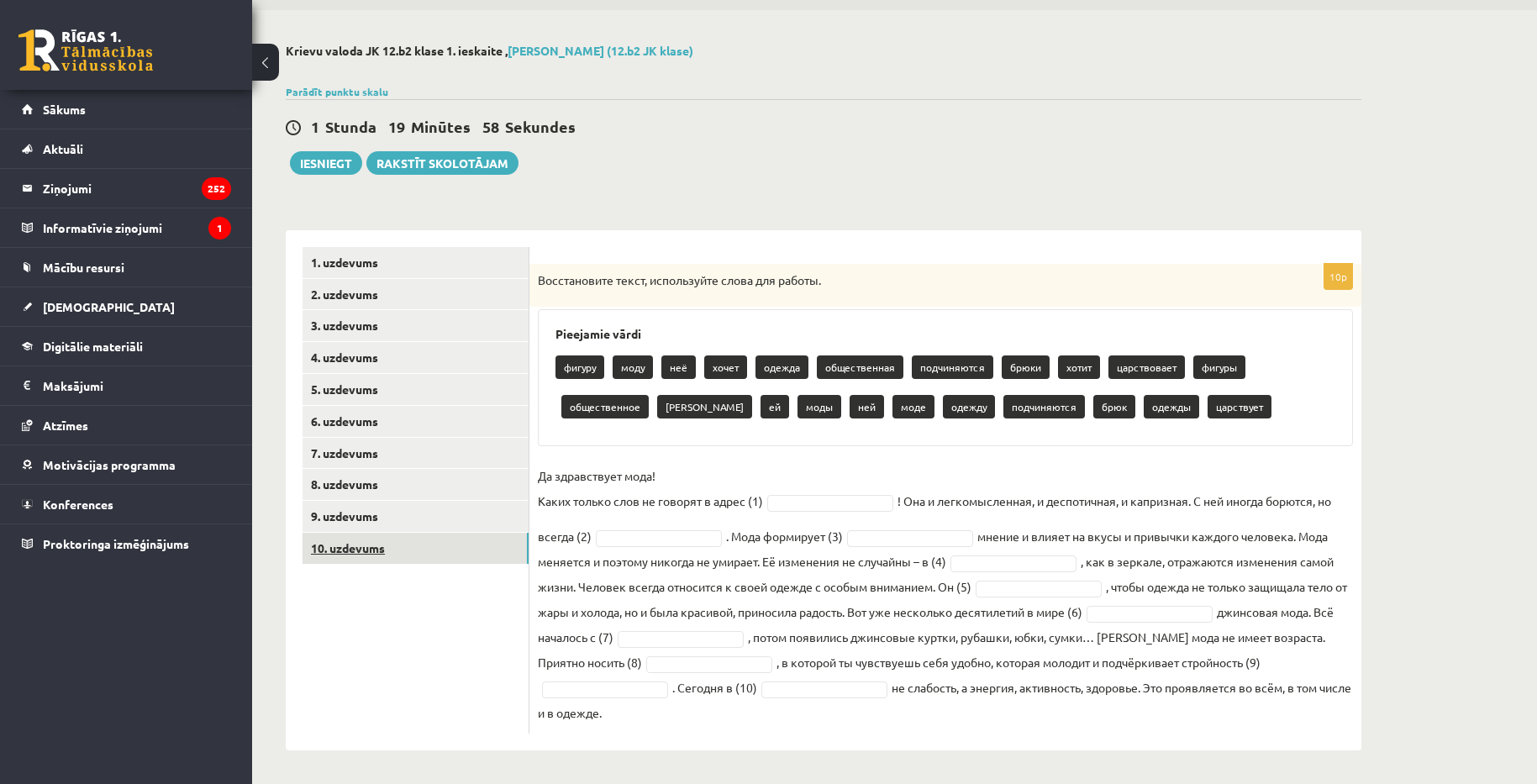
scroll to position [55, 0]
drag, startPoint x: 533, startPoint y: 282, endPoint x: 900, endPoint y: 738, distance: 585.3
click at [908, 735] on div "10p Восстановите текст, используйте слова для работы. Pieejamie vārdi фигуру мо…" at bounding box center [945, 490] width 832 height 520
copy div "Восстановите текст, используйте слова для работы. Pieejamie vārdi фигуру моду н…"
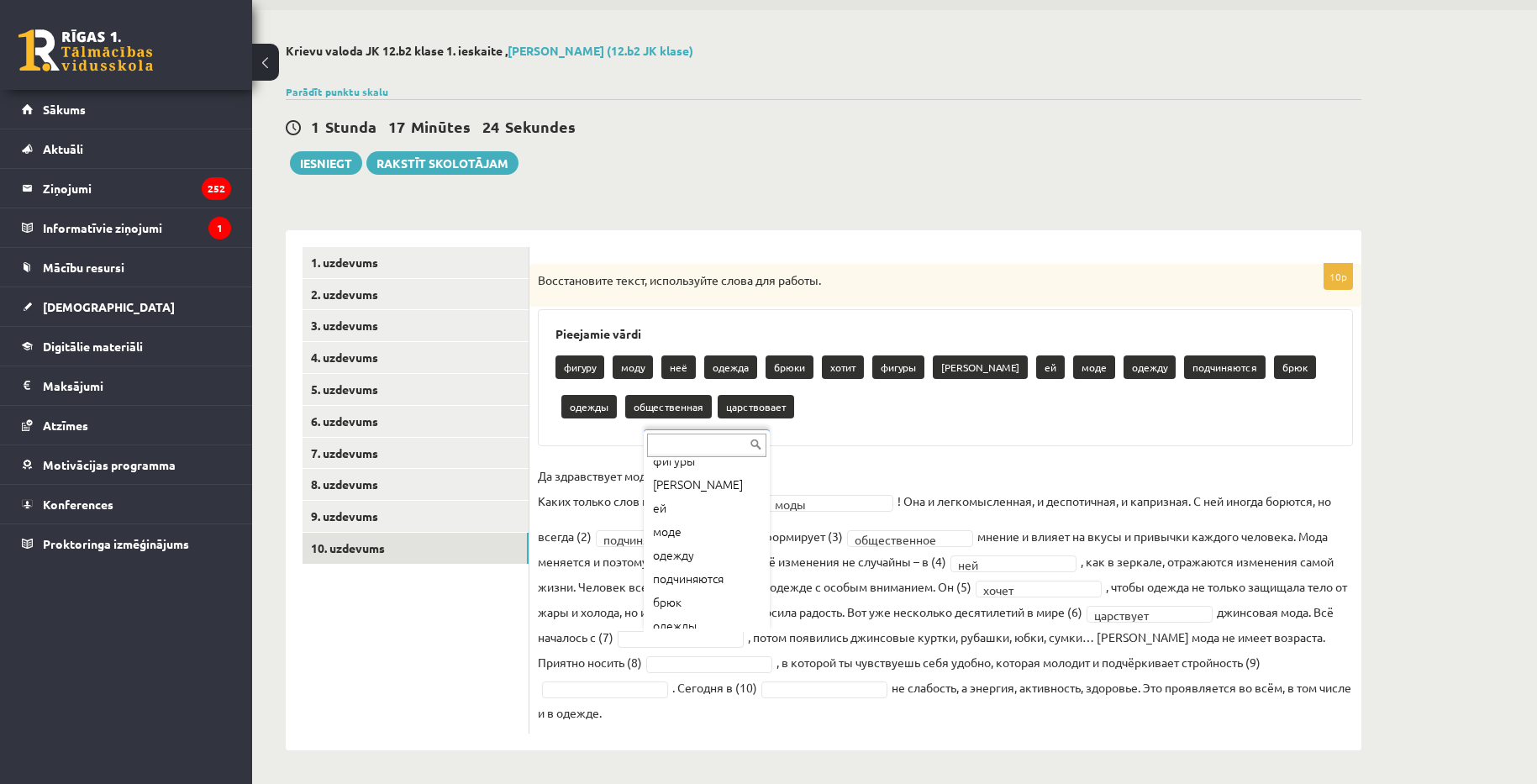
scroll to position [189, 0]
drag, startPoint x: 700, startPoint y: 586, endPoint x: 690, endPoint y: 583, distance: 10.4
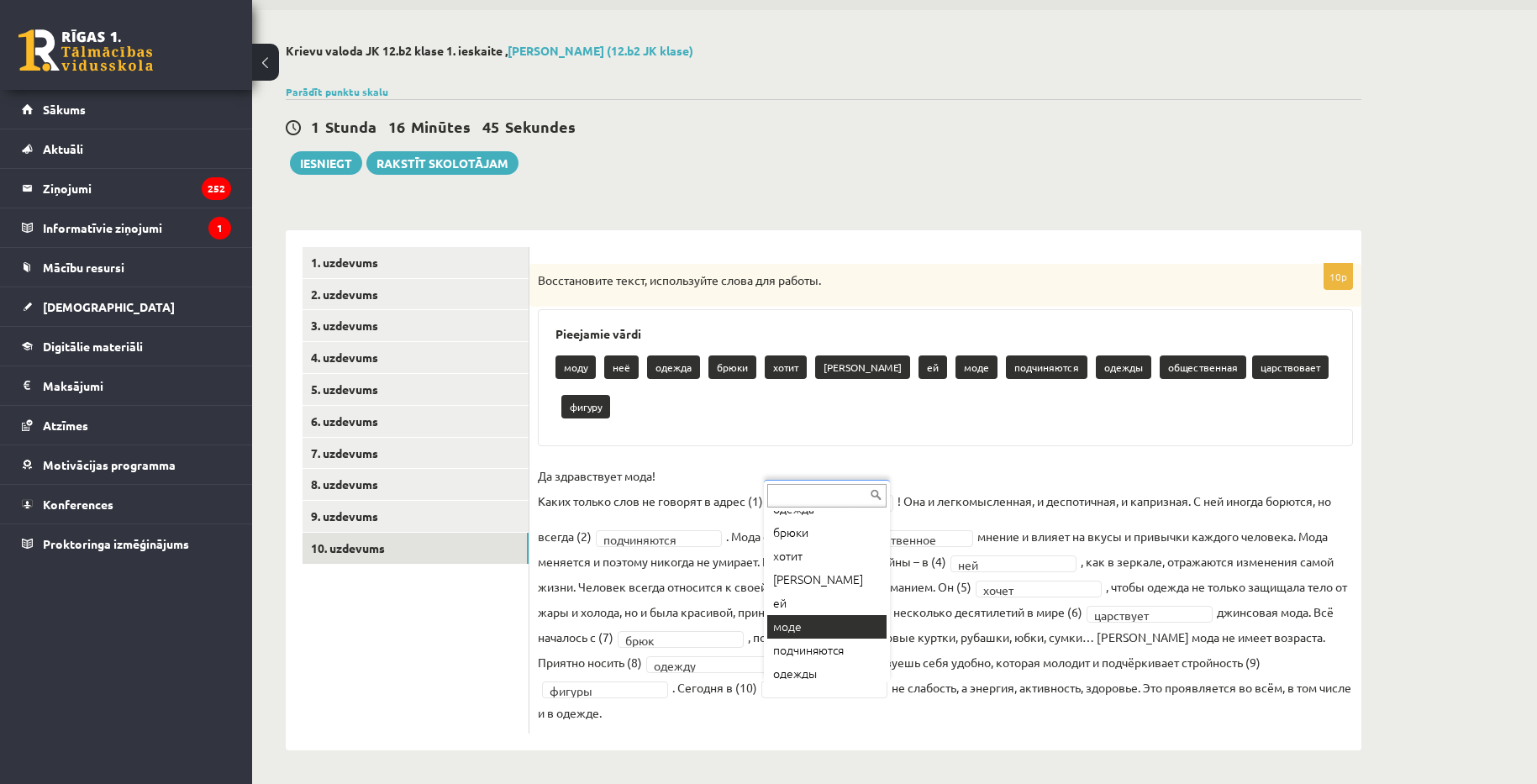
scroll to position [16, 0]
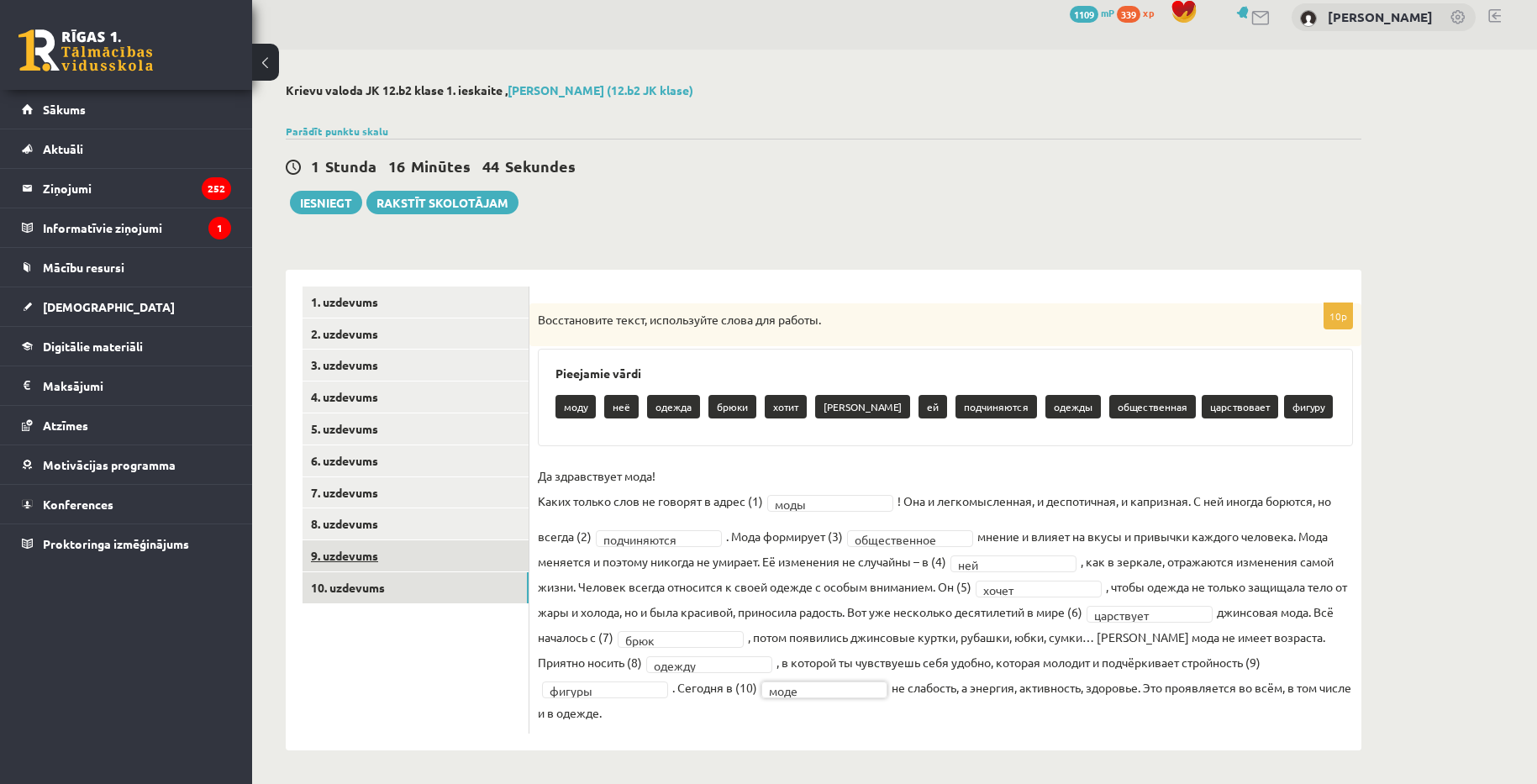
click at [443, 557] on link "9. uzdevums" at bounding box center [415, 555] width 226 height 31
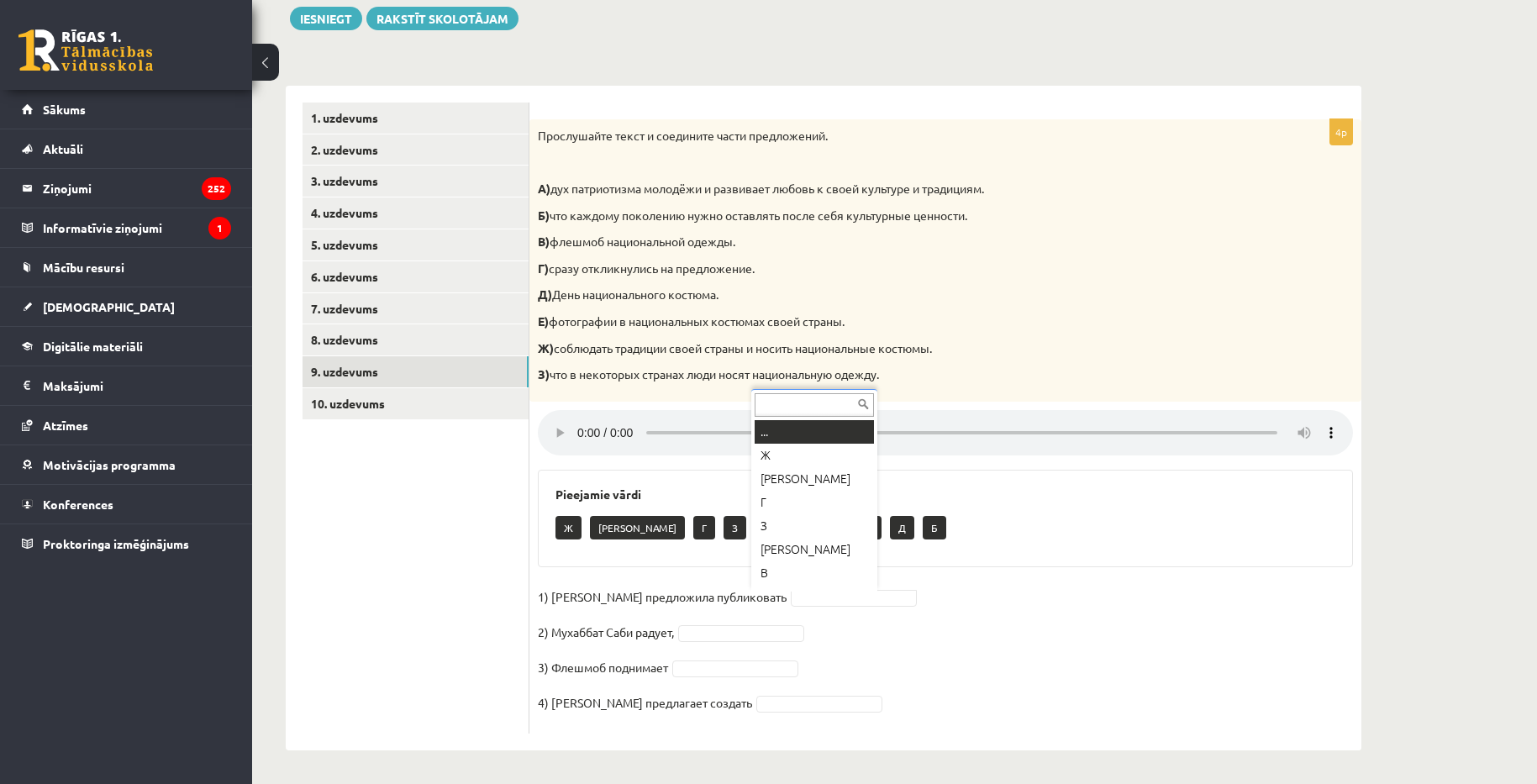
scroll to position [20, 0]
drag, startPoint x: 797, startPoint y: 526, endPoint x: 760, endPoint y: 633, distance: 113.2
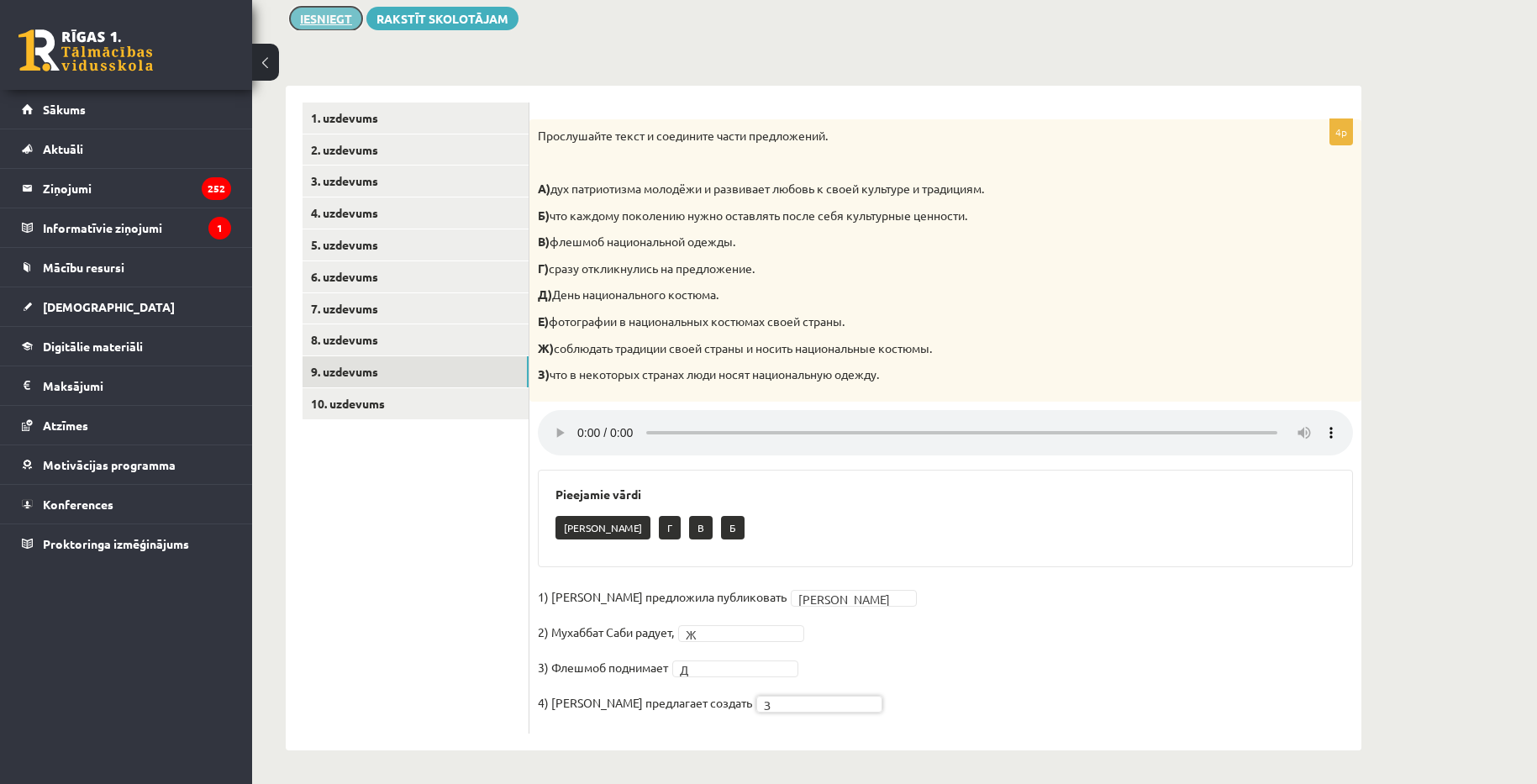
click at [307, 12] on button "Iesniegt" at bounding box center [326, 19] width 72 height 24
